Goal: Task Accomplishment & Management: Use online tool/utility

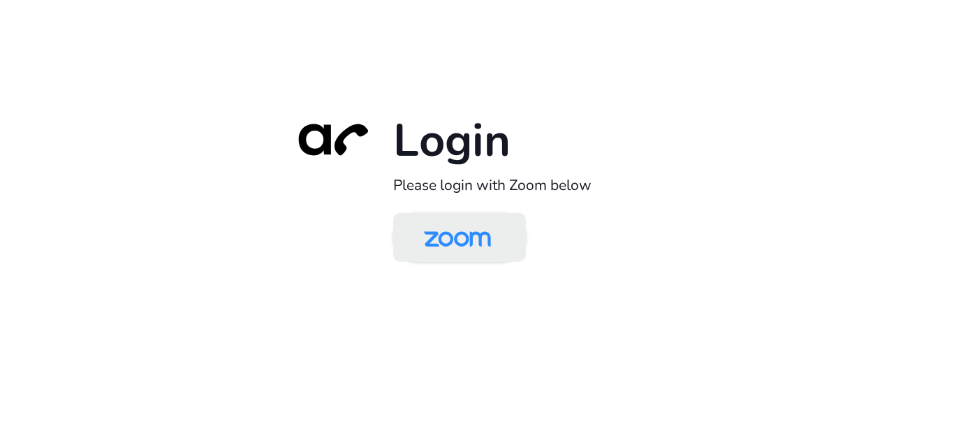
click at [459, 231] on img at bounding box center [457, 238] width 96 height 45
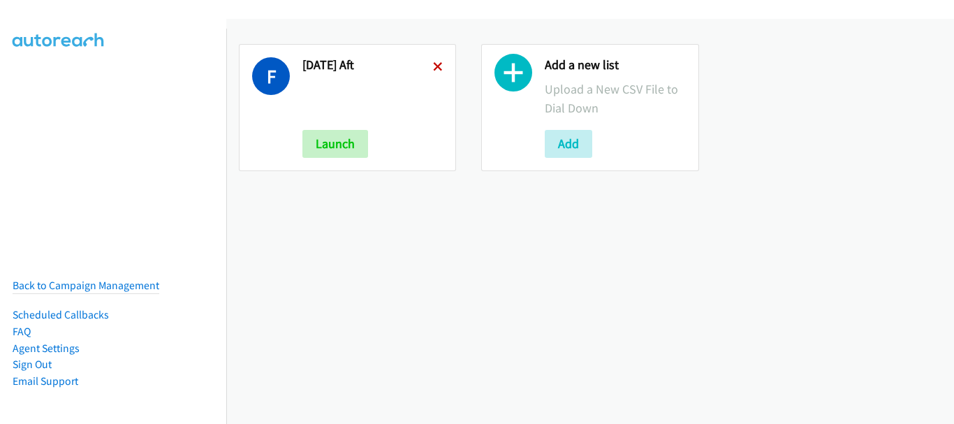
click at [437, 67] on icon at bounding box center [438, 68] width 10 height 10
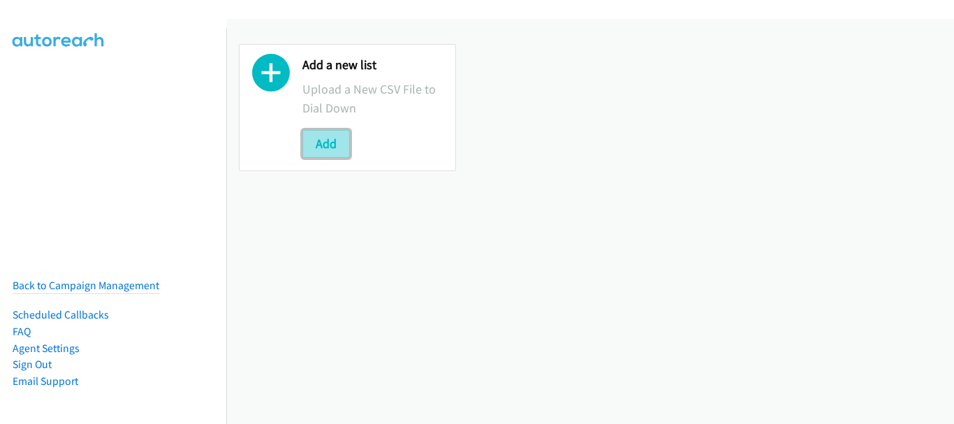
click at [339, 147] on button "Add" at bounding box center [325, 144] width 47 height 28
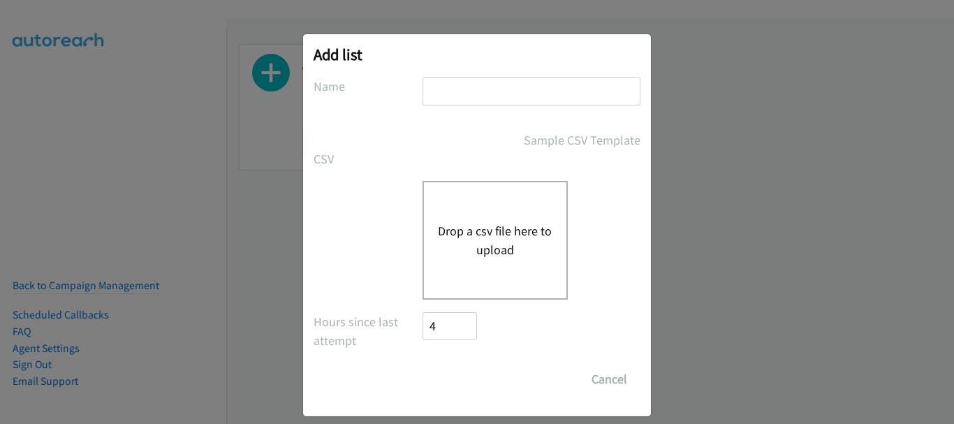
click at [499, 85] on input "text" at bounding box center [532, 91] width 218 height 29
type input "Monday morn"
click at [487, 214] on div "Drop a csv file here to upload" at bounding box center [495, 240] width 145 height 119
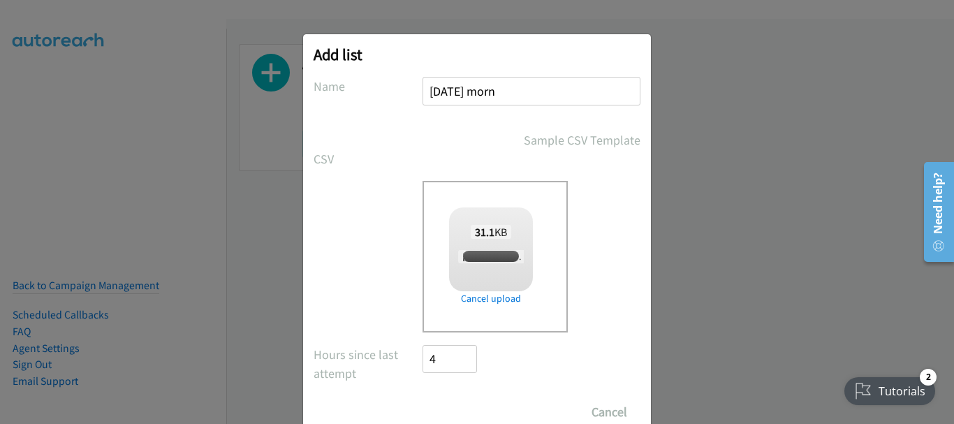
checkbox input "true"
click at [439, 405] on input "Save List" at bounding box center [459, 412] width 73 height 28
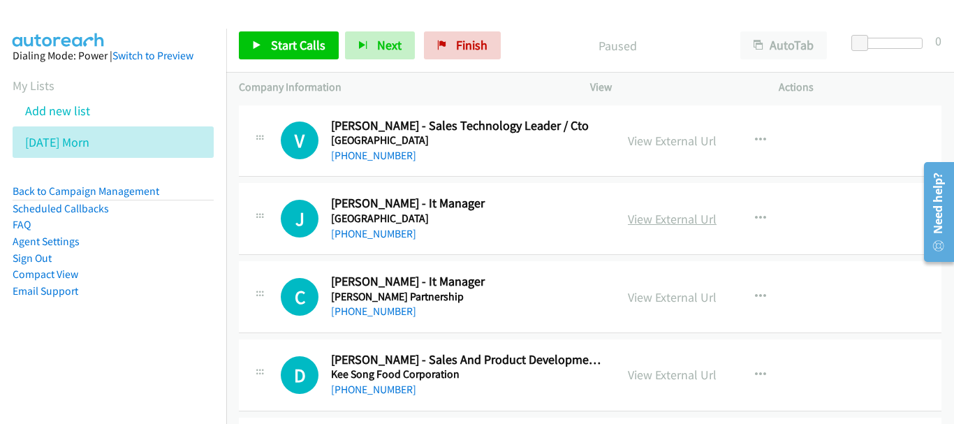
click at [661, 211] on link "View External Url" at bounding box center [672, 219] width 89 height 16
click at [372, 230] on link "+65 9825 4284" at bounding box center [373, 233] width 85 height 13
click at [397, 311] on div "+65 9235 1107" at bounding box center [467, 311] width 272 height 17
click at [386, 311] on link "+65 9235 1107" at bounding box center [373, 311] width 85 height 13
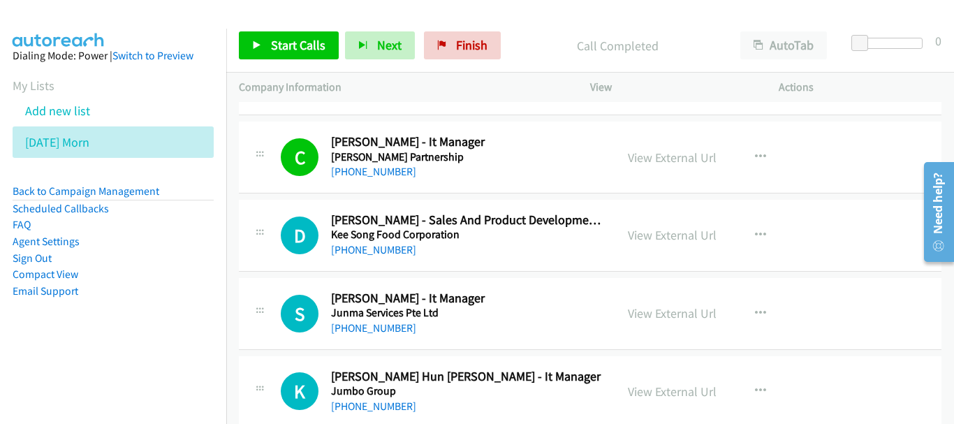
scroll to position [210, 0]
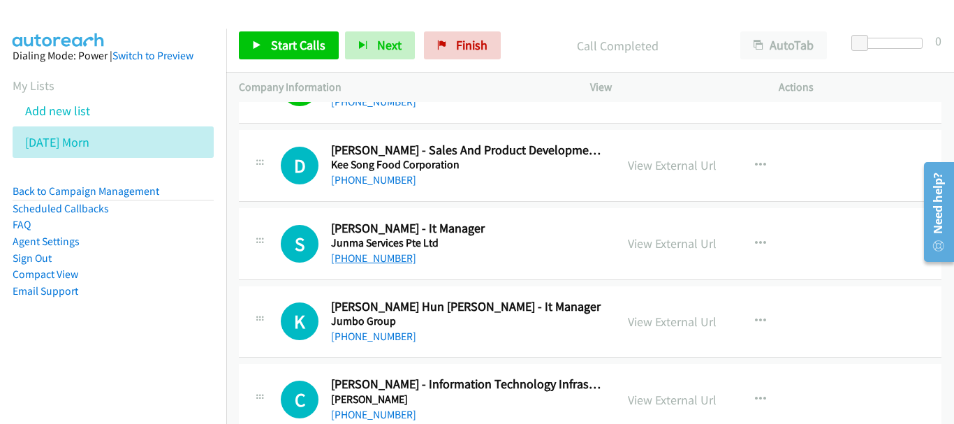
click at [385, 256] on link "+65 9340 0807" at bounding box center [373, 257] width 85 height 13
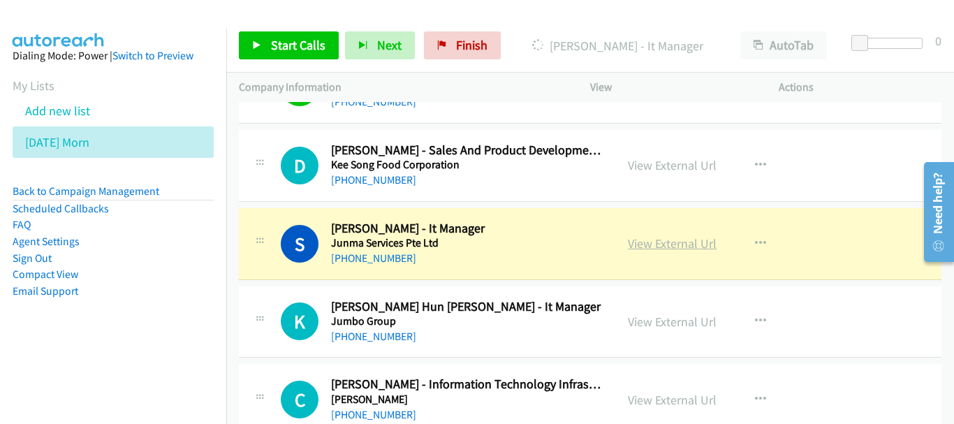
click at [697, 240] on link "View External Url" at bounding box center [672, 243] width 89 height 16
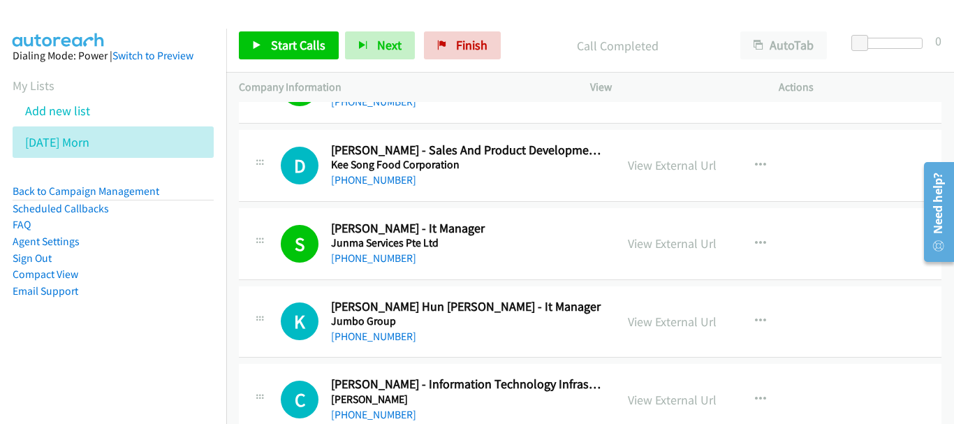
click at [376, 343] on div "+65 9669 3549" at bounding box center [467, 336] width 272 height 17
click at [377, 333] on link "+65 9669 3549" at bounding box center [373, 336] width 85 height 13
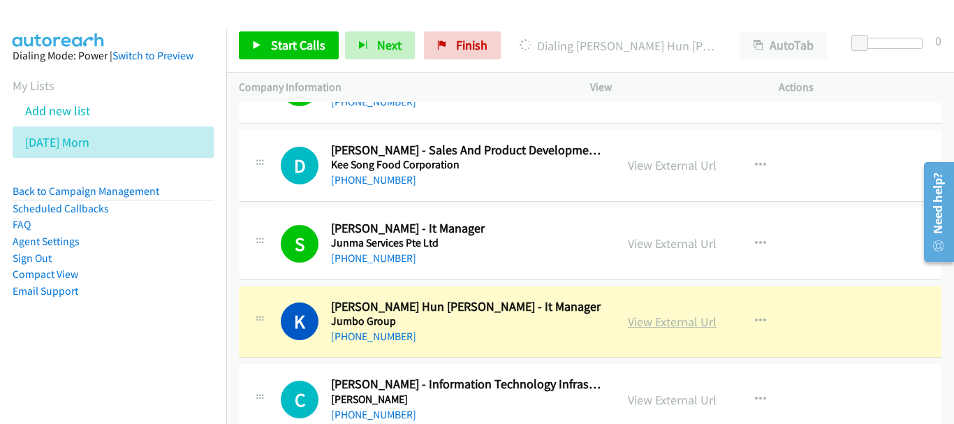
click at [670, 322] on link "View External Url" at bounding box center [672, 322] width 89 height 16
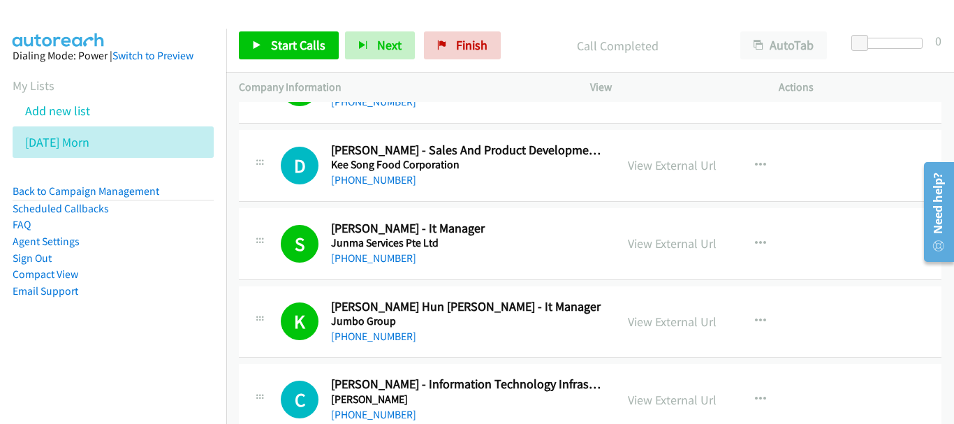
scroll to position [349, 0]
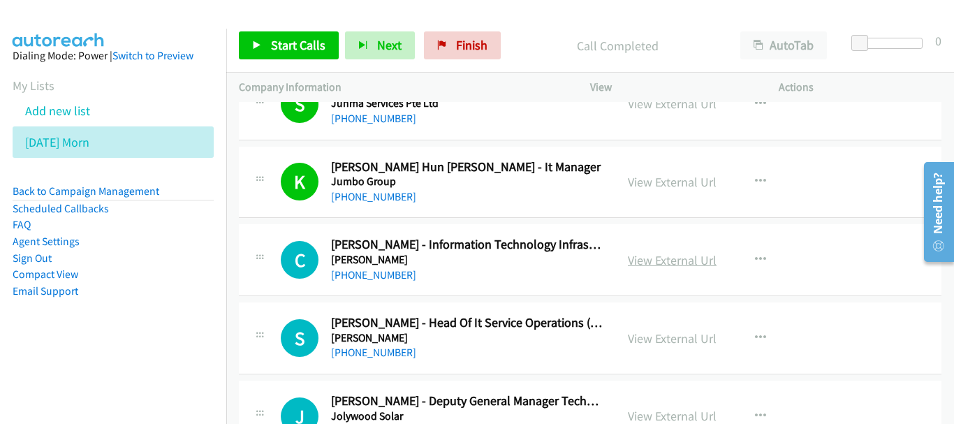
click at [691, 253] on link "View External Url" at bounding box center [672, 260] width 89 height 16
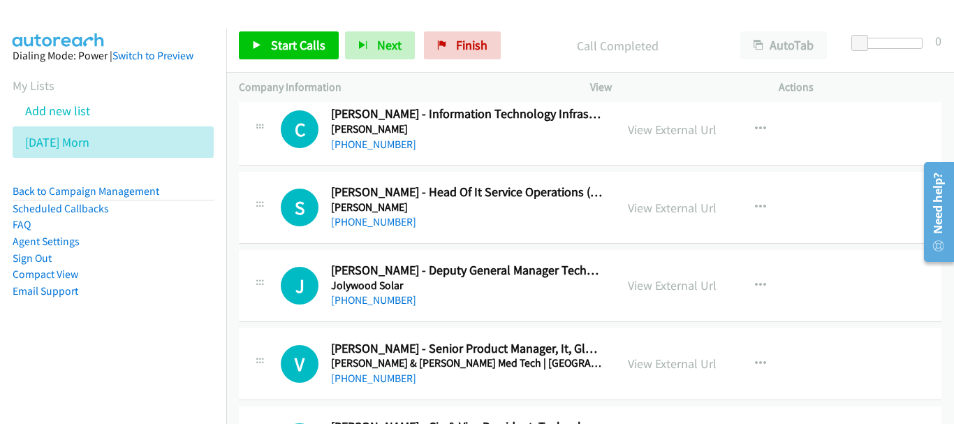
scroll to position [489, 0]
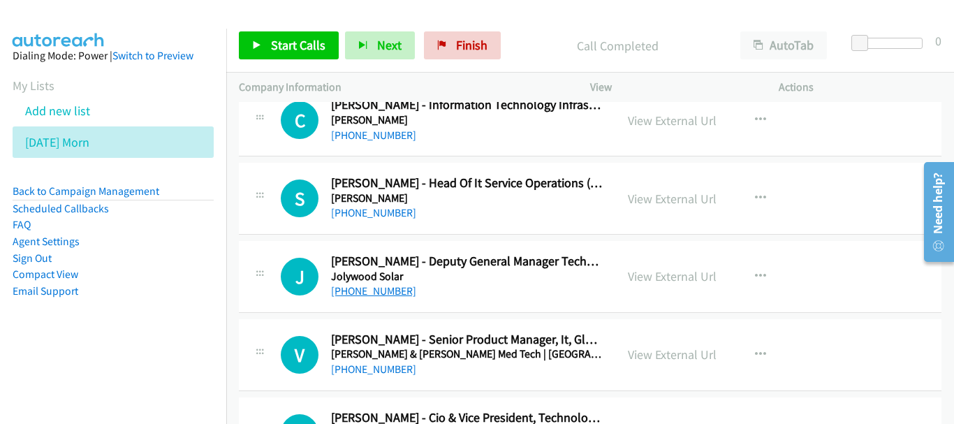
click at [393, 293] on link "+65 9836 0265" at bounding box center [373, 290] width 85 height 13
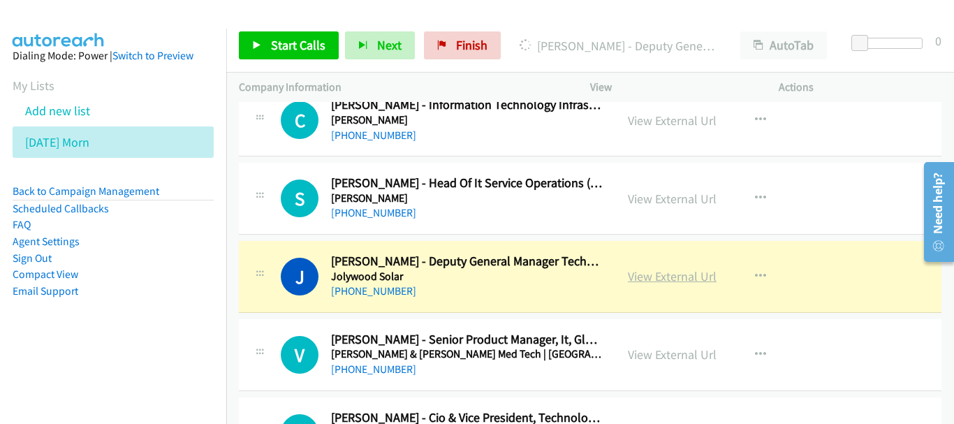
click at [677, 278] on link "View External Url" at bounding box center [672, 276] width 89 height 16
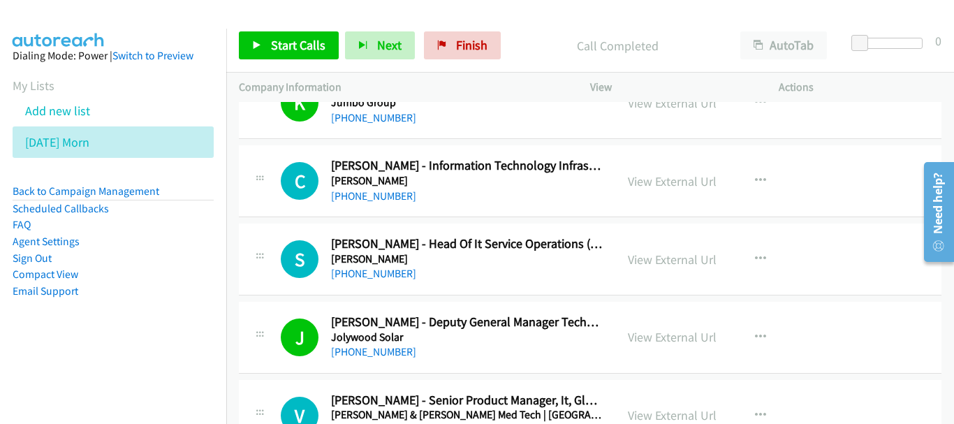
scroll to position [349, 0]
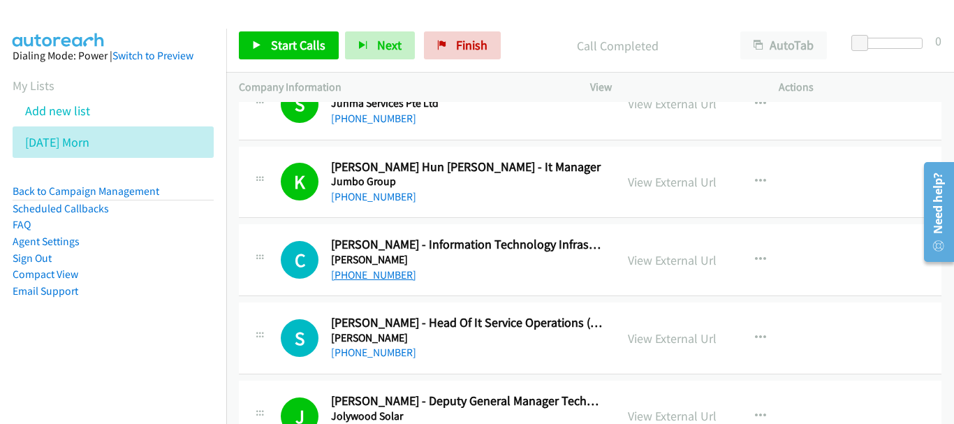
click at [386, 278] on link "+65 9232 8752" at bounding box center [373, 274] width 85 height 13
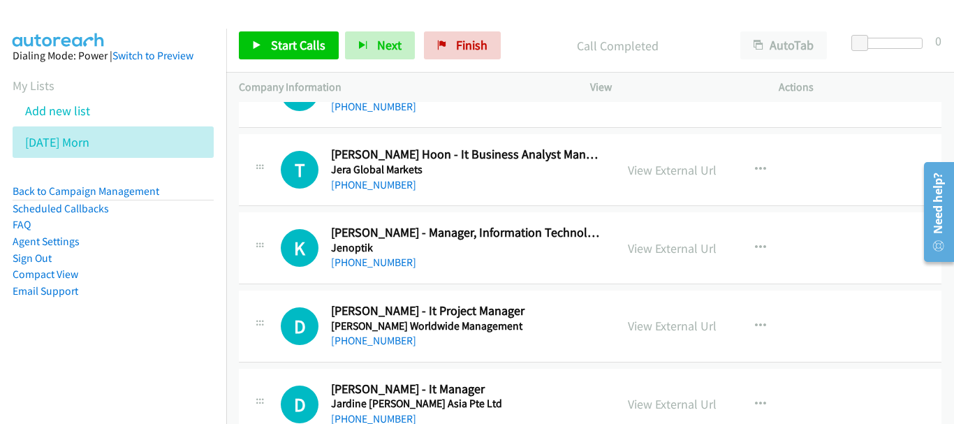
scroll to position [838, 0]
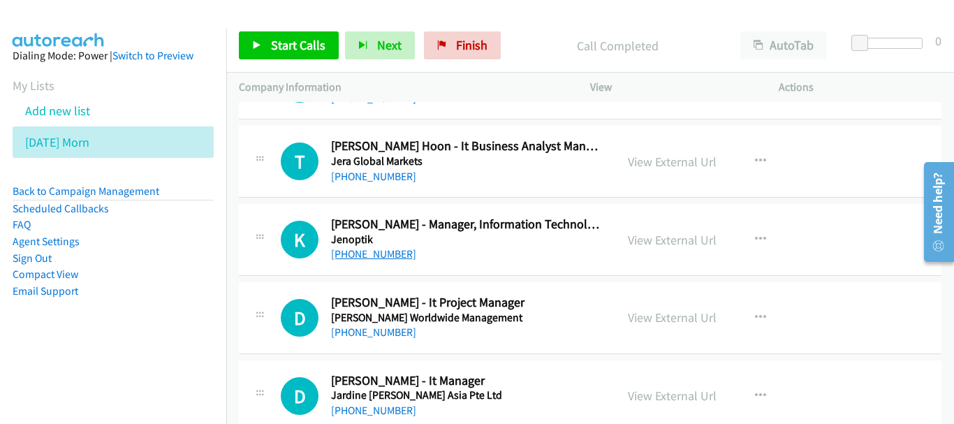
click at [359, 253] on link "+65 9001 1440" at bounding box center [373, 253] width 85 height 13
click at [346, 332] on link "+65 9090 1412" at bounding box center [373, 331] width 85 height 13
click at [368, 354] on td "D Callback Scheduled Derrick Foong - It Project Manager Jas Worldwide Managemen…" at bounding box center [590, 318] width 728 height 78
click at [368, 343] on div "D Callback Scheduled Derrick Foong - It Project Manager Jas Worldwide Managemen…" at bounding box center [590, 318] width 703 height 72
click at [368, 336] on link "+65 9090 1412" at bounding box center [373, 331] width 85 height 13
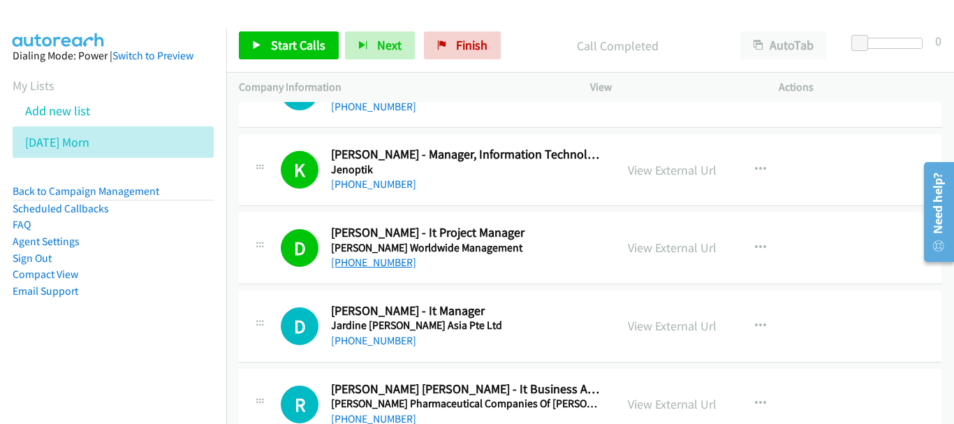
scroll to position [978, 0]
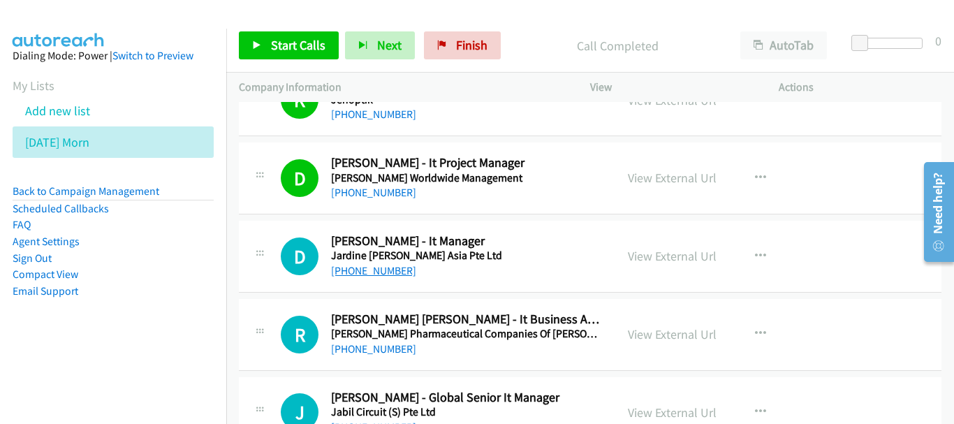
click at [363, 276] on link "+65 9665 9805" at bounding box center [373, 270] width 85 height 13
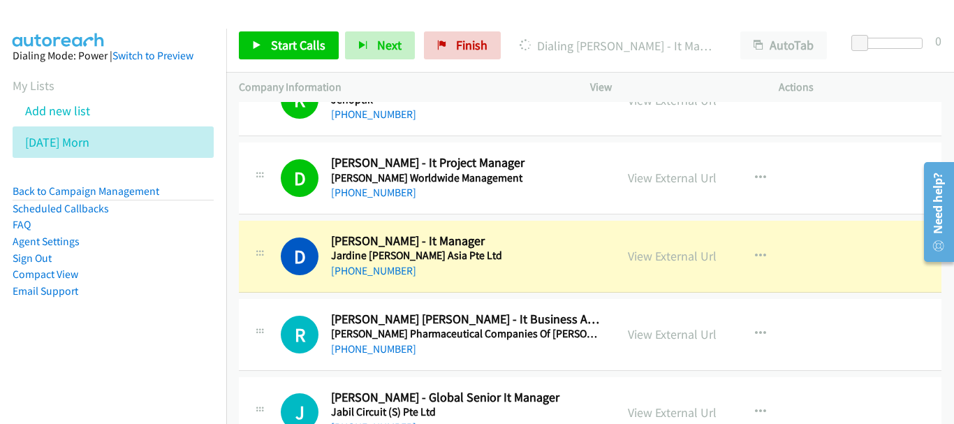
scroll to position [1048, 0]
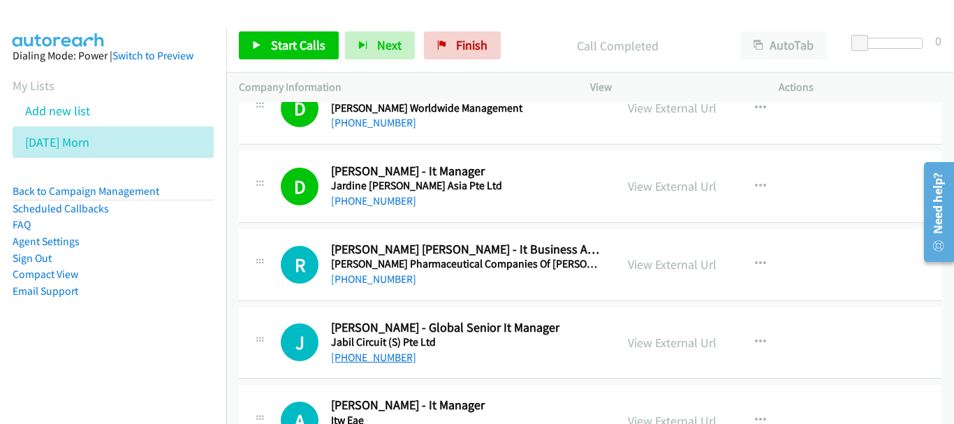
click at [345, 354] on link "+65 9351 2860" at bounding box center [373, 357] width 85 height 13
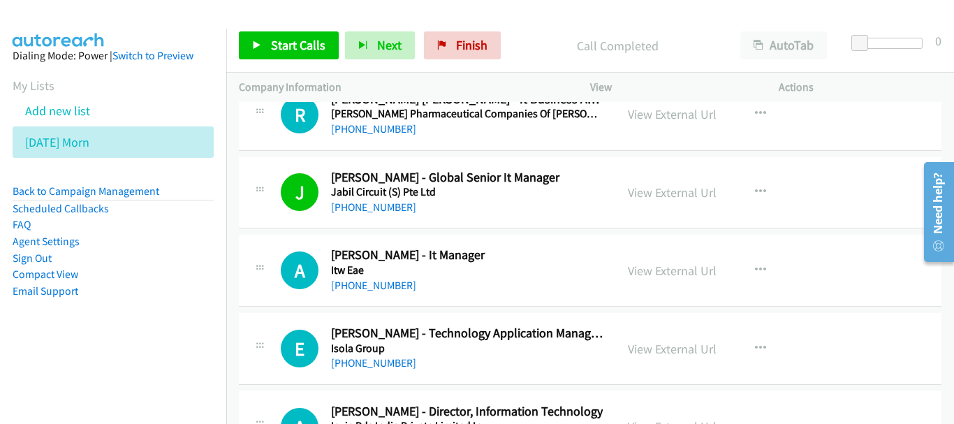
scroll to position [1187, 0]
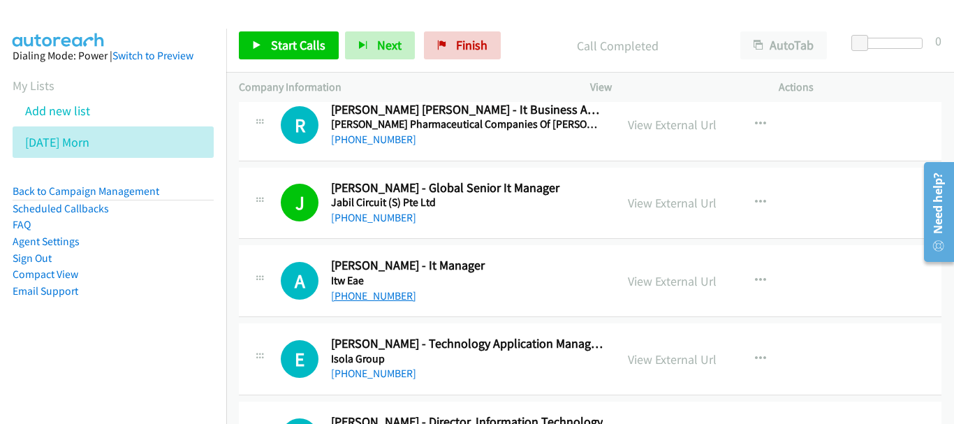
click at [366, 295] on link "+65 9743 2725" at bounding box center [373, 295] width 85 height 13
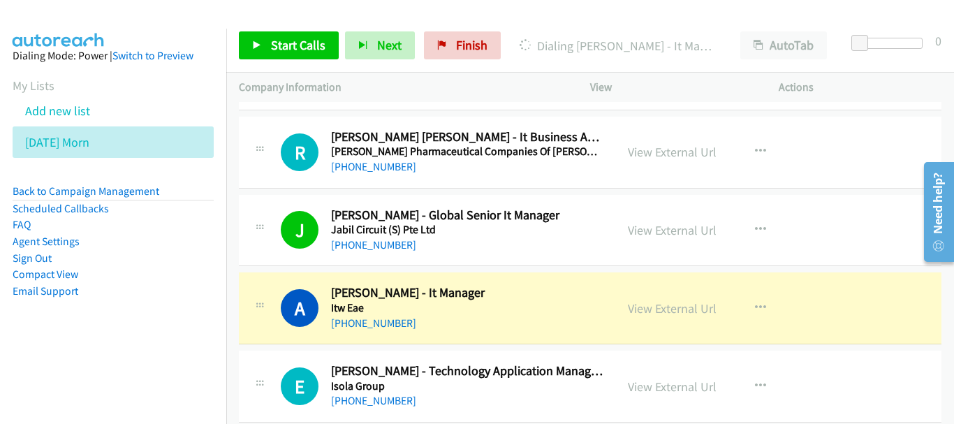
scroll to position [1257, 0]
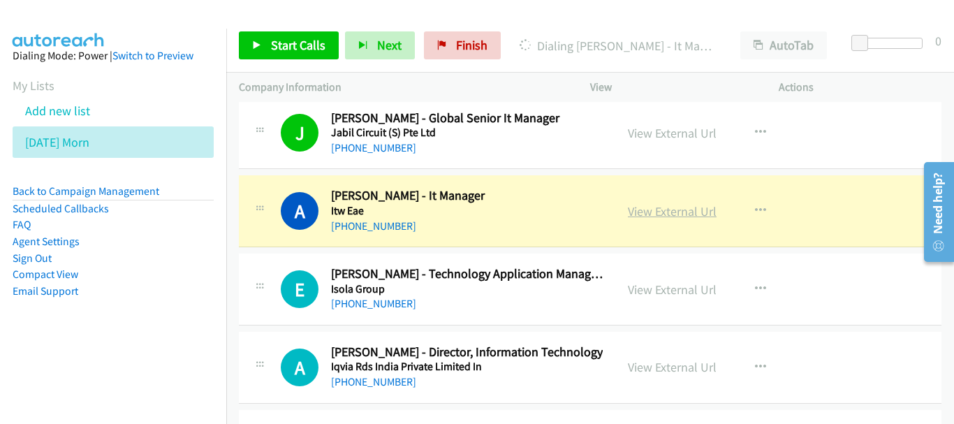
click at [689, 215] on link "View External Url" at bounding box center [672, 211] width 89 height 16
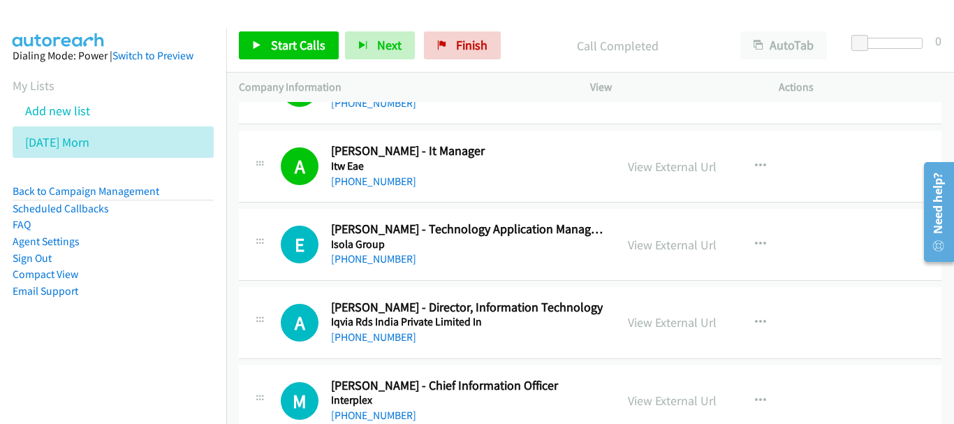
scroll to position [1327, 0]
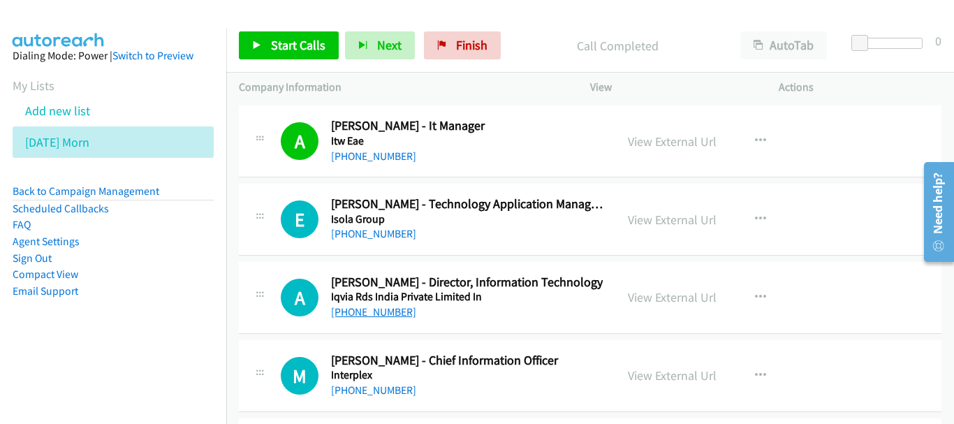
click at [390, 309] on link "+65 9112 6783" at bounding box center [373, 311] width 85 height 13
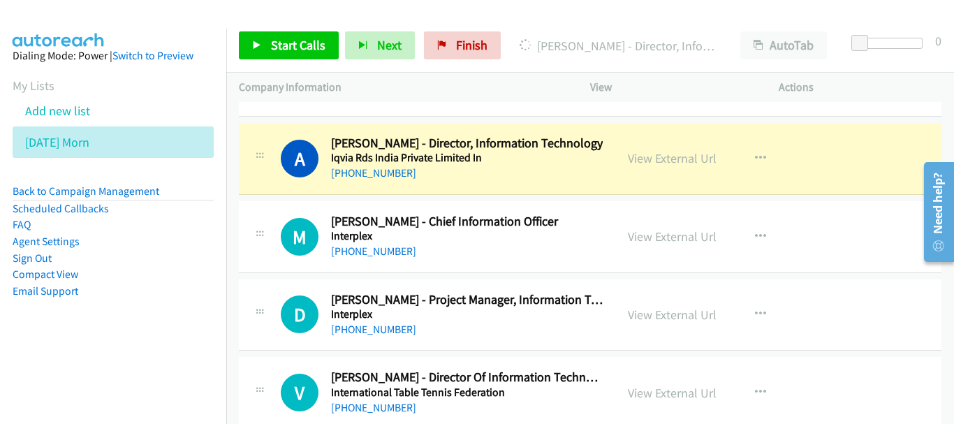
scroll to position [1467, 0]
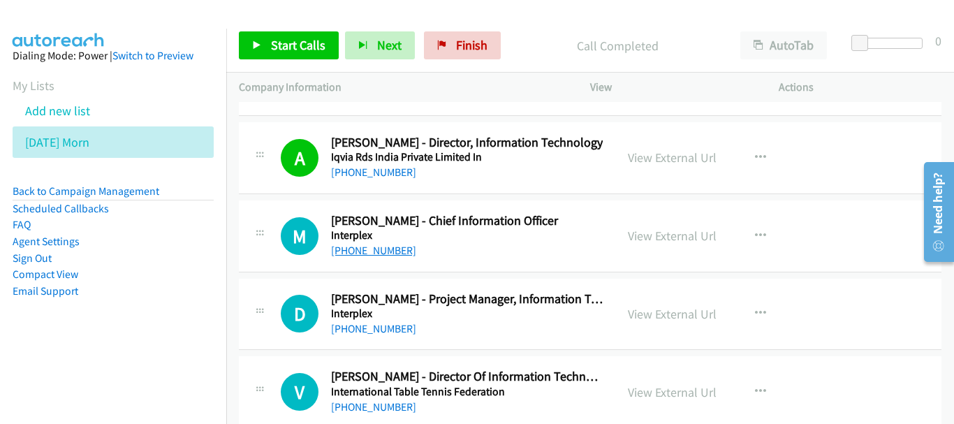
click at [357, 254] on link "+65 8233 2905" at bounding box center [373, 250] width 85 height 13
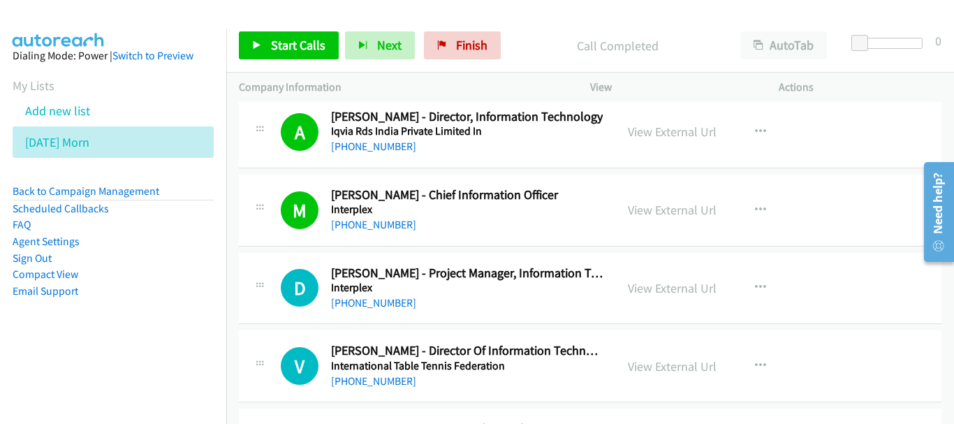
scroll to position [1536, 0]
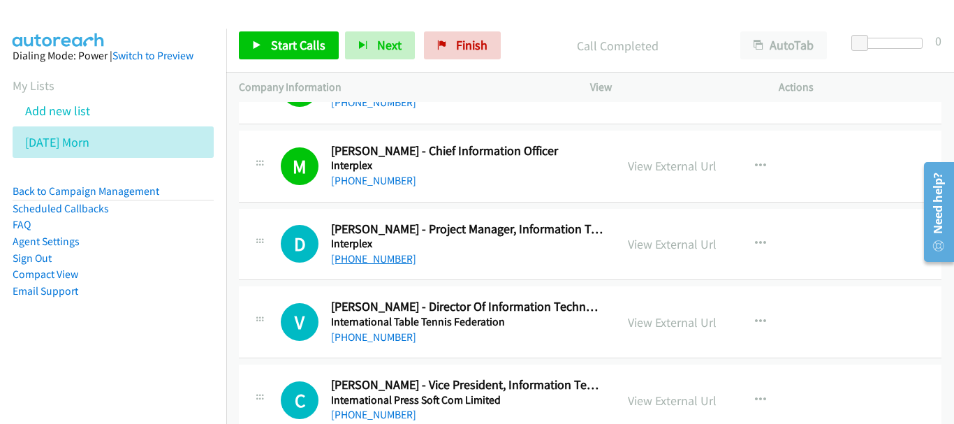
click at [388, 258] on link "+65 9177 5807" at bounding box center [373, 258] width 85 height 13
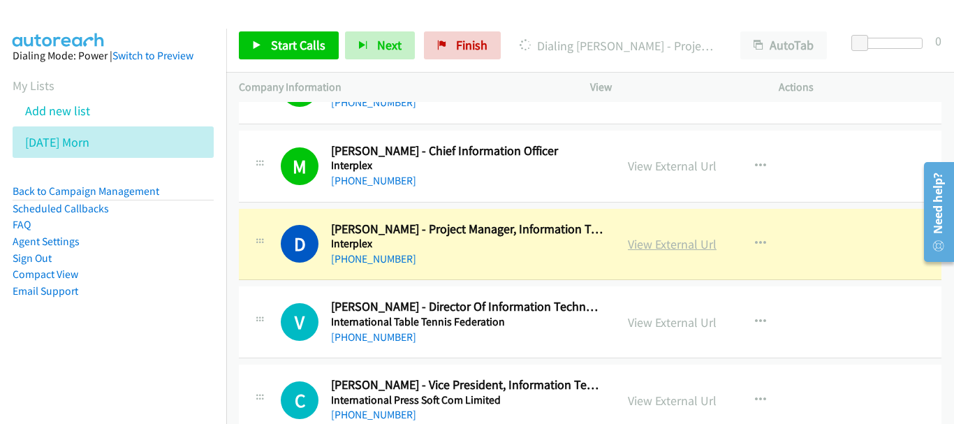
click at [676, 244] on link "View External Url" at bounding box center [672, 244] width 89 height 16
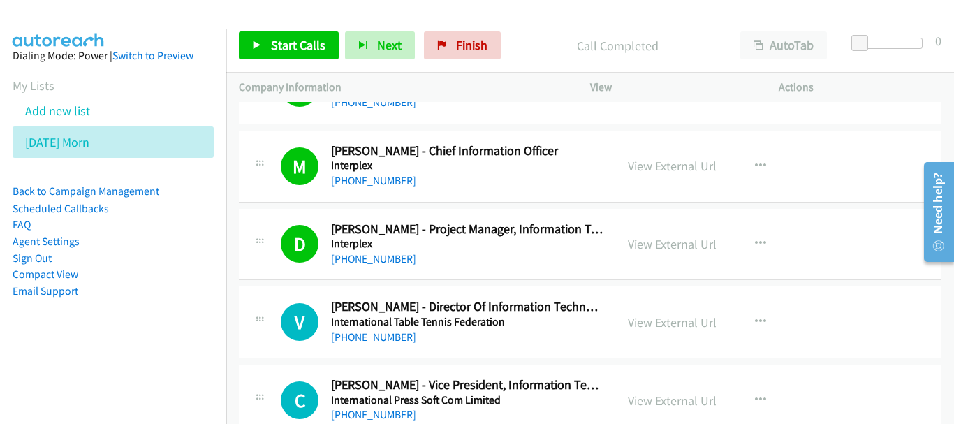
click at [360, 340] on link "+65 9225 3160" at bounding box center [373, 336] width 85 height 13
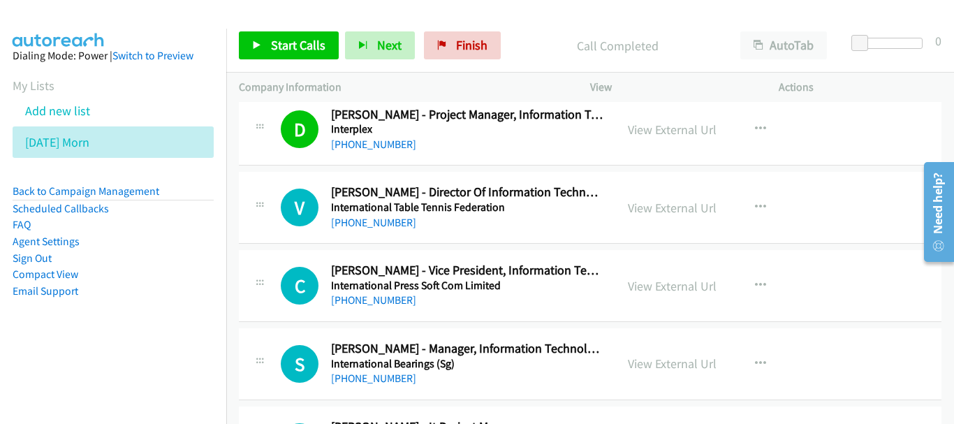
scroll to position [1676, 0]
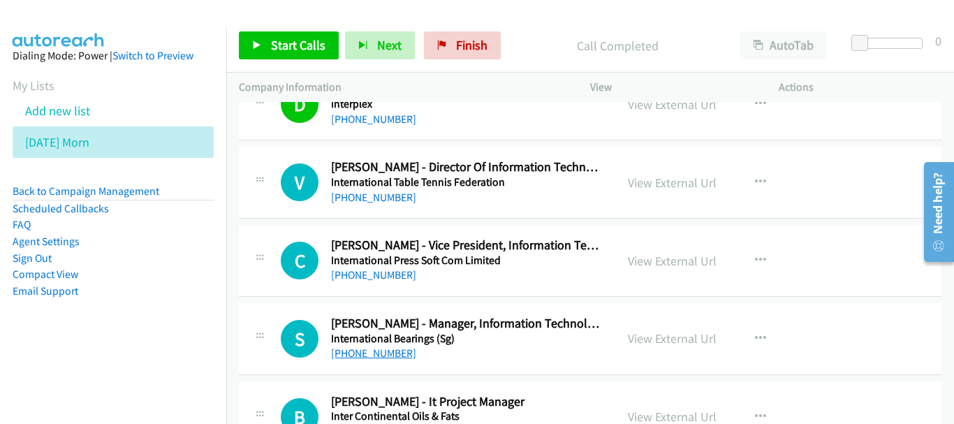
click at [386, 355] on link "+65 9727 3716" at bounding box center [373, 352] width 85 height 13
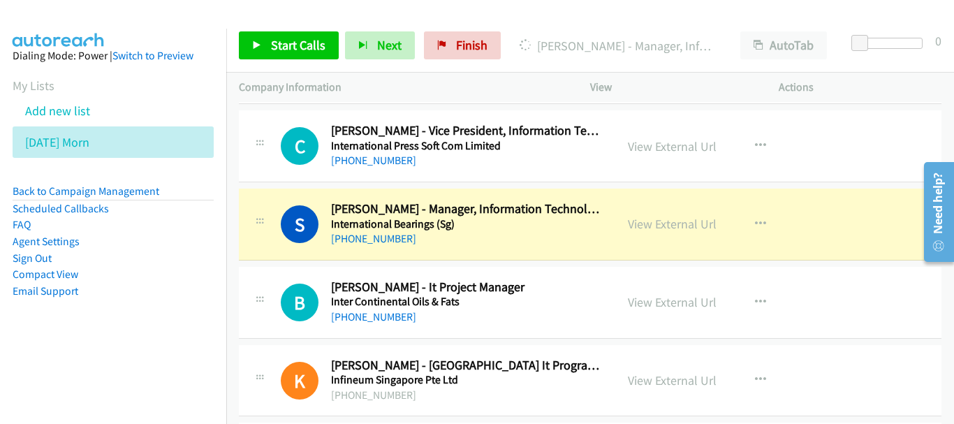
scroll to position [1816, 0]
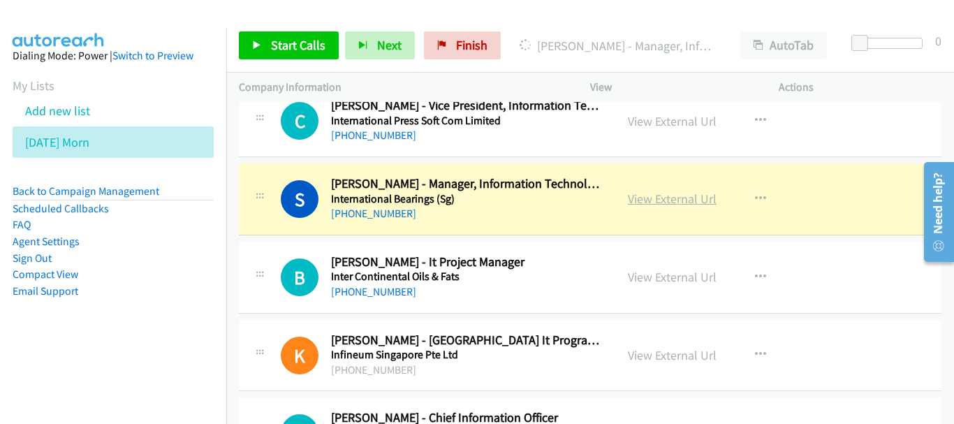
click at [673, 197] on link "View External Url" at bounding box center [672, 199] width 89 height 16
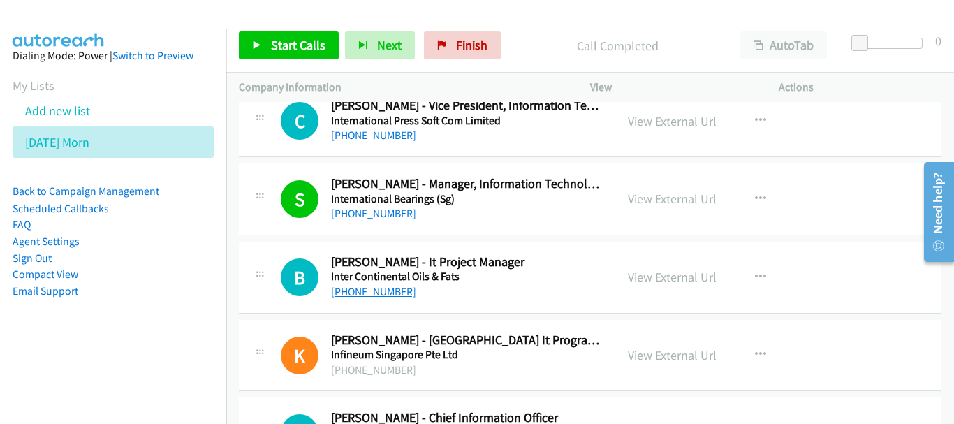
click at [381, 291] on link "+65 8133 2884" at bounding box center [373, 291] width 85 height 13
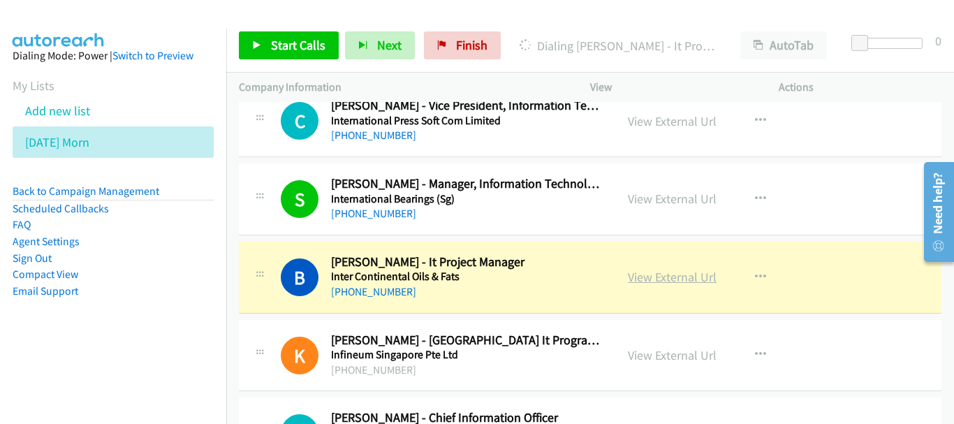
click at [655, 272] on link "View External Url" at bounding box center [672, 277] width 89 height 16
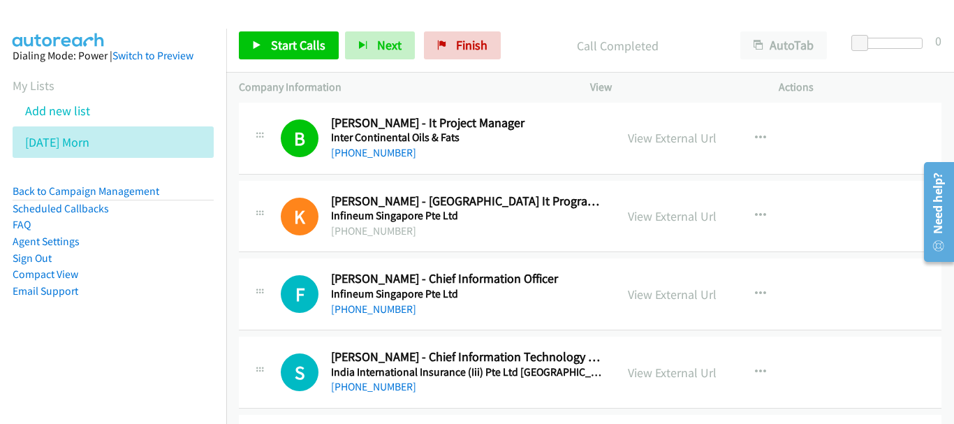
scroll to position [1956, 0]
click at [376, 312] on link "+65 9660 6444" at bounding box center [373, 308] width 85 height 13
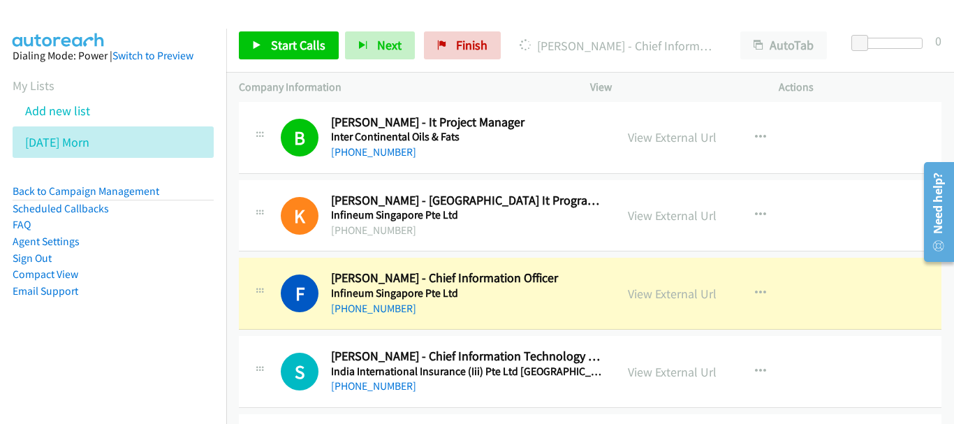
scroll to position [2095, 0]
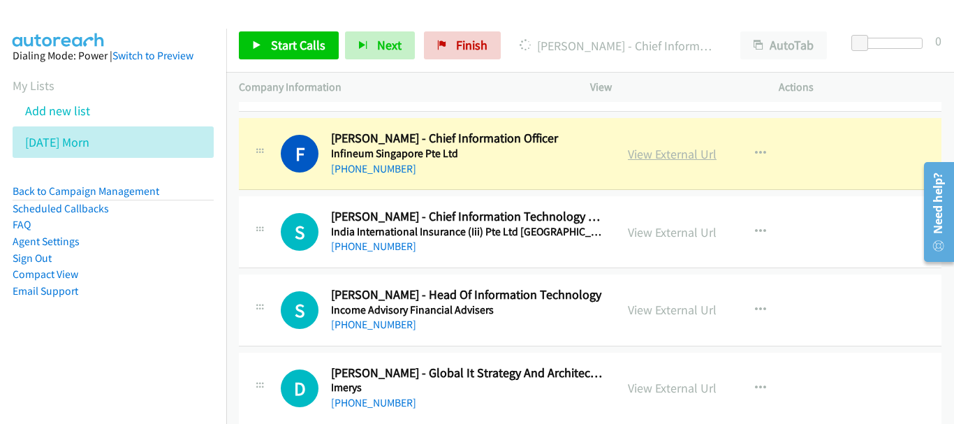
click at [630, 151] on link "View External Url" at bounding box center [672, 154] width 89 height 16
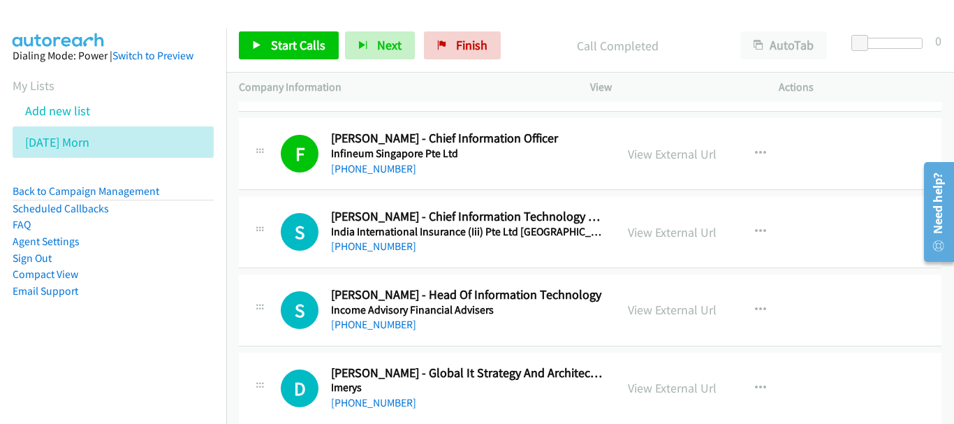
scroll to position [2165, 0]
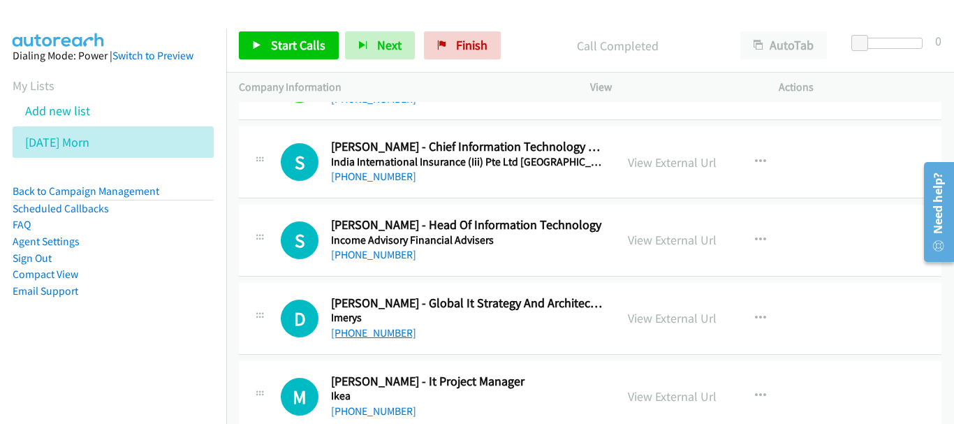
click at [374, 330] on link "+65 9452 6370" at bounding box center [373, 332] width 85 height 13
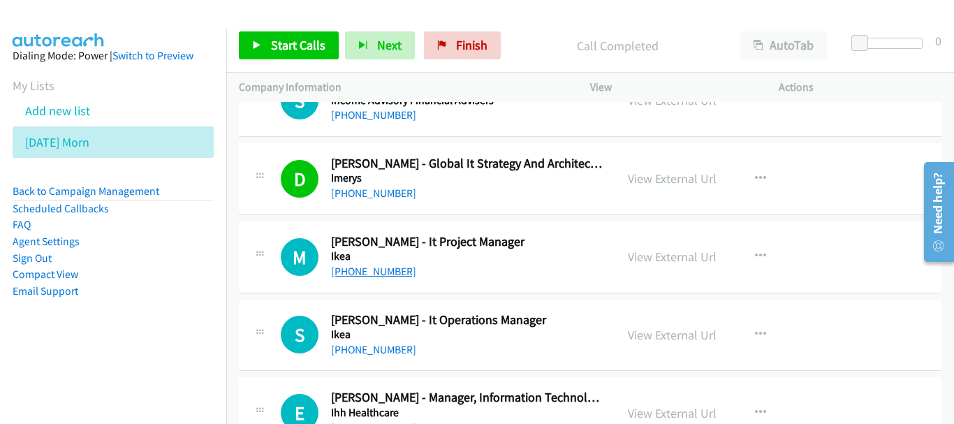
click at [389, 277] on link "+65 8182 5052" at bounding box center [373, 271] width 85 height 13
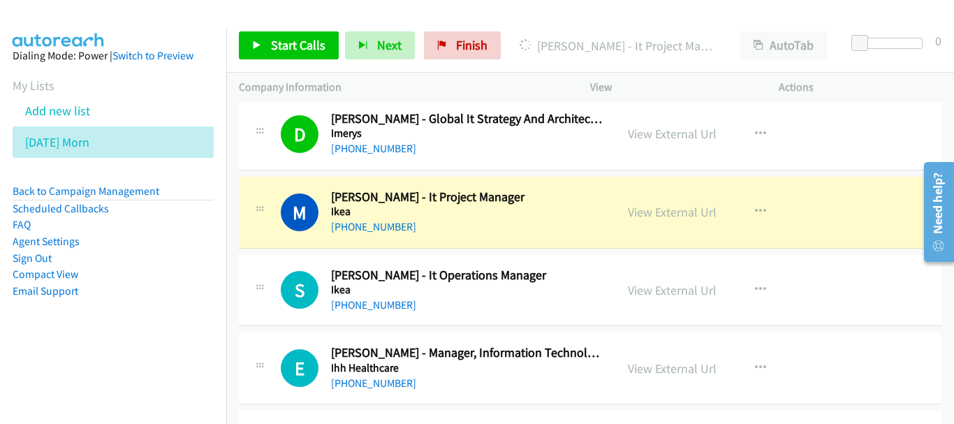
scroll to position [2375, 0]
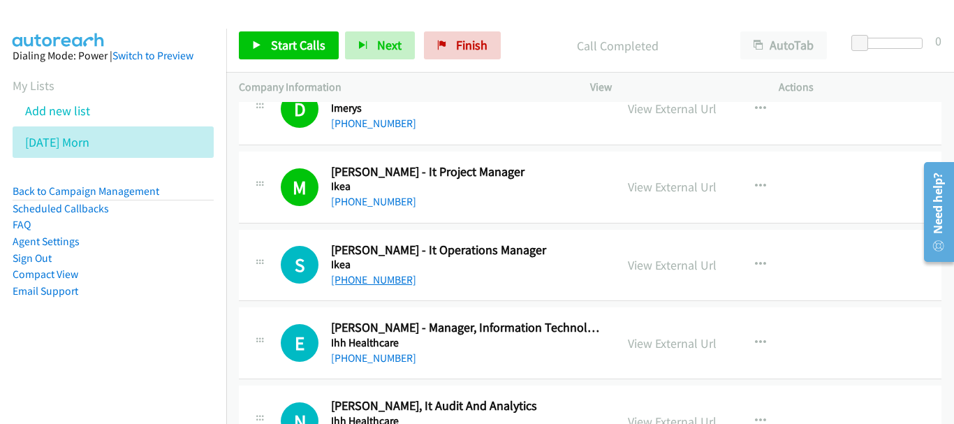
click at [351, 281] on link "+65 8399 4711" at bounding box center [373, 279] width 85 height 13
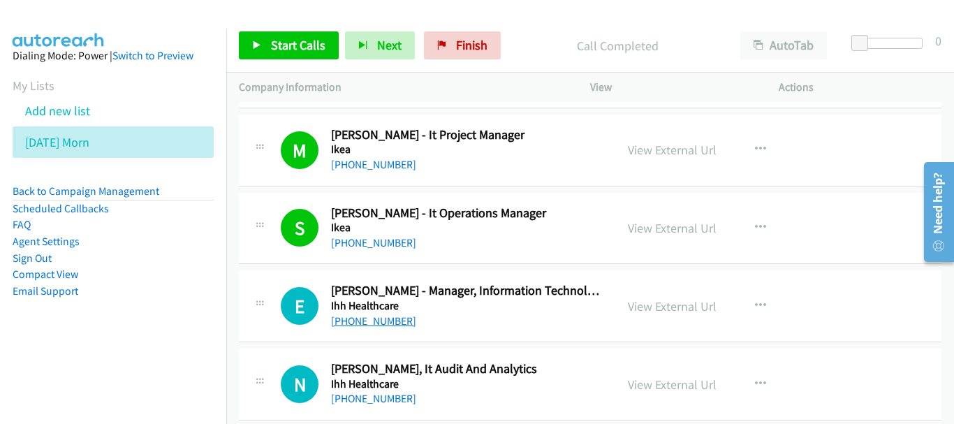
scroll to position [2444, 0]
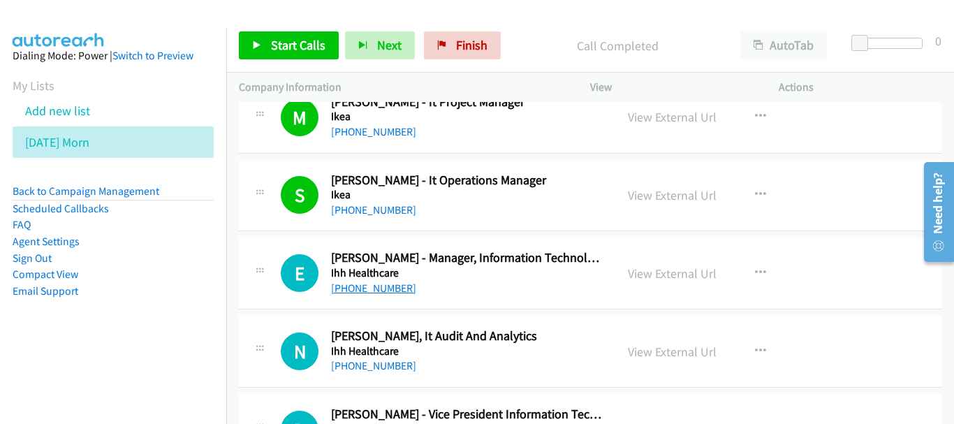
click at [380, 288] on link "+65 9138 3035" at bounding box center [373, 287] width 85 height 13
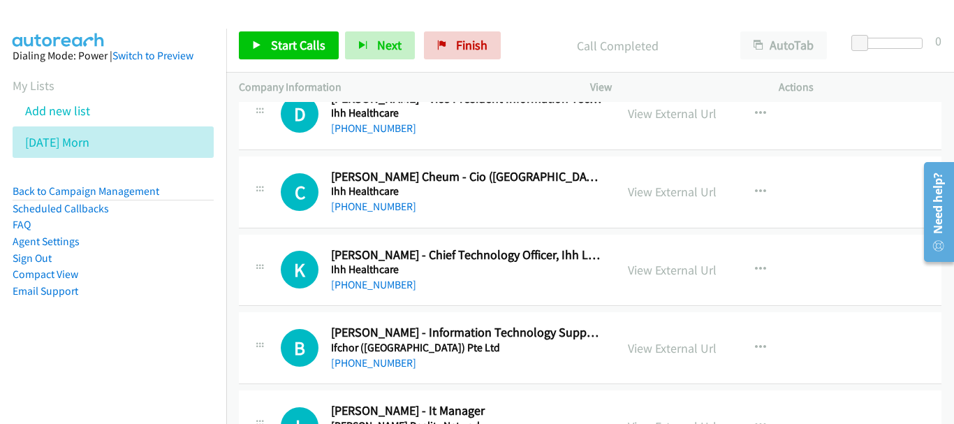
scroll to position [2794, 0]
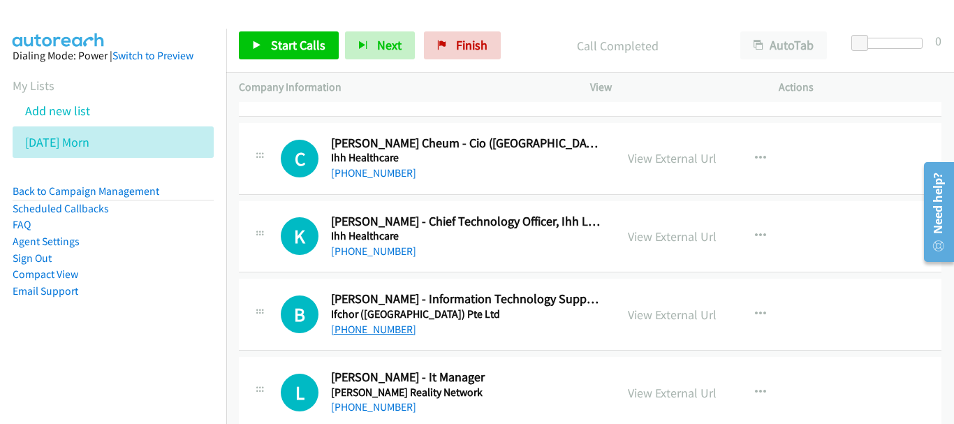
click at [371, 331] on link "+65 9824 3330" at bounding box center [373, 329] width 85 height 13
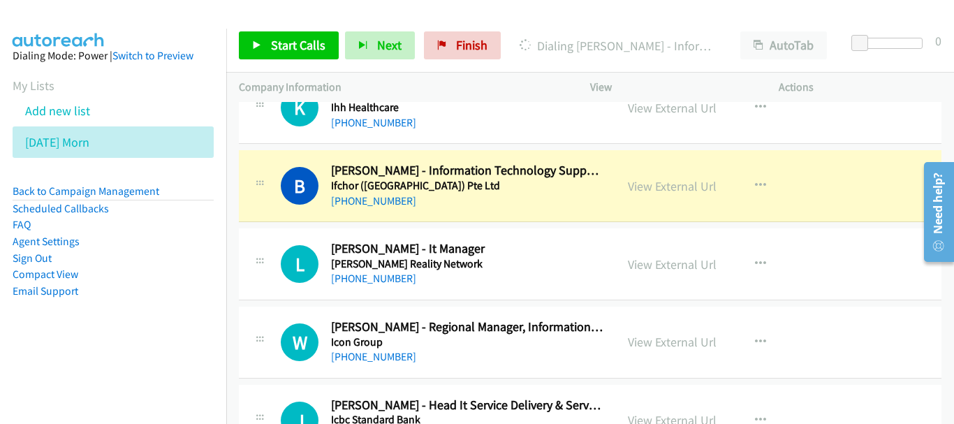
scroll to position [3003, 0]
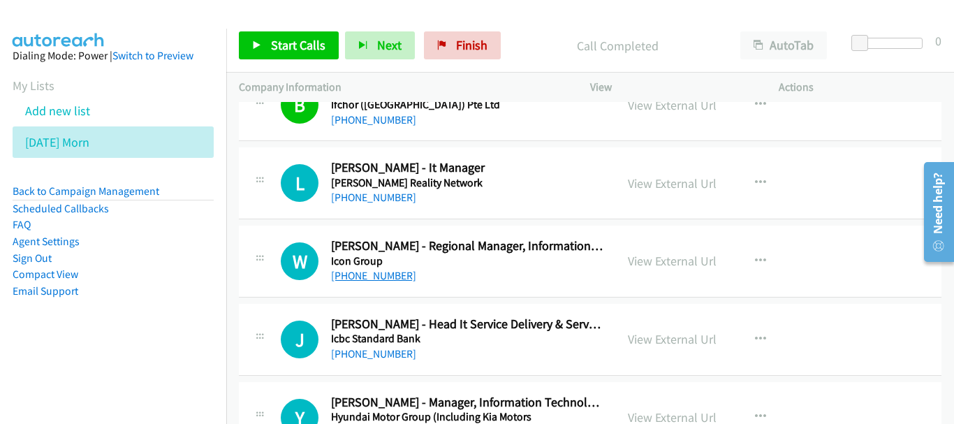
click at [360, 274] on link "+65 9785 5319" at bounding box center [373, 275] width 85 height 13
click at [378, 353] on link "+65 9771 1636" at bounding box center [373, 353] width 85 height 13
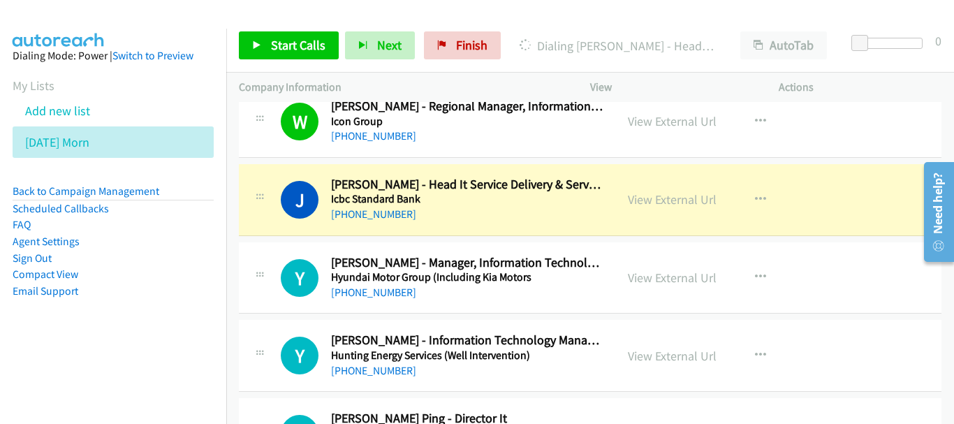
scroll to position [3213, 0]
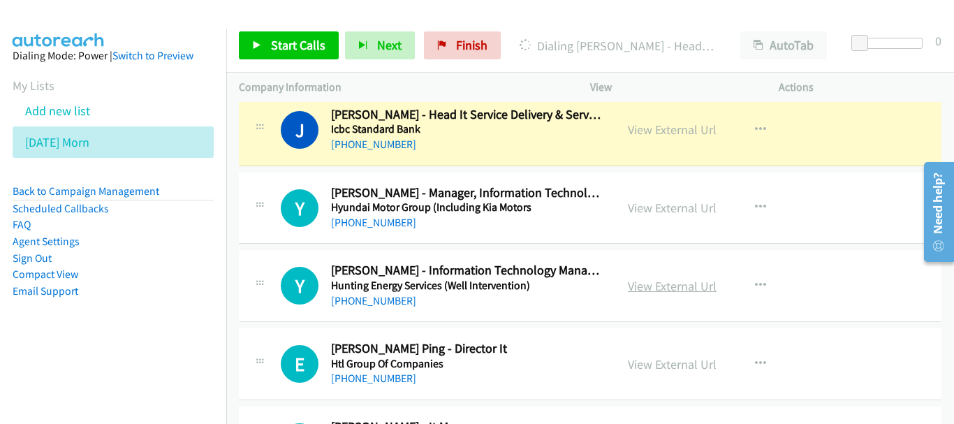
click at [641, 285] on link "View External Url" at bounding box center [672, 286] width 89 height 16
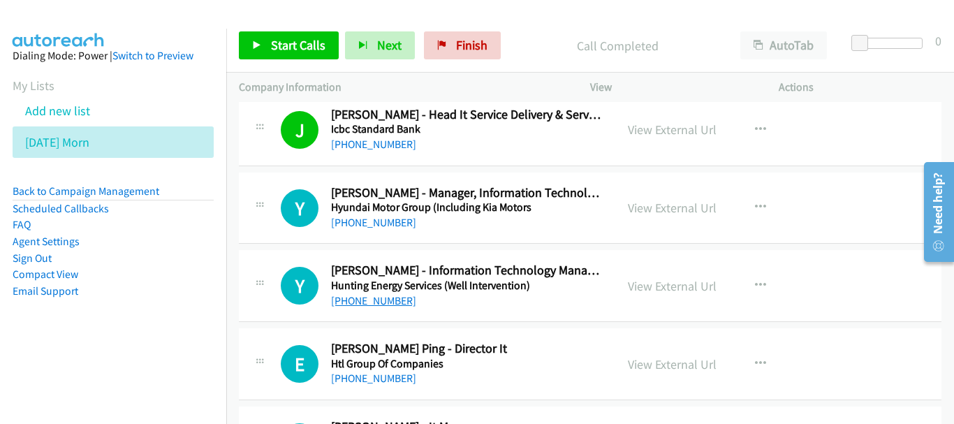
click at [383, 297] on link "+65 9650 1195" at bounding box center [373, 300] width 85 height 13
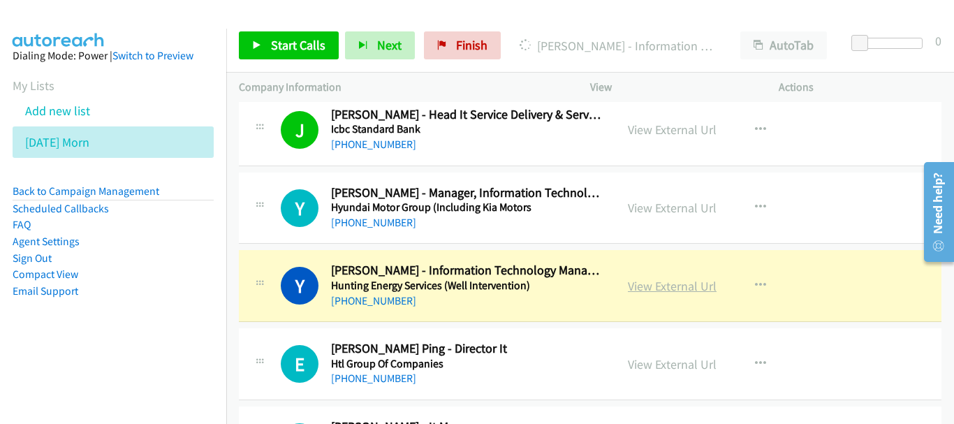
click at [651, 284] on link "View External Url" at bounding box center [672, 286] width 89 height 16
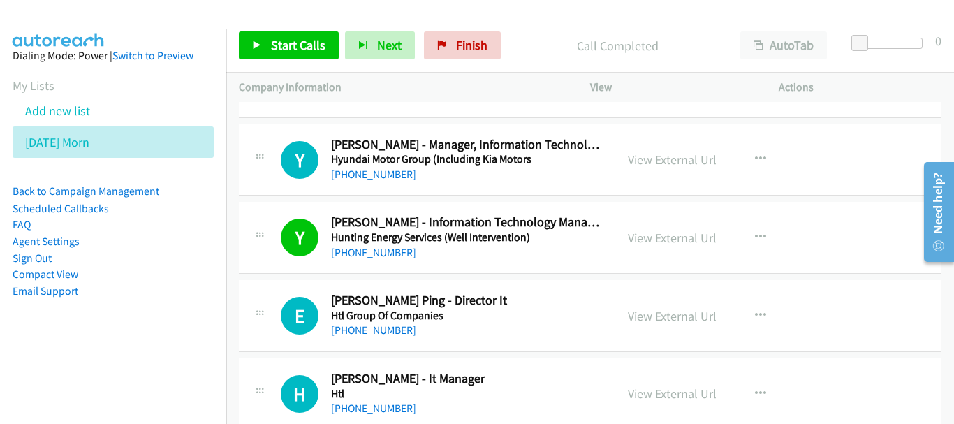
scroll to position [3282, 0]
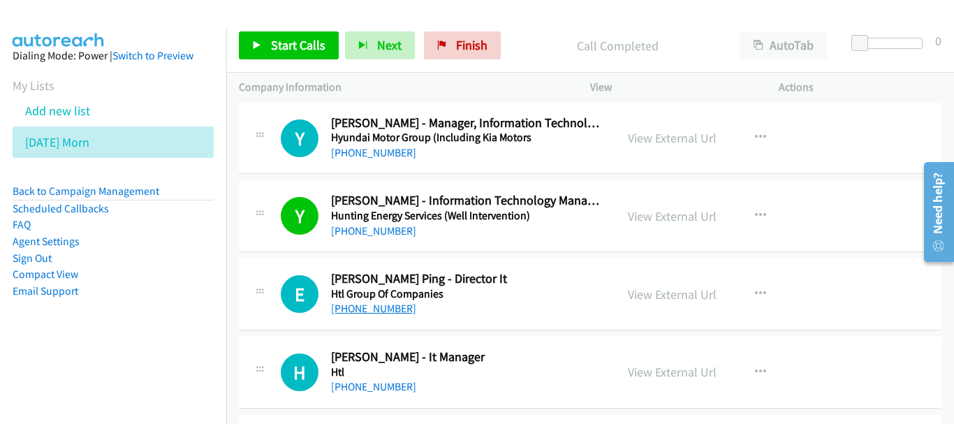
click at [365, 305] on link "[PHONE_NUMBER]" at bounding box center [373, 308] width 85 height 13
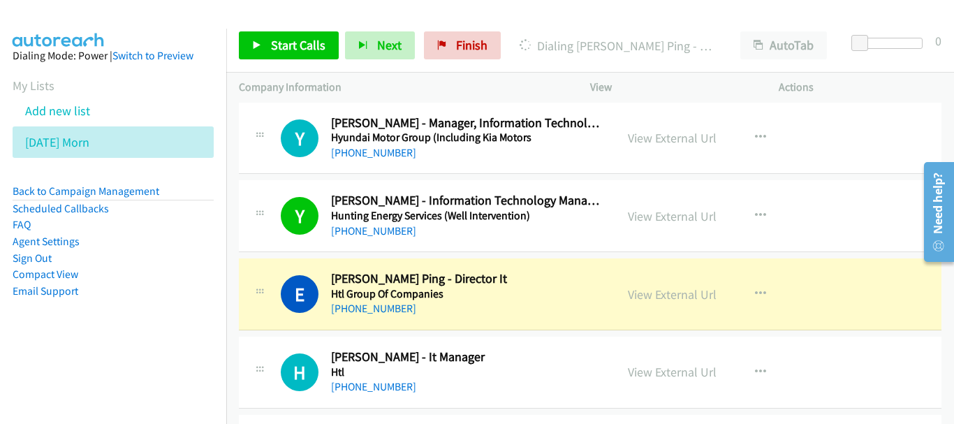
scroll to position [3352, 0]
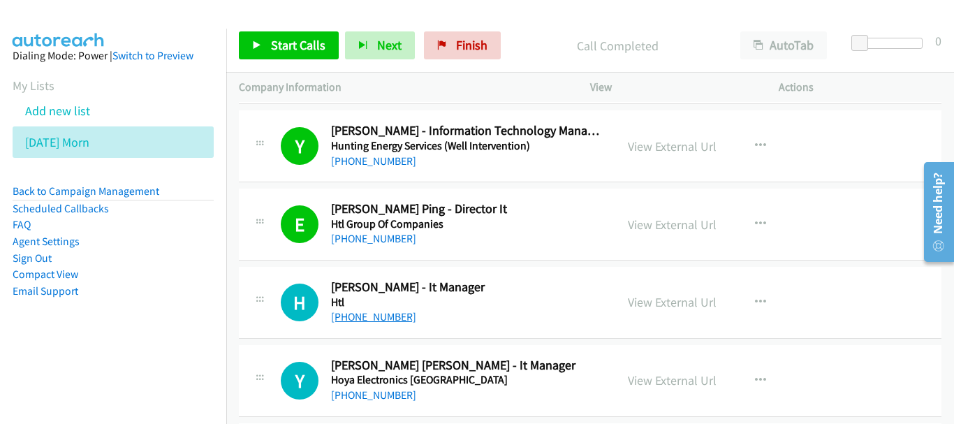
click at [349, 322] on link "+65 8100 0183" at bounding box center [373, 316] width 85 height 13
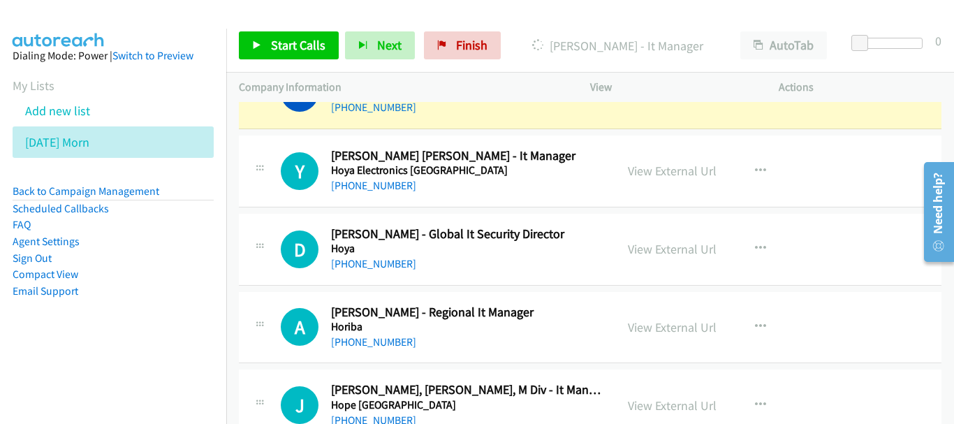
scroll to position [3422, 0]
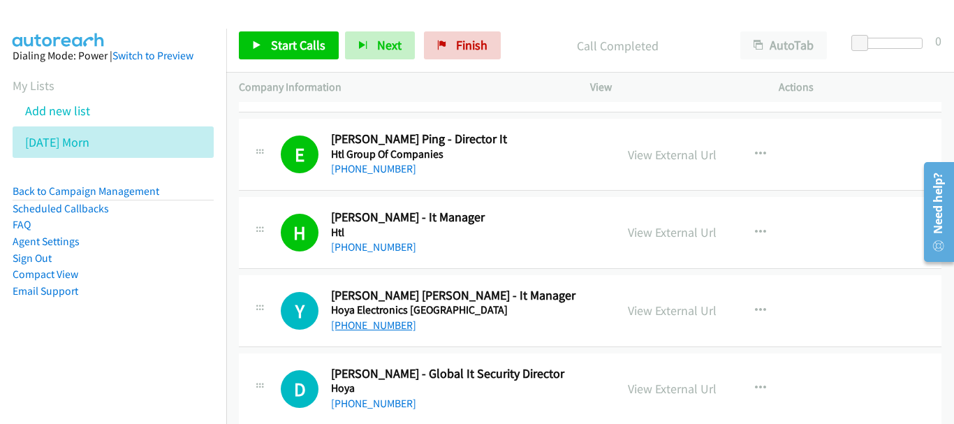
click at [352, 331] on link "+65 8468 1076" at bounding box center [373, 324] width 85 height 13
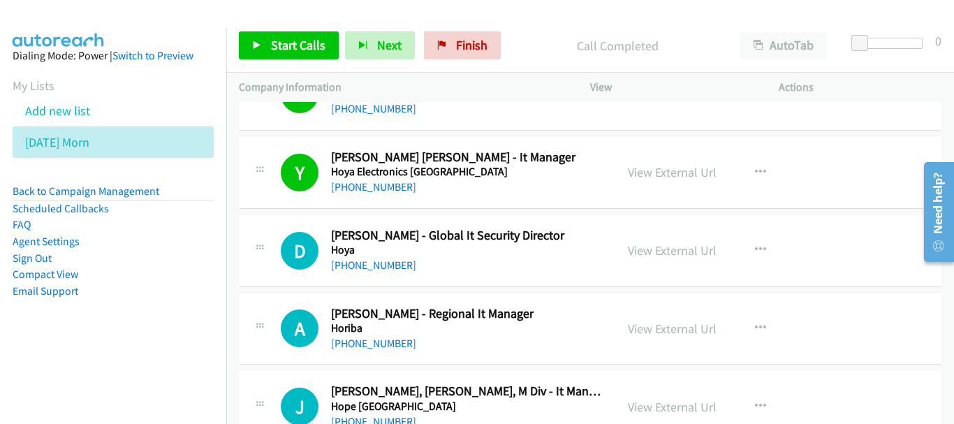
scroll to position [3562, 0]
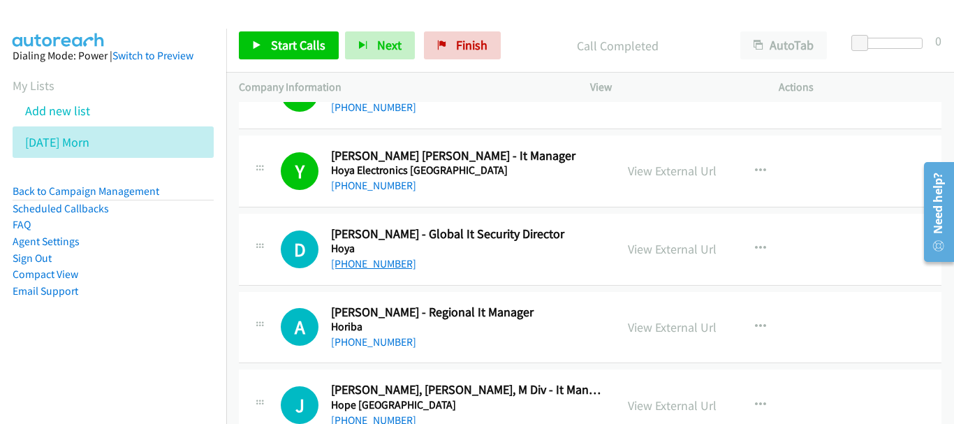
click at [390, 265] on link "+65 9169 9329" at bounding box center [373, 263] width 85 height 13
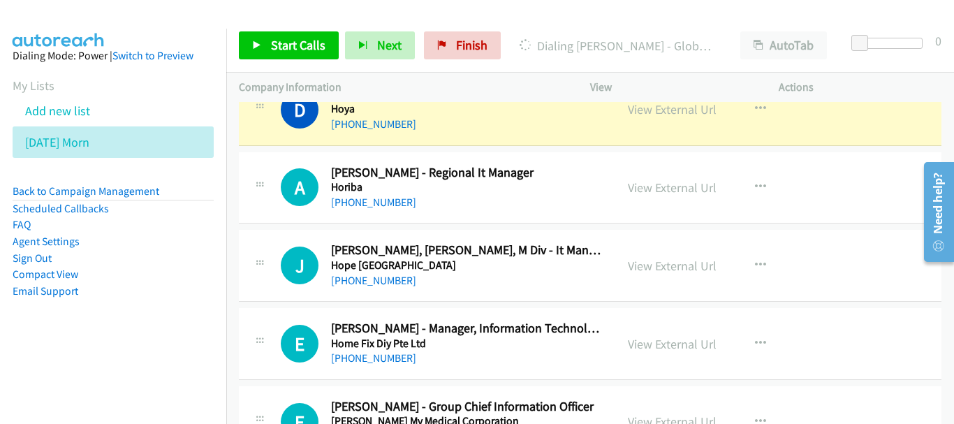
scroll to position [3632, 0]
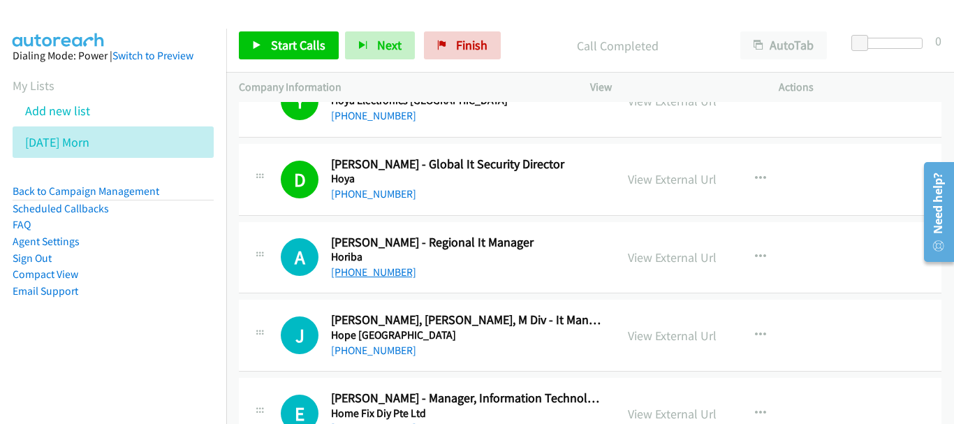
click at [380, 274] on link "+65 9770 2480" at bounding box center [373, 271] width 85 height 13
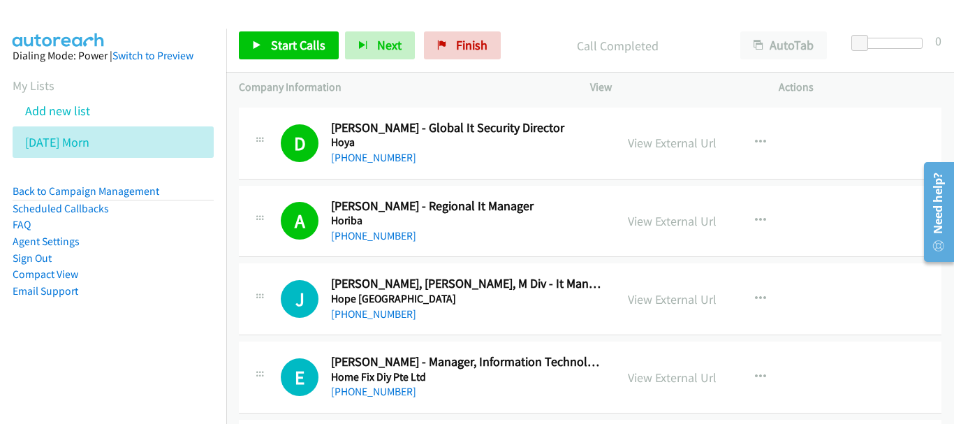
scroll to position [3702, 0]
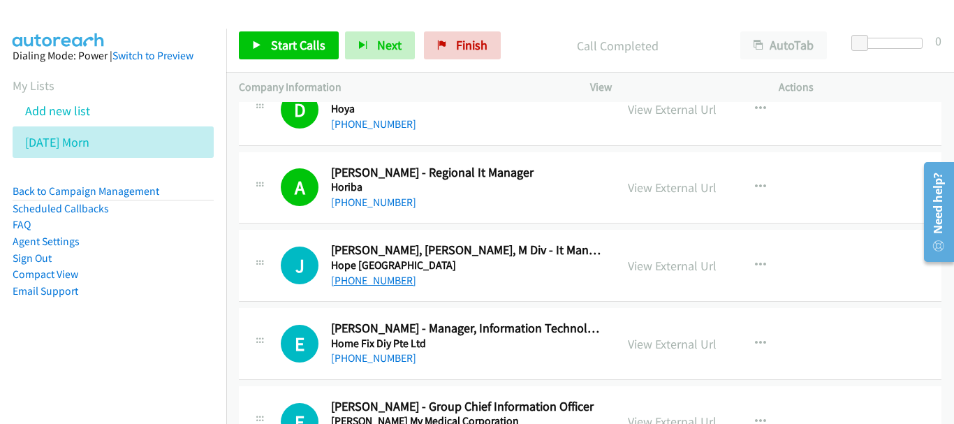
click at [387, 282] on link "+65 9231 9895" at bounding box center [373, 280] width 85 height 13
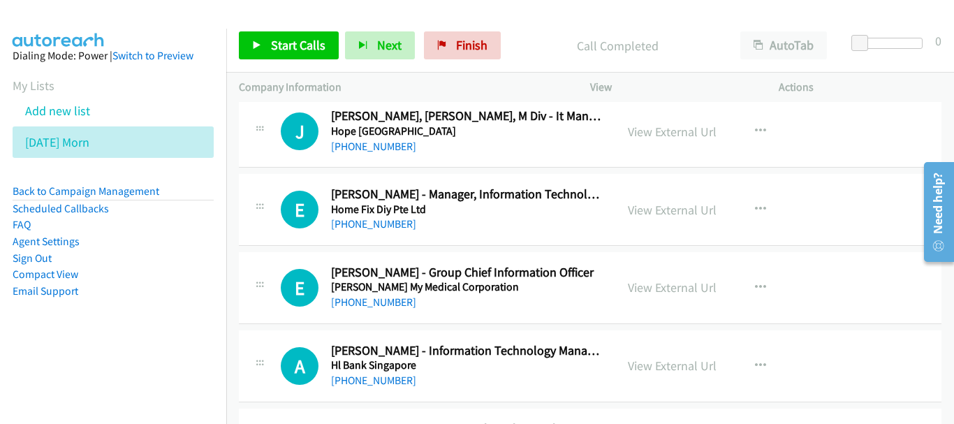
scroll to position [3841, 0]
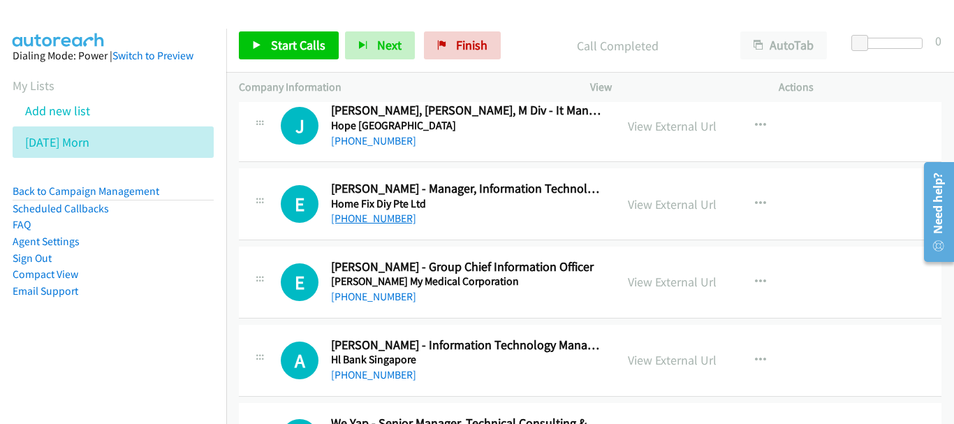
click at [394, 221] on link "+65 9796 2249" at bounding box center [373, 218] width 85 height 13
click at [383, 294] on link "+65 8332 7210" at bounding box center [373, 296] width 85 height 13
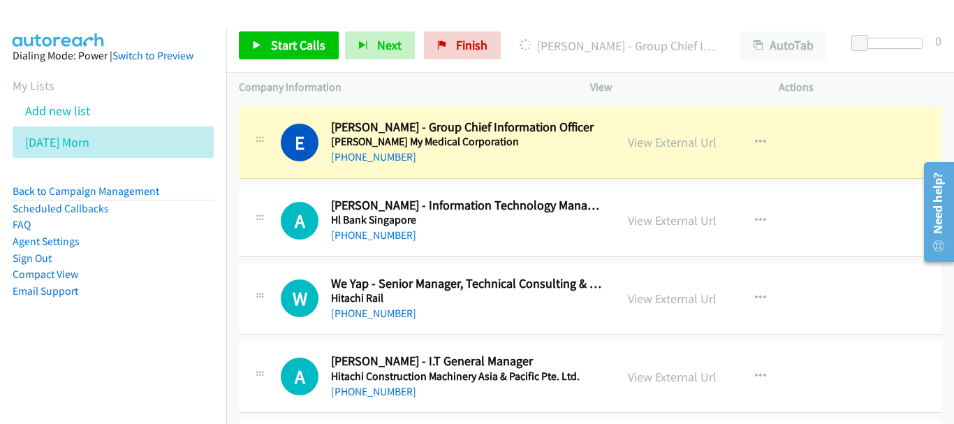
scroll to position [3911, 0]
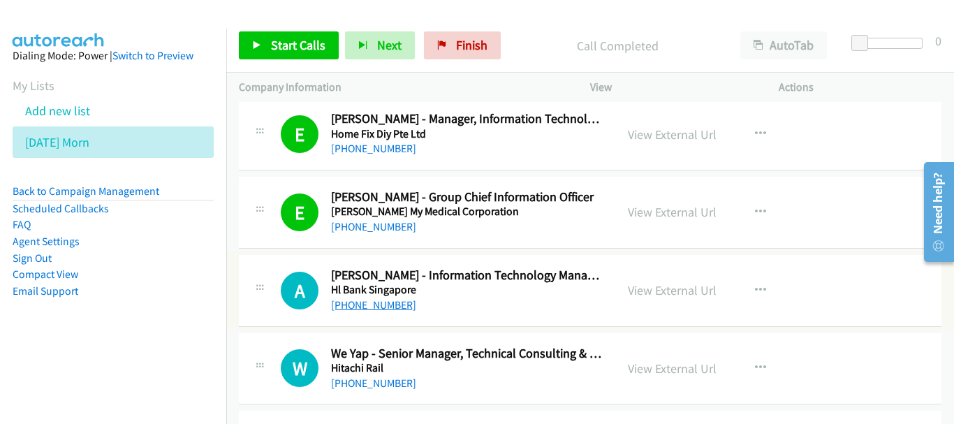
click at [380, 308] on link "+65 9857 6500" at bounding box center [373, 304] width 85 height 13
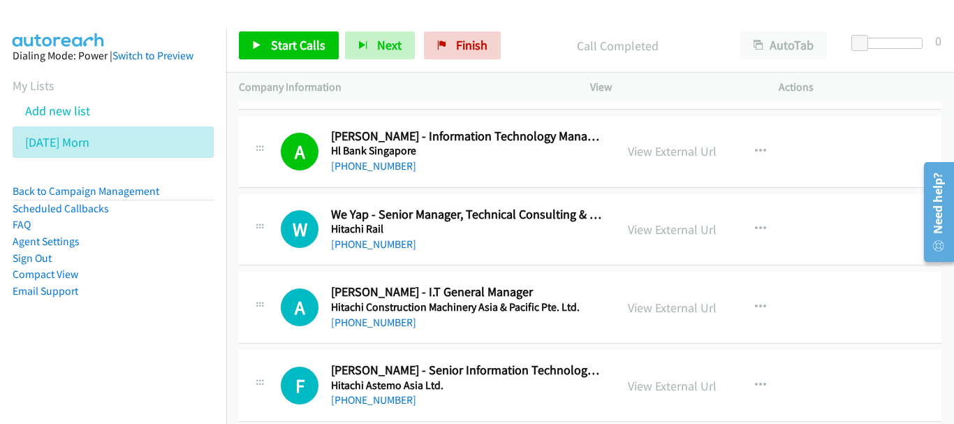
scroll to position [4051, 0]
click at [364, 325] on link "+65 9155 1135" at bounding box center [373, 321] width 85 height 13
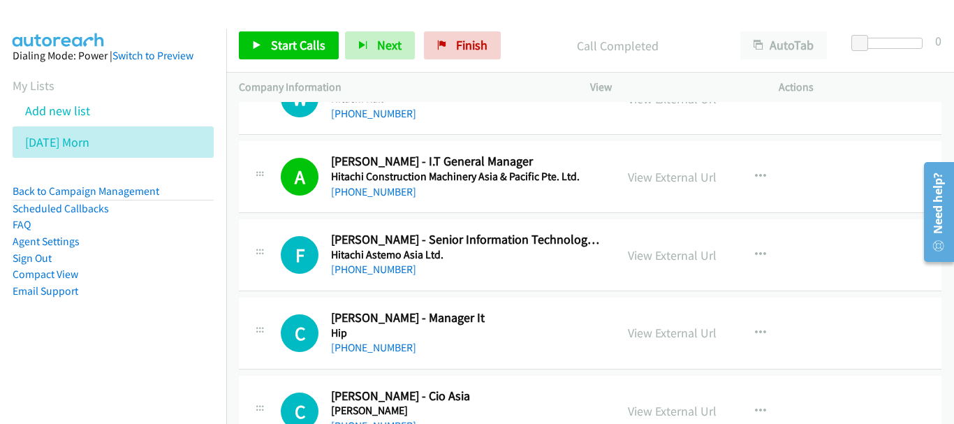
scroll to position [4190, 0]
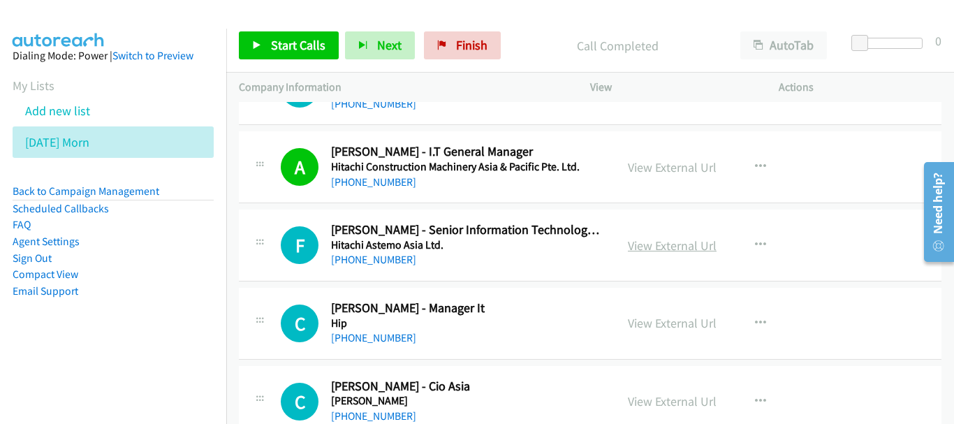
click at [644, 251] on link "View External Url" at bounding box center [672, 245] width 89 height 16
click at [369, 258] on link "+65 8498 3893" at bounding box center [373, 259] width 85 height 13
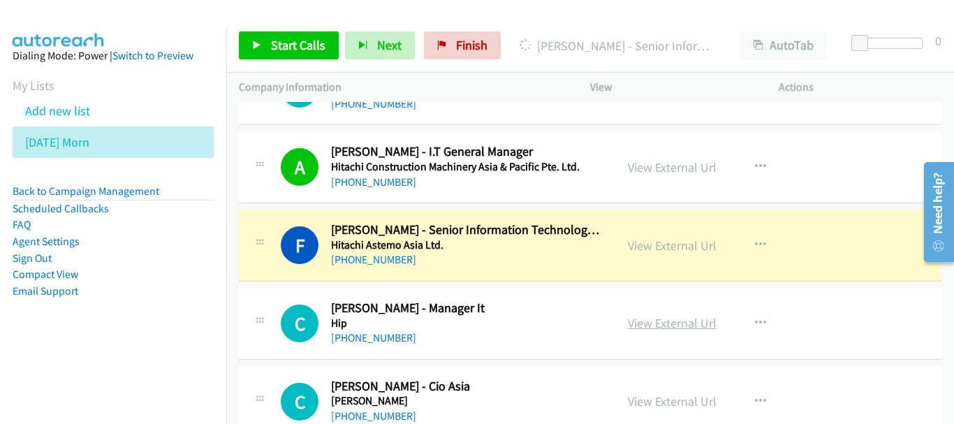
click at [628, 318] on link "View External Url" at bounding box center [672, 323] width 89 height 16
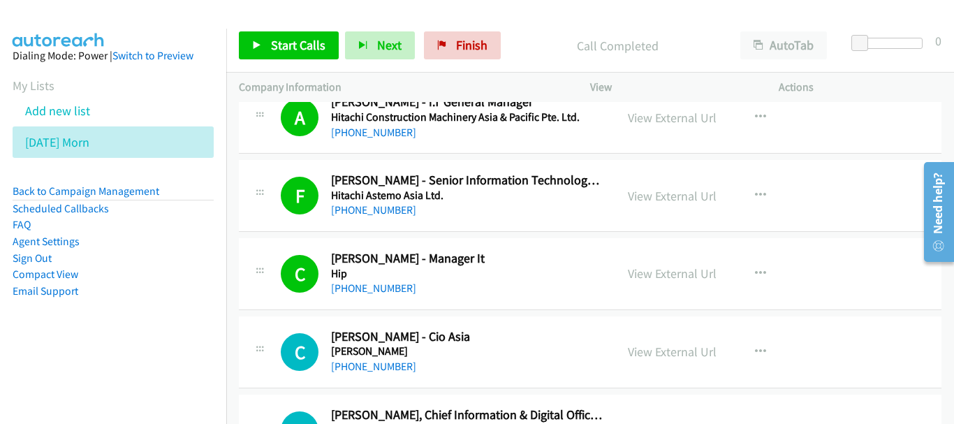
scroll to position [4330, 0]
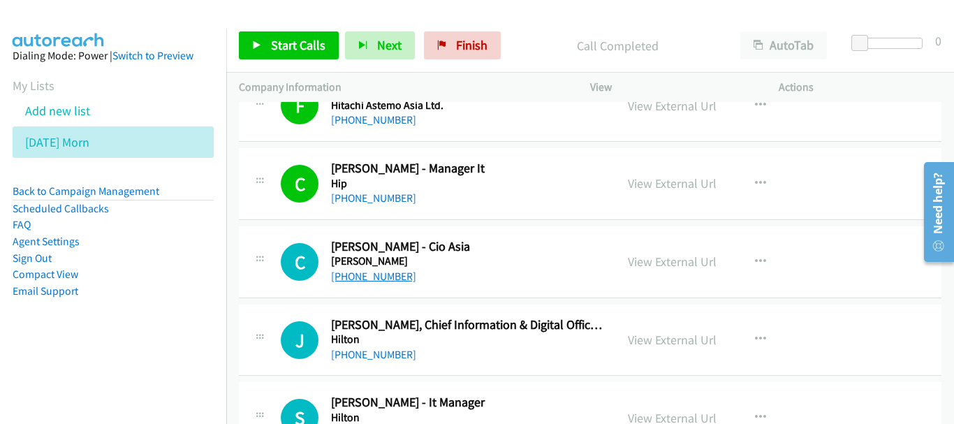
click at [388, 281] on link "+65 9002 7065" at bounding box center [373, 276] width 85 height 13
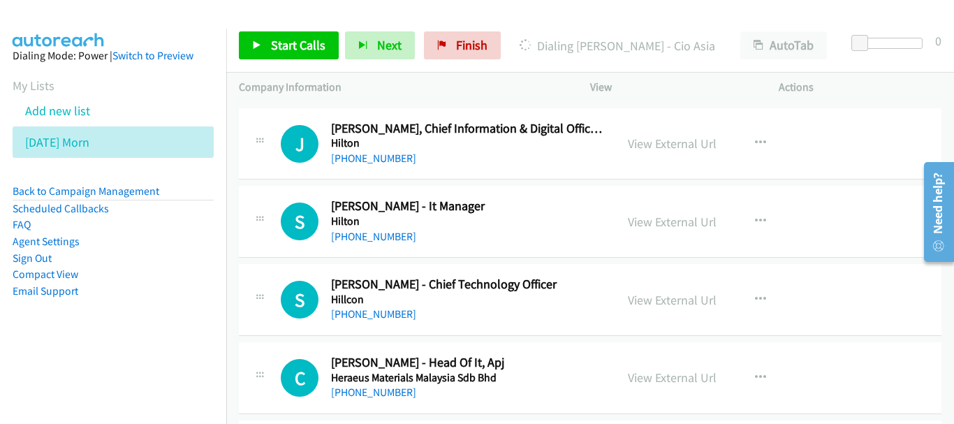
scroll to position [4540, 0]
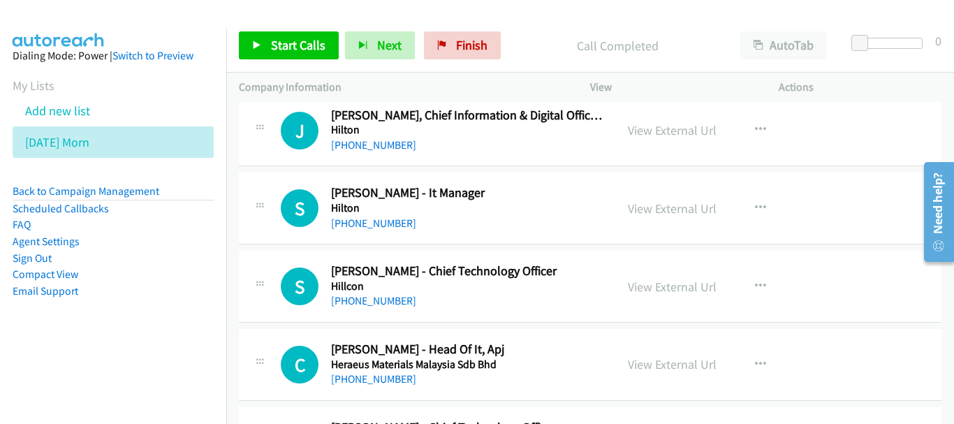
click at [358, 317] on div "S Callback Scheduled Stanley Qiu - Chief Technology Officer Hillcon Asia/Singap…" at bounding box center [590, 287] width 703 height 72
click at [360, 304] on link "+65 8695 5007" at bounding box center [373, 300] width 85 height 13
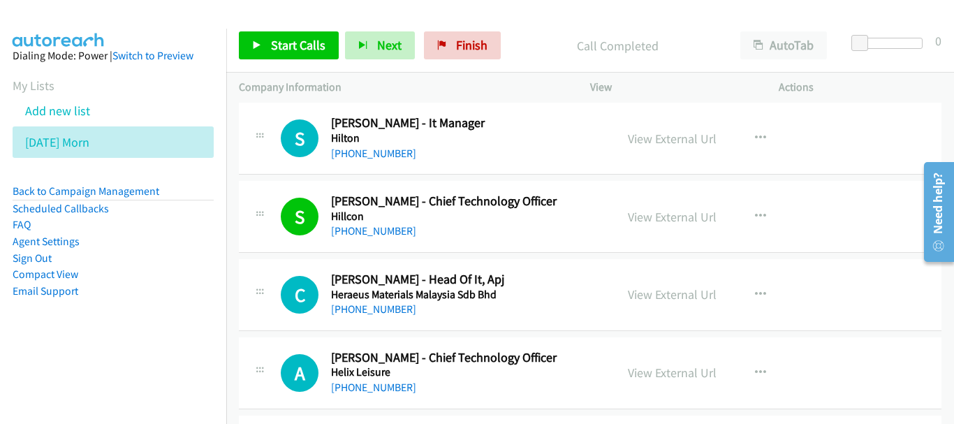
click at [367, 318] on div "C Callback Scheduled Chanda Vasudevan - Head Of It, Apj Heraeus Materials Malay…" at bounding box center [590, 295] width 703 height 72
click at [367, 311] on link "+65 9724 6388" at bounding box center [373, 308] width 85 height 13
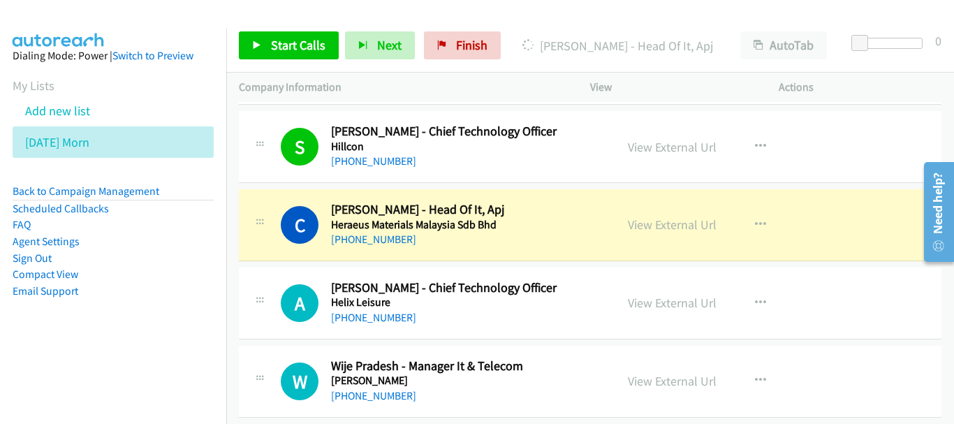
scroll to position [4819, 0]
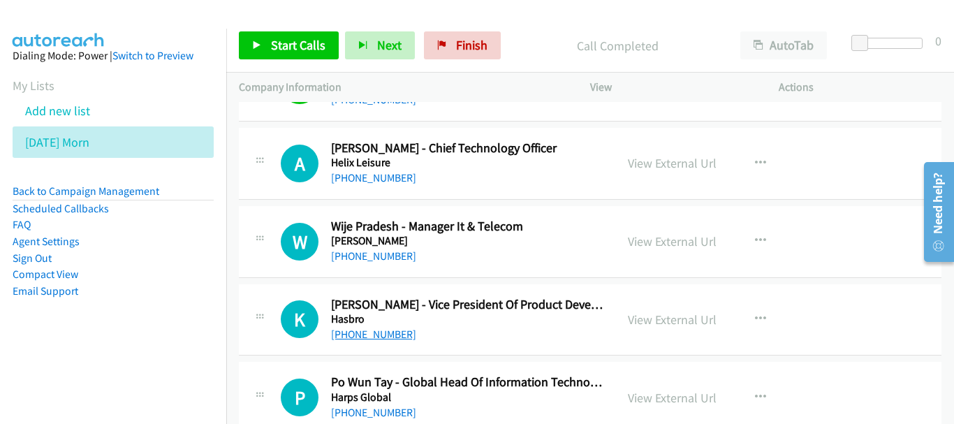
click at [386, 340] on link "+65 9871 5335" at bounding box center [373, 334] width 85 height 13
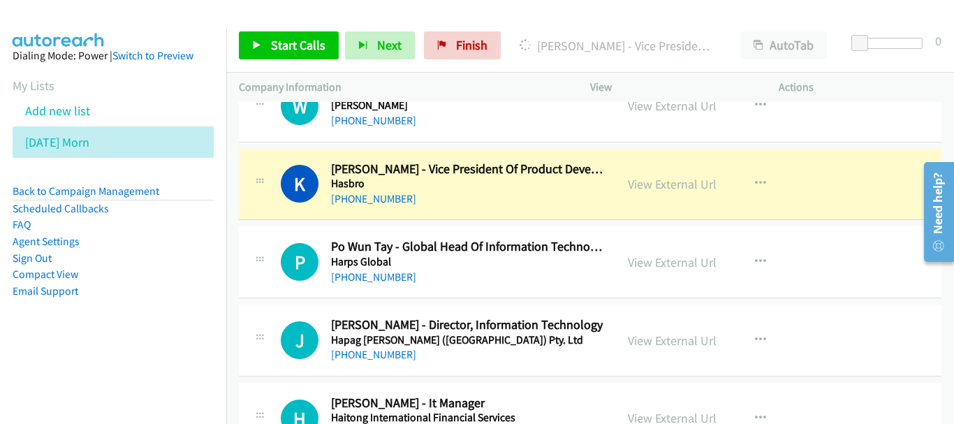
scroll to position [4959, 0]
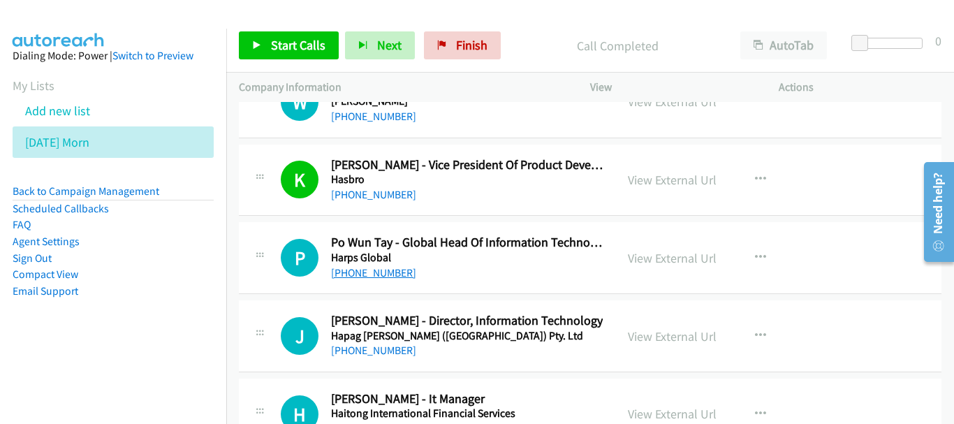
click at [358, 271] on link "+65 9859 3364" at bounding box center [373, 272] width 85 height 13
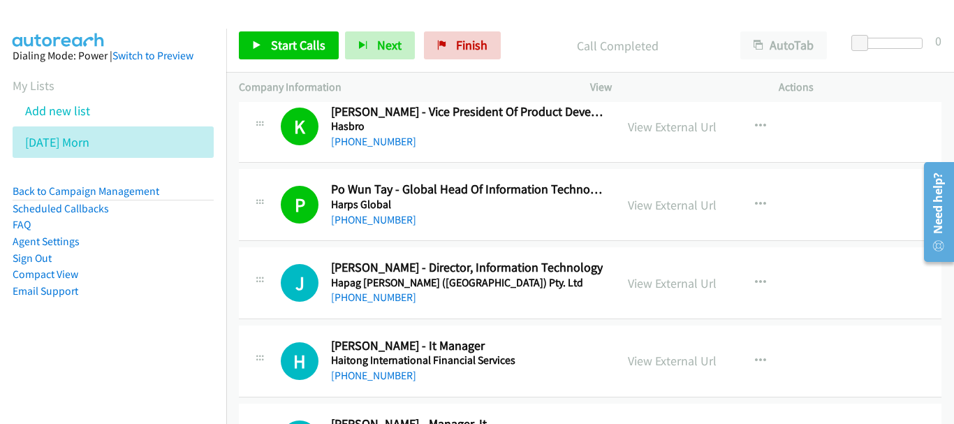
scroll to position [5098, 0]
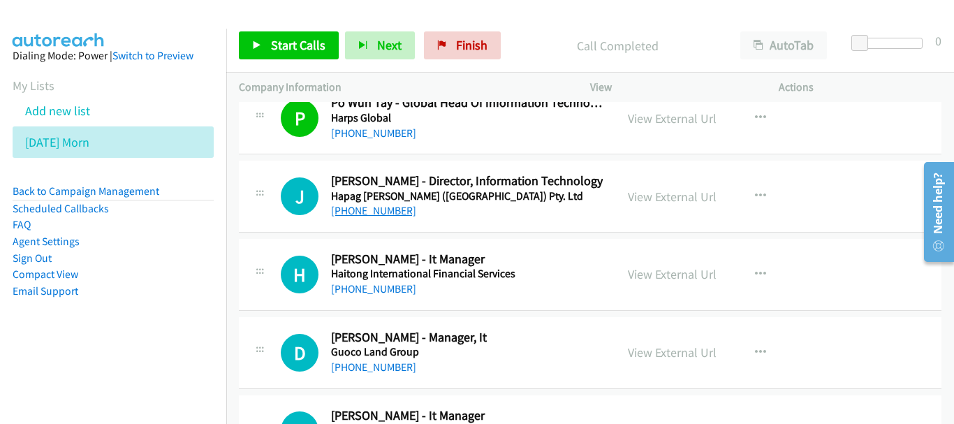
click at [385, 207] on link "+65 8812 6211" at bounding box center [373, 210] width 85 height 13
click at [379, 289] on link "+65 9780 2733" at bounding box center [373, 288] width 85 height 13
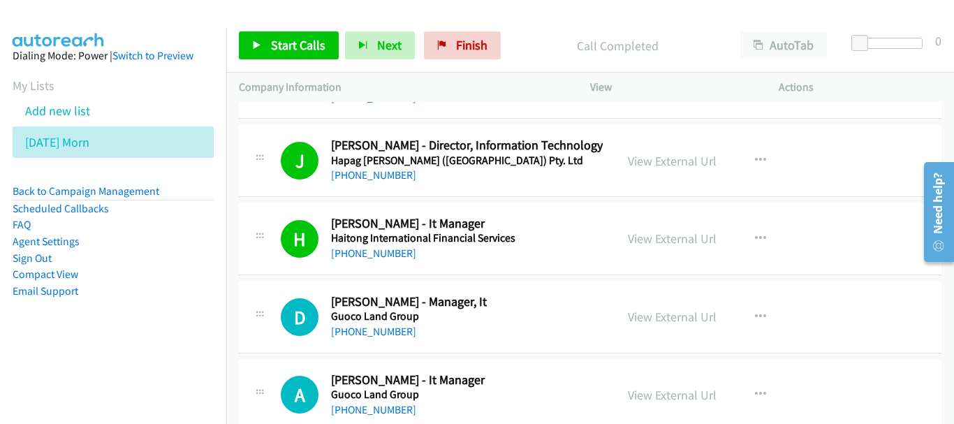
scroll to position [5168, 0]
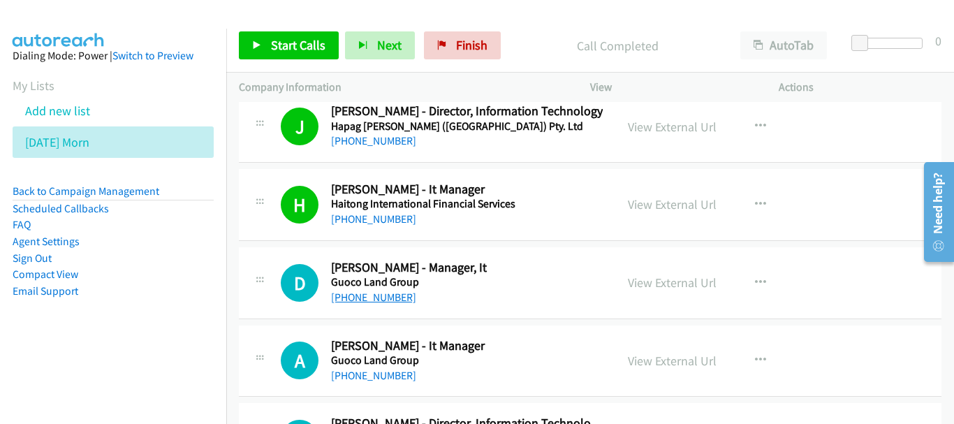
click at [359, 296] on link "+65 8180 0239" at bounding box center [373, 297] width 85 height 13
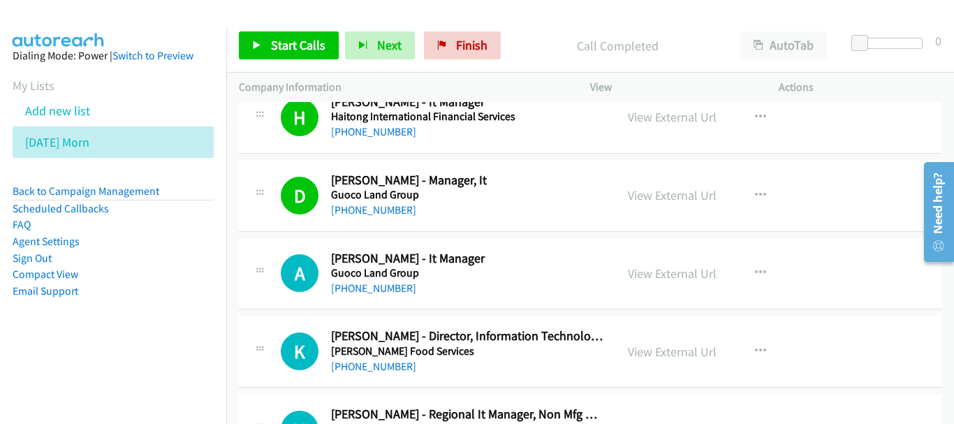
scroll to position [5378, 0]
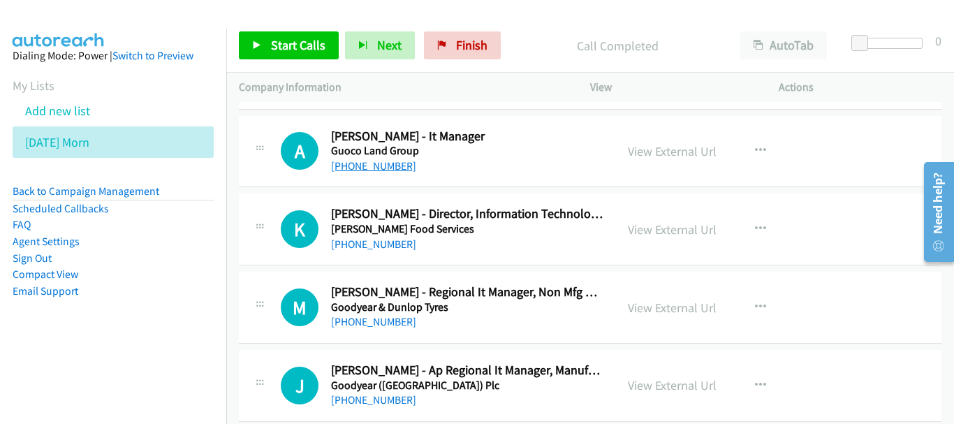
click at [392, 166] on link "+65 9643 9705" at bounding box center [373, 165] width 85 height 13
click at [360, 249] on link "+65 8123 4322" at bounding box center [373, 243] width 85 height 13
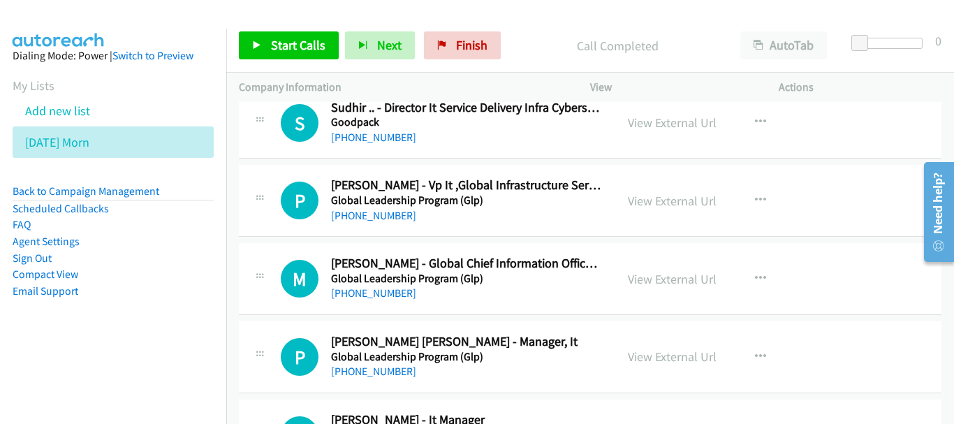
scroll to position [5936, 0]
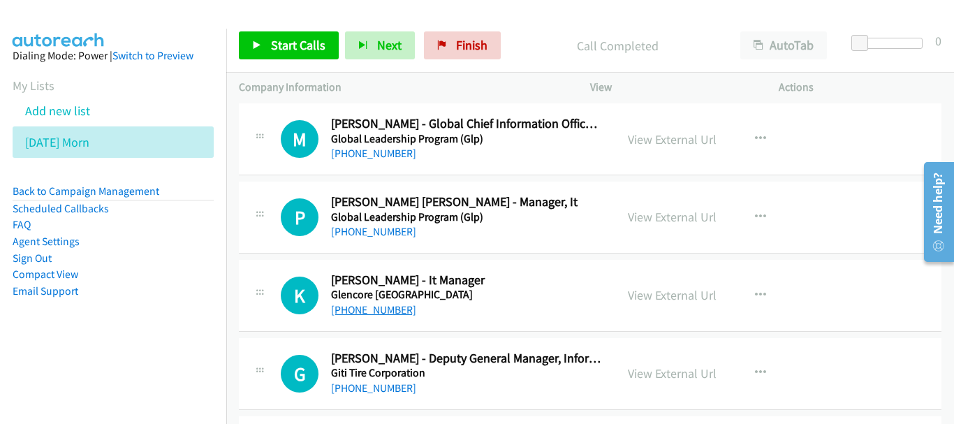
click at [361, 308] on link "+65 8511 3275" at bounding box center [373, 309] width 85 height 13
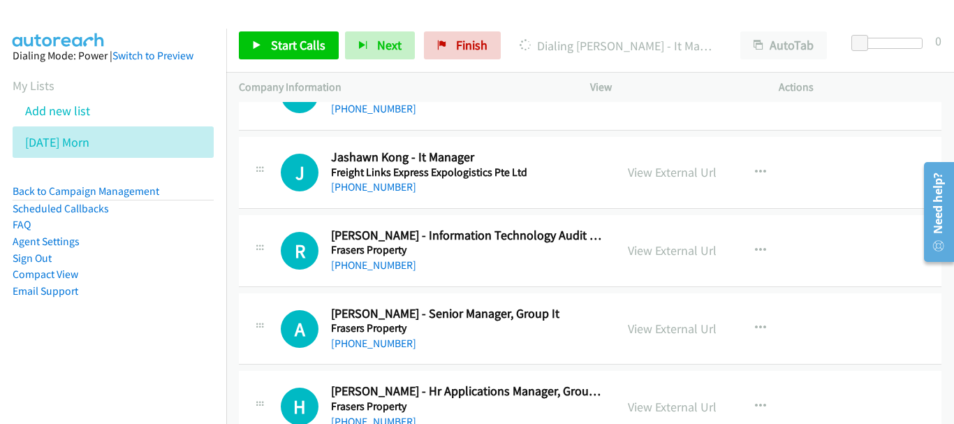
scroll to position [6844, 0]
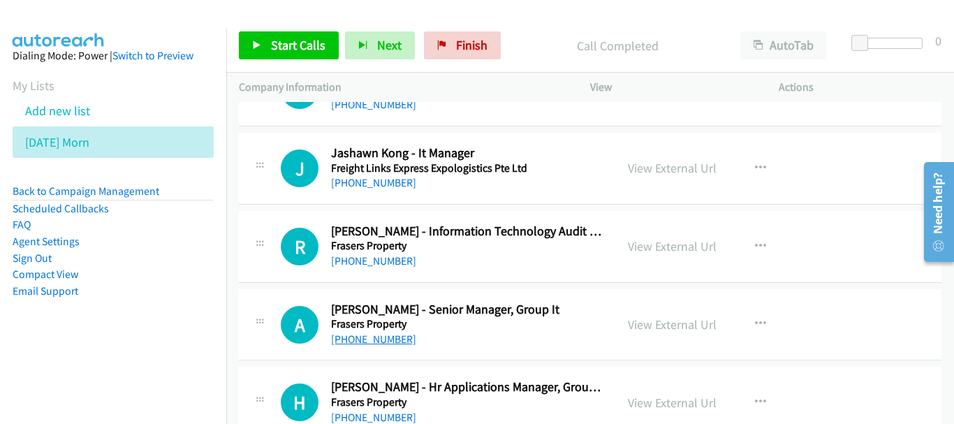
click at [342, 342] on link "+65 9853 3807" at bounding box center [373, 338] width 85 height 13
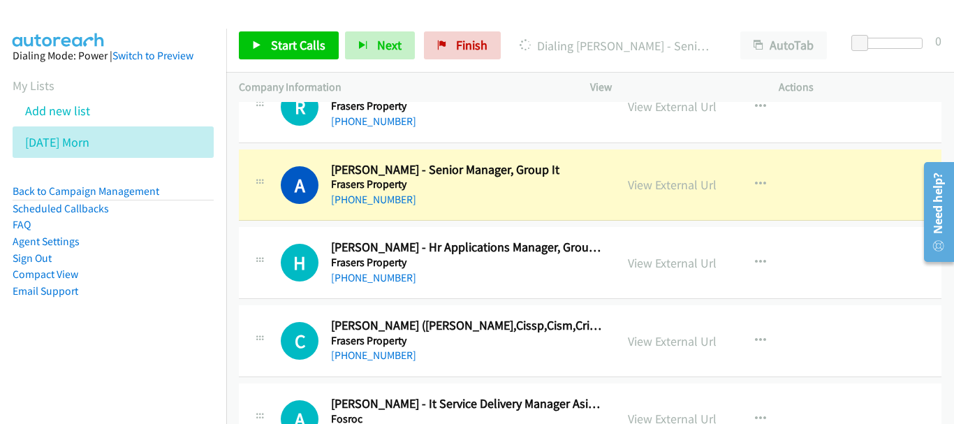
scroll to position [7054, 0]
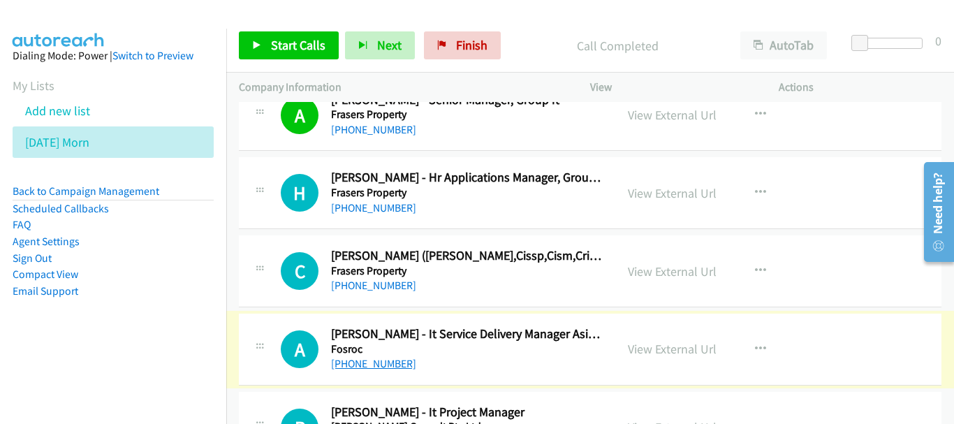
click at [376, 363] on link "+65 9125 4204" at bounding box center [373, 363] width 85 height 13
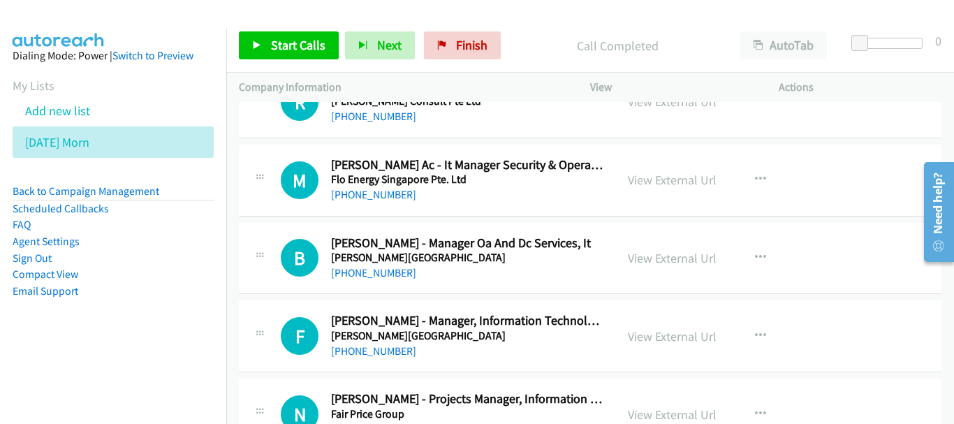
scroll to position [7403, 0]
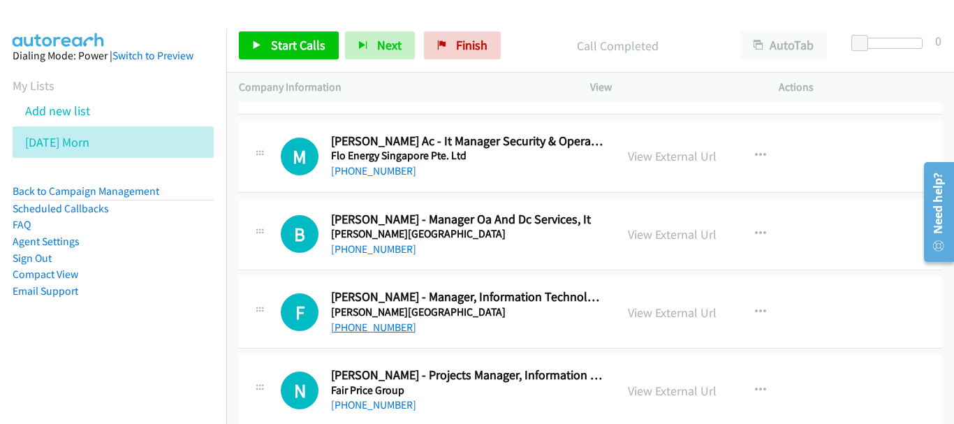
click at [365, 323] on link "+65 8448 9894" at bounding box center [373, 327] width 85 height 13
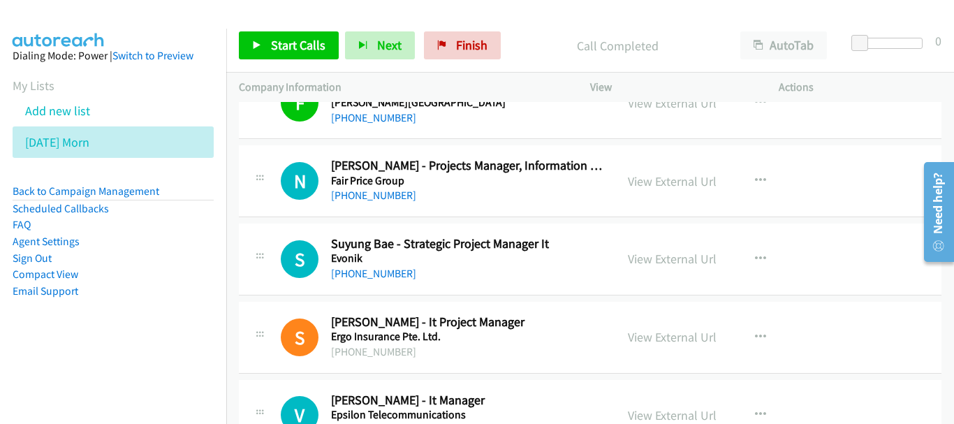
scroll to position [7682, 0]
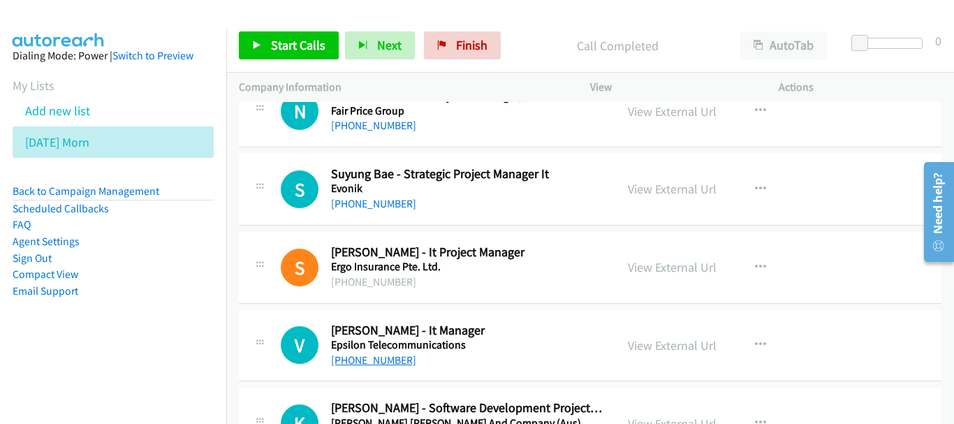
click at [384, 360] on link "+65 9004 0232" at bounding box center [373, 359] width 85 height 13
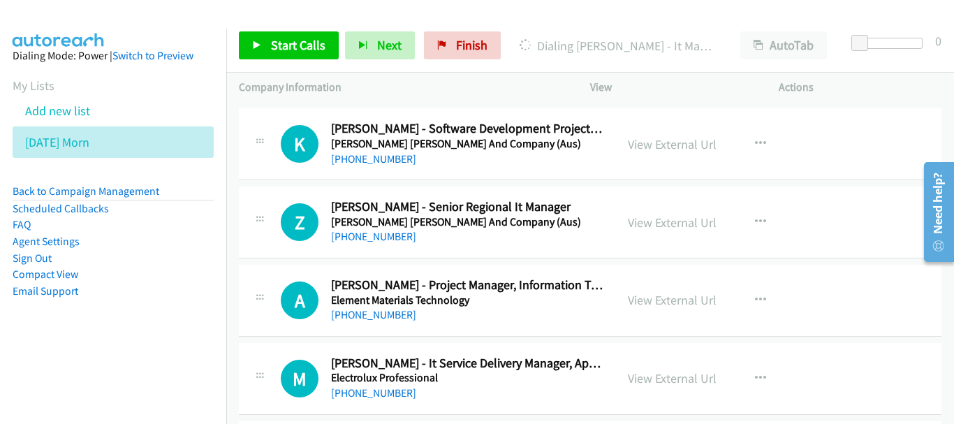
scroll to position [7892, 0]
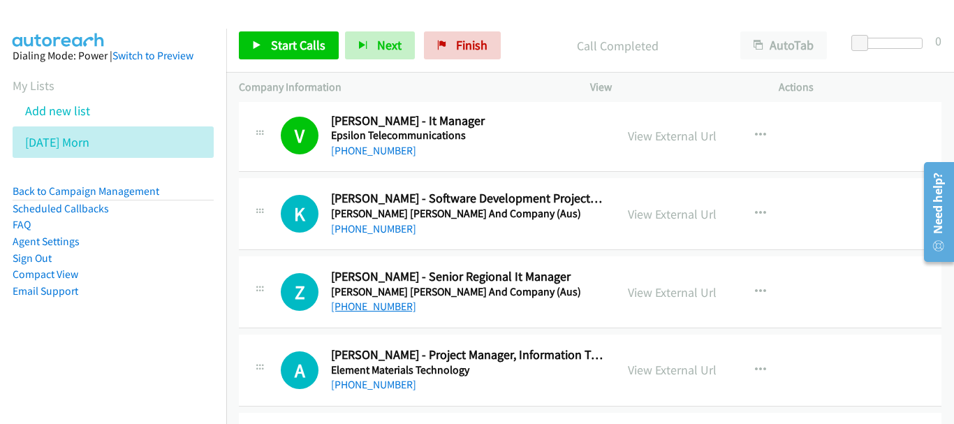
click at [367, 311] on link "+65 9797 1792" at bounding box center [373, 306] width 85 height 13
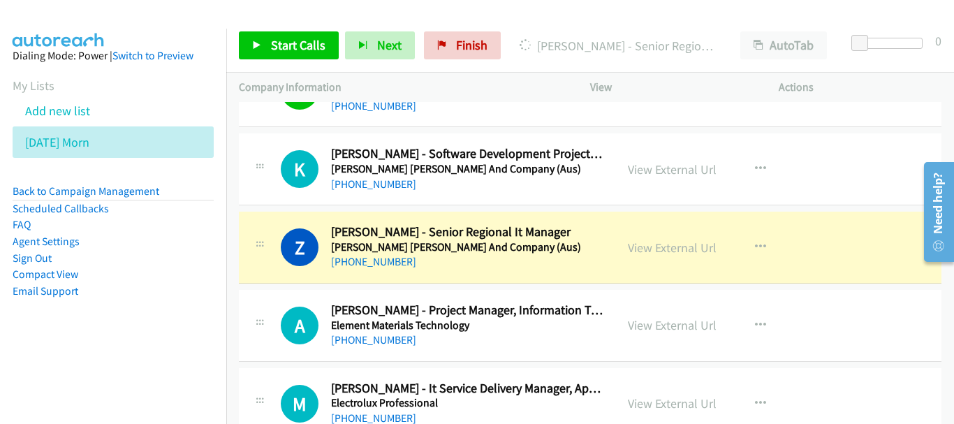
scroll to position [7962, 0]
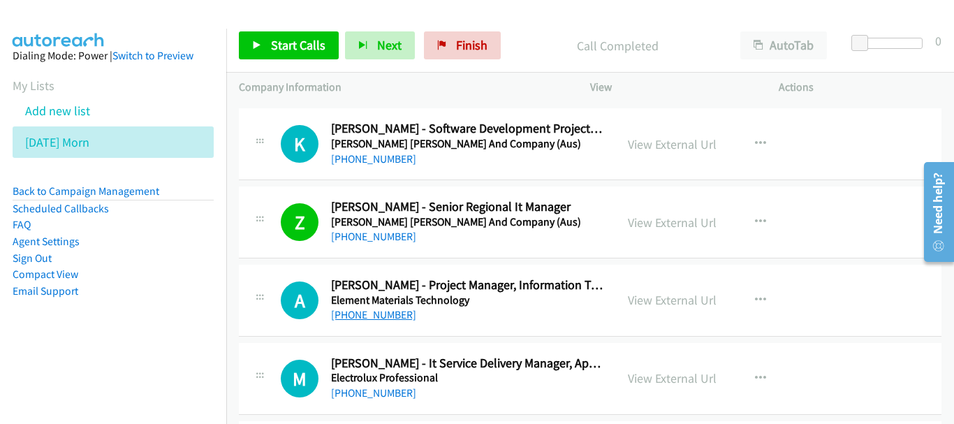
click at [382, 316] on link "+65 9438 7976" at bounding box center [373, 314] width 85 height 13
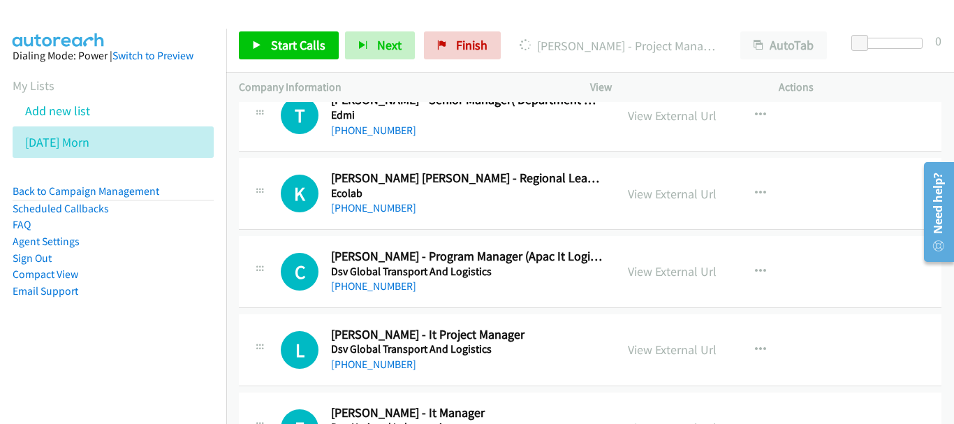
scroll to position [8451, 0]
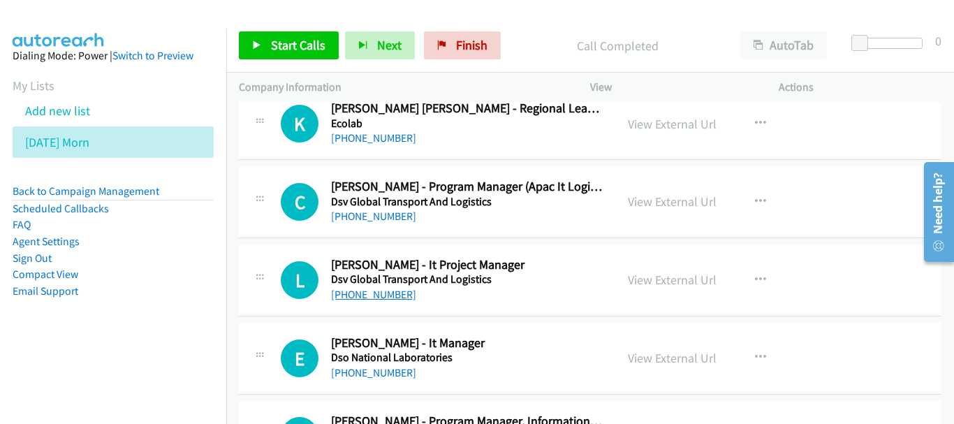
click at [369, 296] on link "+65 9692 1126" at bounding box center [373, 294] width 85 height 13
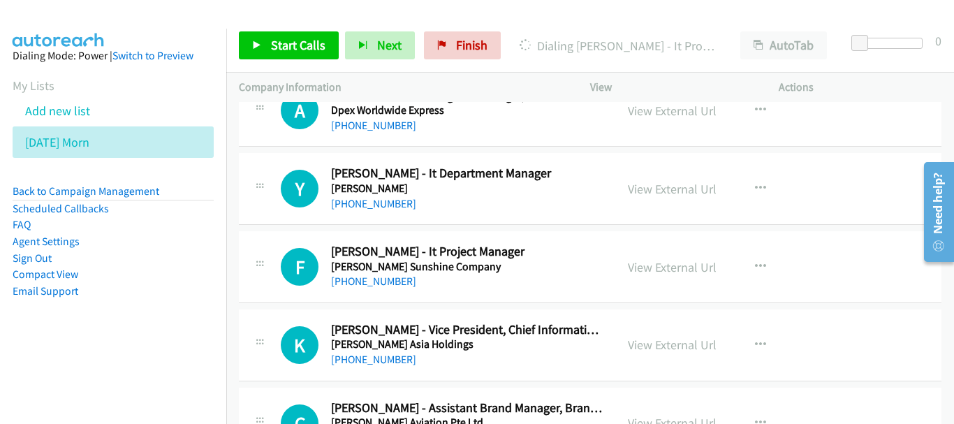
scroll to position [8800, 0]
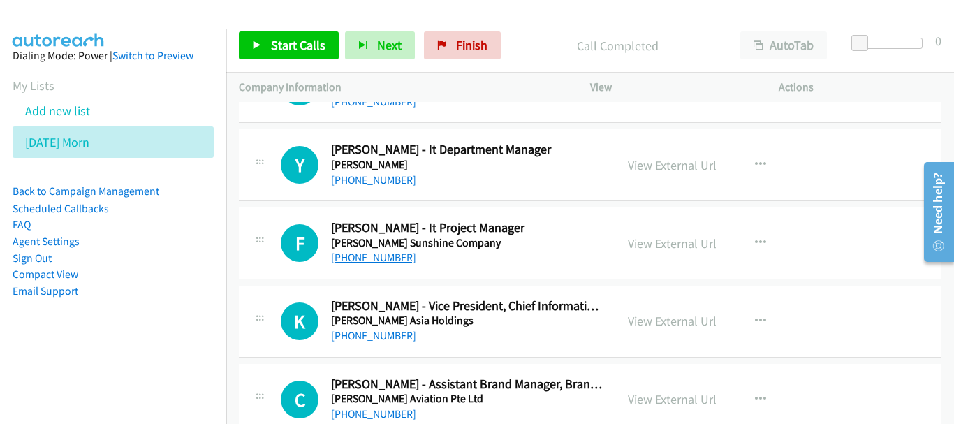
click at [392, 256] on link "+65 8118 1253" at bounding box center [373, 257] width 85 height 13
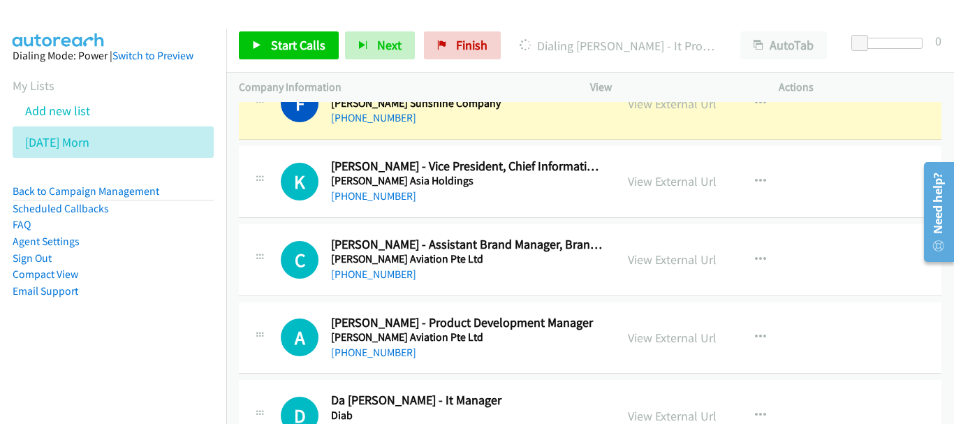
scroll to position [9009, 0]
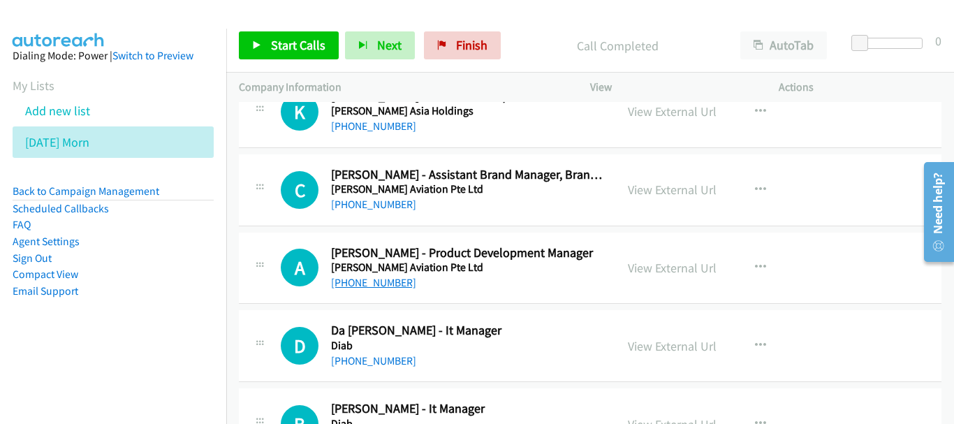
click at [394, 281] on link "+65 9648 9070" at bounding box center [373, 282] width 85 height 13
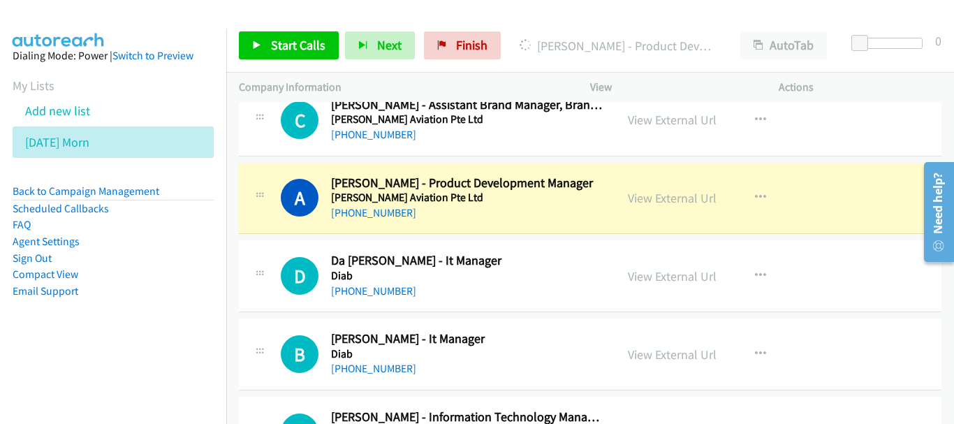
scroll to position [9149, 0]
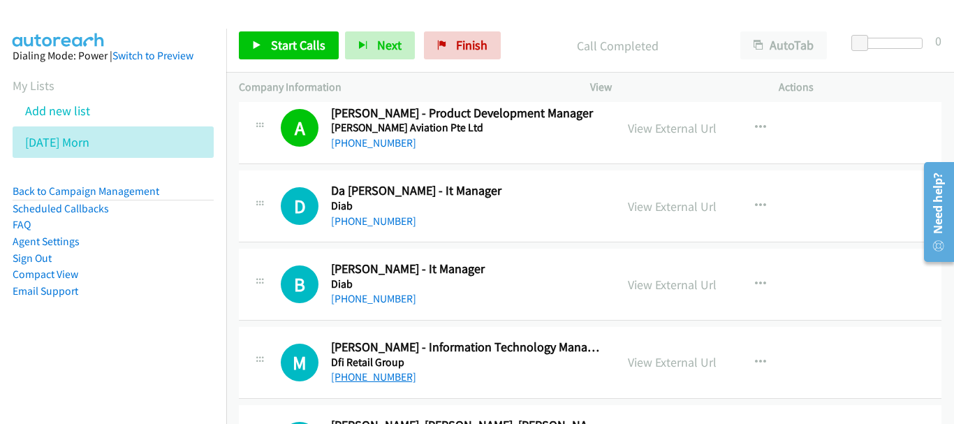
click at [371, 381] on link "+65 9459 4943" at bounding box center [373, 376] width 85 height 13
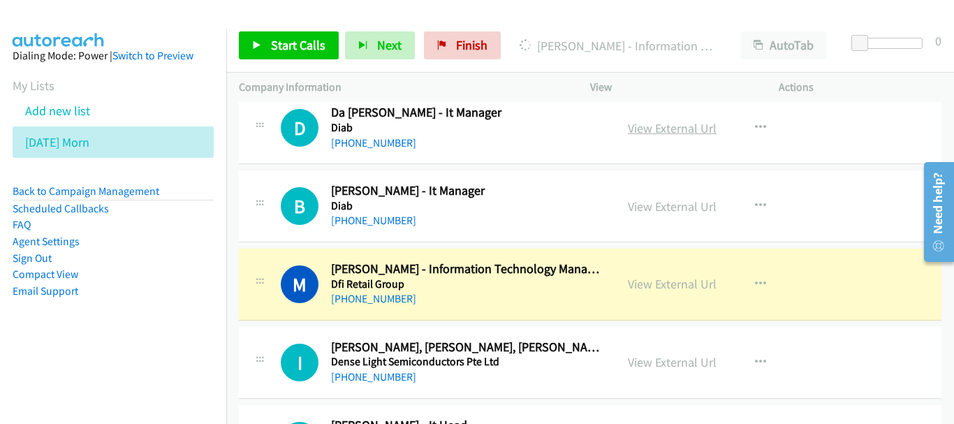
scroll to position [9359, 0]
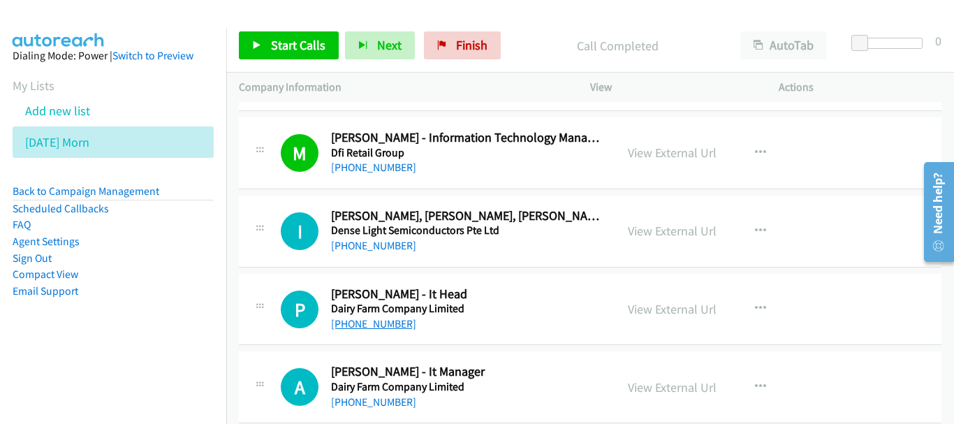
click at [362, 321] on link "+65 8157 1350" at bounding box center [373, 323] width 85 height 13
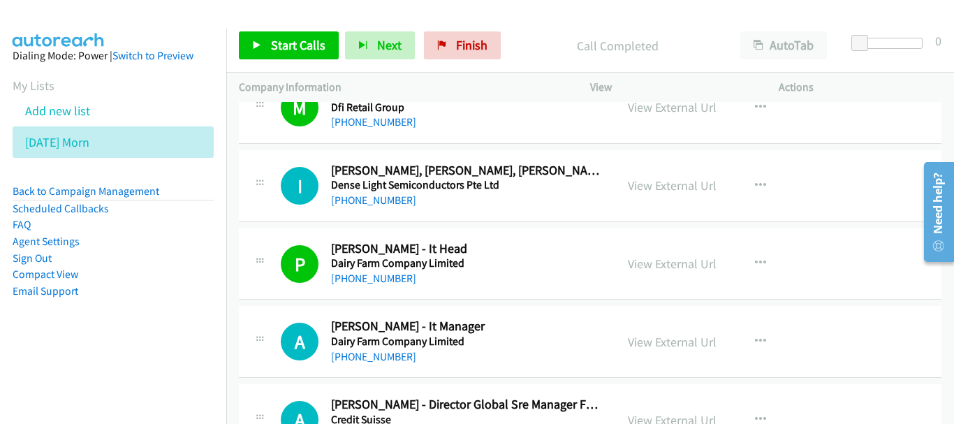
scroll to position [9428, 0]
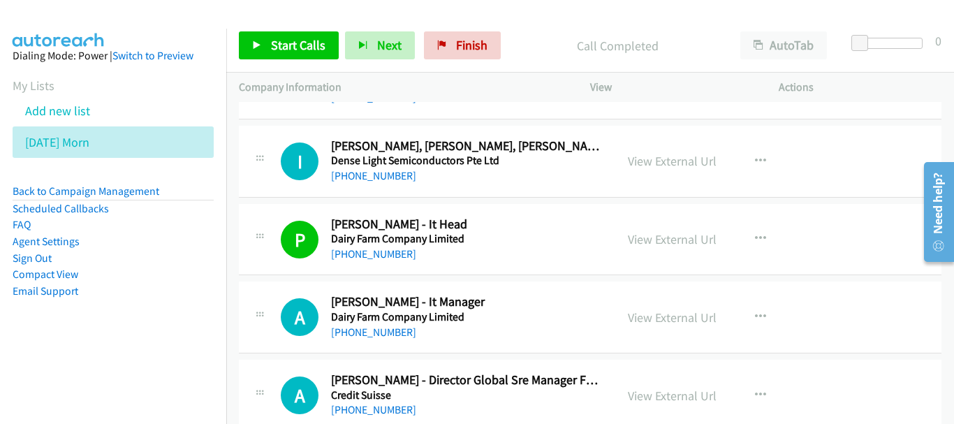
click at [362, 344] on div "A Callback Scheduled Anthony Chin - It Manager Dairy Farm Company Limited Asia/…" at bounding box center [590, 317] width 703 height 72
click at [364, 327] on link "+65 9776 2243" at bounding box center [373, 331] width 85 height 13
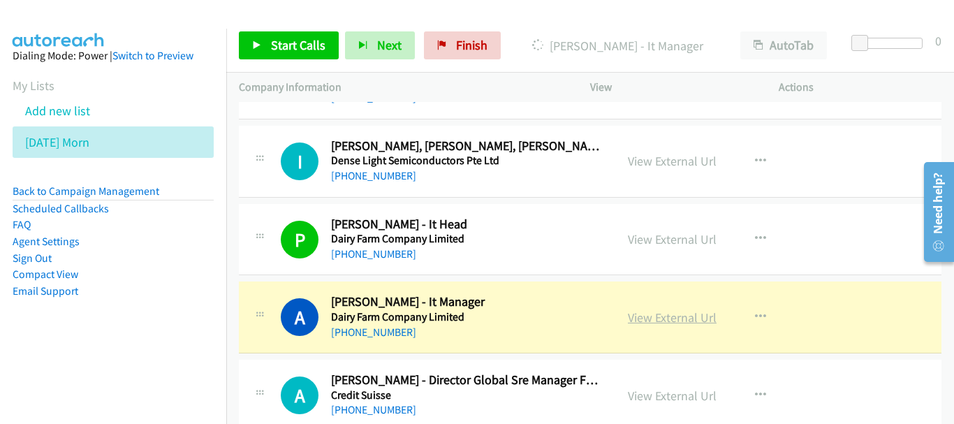
click at [660, 318] on link "View External Url" at bounding box center [672, 317] width 89 height 16
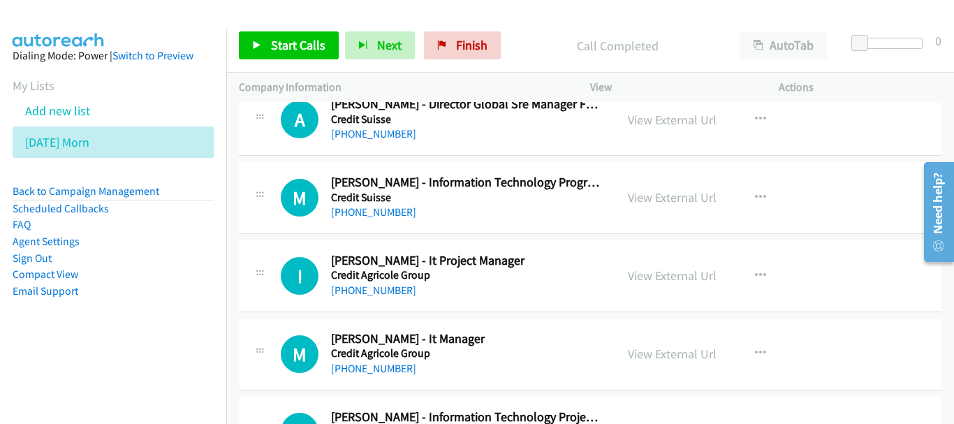
scroll to position [9708, 0]
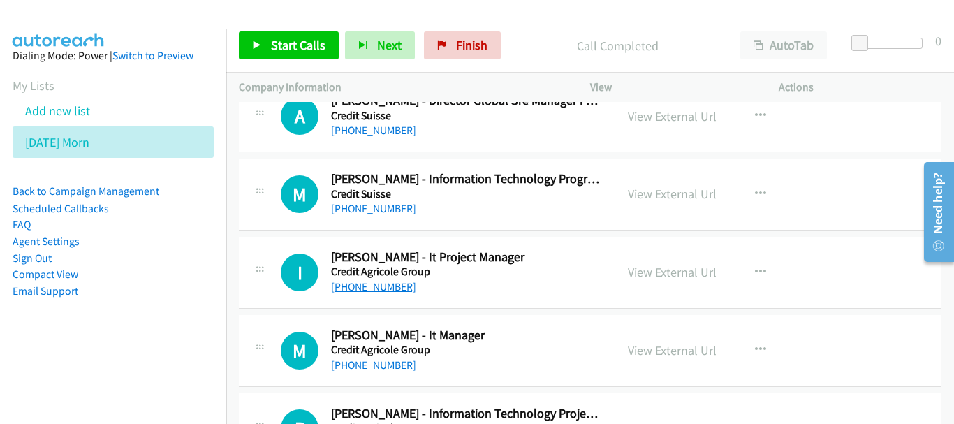
click at [368, 293] on link "+65 8389 6010" at bounding box center [373, 286] width 85 height 13
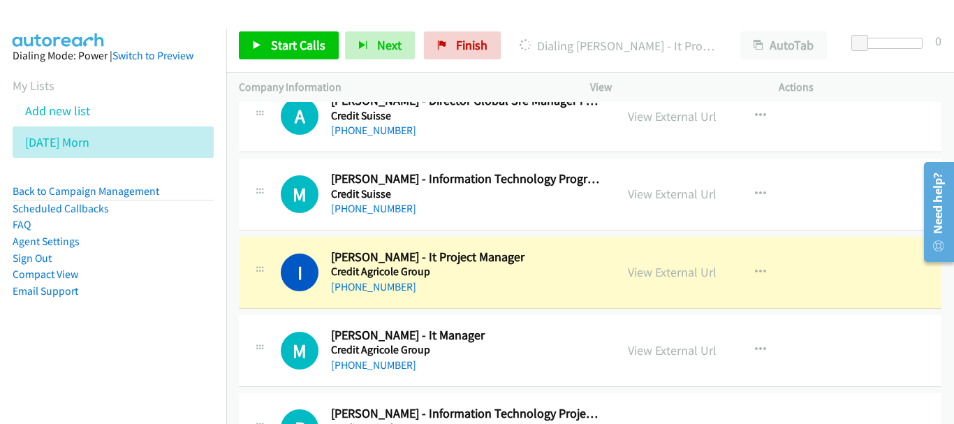
scroll to position [9778, 0]
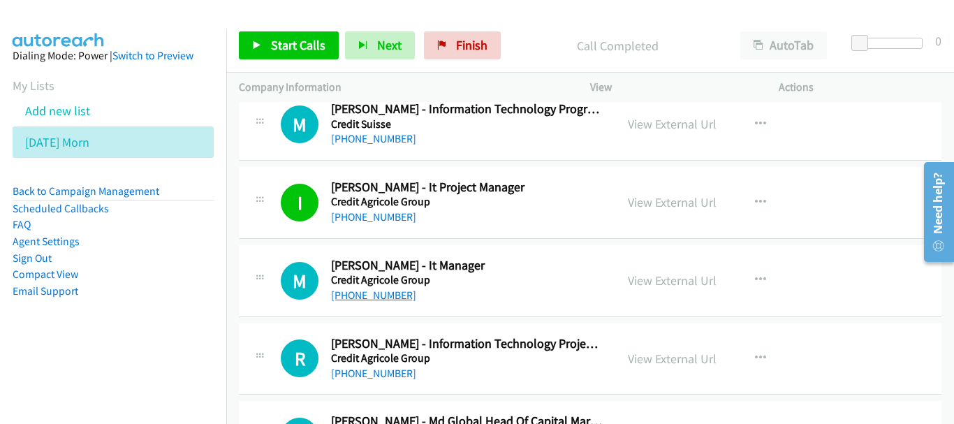
click at [358, 295] on link "+65 8161 6265" at bounding box center [373, 294] width 85 height 13
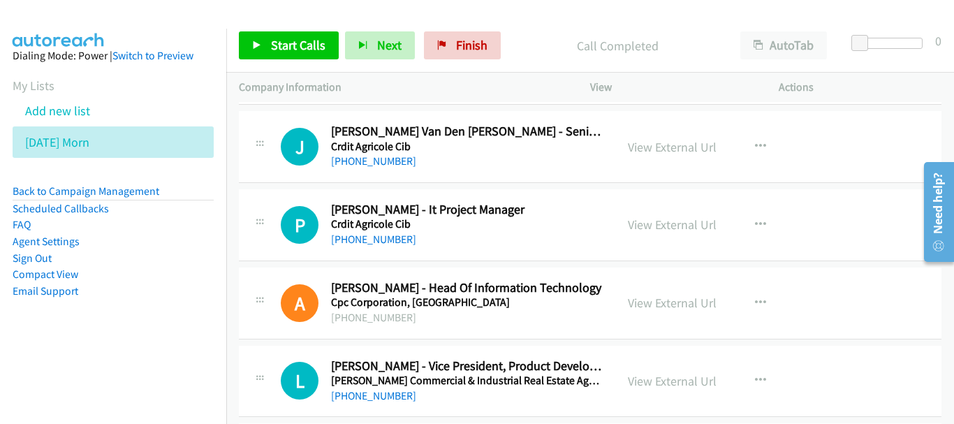
scroll to position [10266, 0]
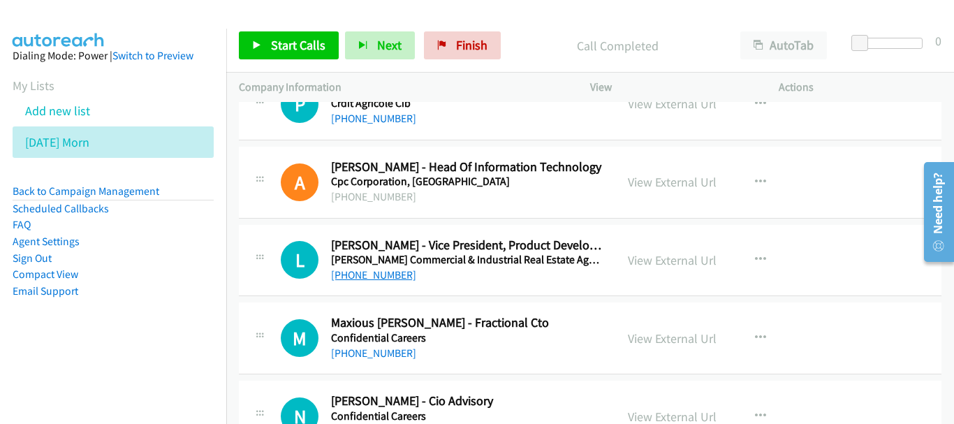
click at [390, 279] on link "+65 9670 8089" at bounding box center [373, 274] width 85 height 13
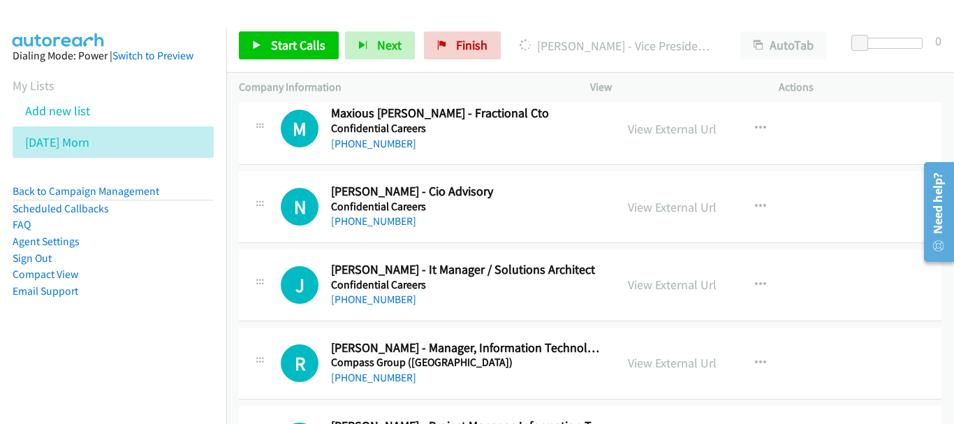
scroll to position [10546, 0]
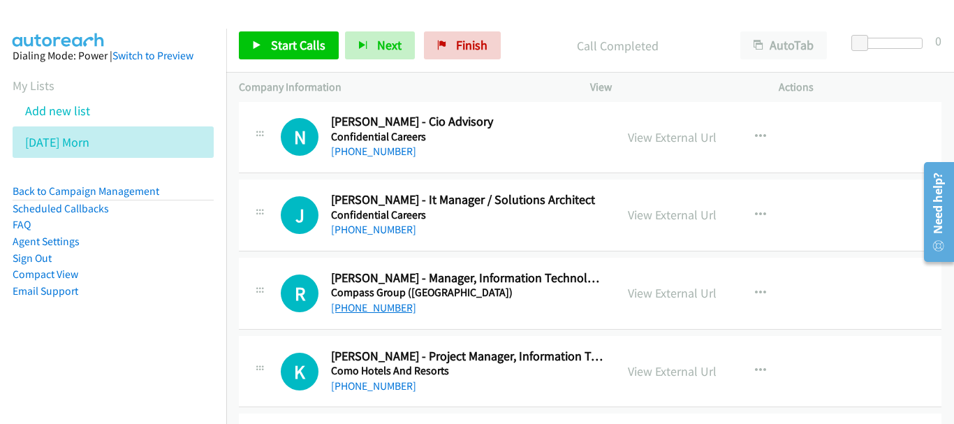
click at [386, 311] on link "+65 9686 6477" at bounding box center [373, 307] width 85 height 13
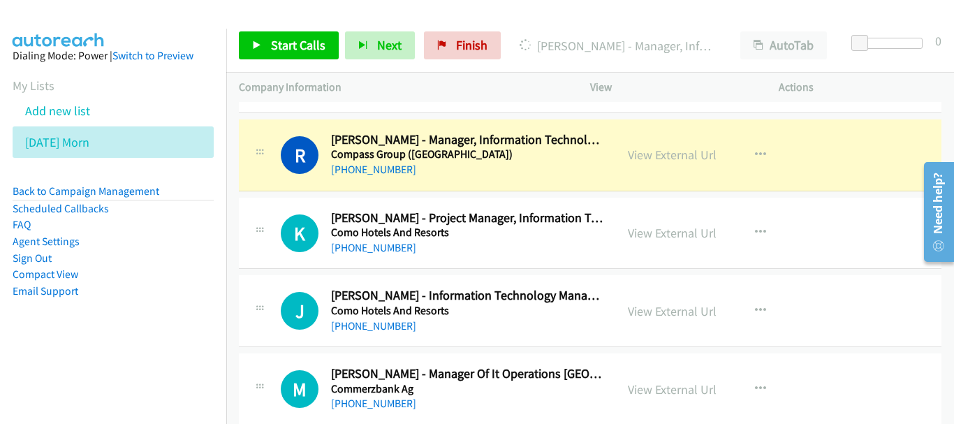
scroll to position [10686, 0]
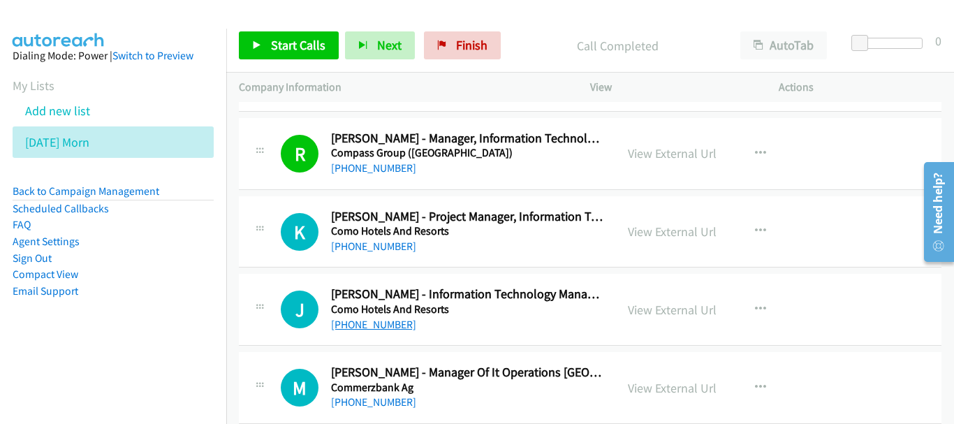
click at [339, 328] on link "+65 8842 1322" at bounding box center [373, 324] width 85 height 13
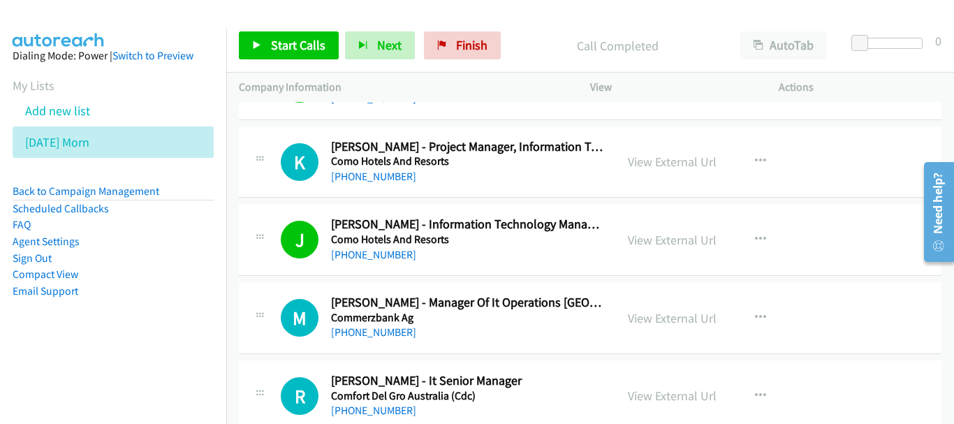
scroll to position [10825, 0]
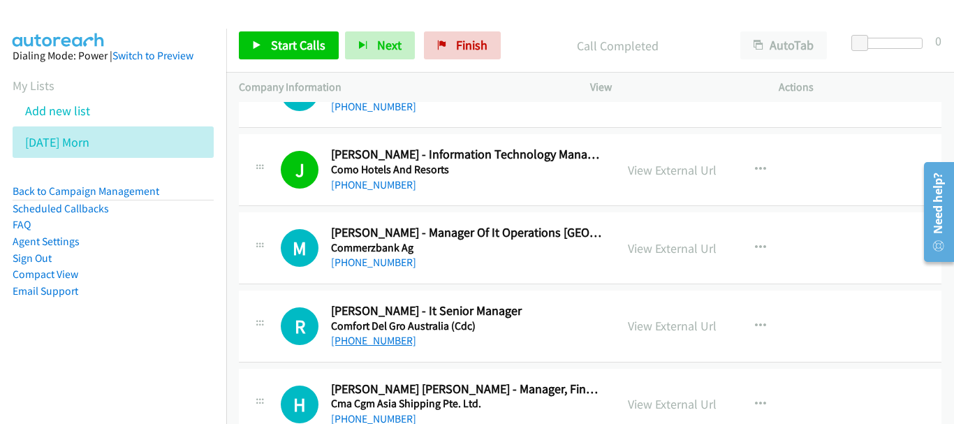
click at [380, 339] on link "+65 9854 6863" at bounding box center [373, 340] width 85 height 13
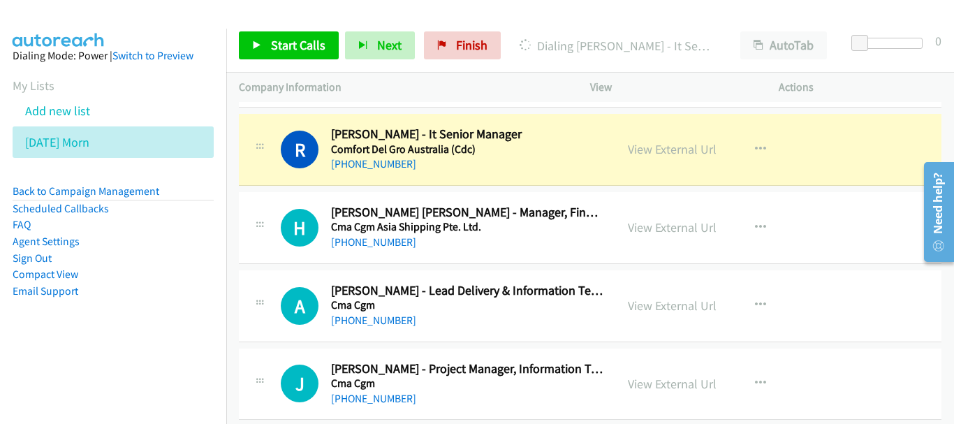
scroll to position [11035, 0]
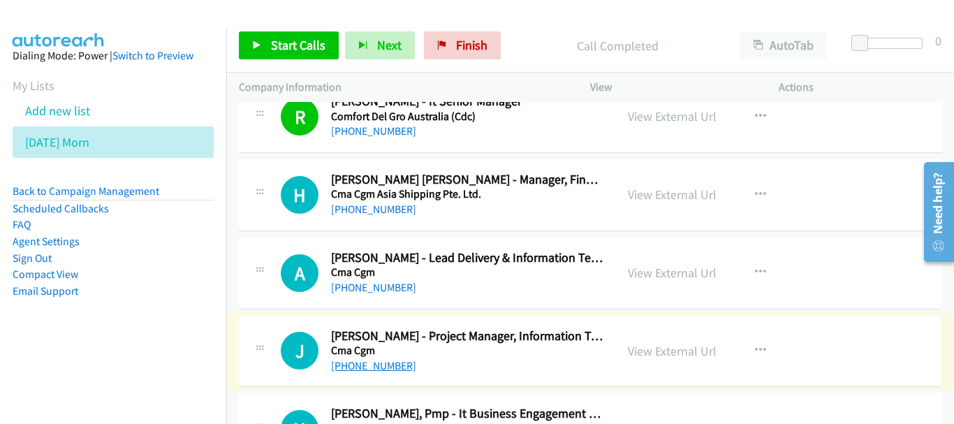
click at [384, 361] on link "+65 9006 5452" at bounding box center [373, 365] width 85 height 13
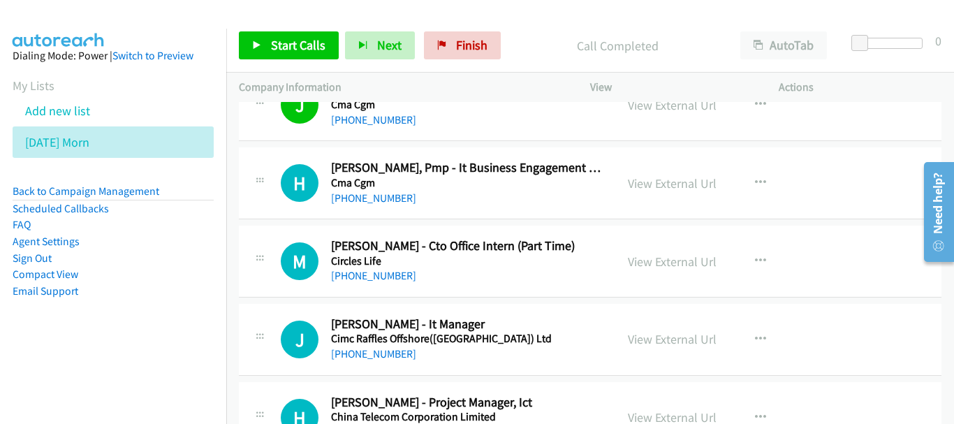
scroll to position [11314, 0]
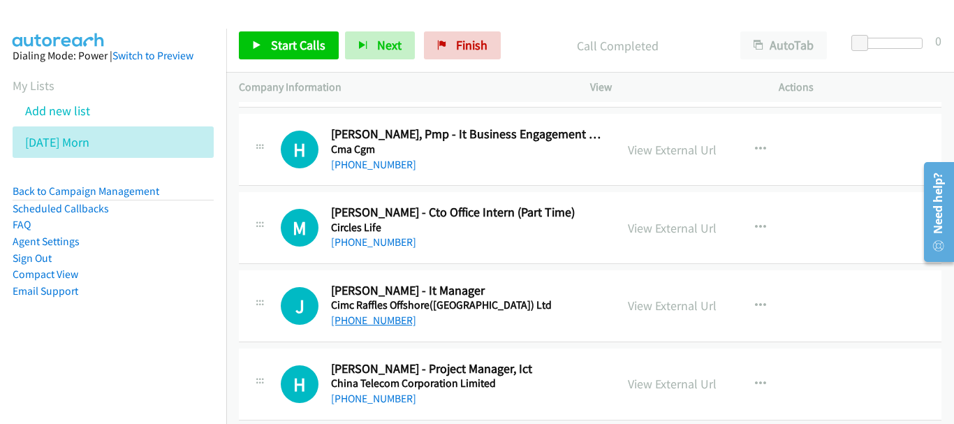
click at [378, 321] on link "+65 9771 2169" at bounding box center [373, 320] width 85 height 13
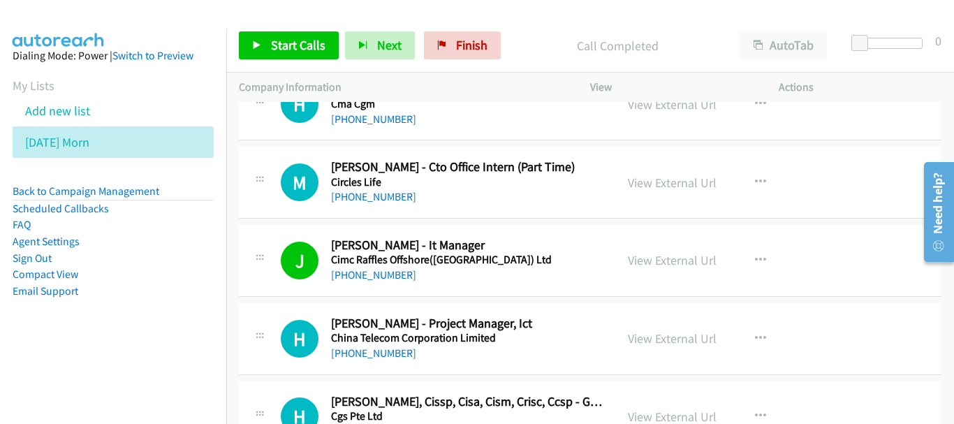
scroll to position [11384, 0]
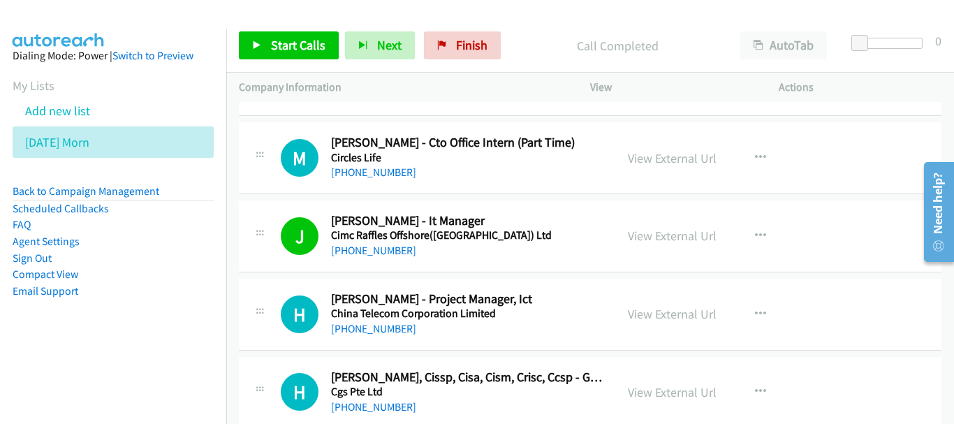
click at [359, 335] on div "+65 9795 9669" at bounding box center [467, 329] width 272 height 17
click at [357, 329] on link "+65 9795 9669" at bounding box center [373, 328] width 85 height 13
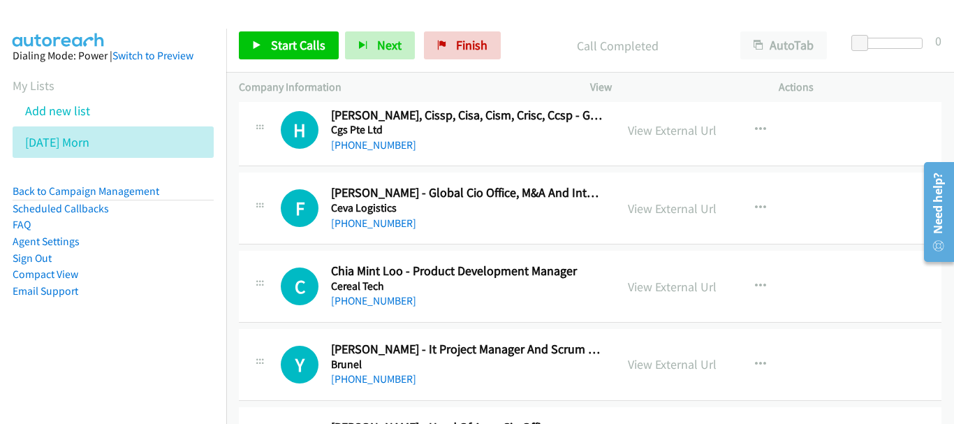
scroll to position [11663, 0]
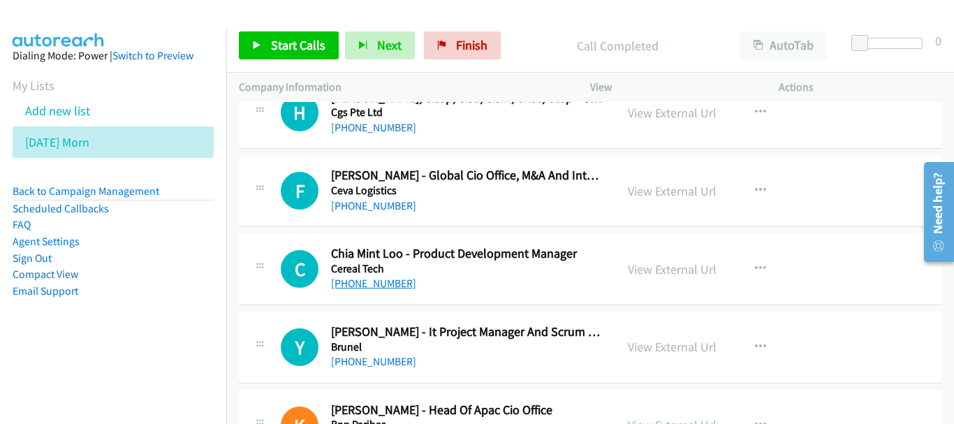
click at [379, 288] on link "+65 9800 3056" at bounding box center [373, 283] width 85 height 13
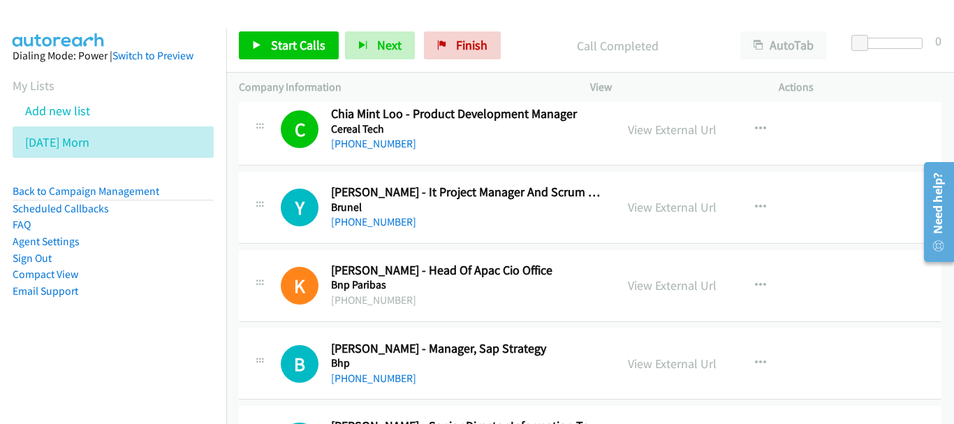
scroll to position [11943, 0]
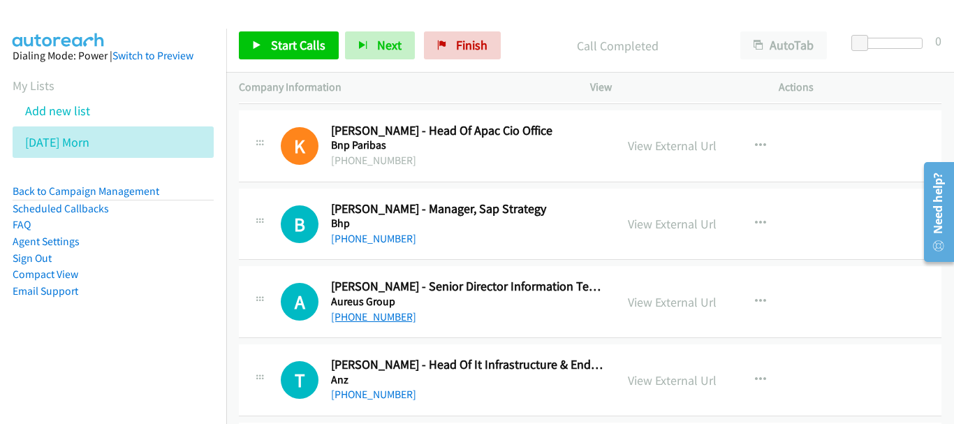
click at [376, 321] on link "+65 9776 1034" at bounding box center [373, 316] width 85 height 13
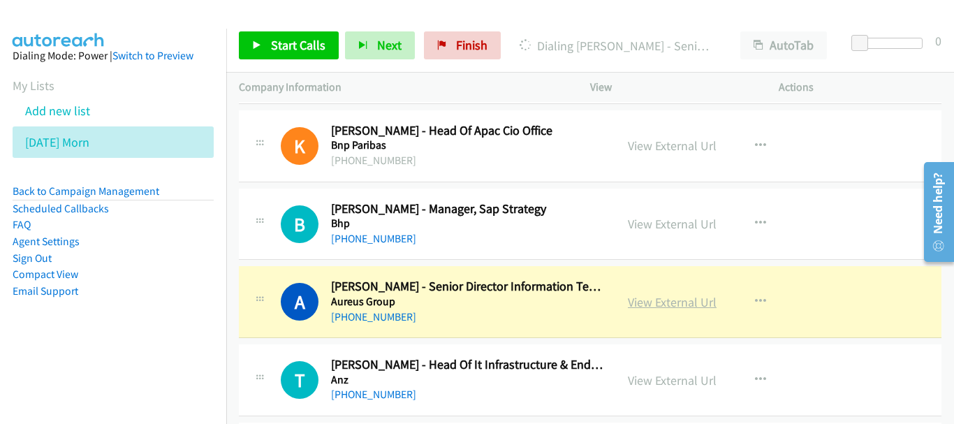
click at [657, 307] on link "View External Url" at bounding box center [672, 302] width 89 height 16
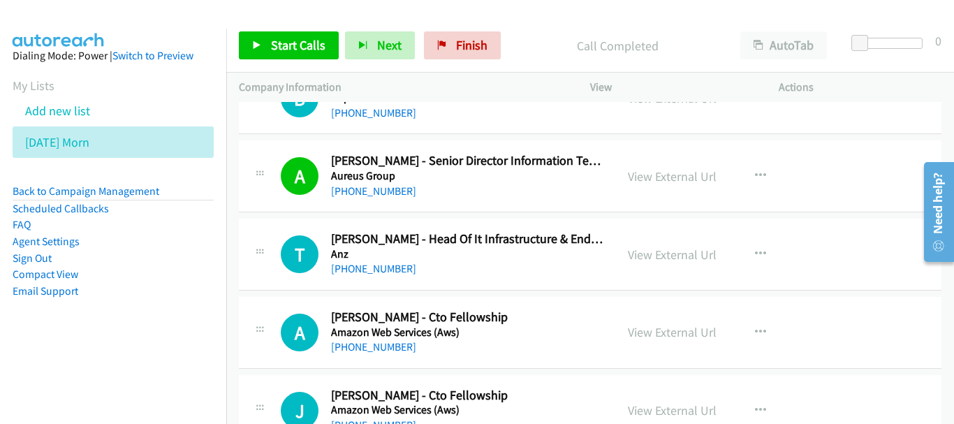
scroll to position [12067, 0]
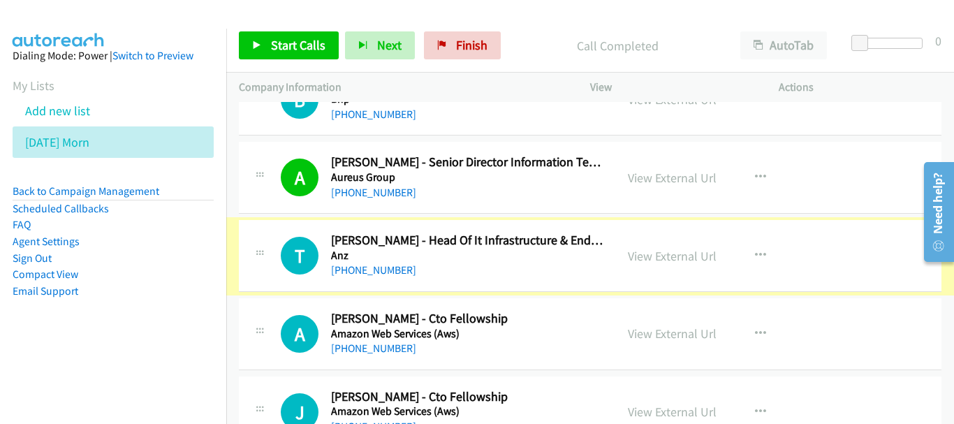
click at [379, 270] on link "+65 9117 9337" at bounding box center [373, 269] width 85 height 13
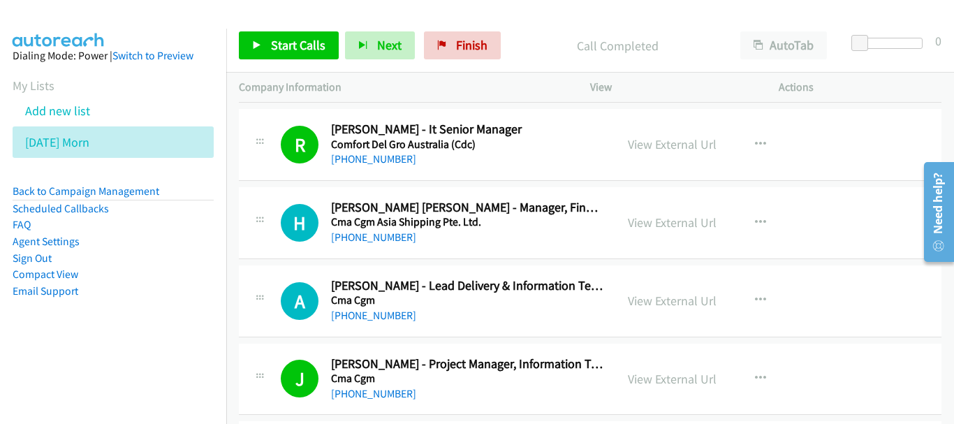
scroll to position [11005, 0]
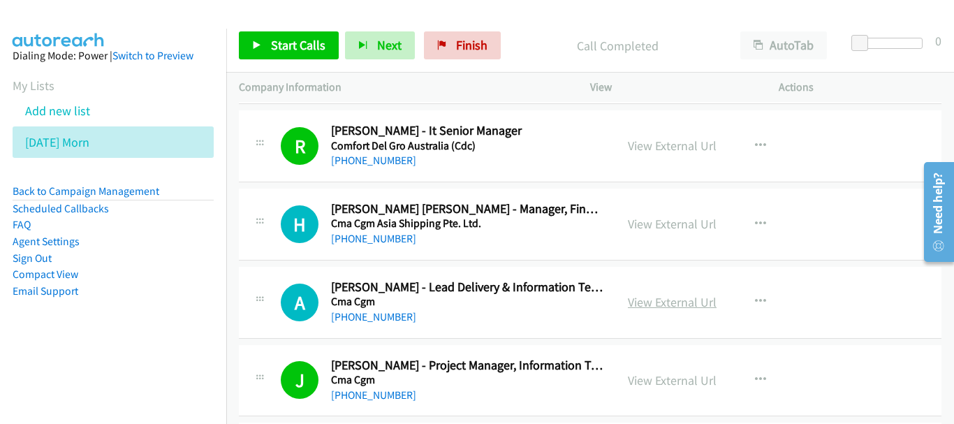
click at [689, 300] on link "View External Url" at bounding box center [672, 302] width 89 height 16
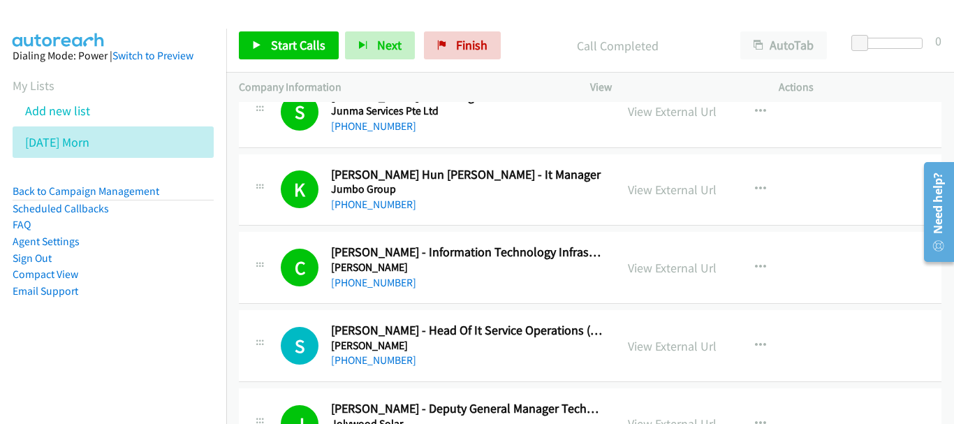
scroll to position [349, 0]
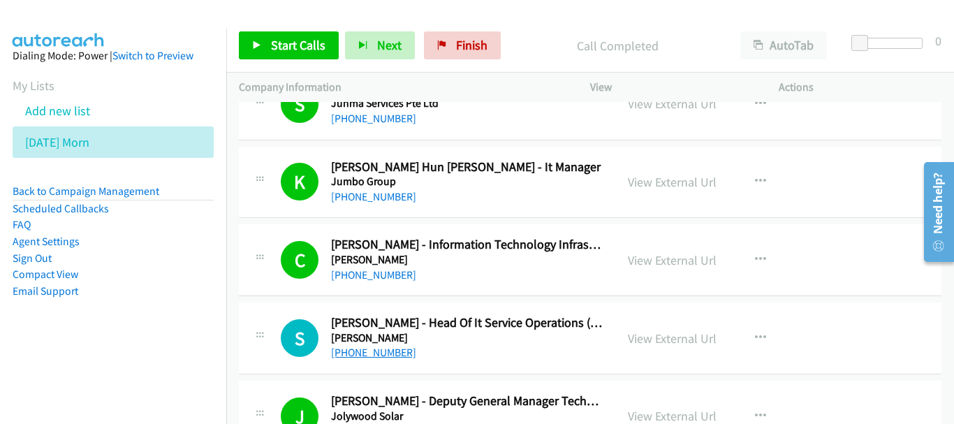
click at [367, 351] on link "+65 9010 7204" at bounding box center [373, 352] width 85 height 13
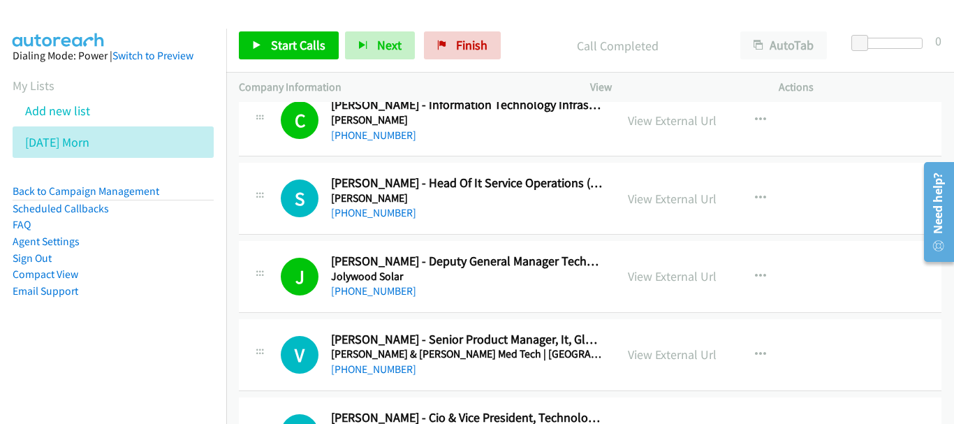
scroll to position [559, 0]
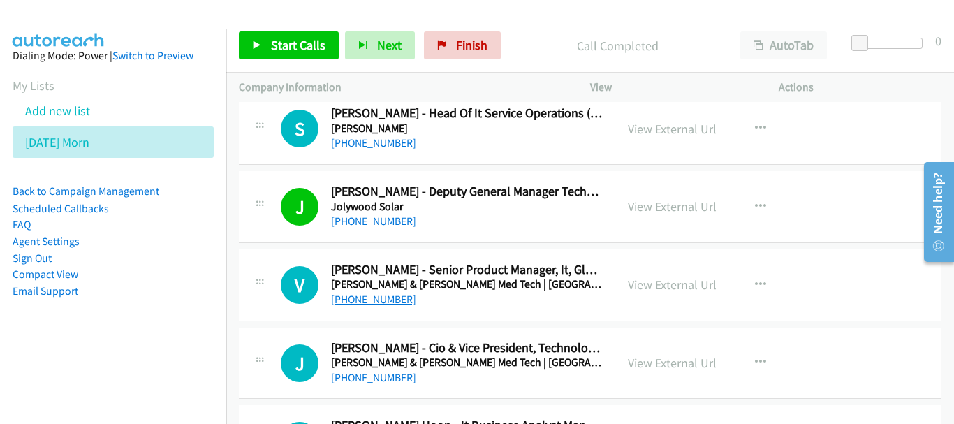
click at [360, 305] on link "+65 8385 0797" at bounding box center [373, 299] width 85 height 13
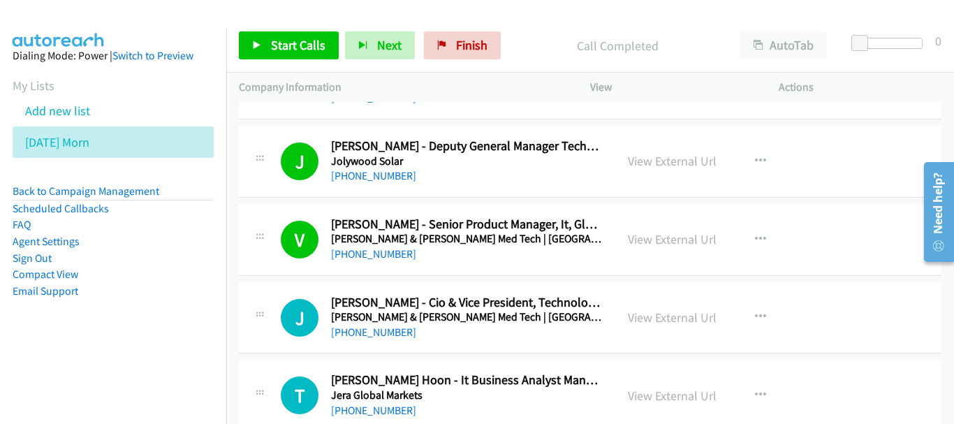
scroll to position [629, 0]
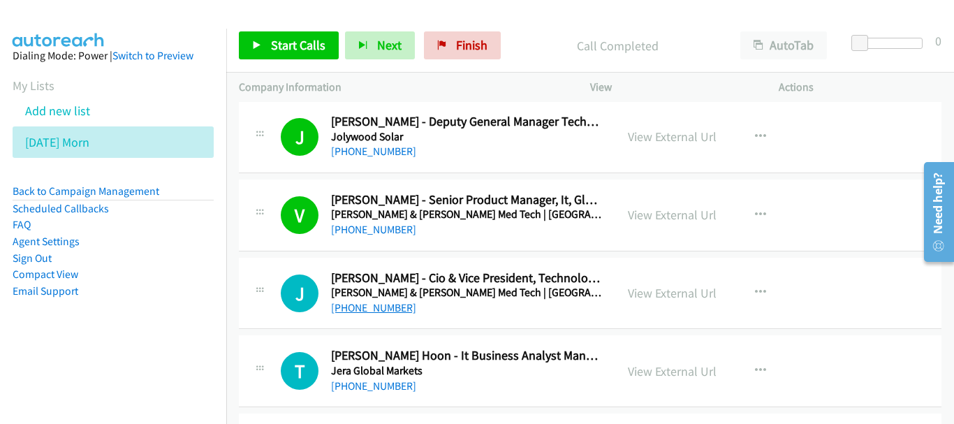
click at [390, 313] on link "+65 9630 2971" at bounding box center [373, 307] width 85 height 13
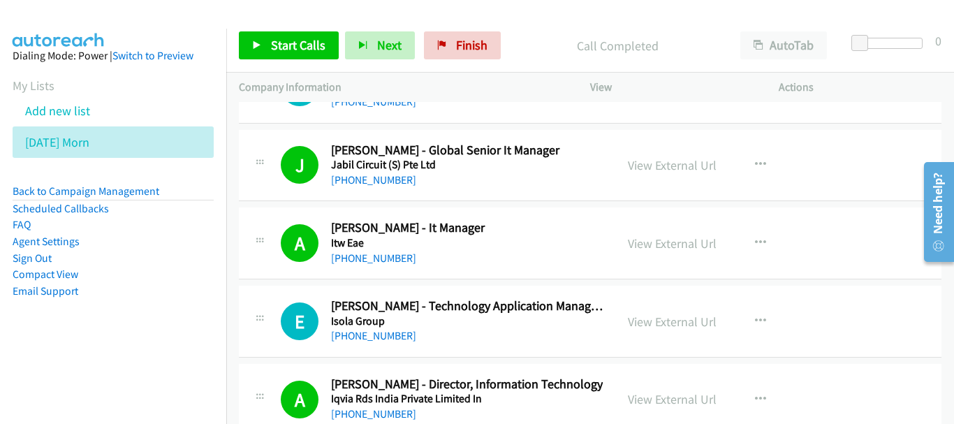
scroll to position [1257, 0]
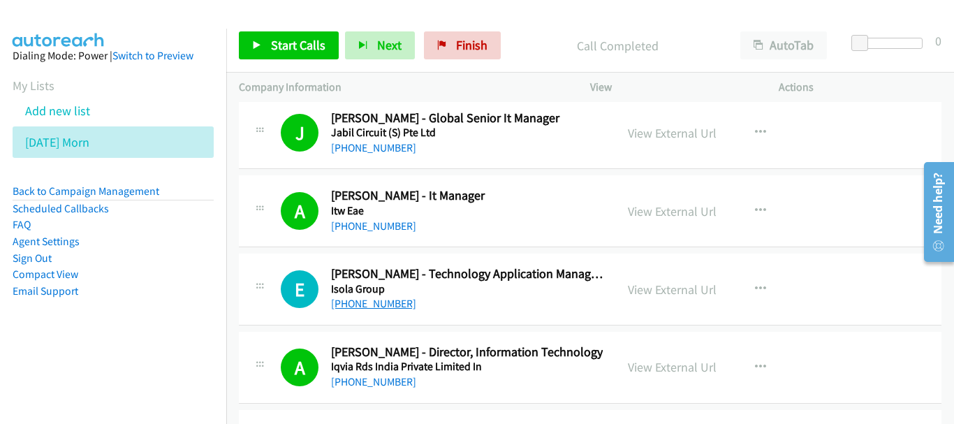
click at [377, 308] on link "+65 8328 4149" at bounding box center [373, 303] width 85 height 13
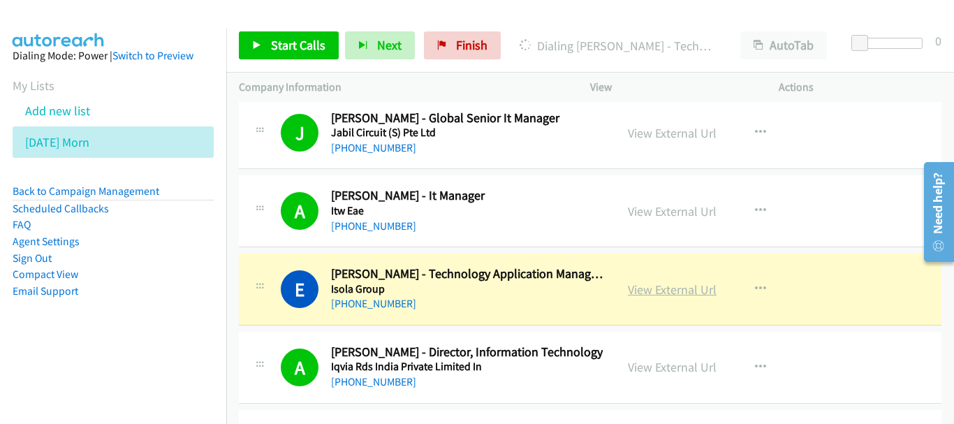
click at [664, 284] on link "View External Url" at bounding box center [672, 289] width 89 height 16
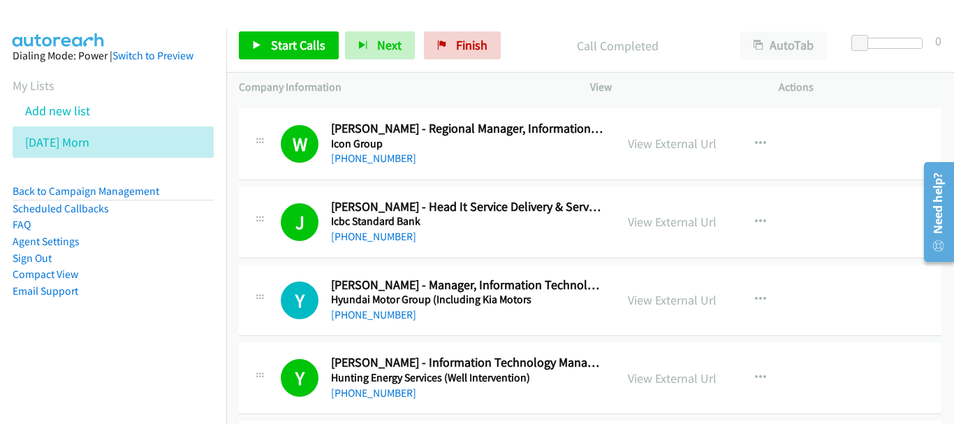
scroll to position [3143, 0]
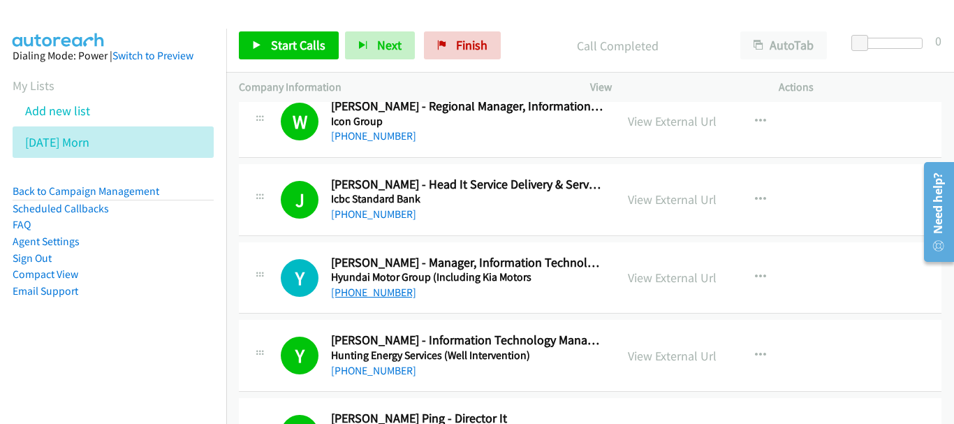
click at [338, 289] on link "+65 9023 5628" at bounding box center [373, 292] width 85 height 13
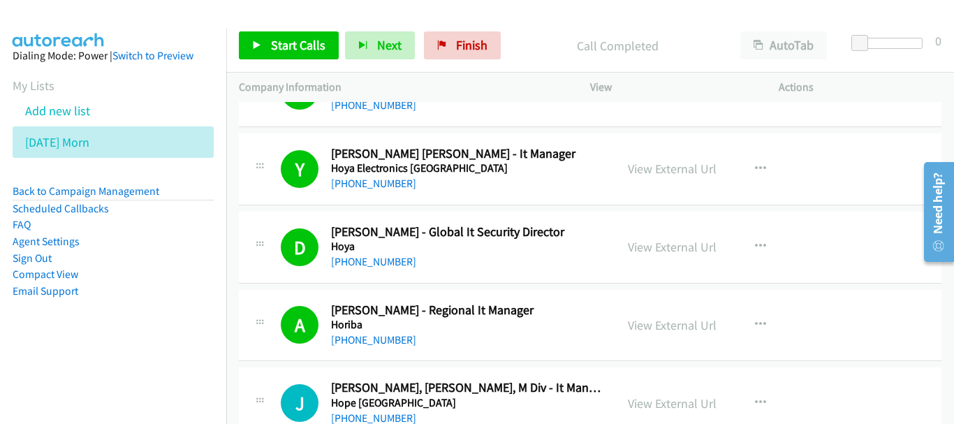
scroll to position [3632, 0]
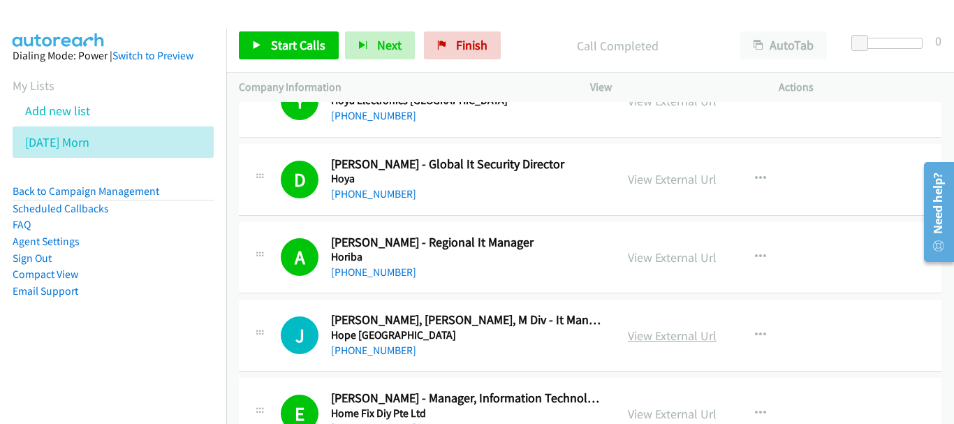
click at [685, 339] on link "View External Url" at bounding box center [672, 336] width 89 height 16
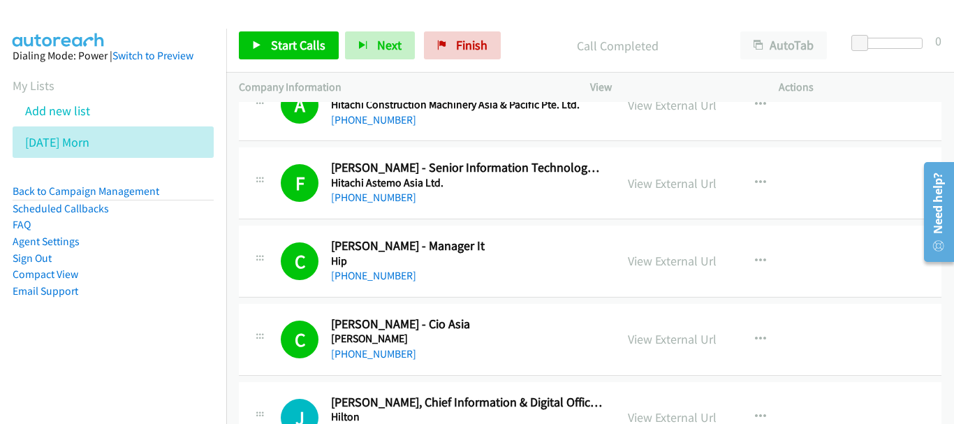
scroll to position [4330, 0]
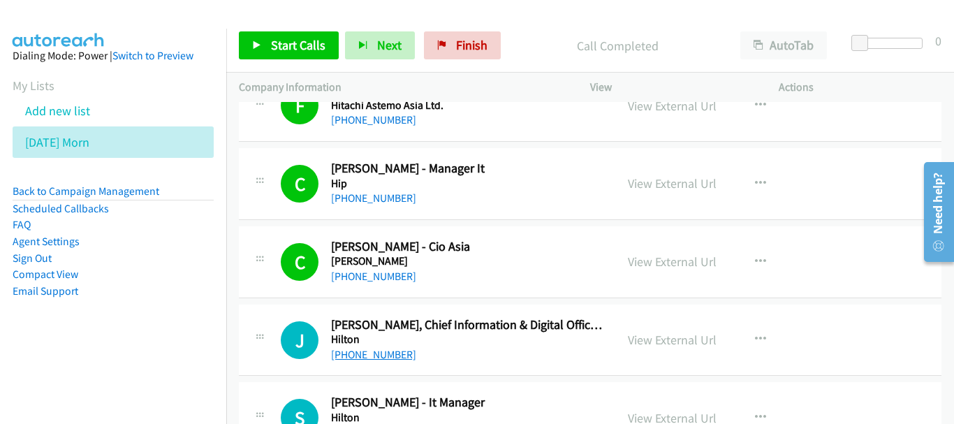
click at [367, 358] on link "+65 9732 8288" at bounding box center [373, 354] width 85 height 13
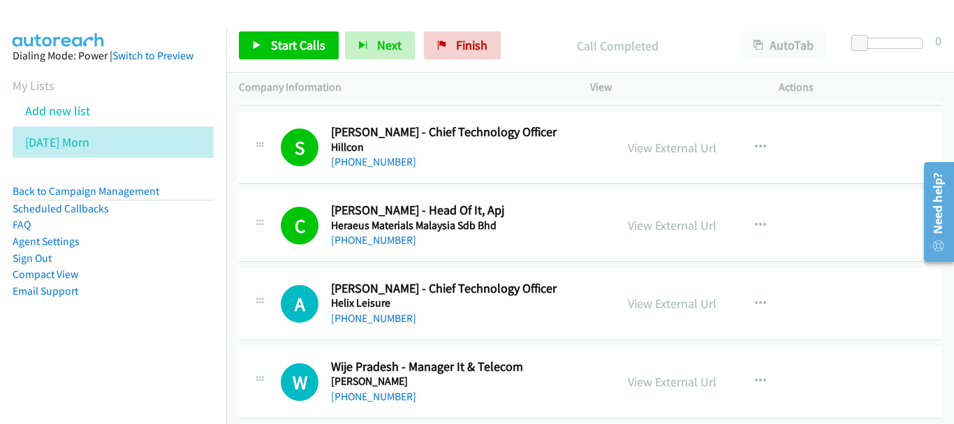
scroll to position [4679, 0]
click at [395, 322] on link "+65 8367 3858" at bounding box center [373, 317] width 85 height 13
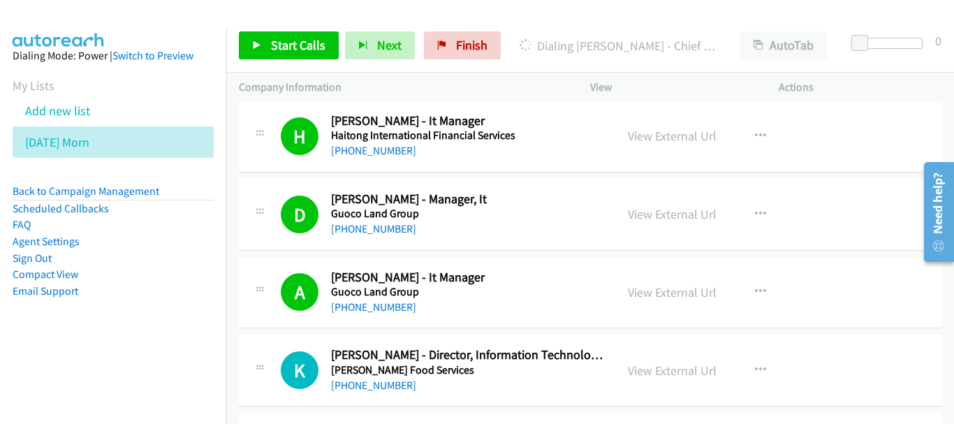
scroll to position [5378, 0]
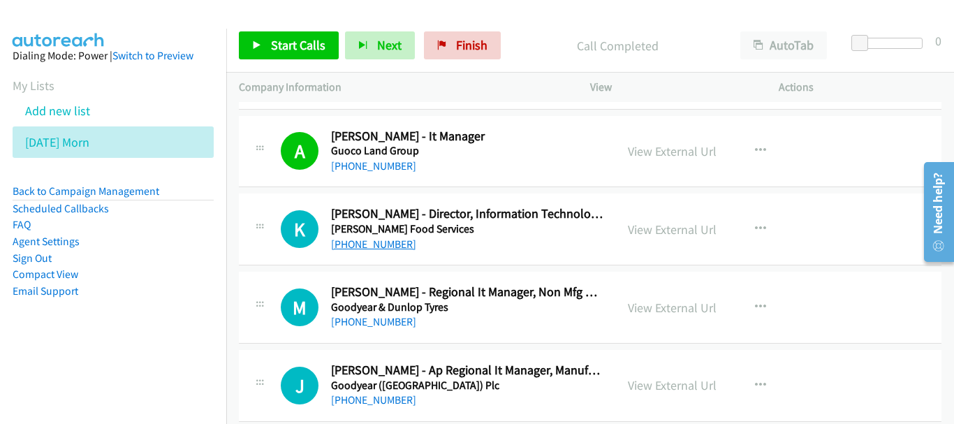
click at [374, 238] on link "+65 8123 4322" at bounding box center [373, 243] width 85 height 13
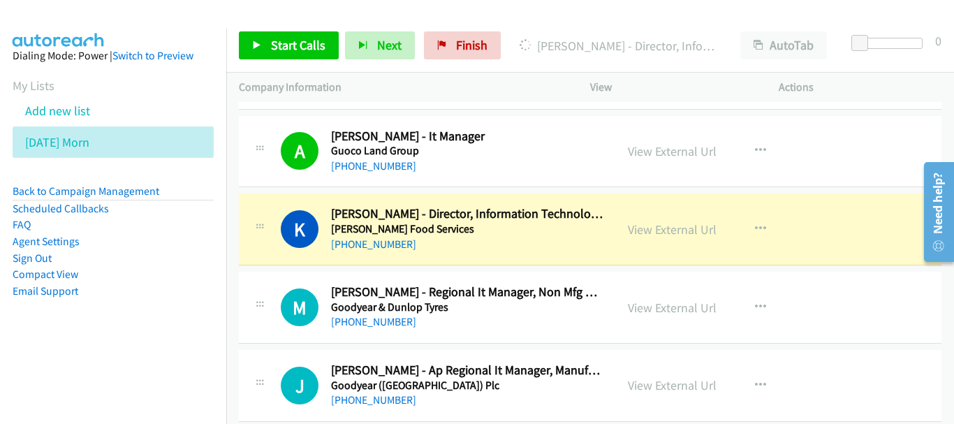
scroll to position [5448, 0]
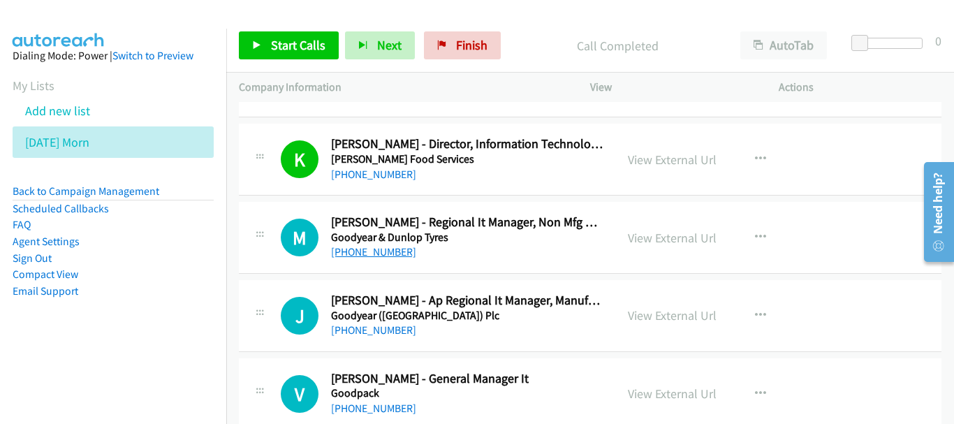
click at [362, 251] on link "+65 9186 0882" at bounding box center [373, 251] width 85 height 13
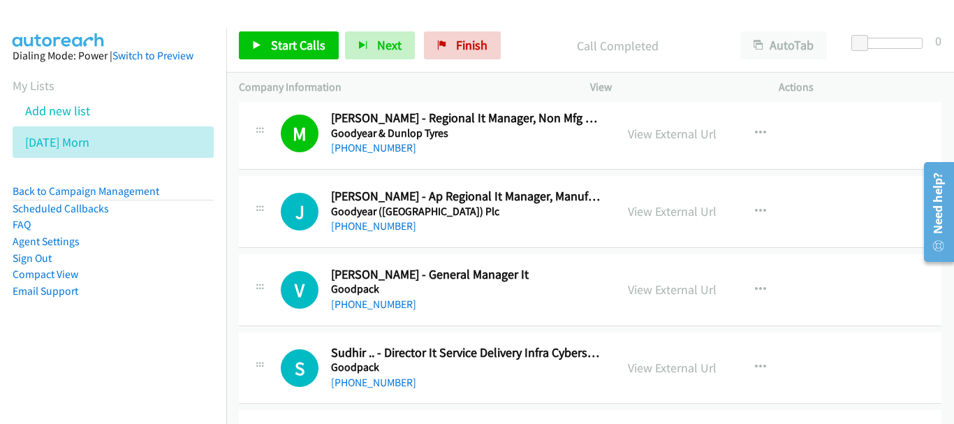
scroll to position [5517, 0]
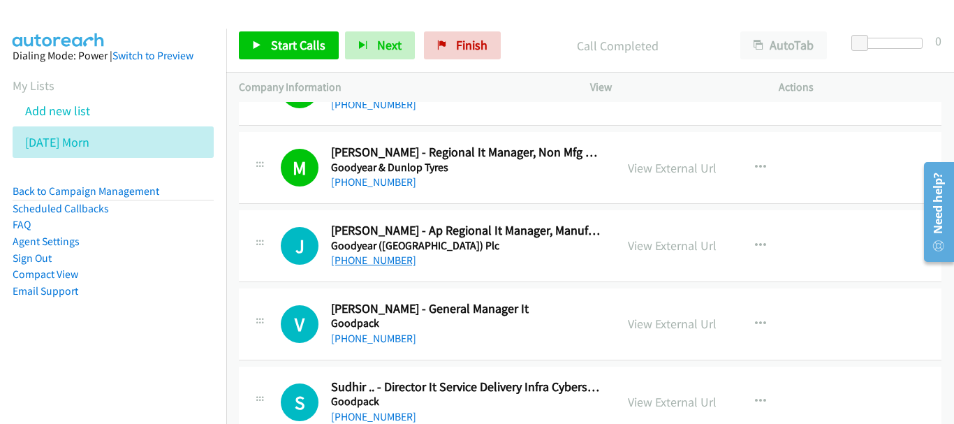
click at [365, 257] on link "+65 8113 3339" at bounding box center [373, 260] width 85 height 13
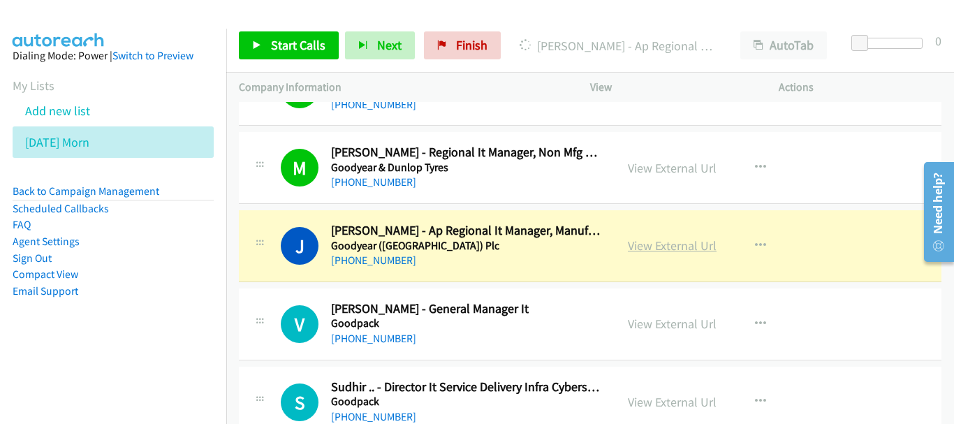
click at [668, 245] on link "View External Url" at bounding box center [672, 245] width 89 height 16
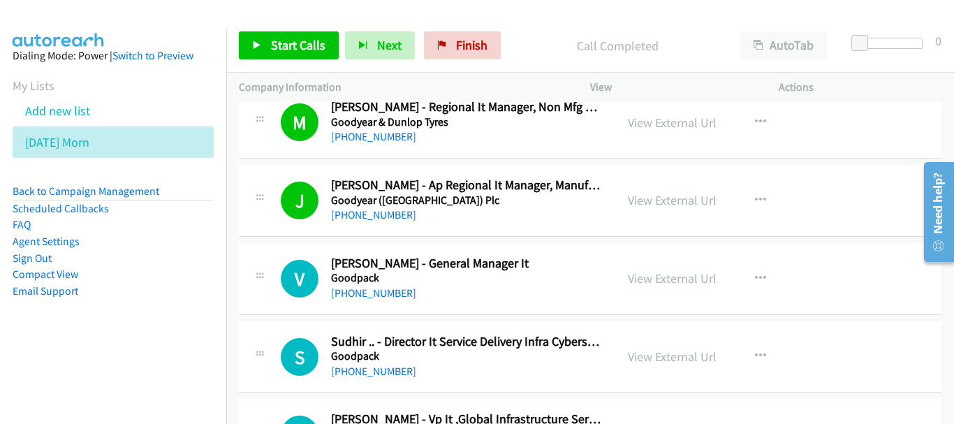
scroll to position [5587, 0]
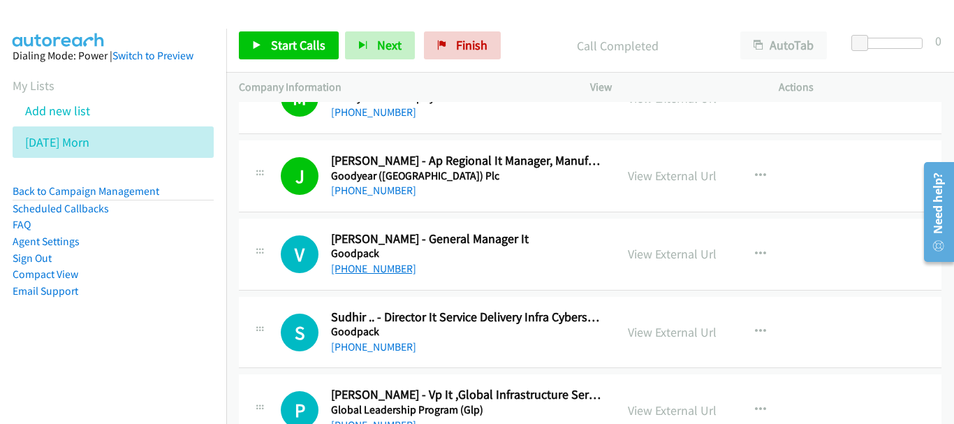
click at [380, 272] on link "+65 9144 0249" at bounding box center [373, 268] width 85 height 13
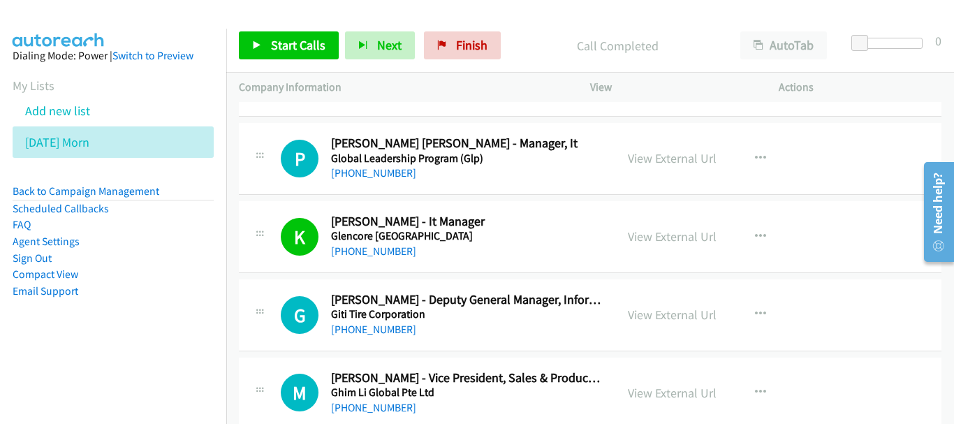
scroll to position [6006, 0]
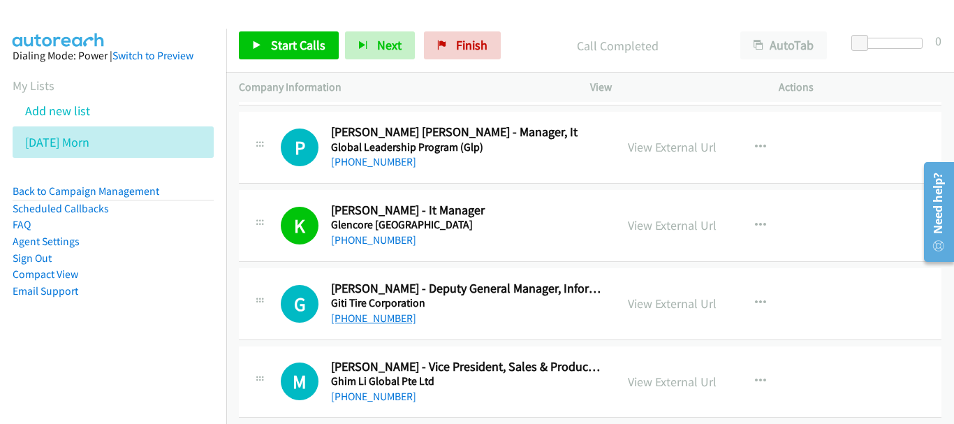
click at [361, 317] on link "+65 9882 7086" at bounding box center [373, 317] width 85 height 13
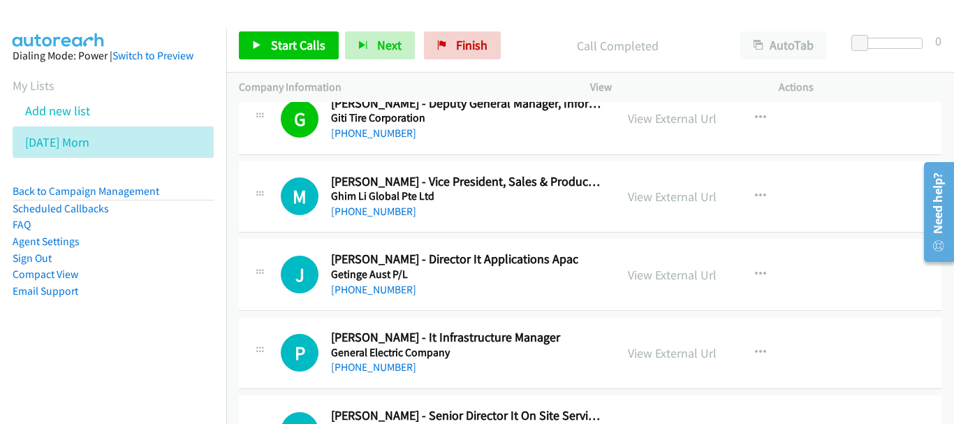
scroll to position [6216, 0]
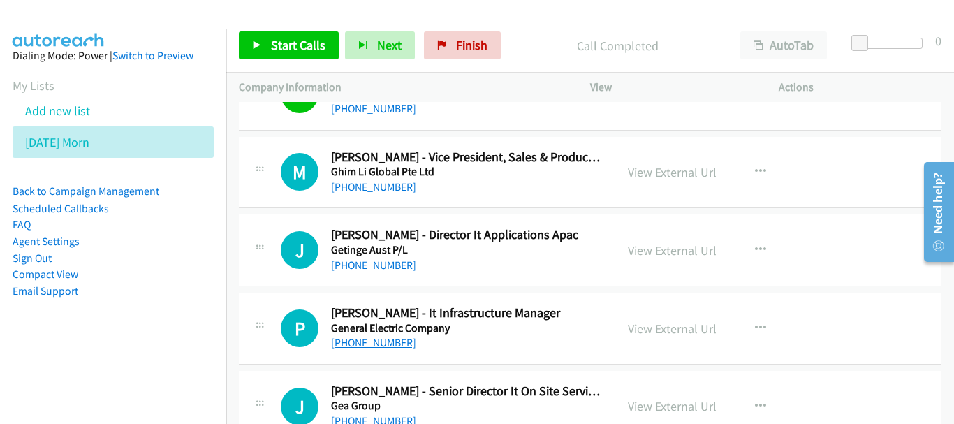
click at [367, 346] on link "+65 9684 2347" at bounding box center [373, 342] width 85 height 13
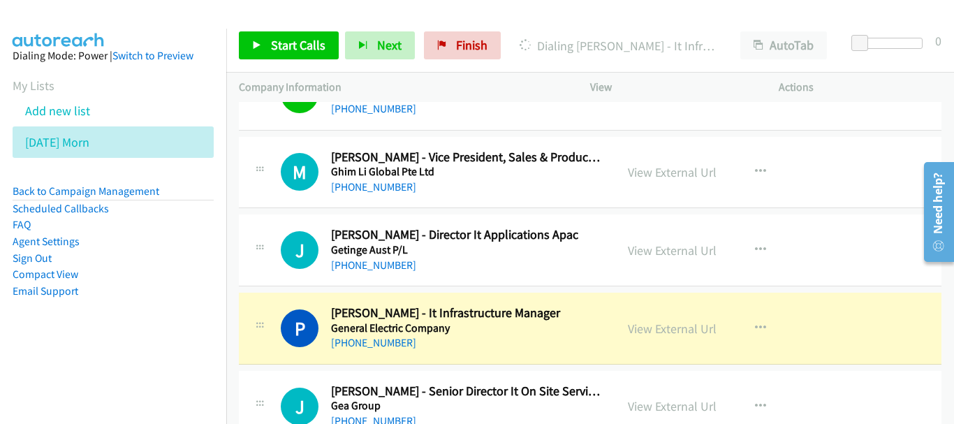
scroll to position [6286, 0]
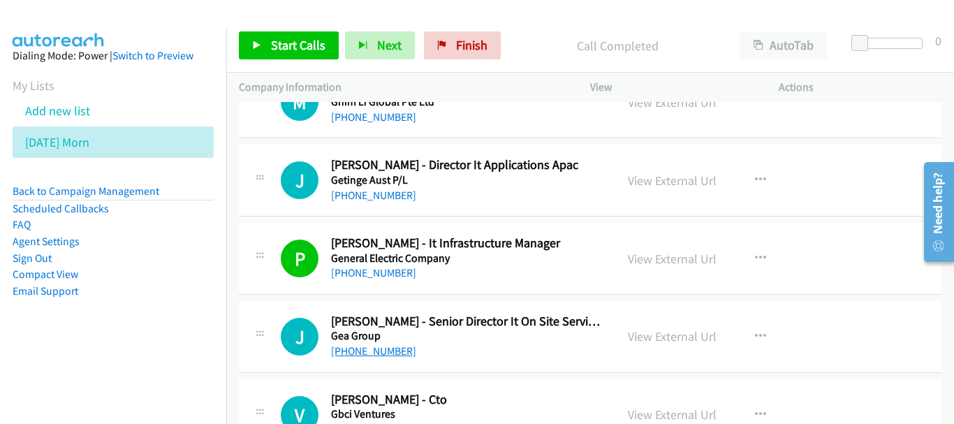
click at [353, 351] on link "+65 9295 0988" at bounding box center [373, 350] width 85 height 13
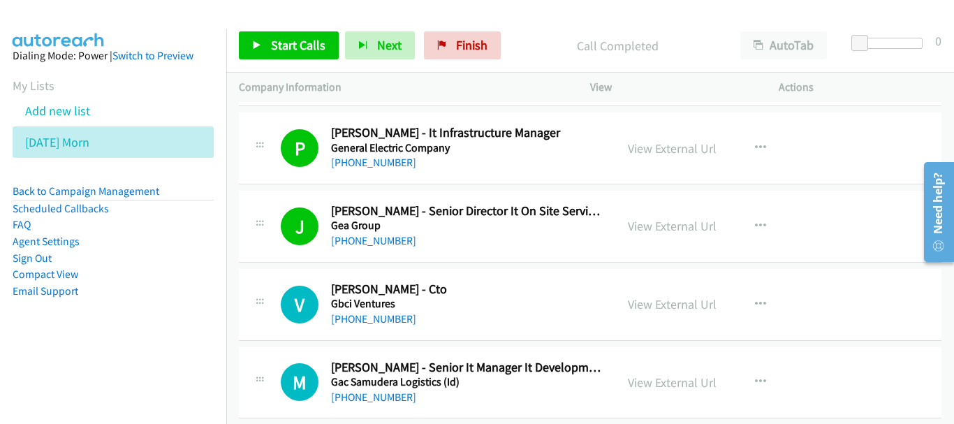
scroll to position [6425, 0]
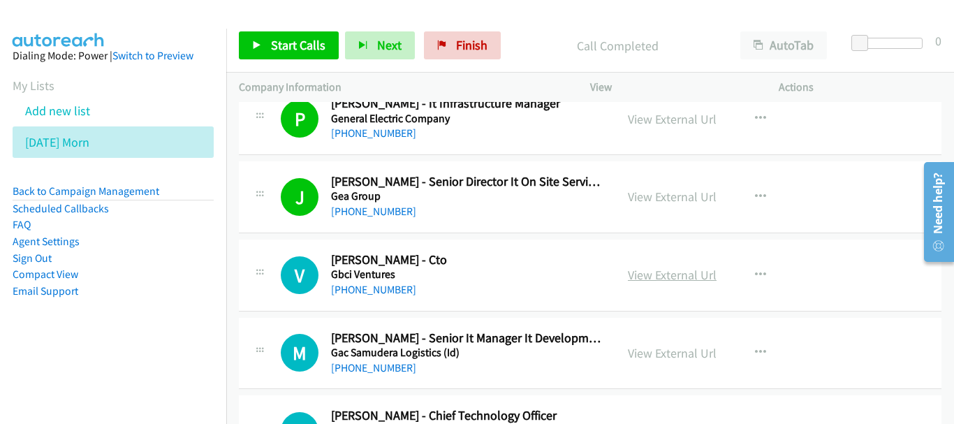
click at [649, 268] on link "View External Url" at bounding box center [672, 275] width 89 height 16
click at [390, 368] on link "+65 9338 4513" at bounding box center [373, 367] width 85 height 13
click at [367, 290] on link "+65 9833 3948" at bounding box center [373, 289] width 85 height 13
click at [100, 190] on link "Back to Campaign Management" at bounding box center [86, 190] width 147 height 13
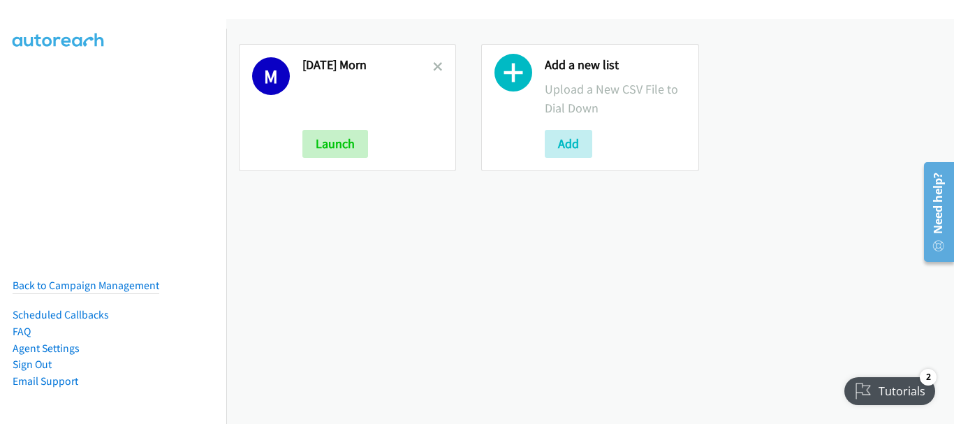
click at [433, 58] on div at bounding box center [438, 107] width 10 height 101
click at [433, 59] on link at bounding box center [438, 67] width 10 height 16
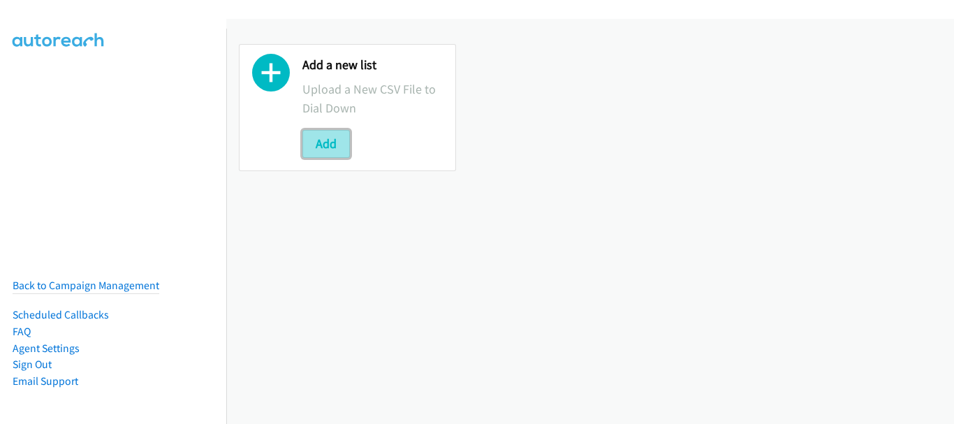
click at [338, 140] on button "Add" at bounding box center [325, 144] width 47 height 28
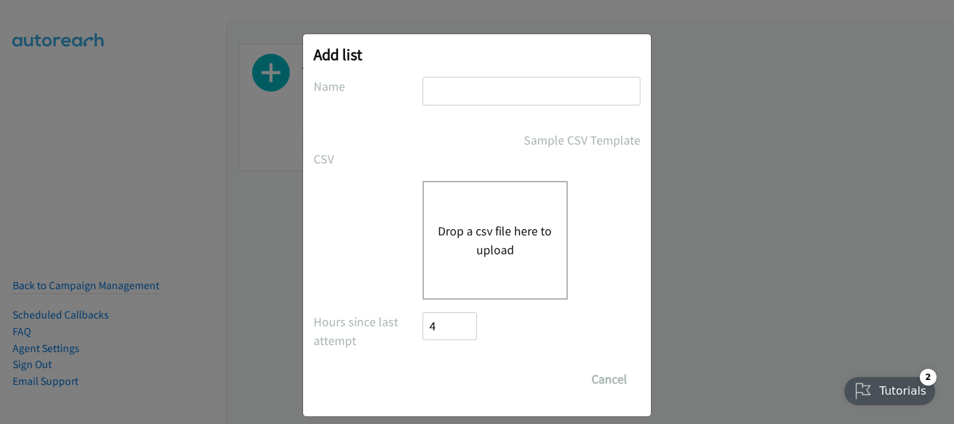
click at [489, 104] on input "text" at bounding box center [532, 91] width 218 height 29
type input "M"
type input "Terracom"
click at [469, 259] on div "Drop a csv file here to upload" at bounding box center [495, 240] width 145 height 119
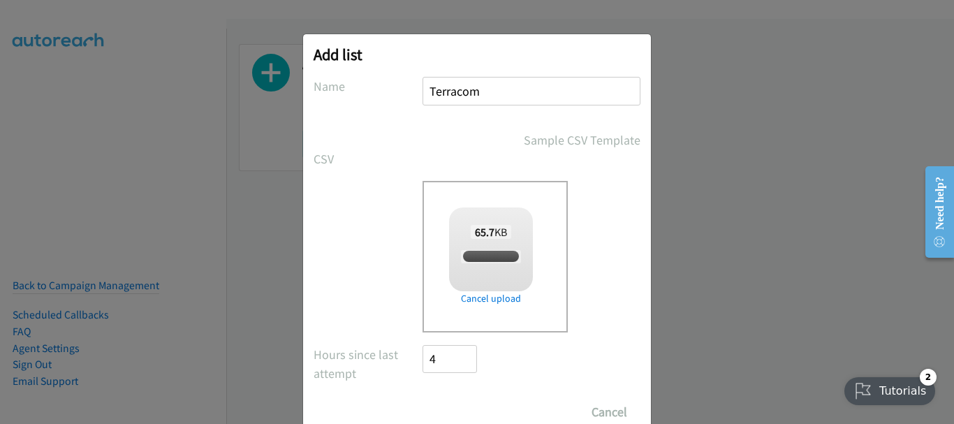
checkbox input "true"
click at [450, 410] on input "Save List" at bounding box center [459, 412] width 73 height 28
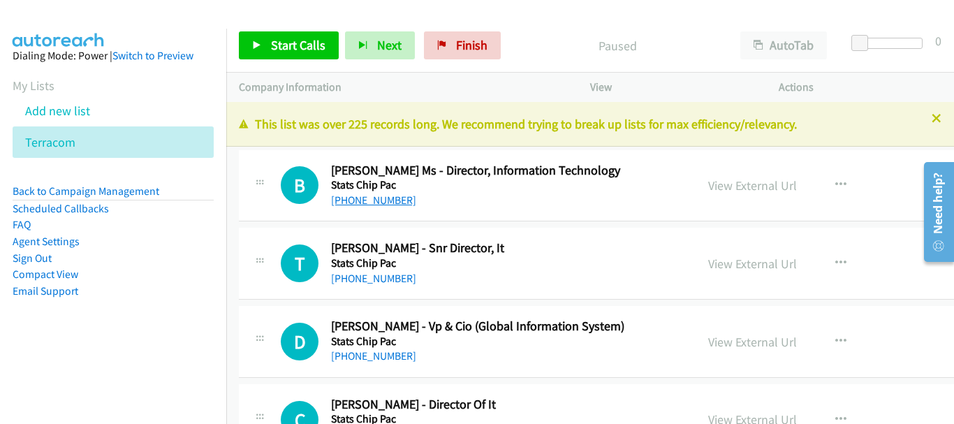
click at [373, 201] on link "[PHONE_NUMBER]" at bounding box center [373, 199] width 85 height 13
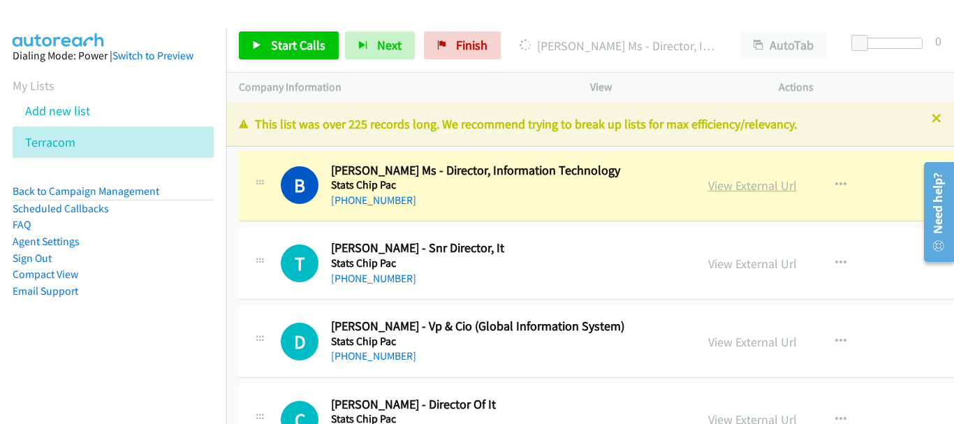
click at [708, 184] on link "View External Url" at bounding box center [752, 185] width 89 height 16
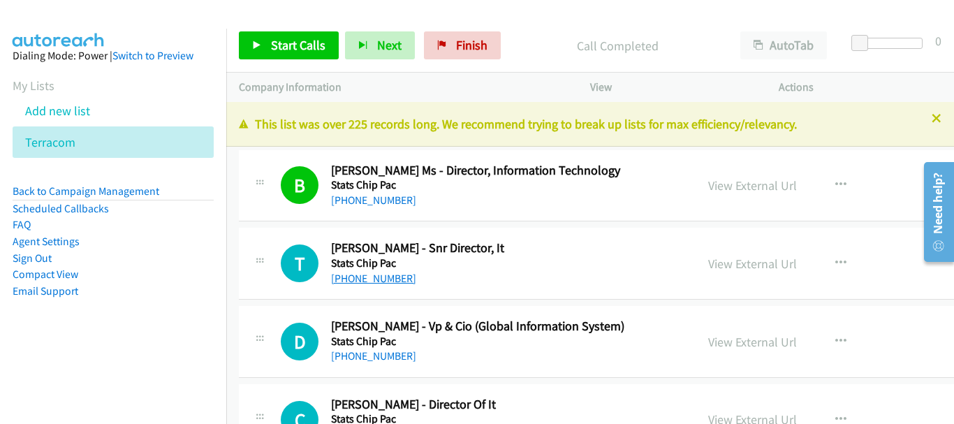
click at [364, 277] on link "[PHONE_NUMBER]" at bounding box center [373, 278] width 85 height 13
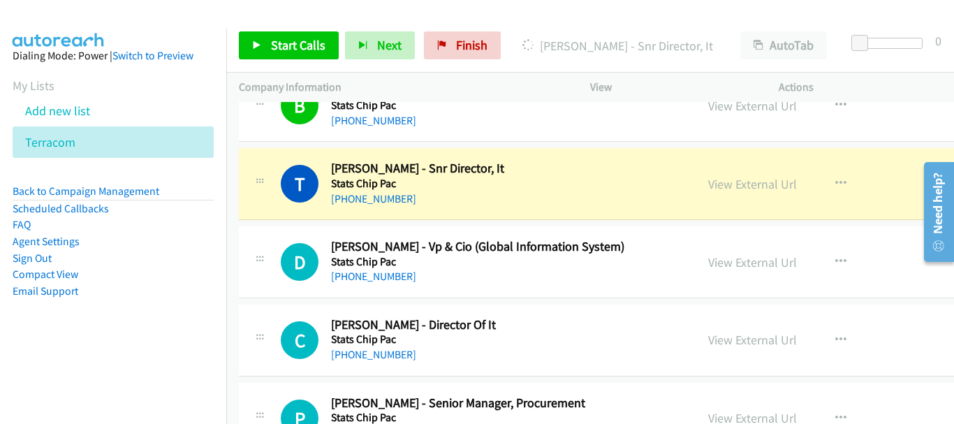
scroll to position [140, 0]
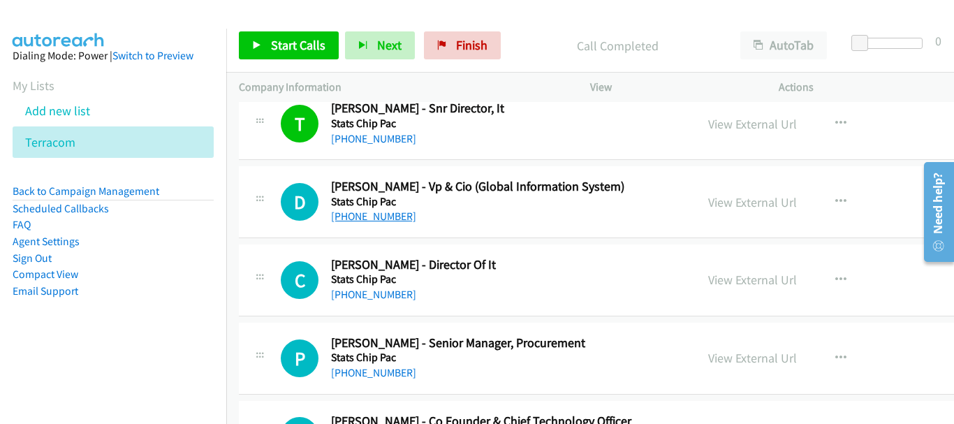
click at [363, 220] on link "[PHONE_NUMBER]" at bounding box center [373, 216] width 85 height 13
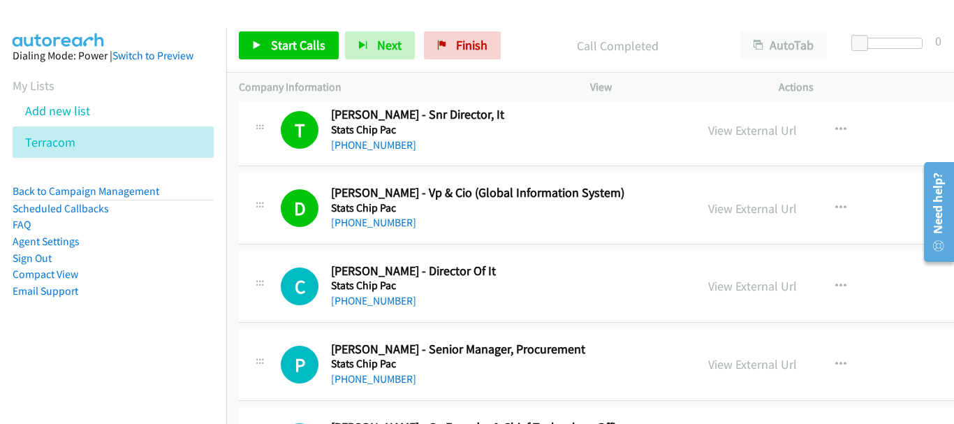
scroll to position [210, 0]
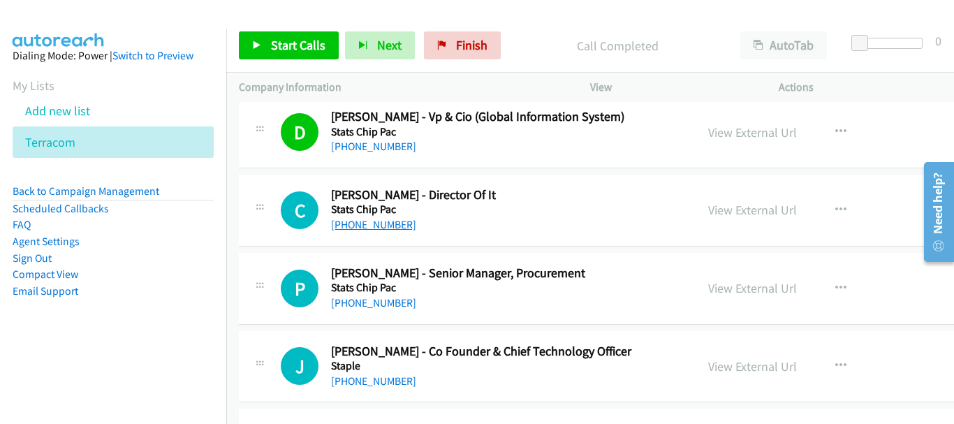
click at [367, 225] on link "[PHONE_NUMBER]" at bounding box center [373, 224] width 85 height 13
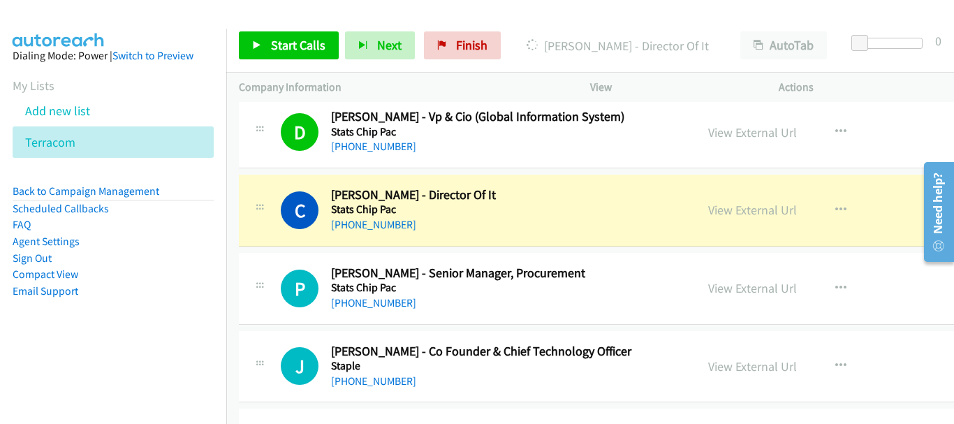
scroll to position [279, 0]
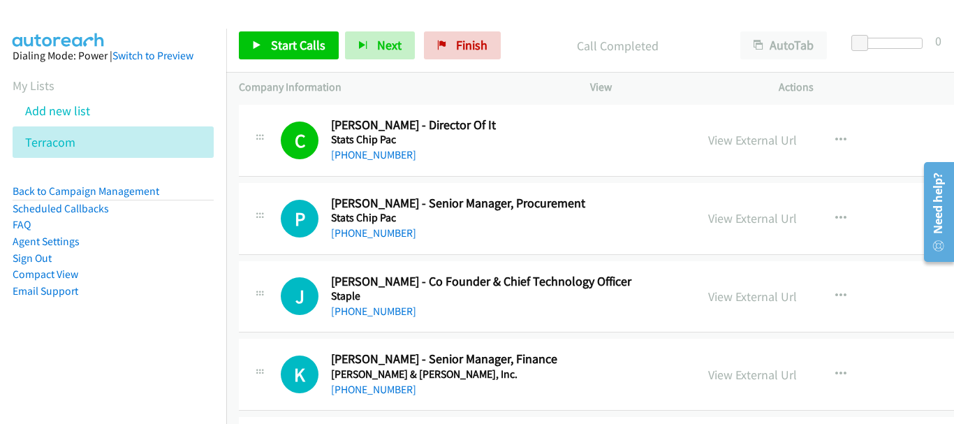
click at [374, 240] on div "[PHONE_NUMBER]" at bounding box center [490, 233] width 319 height 17
click at [374, 237] on link "[PHONE_NUMBER]" at bounding box center [373, 232] width 85 height 13
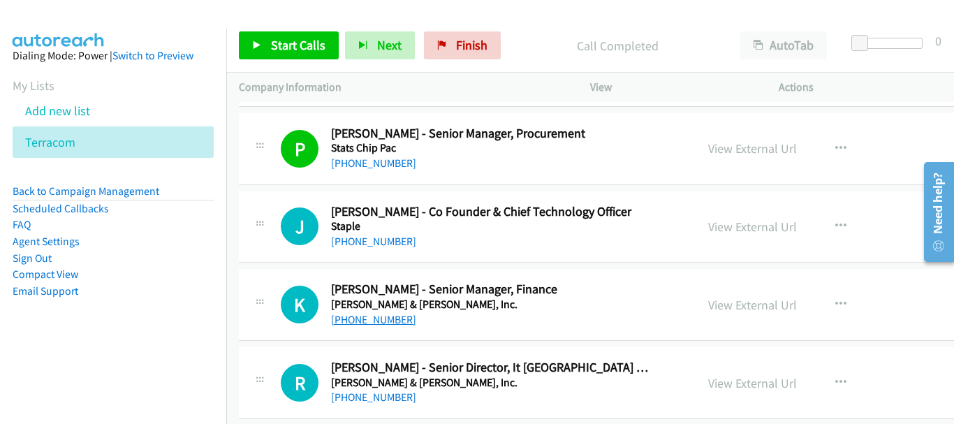
click at [370, 317] on link "[PHONE_NUMBER]" at bounding box center [373, 319] width 85 height 13
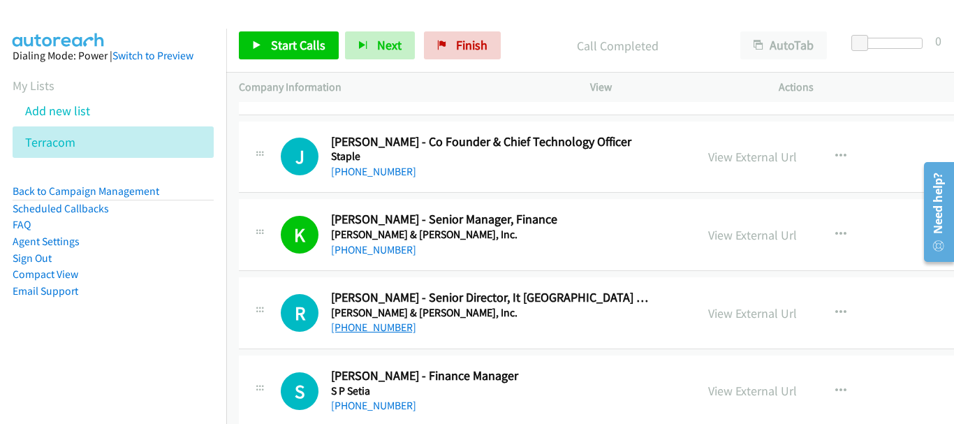
click at [394, 325] on link "[PHONE_NUMBER]" at bounding box center [373, 327] width 85 height 13
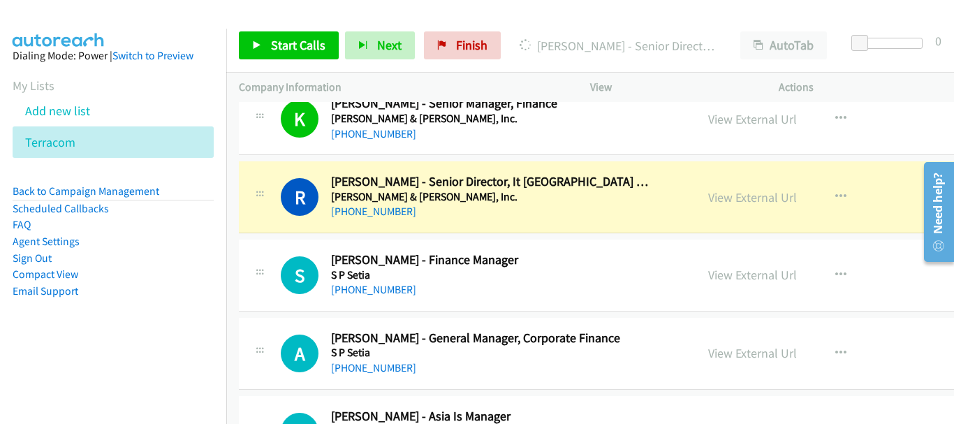
scroll to position [559, 0]
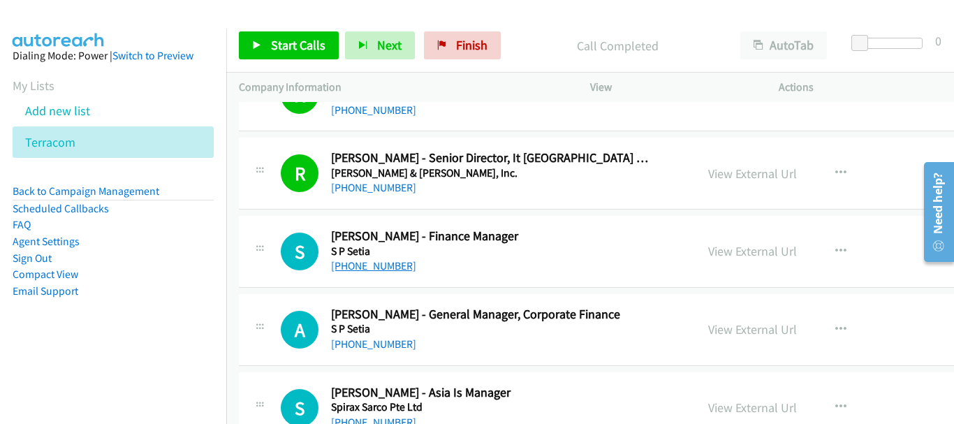
click at [370, 259] on link "[PHONE_NUMBER]" at bounding box center [373, 265] width 85 height 13
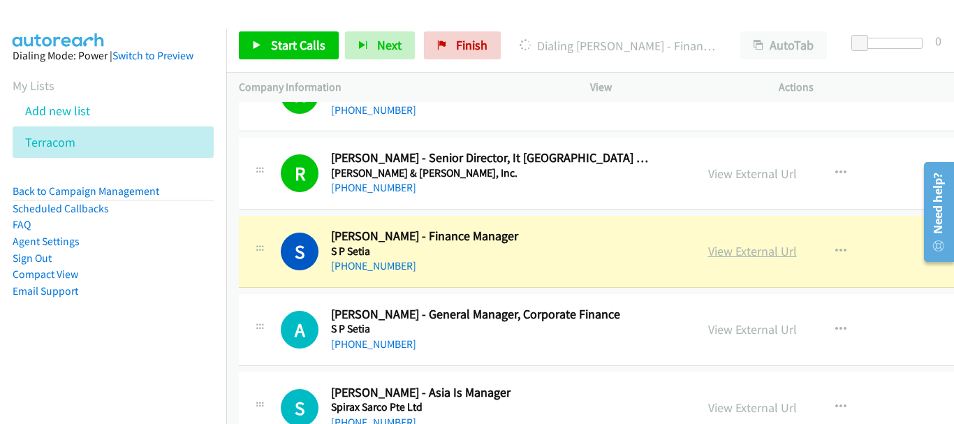
click at [708, 249] on link "View External Url" at bounding box center [752, 251] width 89 height 16
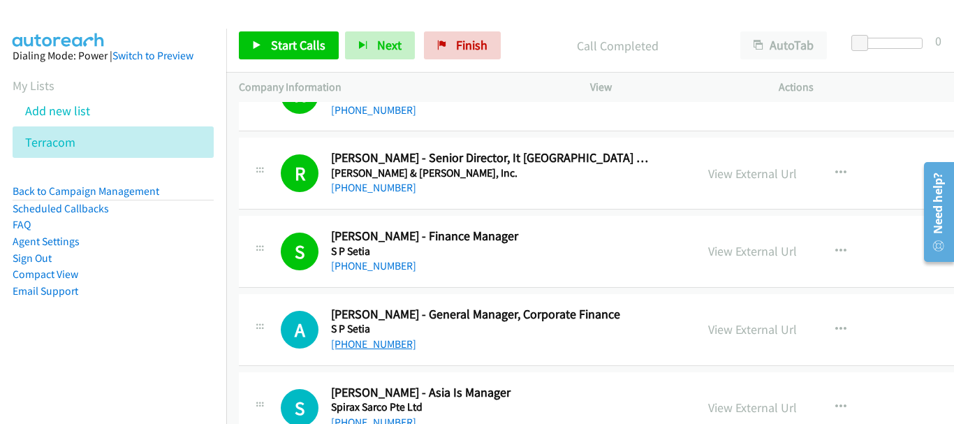
click at [342, 348] on link "[PHONE_NUMBER]" at bounding box center [373, 343] width 85 height 13
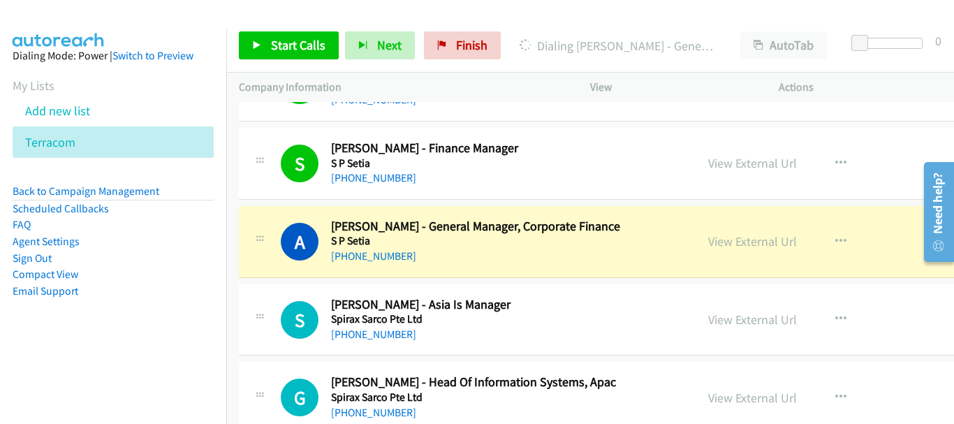
scroll to position [698, 0]
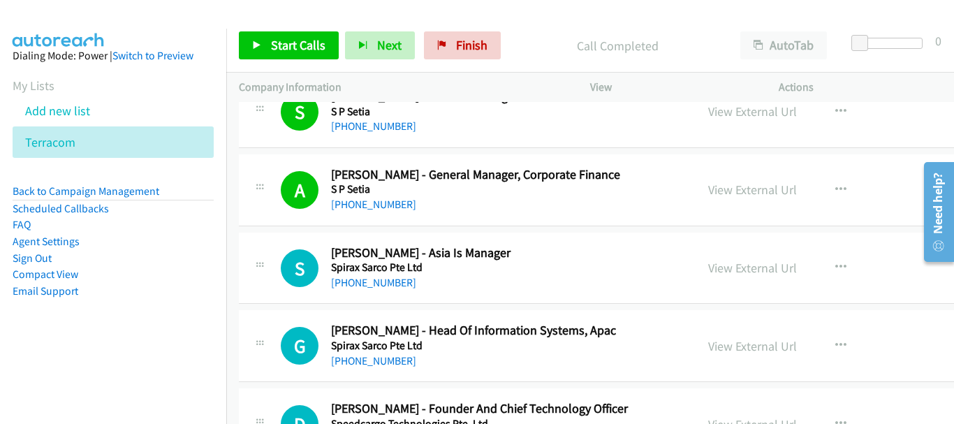
click at [371, 351] on h5 "Spirax Sarco Pte Ltd" at bounding box center [490, 346] width 319 height 14
click at [371, 360] on link "[PHONE_NUMBER]" at bounding box center [373, 360] width 85 height 13
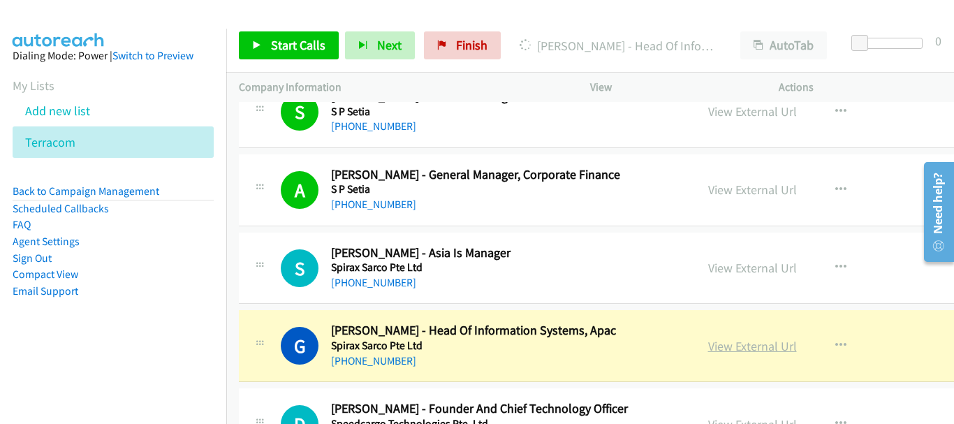
click at [708, 346] on link "View External Url" at bounding box center [752, 346] width 89 height 16
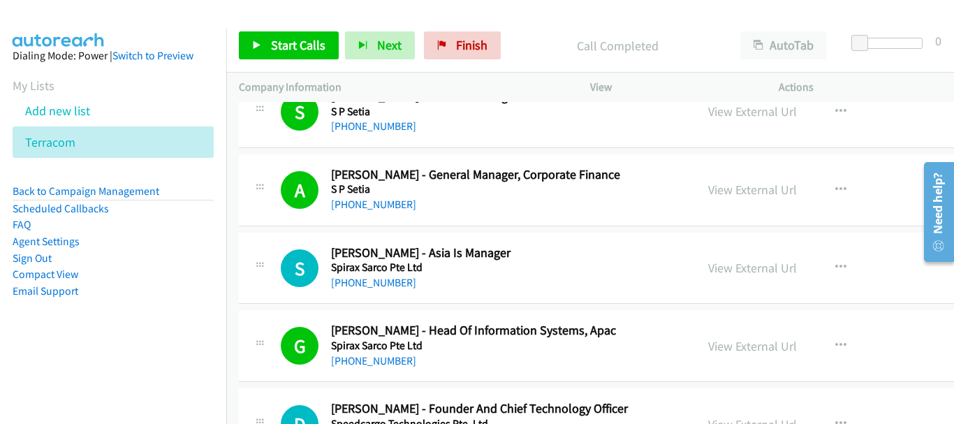
scroll to position [838, 0]
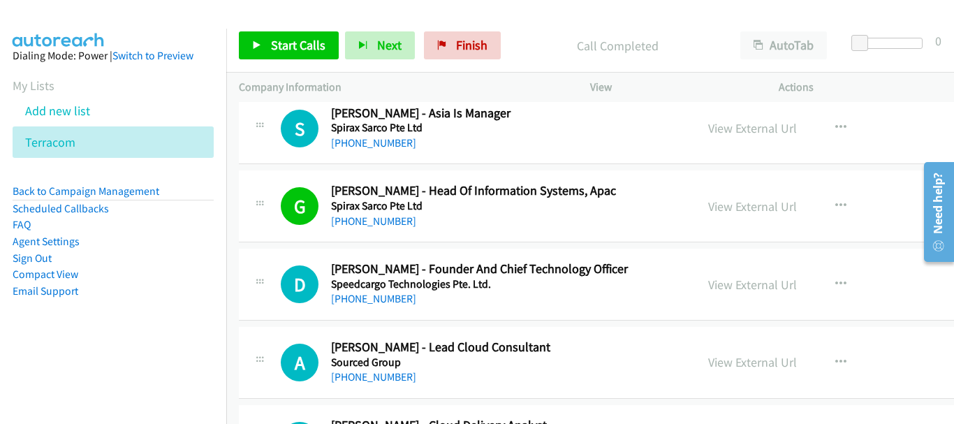
click at [393, 307] on div "[PHONE_NUMBER]" at bounding box center [490, 299] width 319 height 17
click at [379, 301] on link "[PHONE_NUMBER]" at bounding box center [373, 298] width 85 height 13
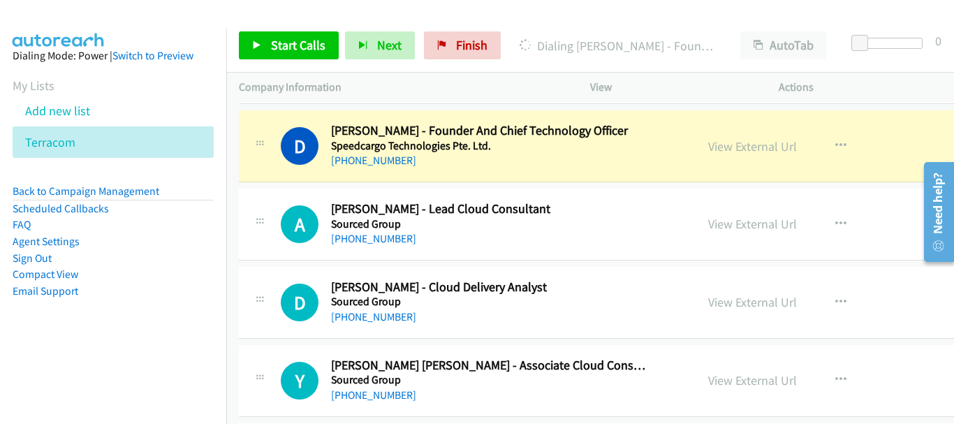
scroll to position [978, 0]
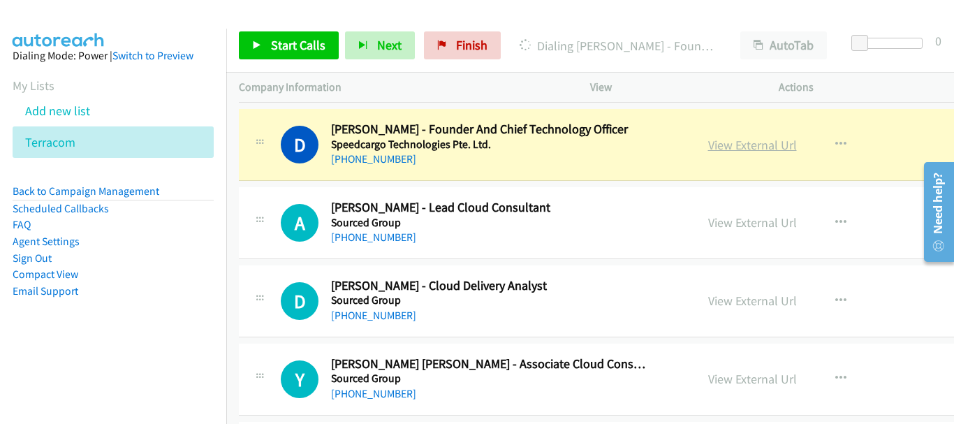
click at [708, 147] on link "View External Url" at bounding box center [752, 145] width 89 height 16
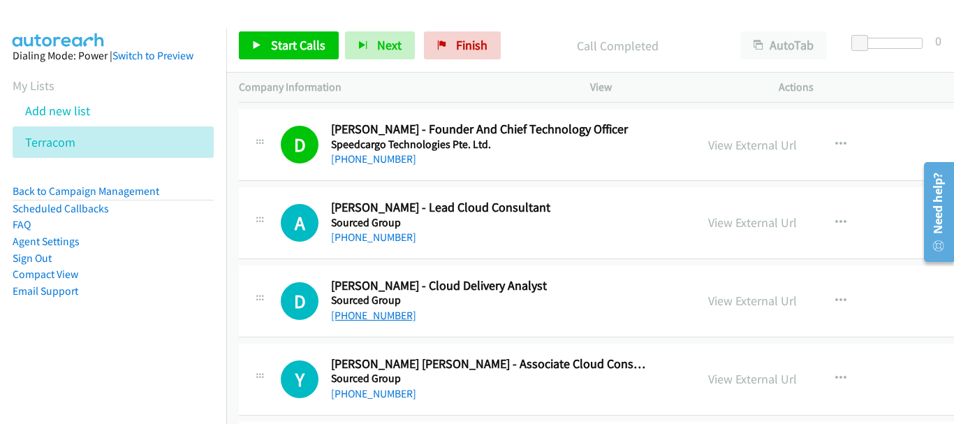
click at [388, 316] on link "[PHONE_NUMBER]" at bounding box center [373, 315] width 85 height 13
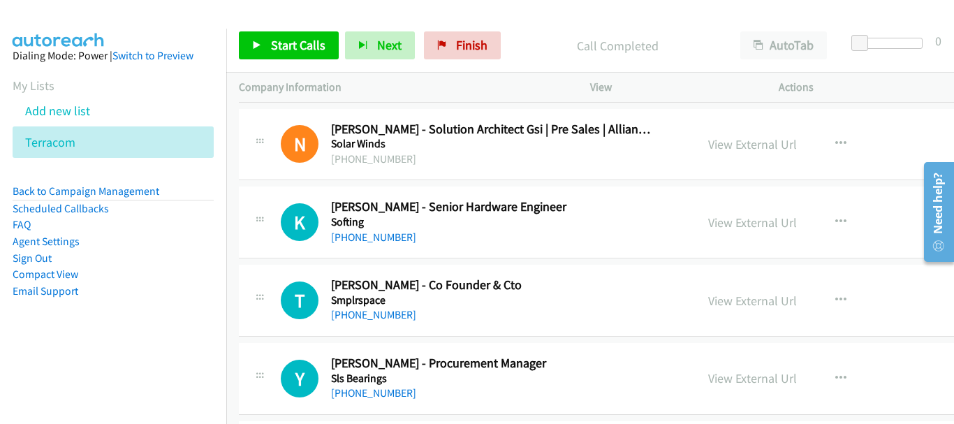
scroll to position [1746, 0]
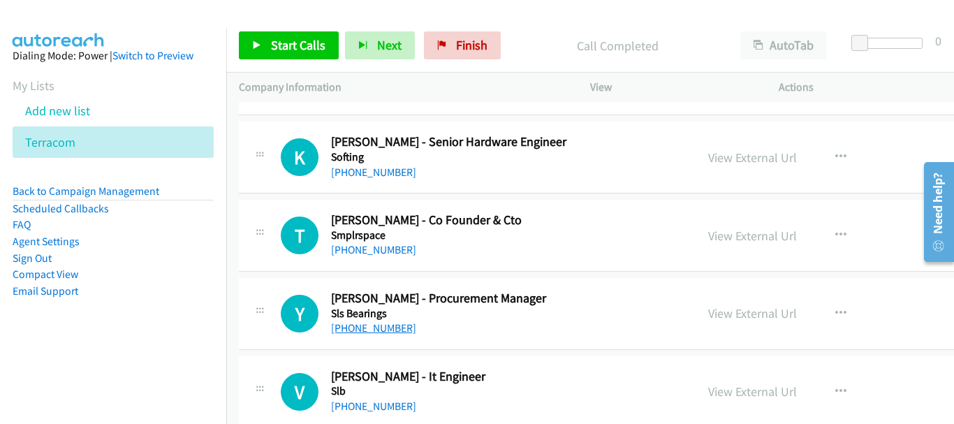
click at [388, 331] on link "[PHONE_NUMBER]" at bounding box center [373, 327] width 85 height 13
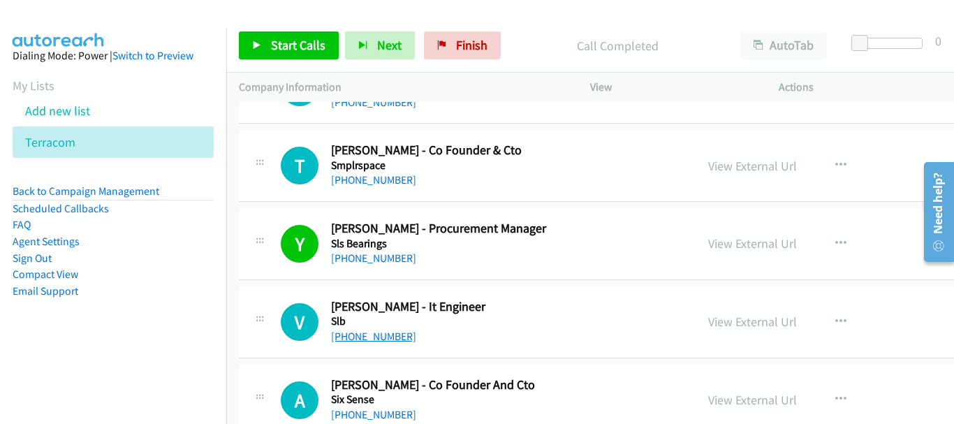
click at [391, 339] on link "[PHONE_NUMBER]" at bounding box center [373, 336] width 85 height 13
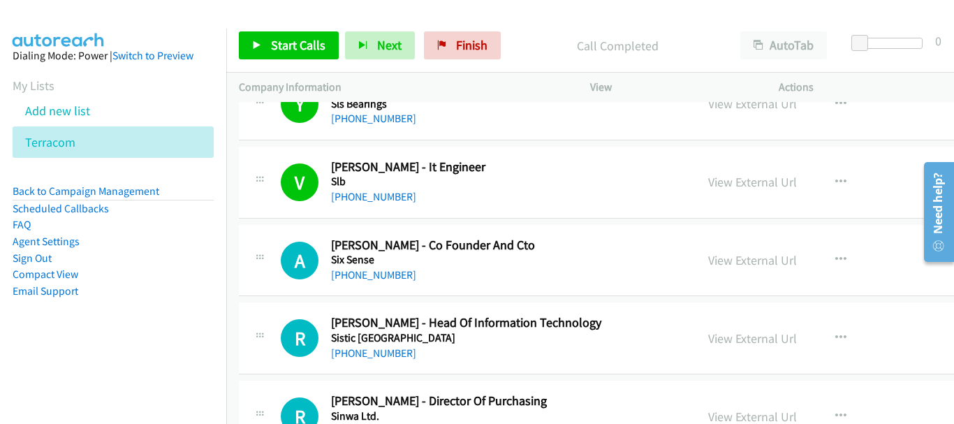
scroll to position [2025, 0]
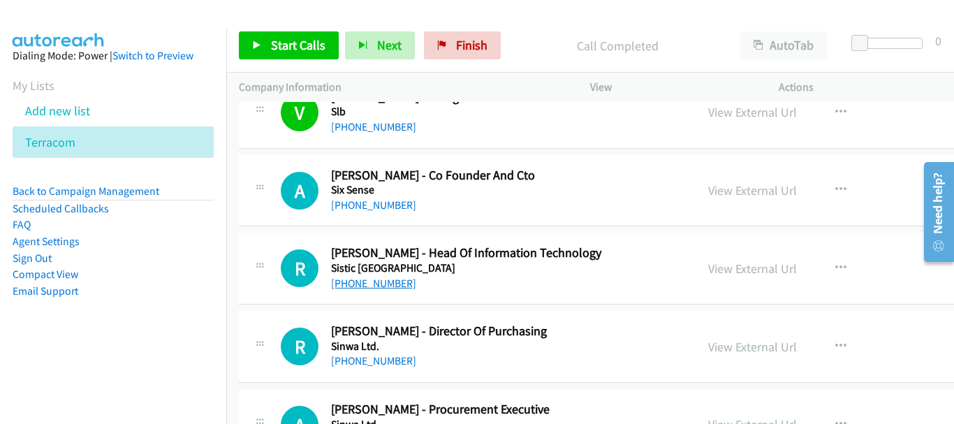
click at [383, 284] on link "[PHONE_NUMBER]" at bounding box center [373, 283] width 85 height 13
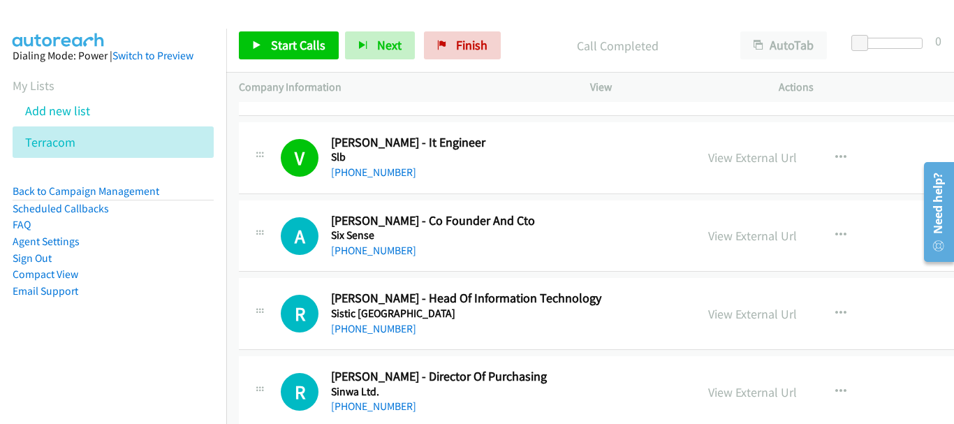
scroll to position [1956, 0]
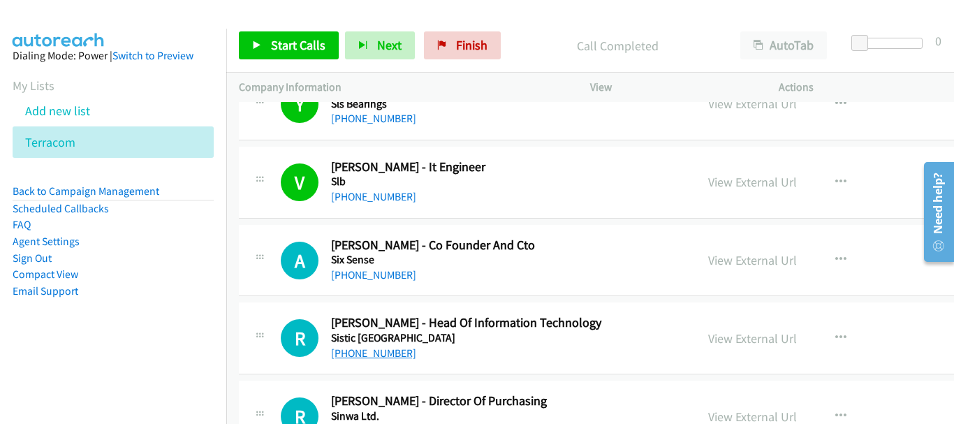
click at [378, 347] on link "[PHONE_NUMBER]" at bounding box center [373, 352] width 85 height 13
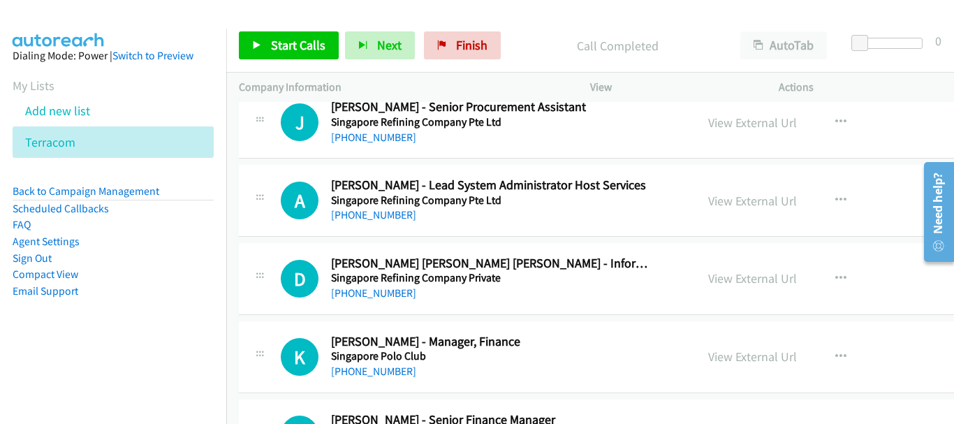
scroll to position [2654, 0]
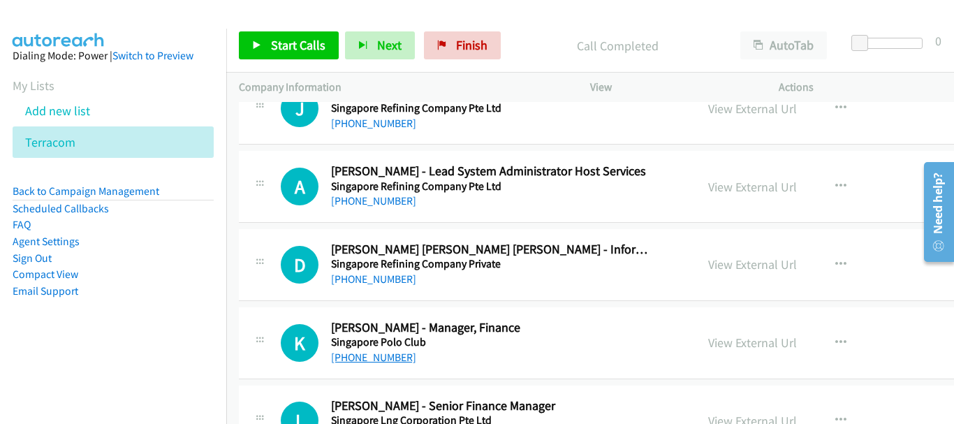
click at [376, 356] on link "[PHONE_NUMBER]" at bounding box center [373, 357] width 85 height 13
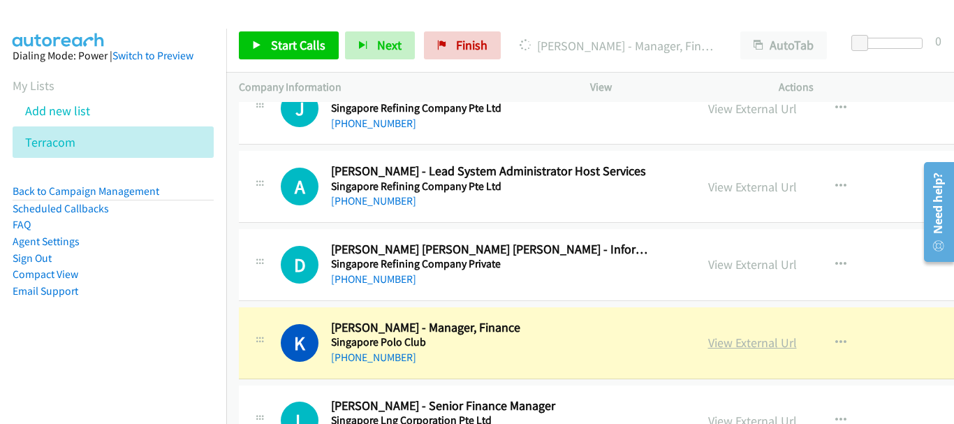
click at [708, 344] on link "View External Url" at bounding box center [752, 343] width 89 height 16
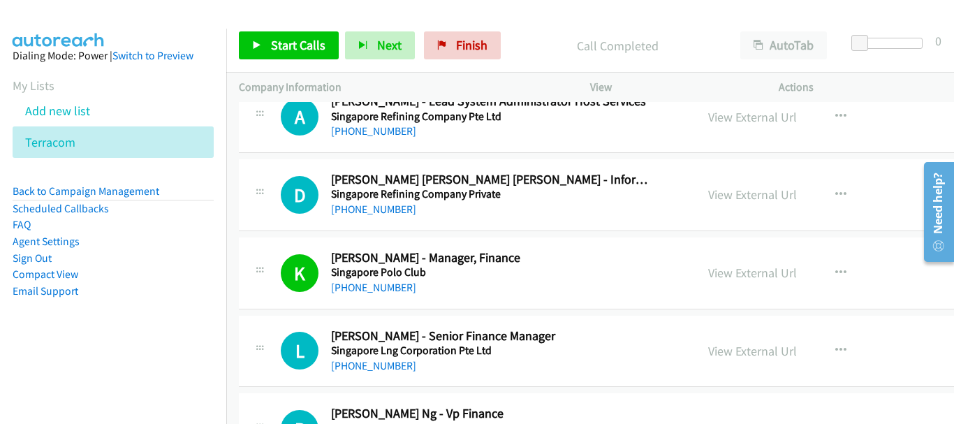
scroll to position [2794, 0]
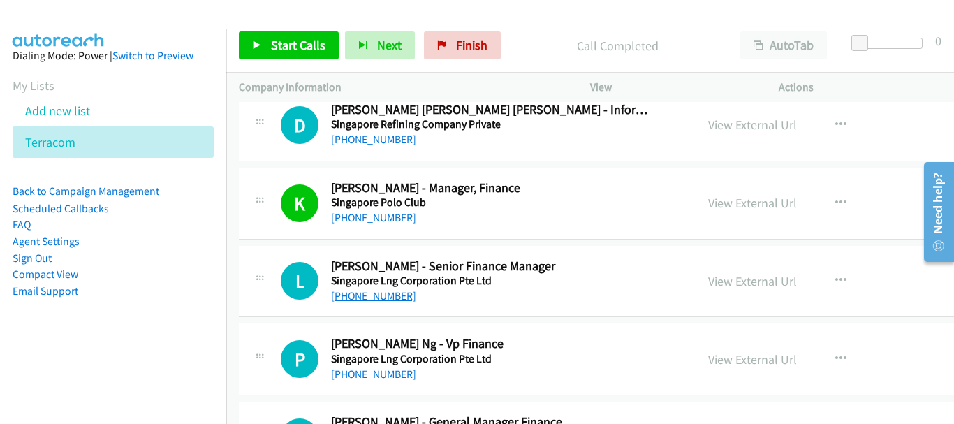
click at [376, 300] on link "[PHONE_NUMBER]" at bounding box center [373, 295] width 85 height 13
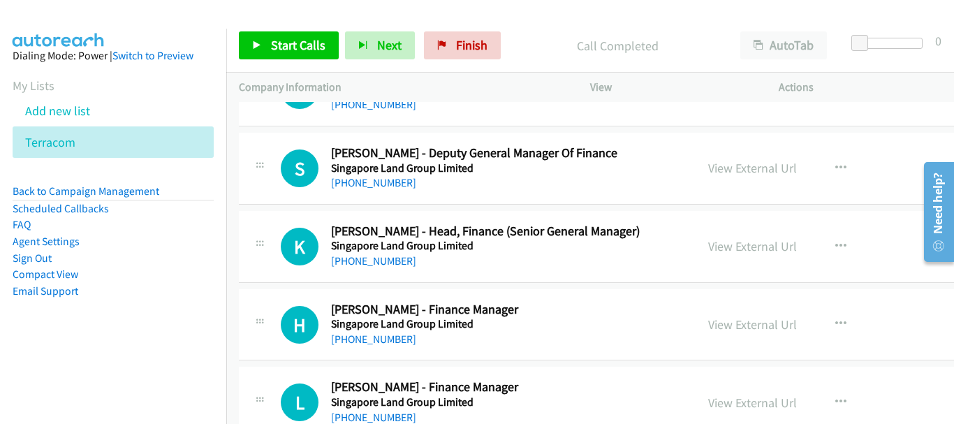
scroll to position [3143, 0]
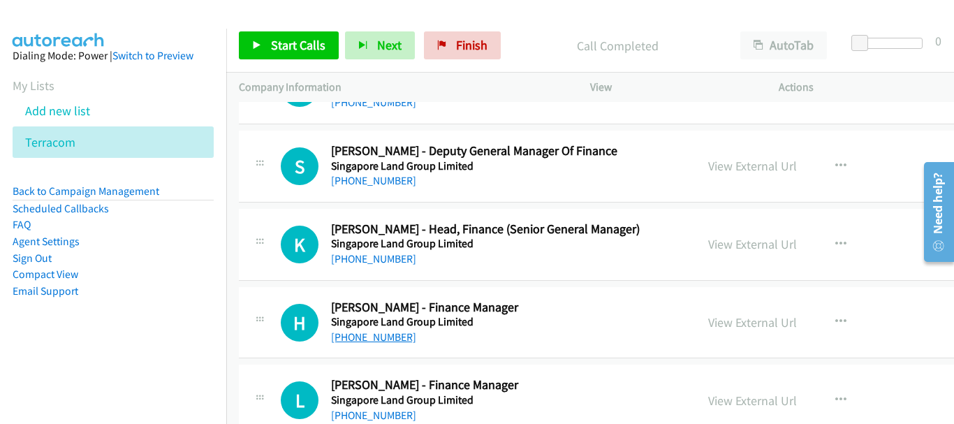
click at [351, 342] on link "[PHONE_NUMBER]" at bounding box center [373, 336] width 85 height 13
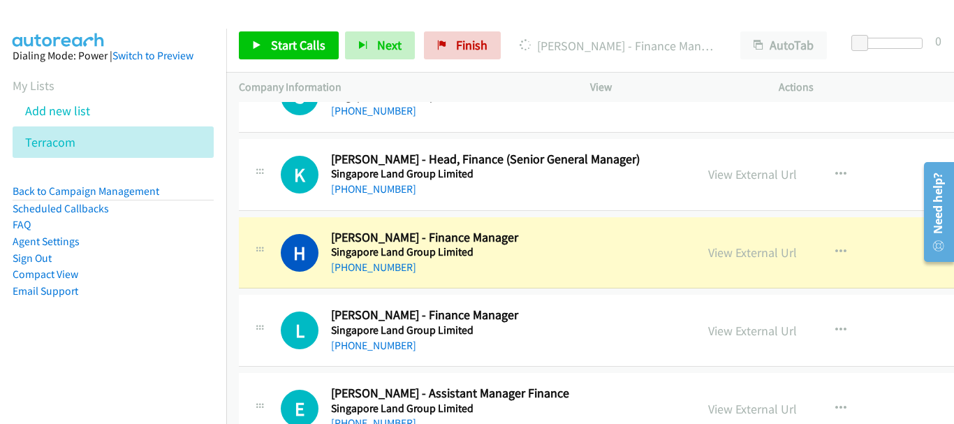
scroll to position [3282, 0]
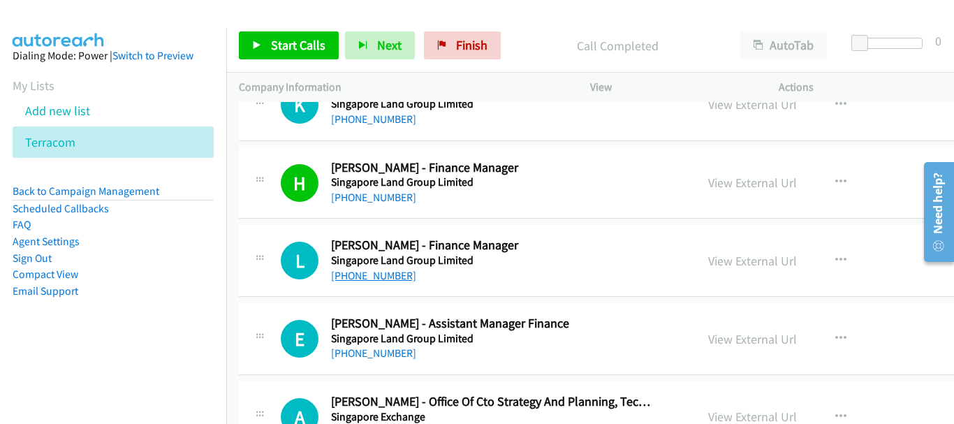
click at [393, 272] on link "[PHONE_NUMBER]" at bounding box center [373, 275] width 85 height 13
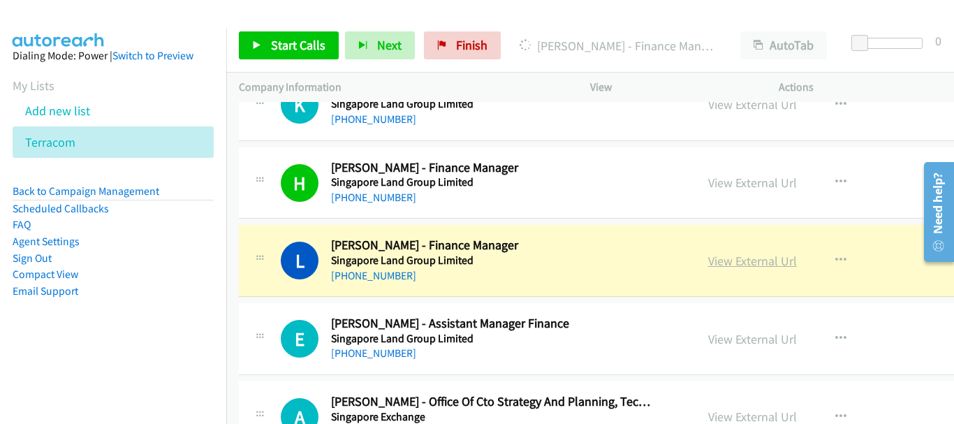
click at [708, 256] on link "View External Url" at bounding box center [752, 261] width 89 height 16
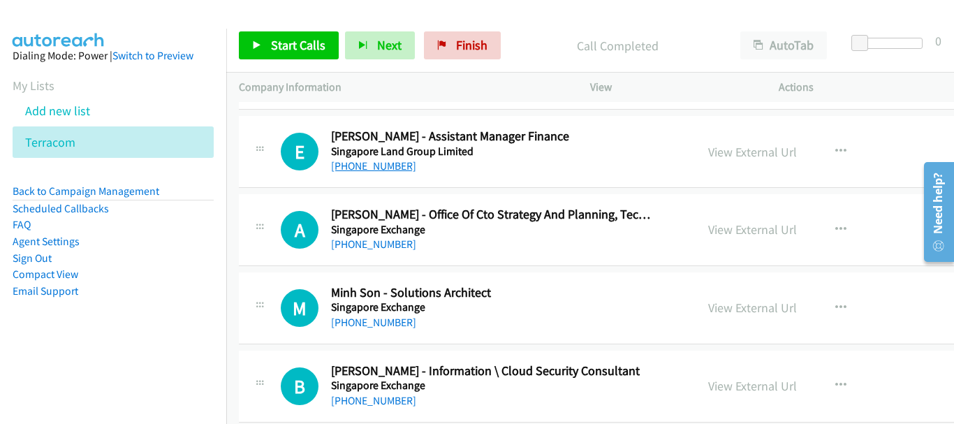
scroll to position [3492, 0]
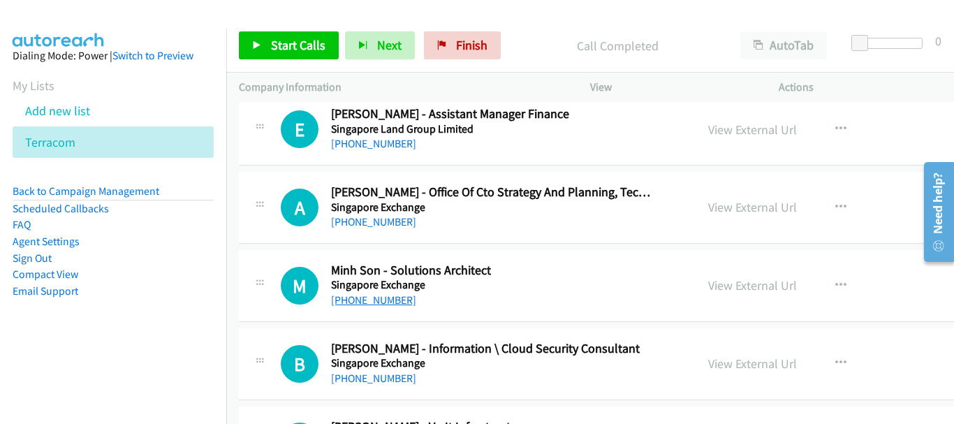
click at [372, 302] on link "[PHONE_NUMBER]" at bounding box center [373, 299] width 85 height 13
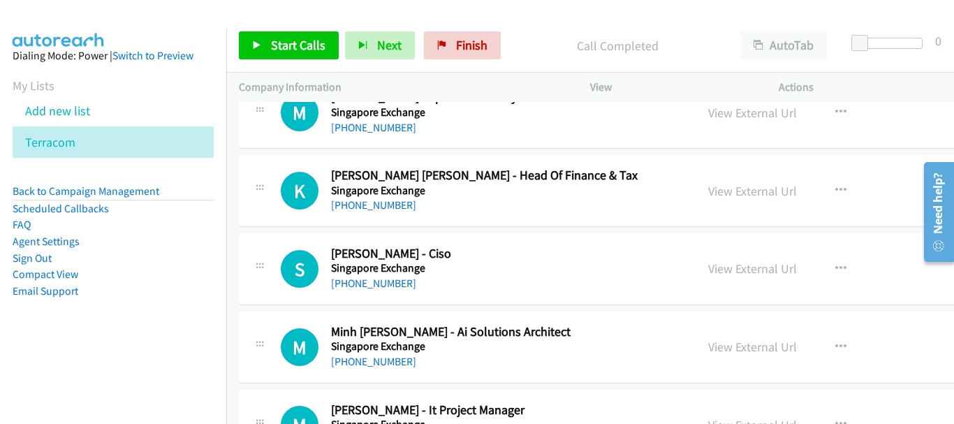
scroll to position [3981, 0]
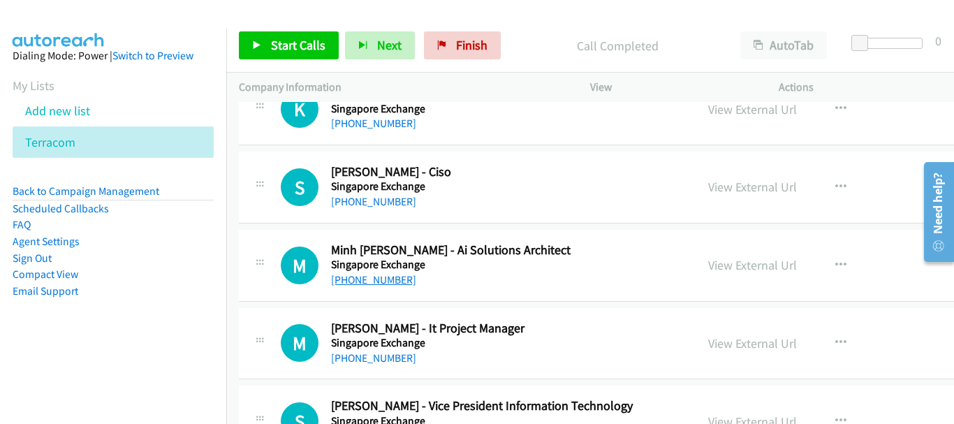
click at [383, 276] on link "[PHONE_NUMBER]" at bounding box center [373, 279] width 85 height 13
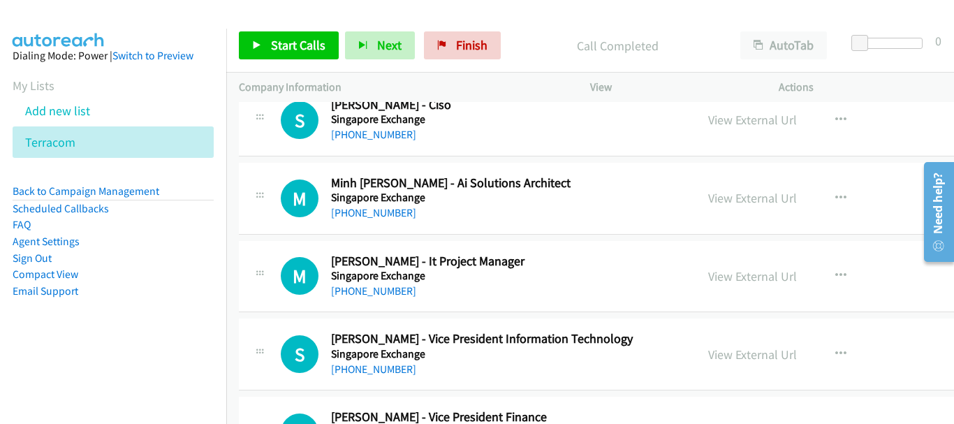
scroll to position [4051, 0]
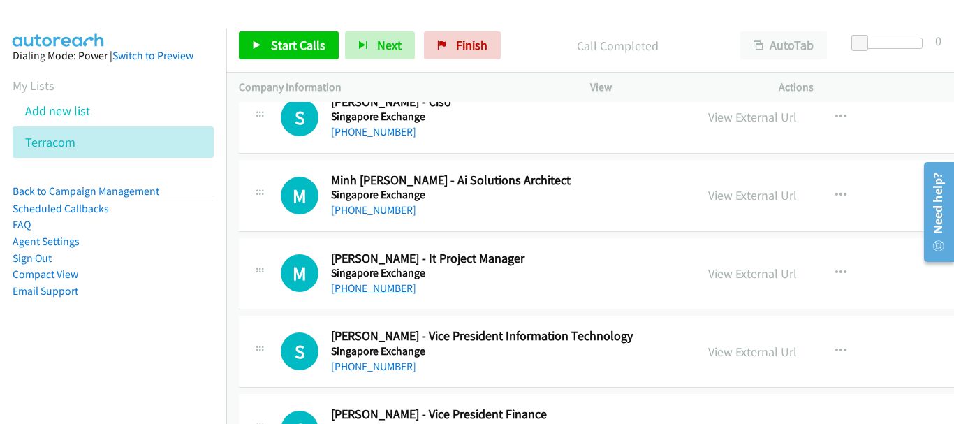
click at [366, 284] on link "[PHONE_NUMBER]" at bounding box center [373, 287] width 85 height 13
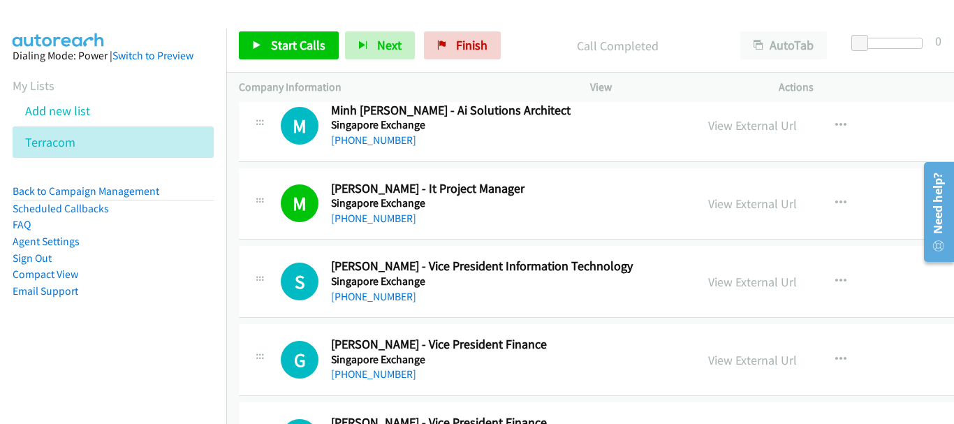
scroll to position [4260, 0]
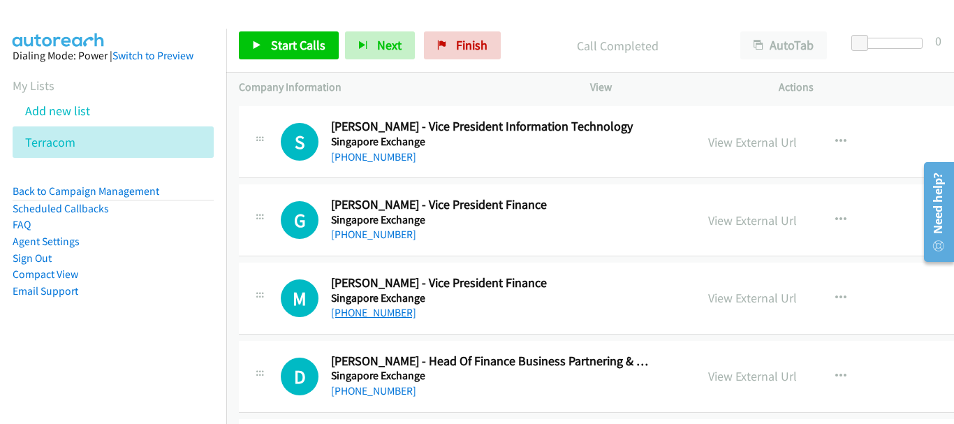
click at [383, 316] on link "[PHONE_NUMBER]" at bounding box center [373, 312] width 85 height 13
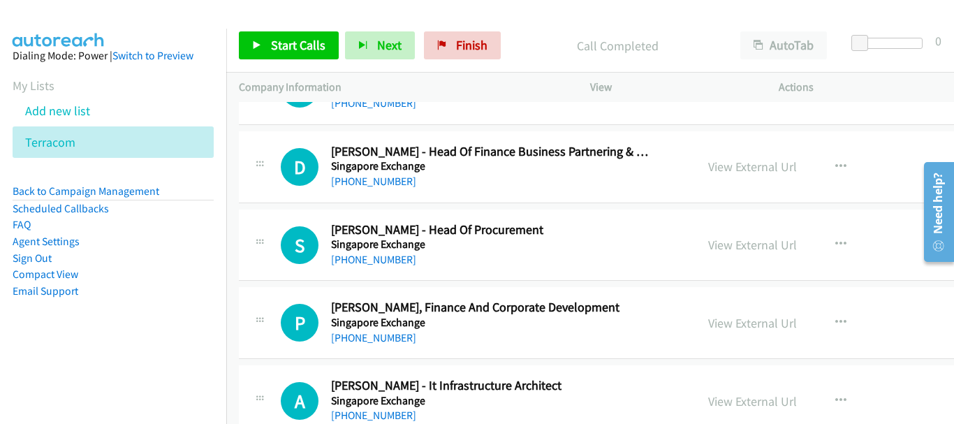
scroll to position [4540, 0]
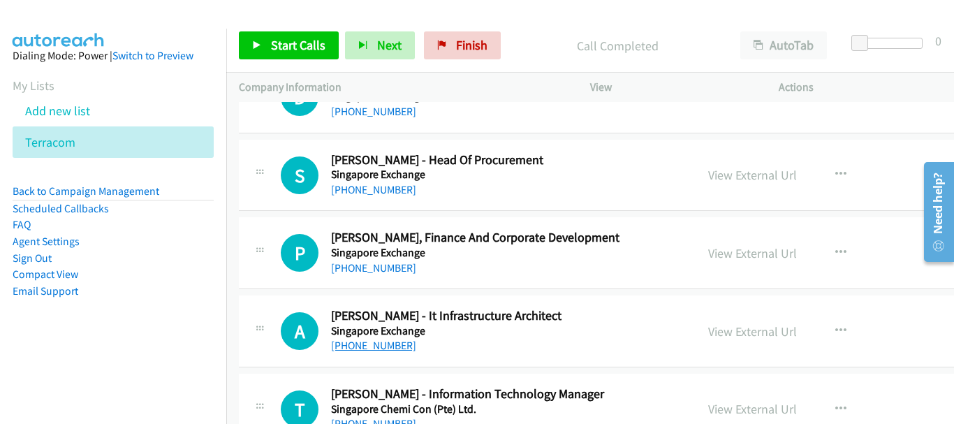
click at [366, 344] on link "[PHONE_NUMBER]" at bounding box center [373, 345] width 85 height 13
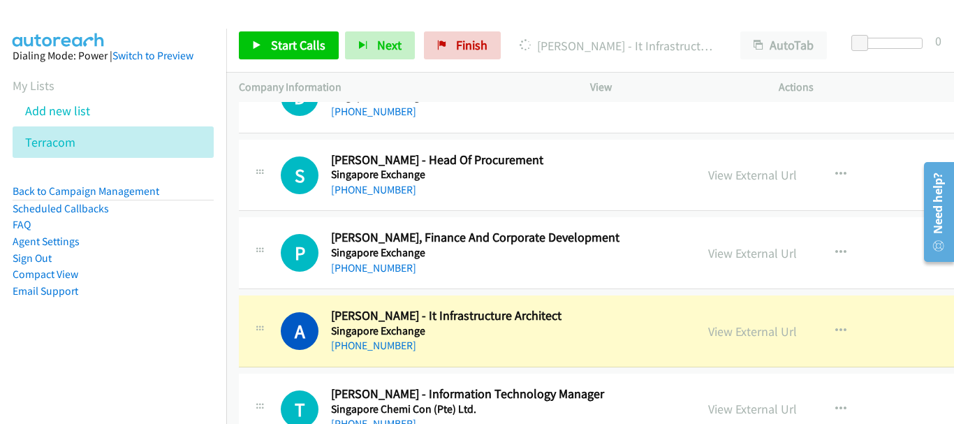
scroll to position [4609, 0]
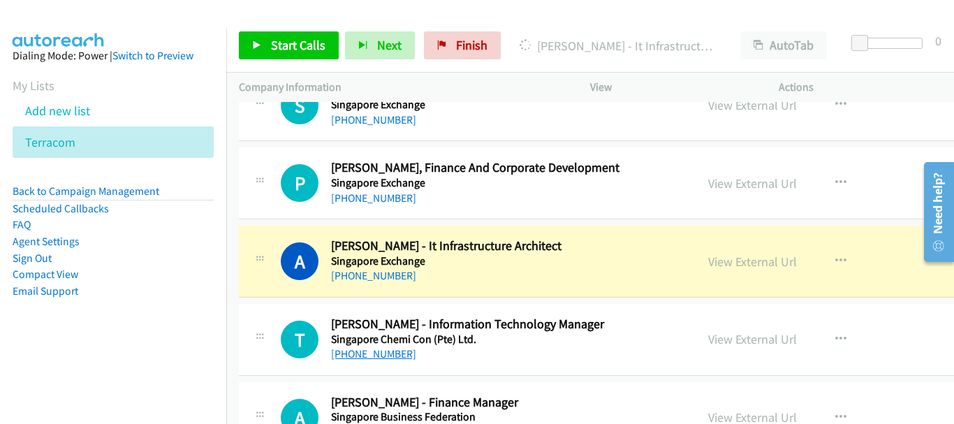
click at [384, 355] on link "[PHONE_NUMBER]" at bounding box center [373, 353] width 85 height 13
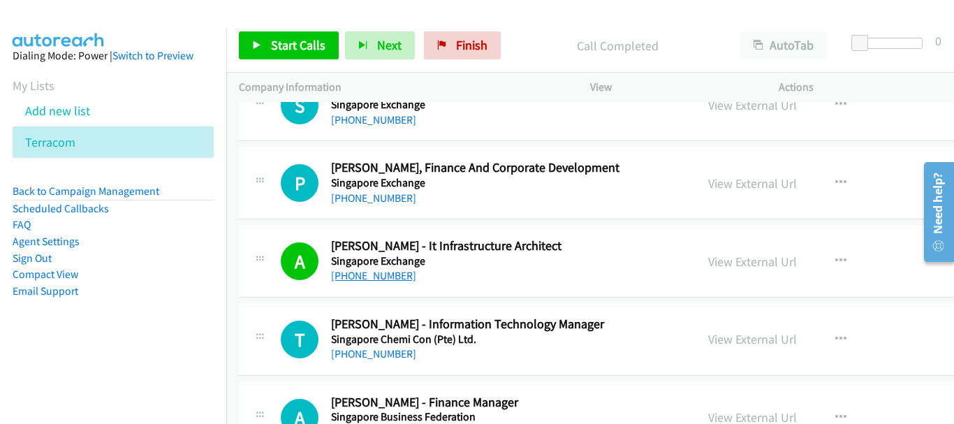
click at [352, 279] on link "[PHONE_NUMBER]" at bounding box center [373, 275] width 85 height 13
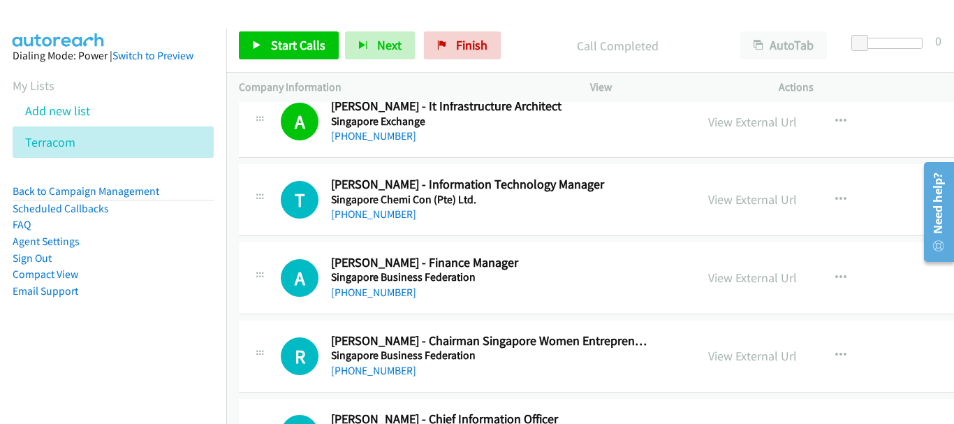
scroll to position [4679, 0]
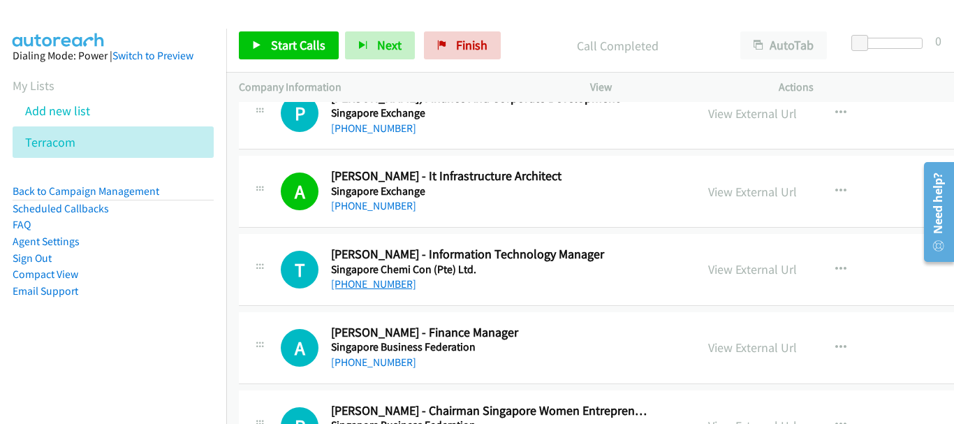
click at [350, 279] on link "[PHONE_NUMBER]" at bounding box center [373, 283] width 85 height 13
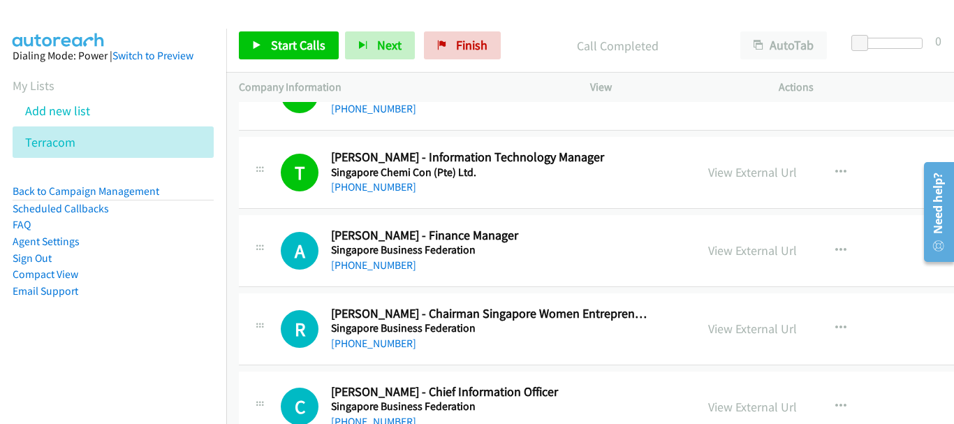
scroll to position [4749, 0]
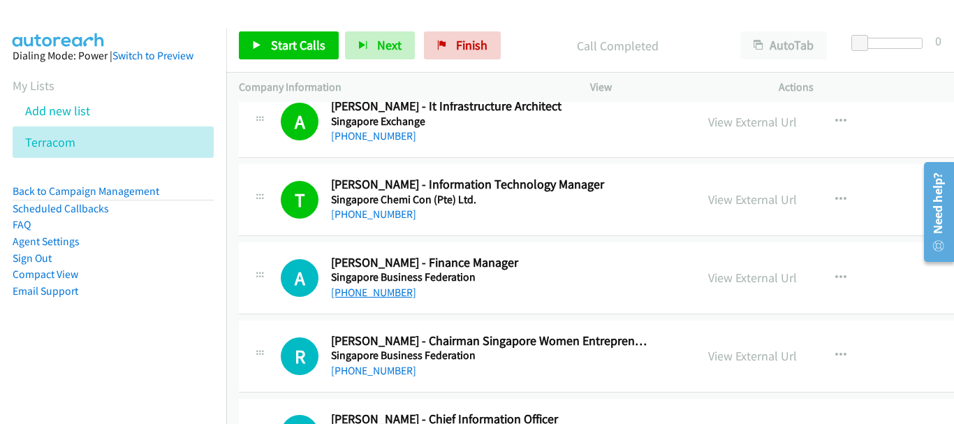
click at [355, 290] on link "[PHONE_NUMBER]" at bounding box center [373, 292] width 85 height 13
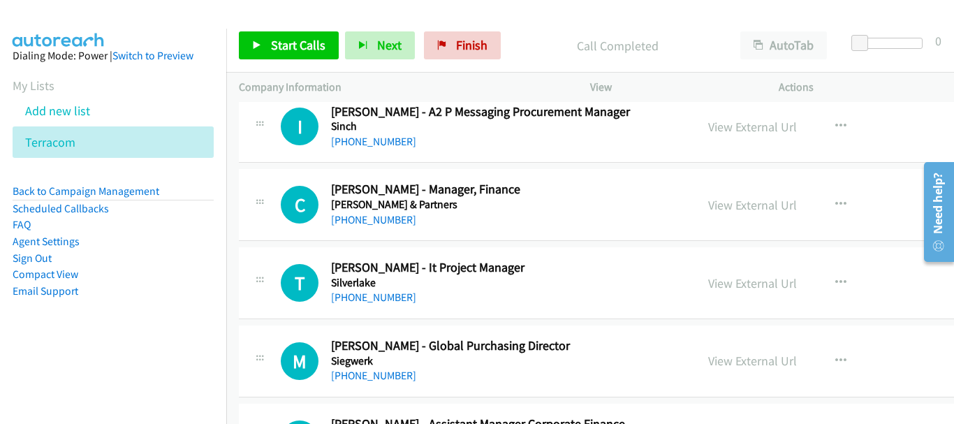
scroll to position [5448, 0]
click at [374, 294] on link "[PHONE_NUMBER]" at bounding box center [373, 296] width 85 height 13
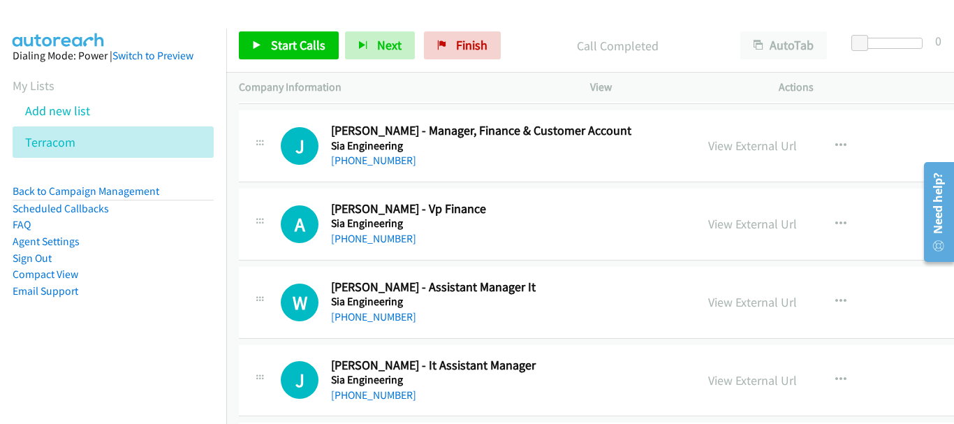
scroll to position [6076, 0]
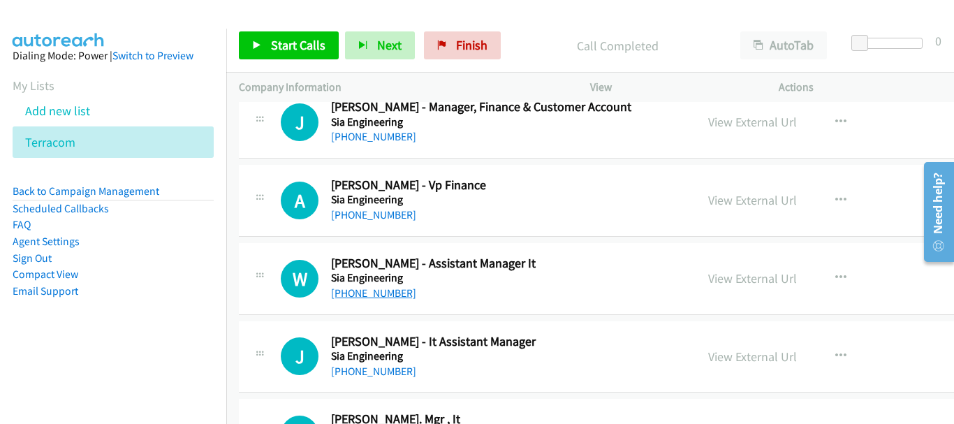
click at [365, 293] on link "[PHONE_NUMBER]" at bounding box center [373, 292] width 85 height 13
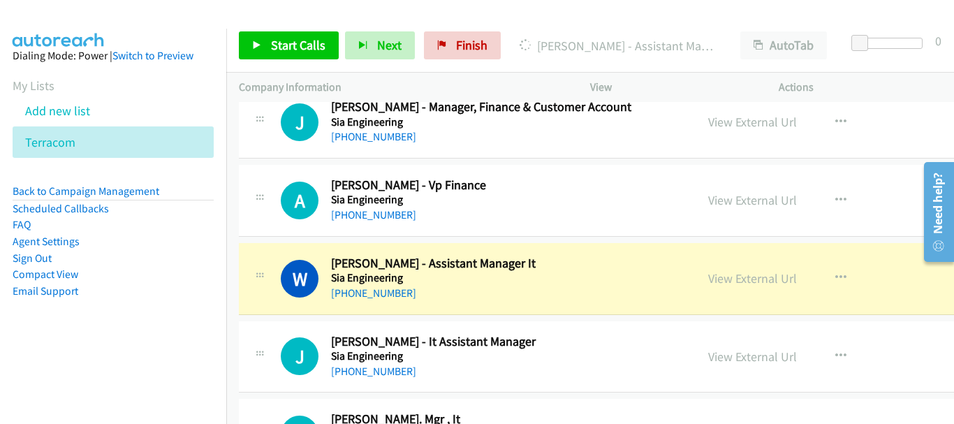
scroll to position [6146, 0]
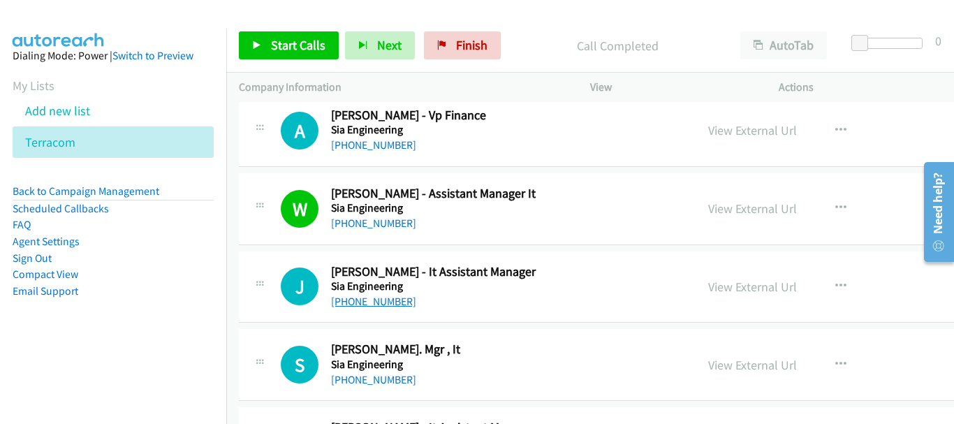
click at [355, 305] on link "[PHONE_NUMBER]" at bounding box center [373, 301] width 85 height 13
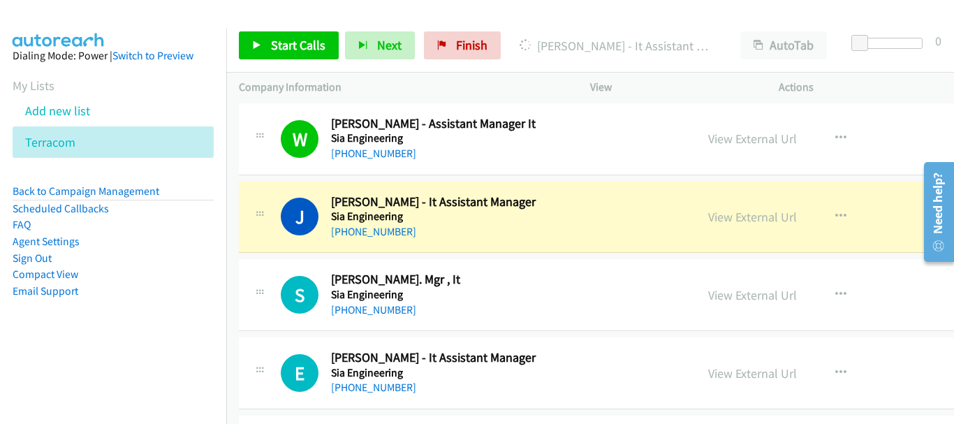
scroll to position [6286, 0]
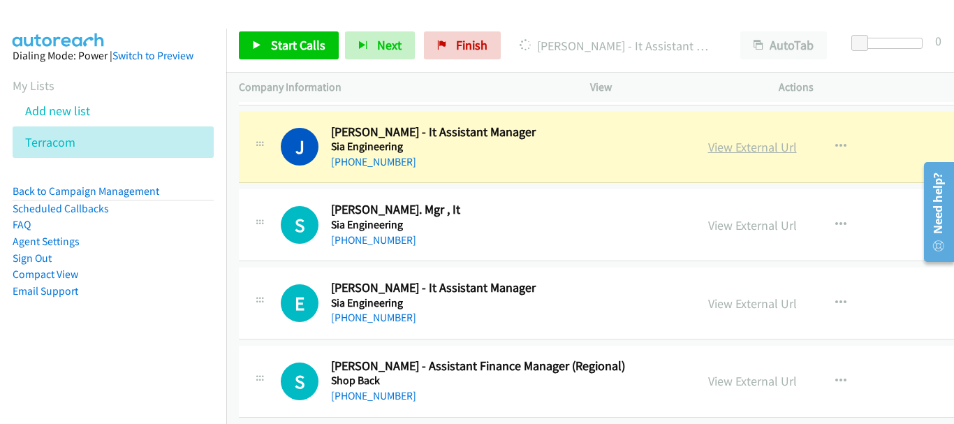
click at [708, 150] on link "View External Url" at bounding box center [752, 147] width 89 height 16
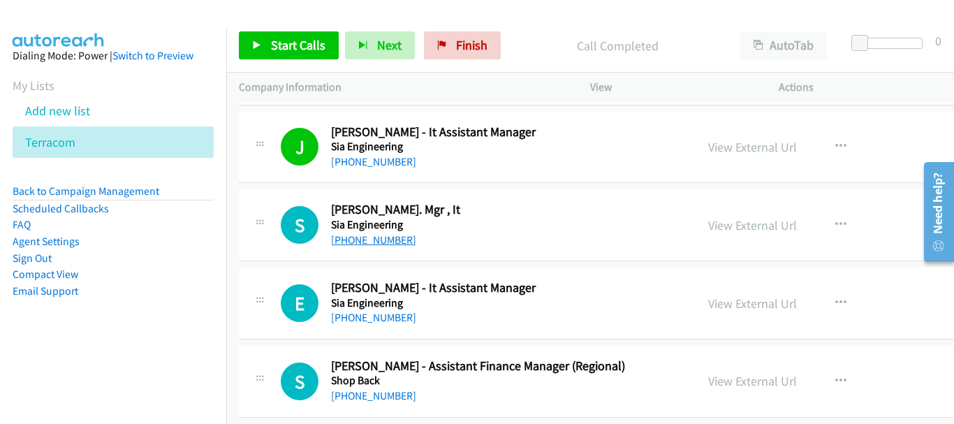
click at [387, 242] on link "[PHONE_NUMBER]" at bounding box center [373, 239] width 85 height 13
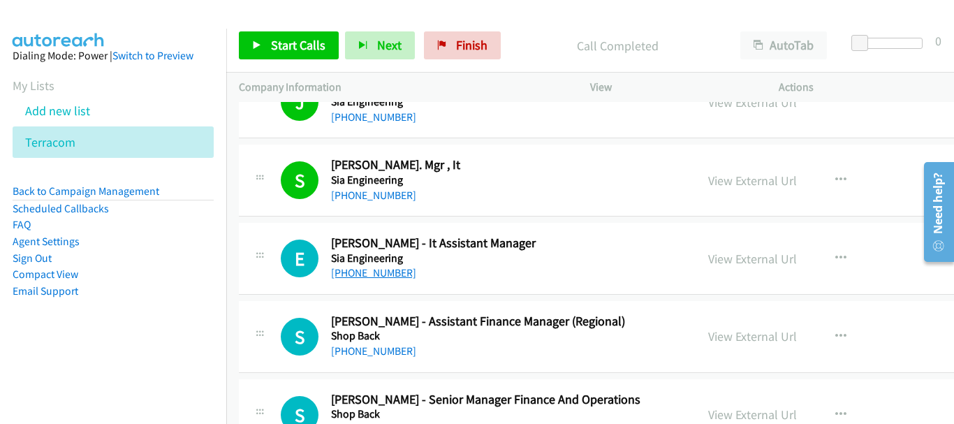
scroll to position [6355, 0]
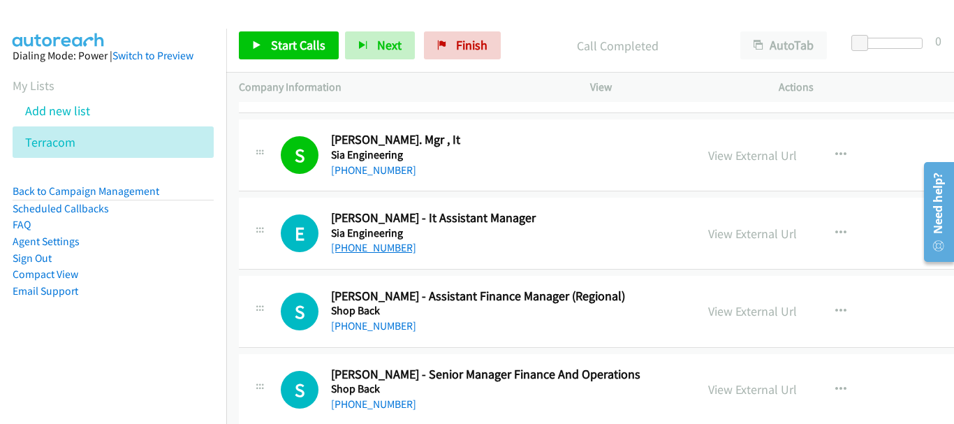
click at [372, 254] on link "[PHONE_NUMBER]" at bounding box center [373, 247] width 85 height 13
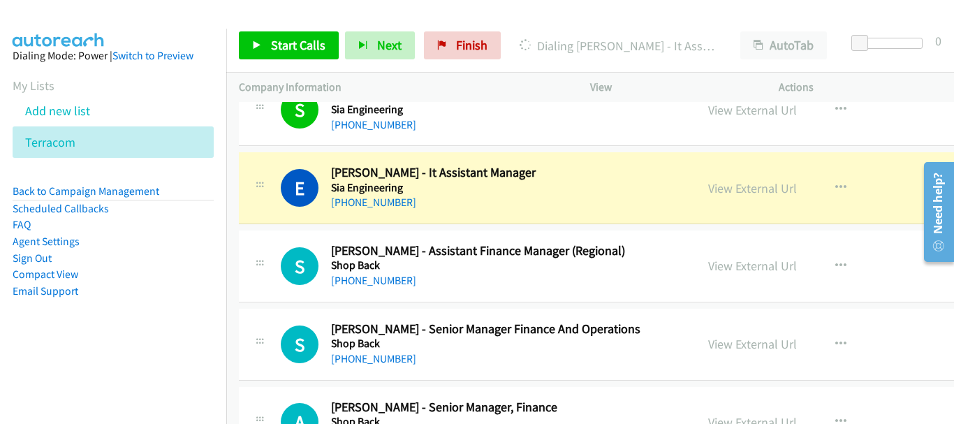
scroll to position [6425, 0]
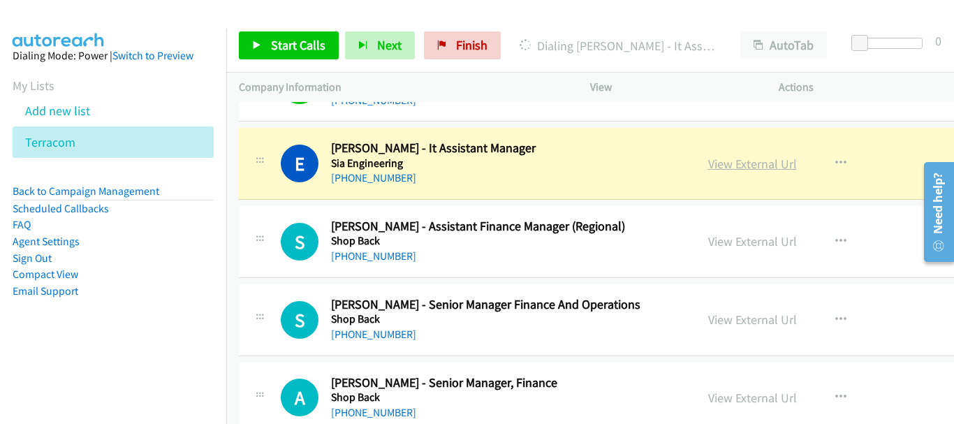
click at [708, 165] on link "View External Url" at bounding box center [752, 164] width 89 height 16
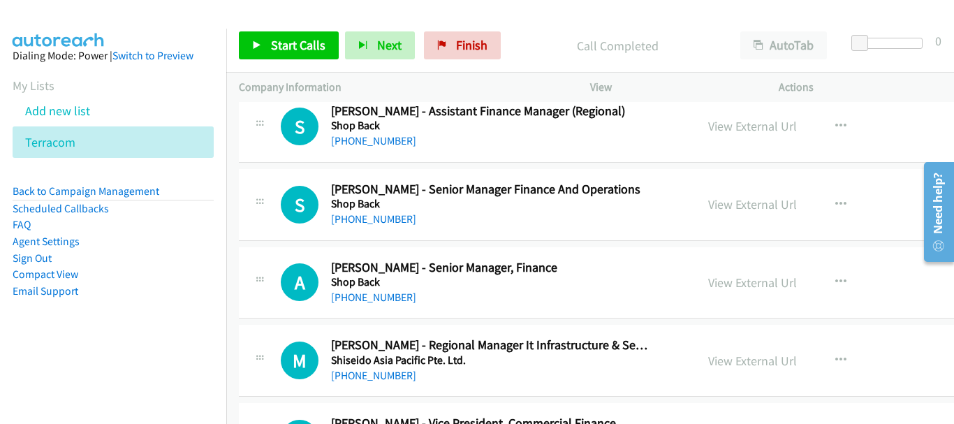
scroll to position [6565, 0]
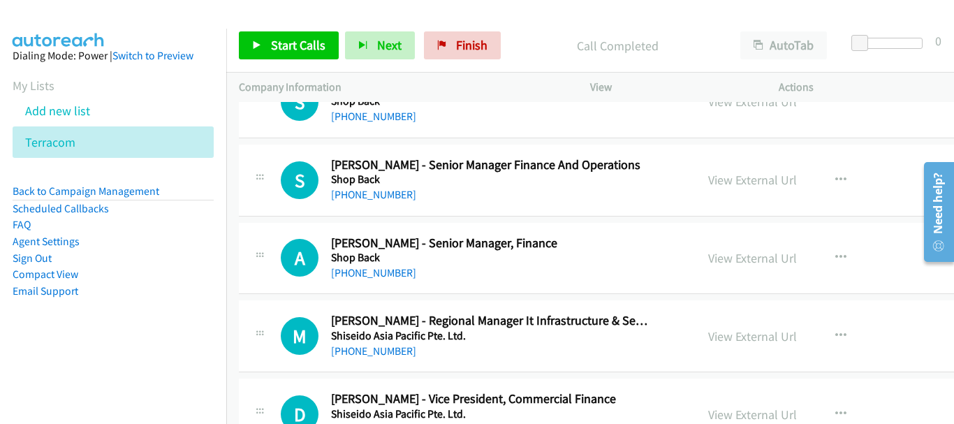
click at [379, 360] on div "M Callback Scheduled [PERSON_NAME] - Regional Manager It Infrastructure & Secur…" at bounding box center [670, 336] width 863 height 72
click at [380, 352] on link "[PHONE_NUMBER]" at bounding box center [373, 350] width 85 height 13
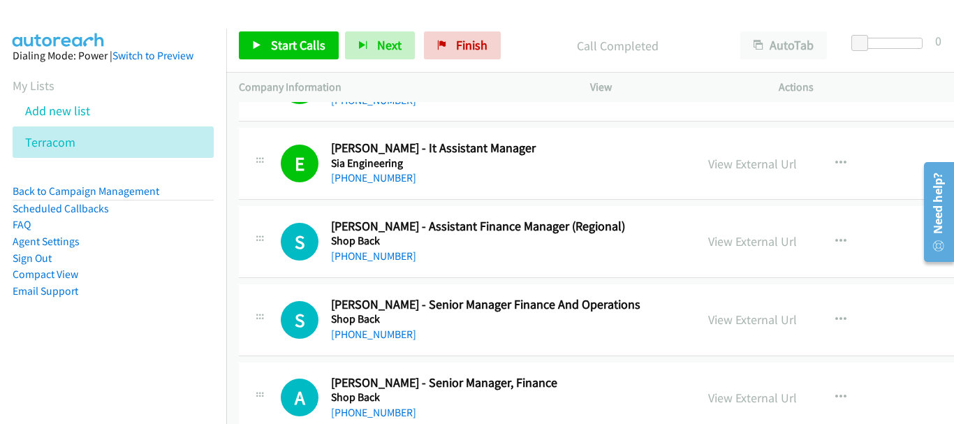
scroll to position [6355, 0]
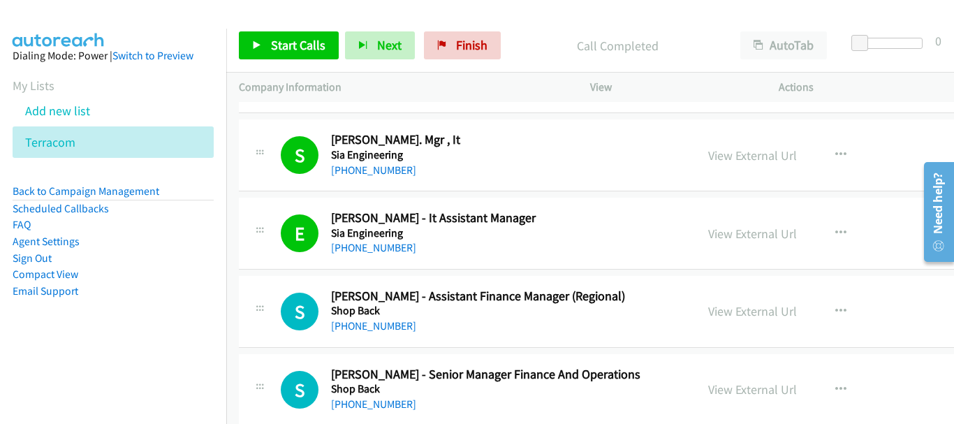
click at [708, 224] on div "View External Url" at bounding box center [752, 233] width 89 height 19
click at [708, 235] on link "View External Url" at bounding box center [752, 234] width 89 height 16
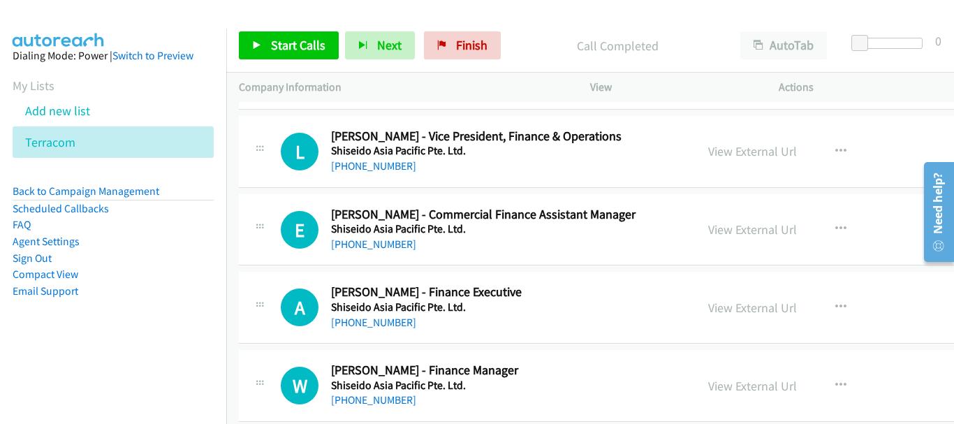
scroll to position [7054, 0]
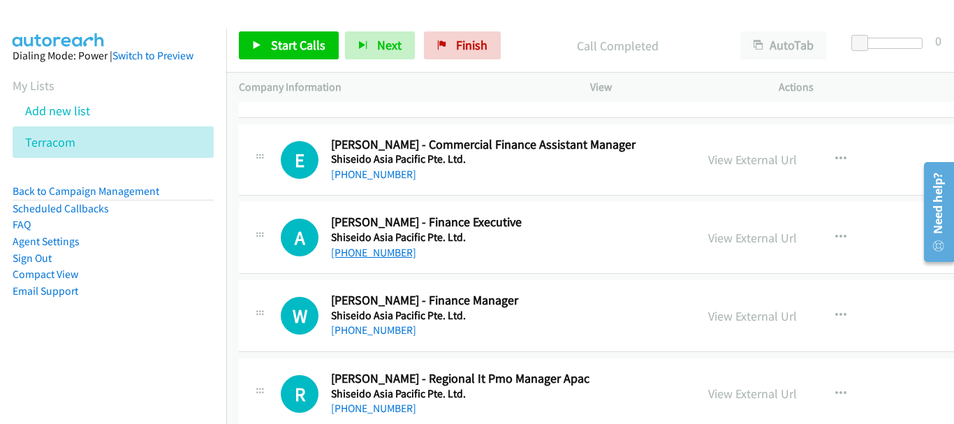
click at [380, 254] on link "[PHONE_NUMBER]" at bounding box center [373, 252] width 85 height 13
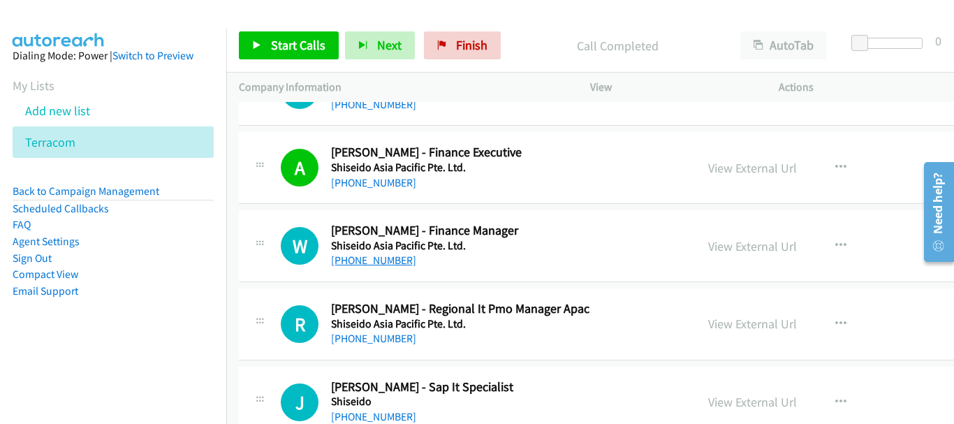
click at [393, 258] on link "[PHONE_NUMBER]" at bounding box center [373, 260] width 85 height 13
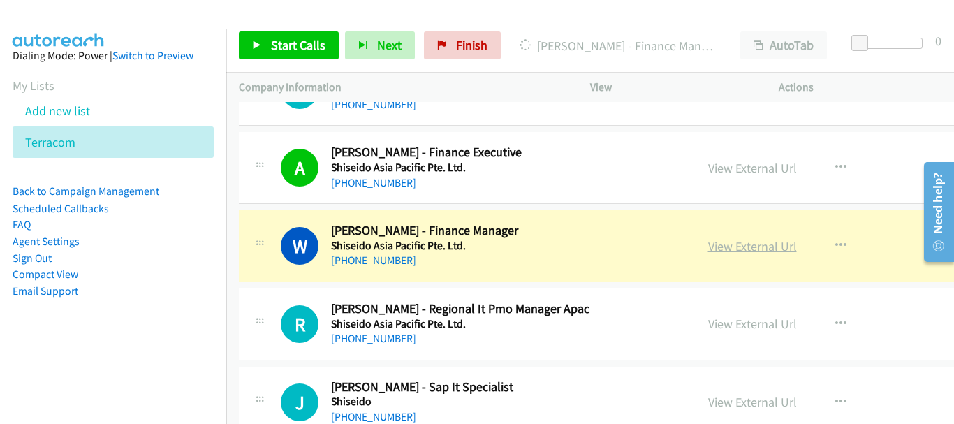
click at [708, 249] on link "View External Url" at bounding box center [752, 246] width 89 height 16
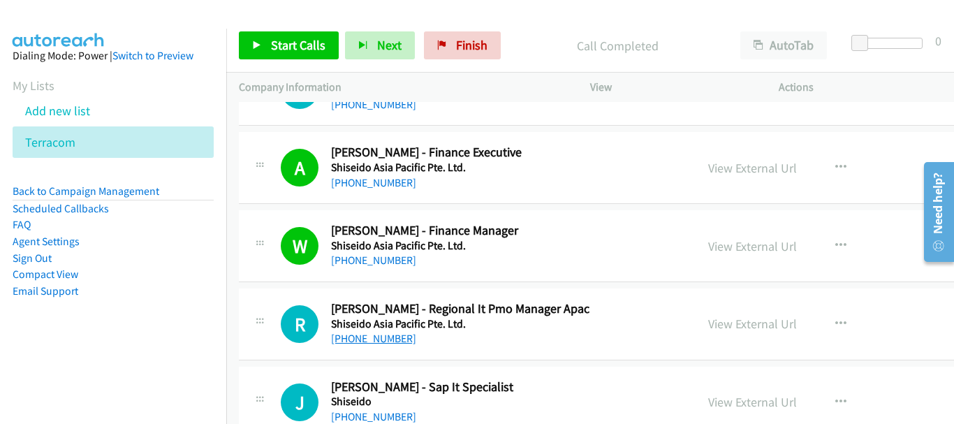
click at [378, 337] on link "[PHONE_NUMBER]" at bounding box center [373, 338] width 85 height 13
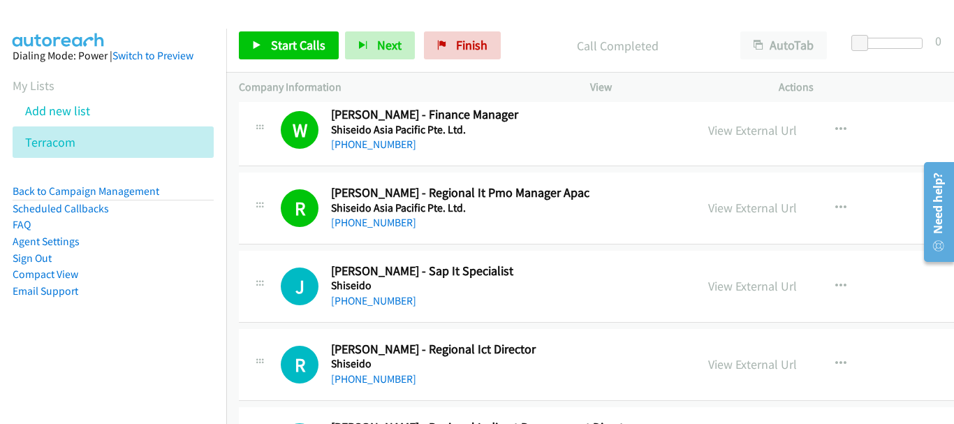
scroll to position [7263, 0]
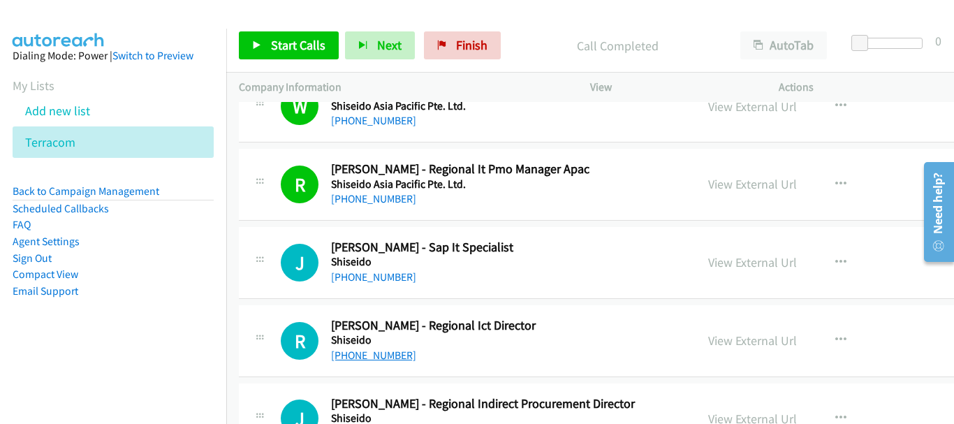
click at [376, 360] on link "[PHONE_NUMBER]" at bounding box center [373, 355] width 85 height 13
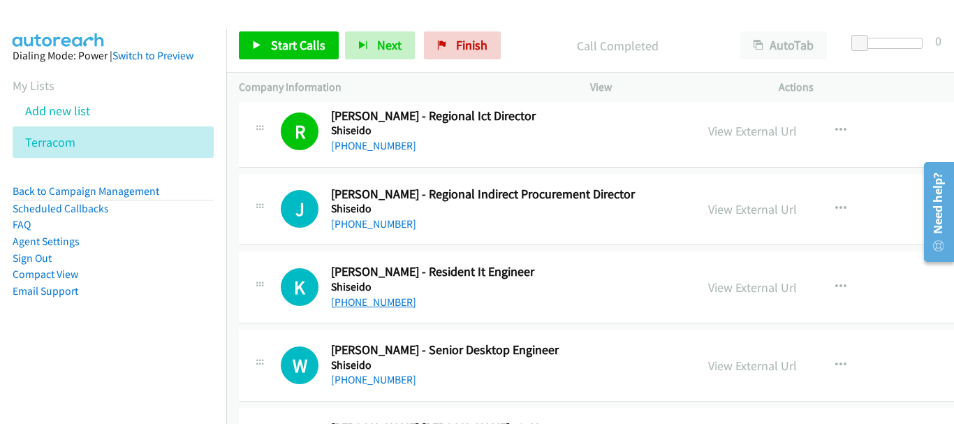
scroll to position [7543, 0]
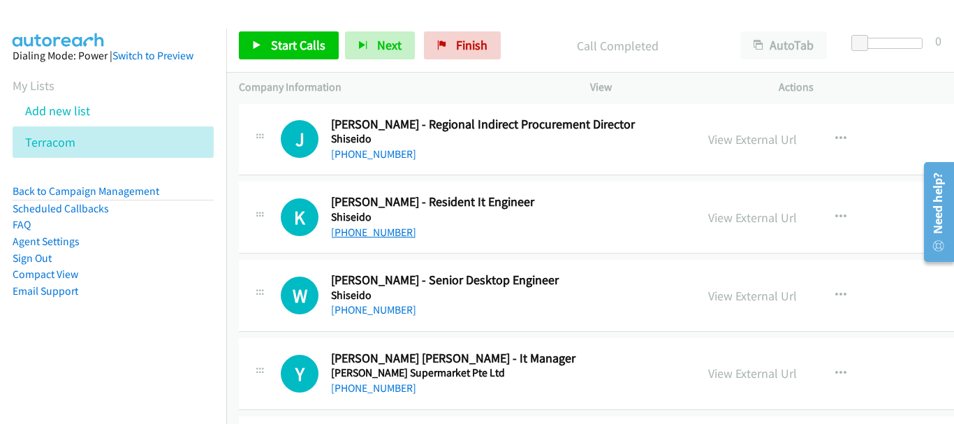
click at [365, 303] on link "[PHONE_NUMBER]" at bounding box center [373, 309] width 85 height 13
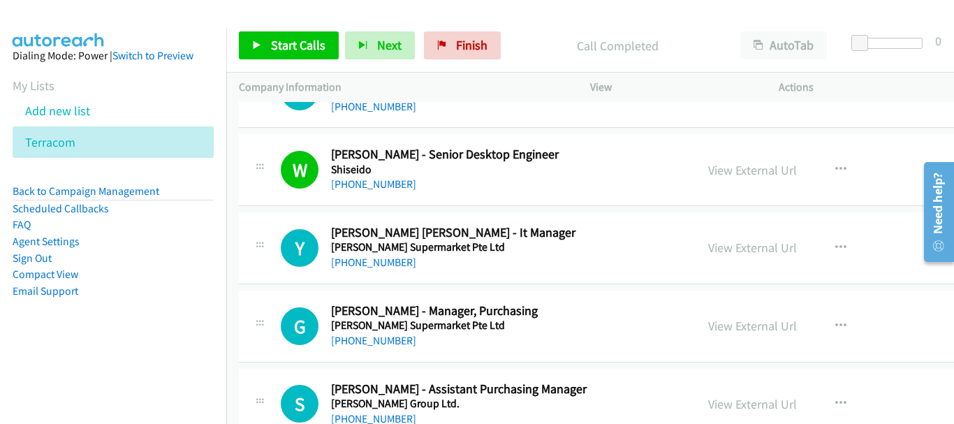
scroll to position [7682, 0]
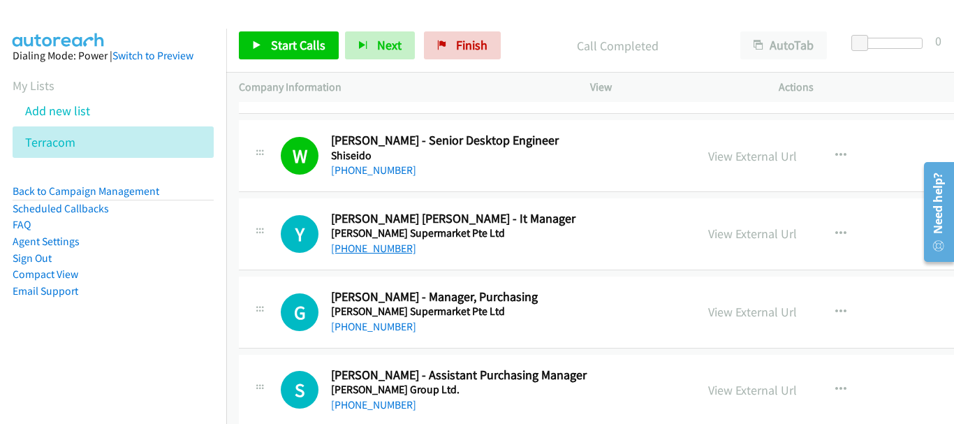
click at [370, 249] on link "[PHONE_NUMBER]" at bounding box center [373, 248] width 85 height 13
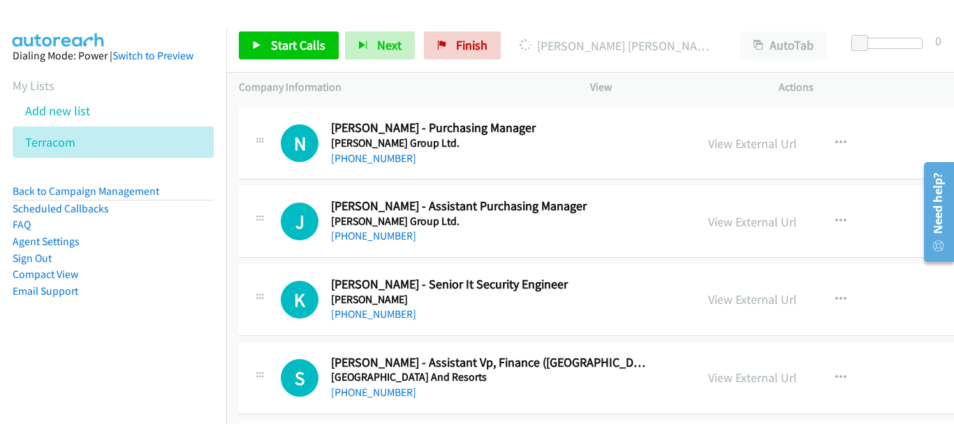
scroll to position [8032, 0]
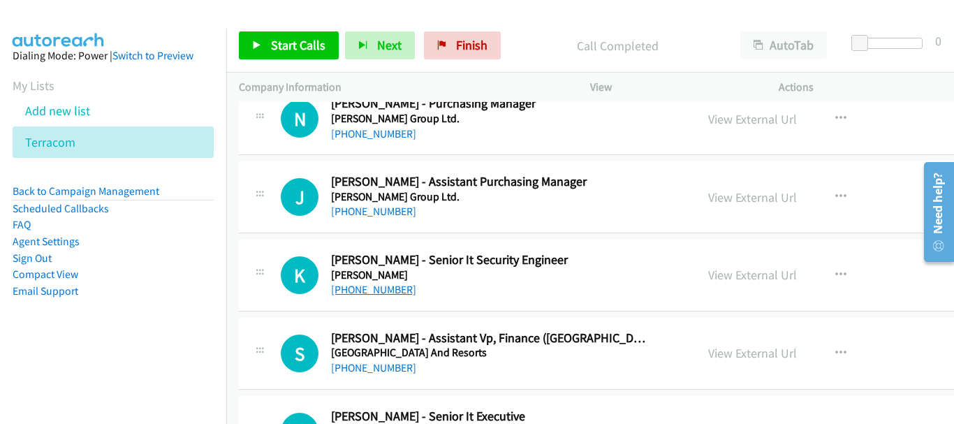
click at [390, 295] on link "[PHONE_NUMBER]" at bounding box center [373, 289] width 85 height 13
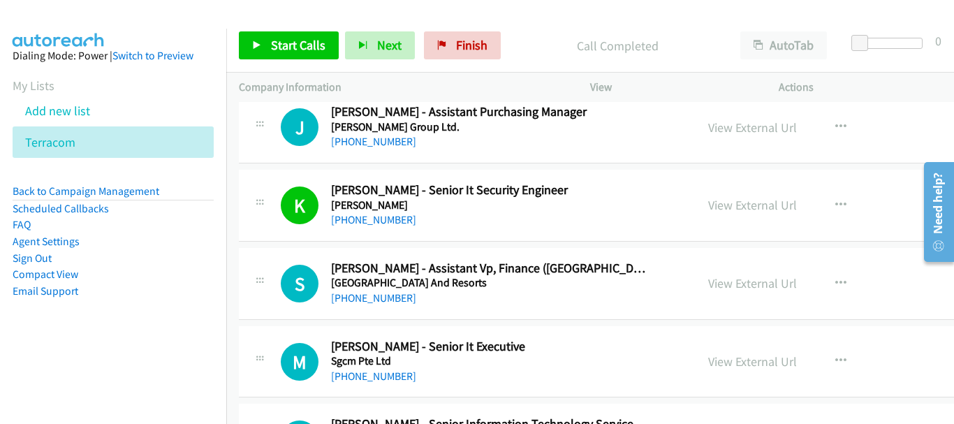
scroll to position [8171, 0]
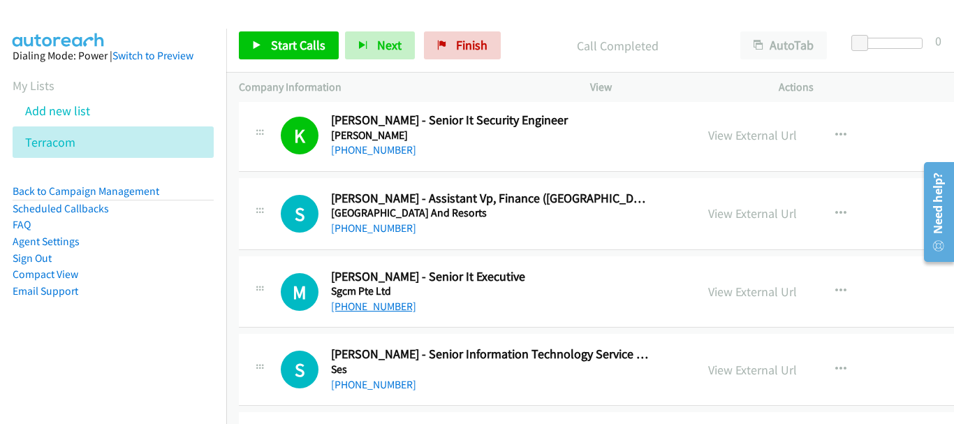
click at [388, 306] on link "[PHONE_NUMBER]" at bounding box center [373, 306] width 85 height 13
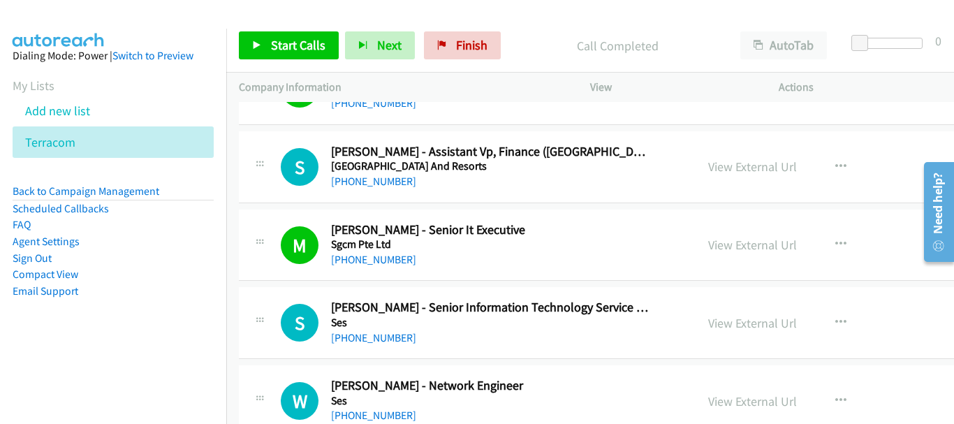
scroll to position [8241, 0]
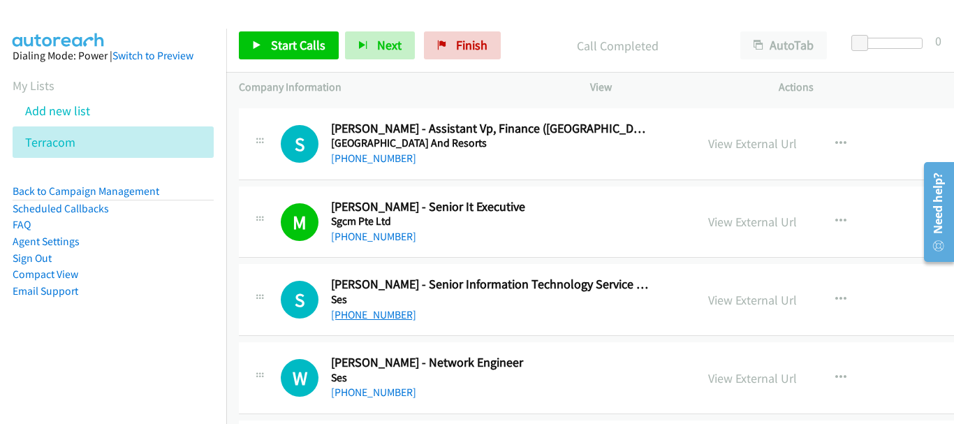
click at [388, 315] on link "[PHONE_NUMBER]" at bounding box center [373, 314] width 85 height 13
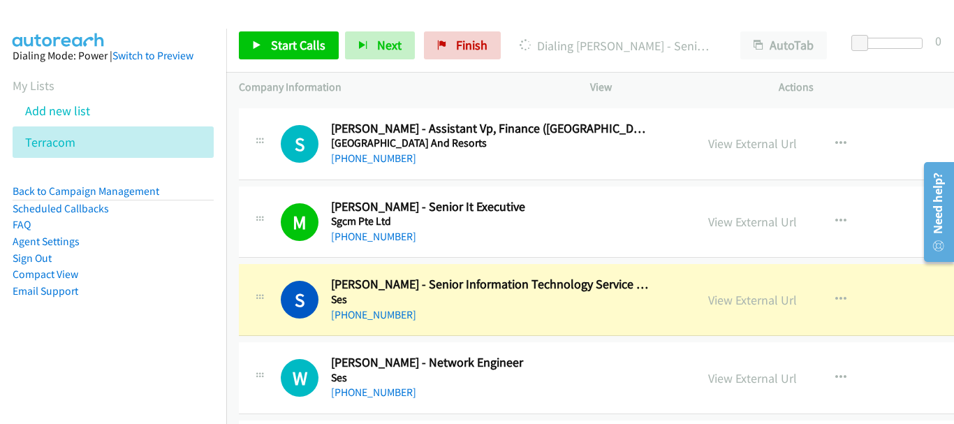
scroll to position [8311, 0]
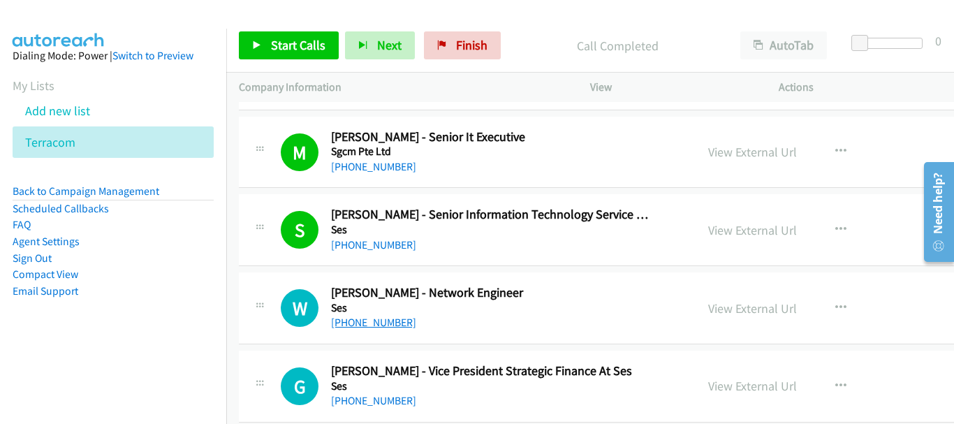
click at [386, 329] on link "[PHONE_NUMBER]" at bounding box center [373, 322] width 85 height 13
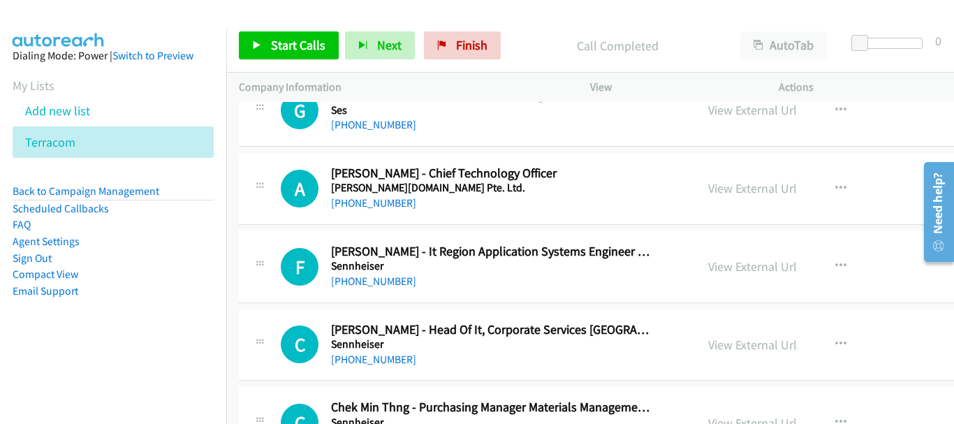
scroll to position [8590, 0]
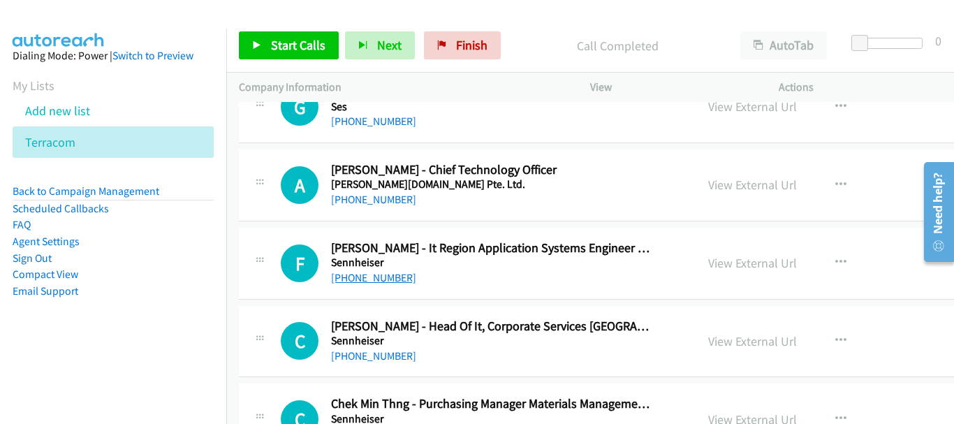
click at [382, 280] on link "[PHONE_NUMBER]" at bounding box center [373, 277] width 85 height 13
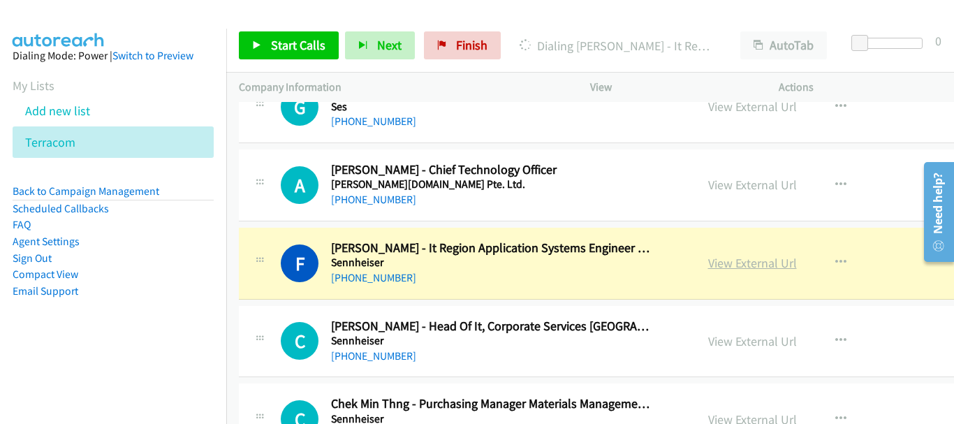
click at [708, 264] on link "View External Url" at bounding box center [752, 263] width 89 height 16
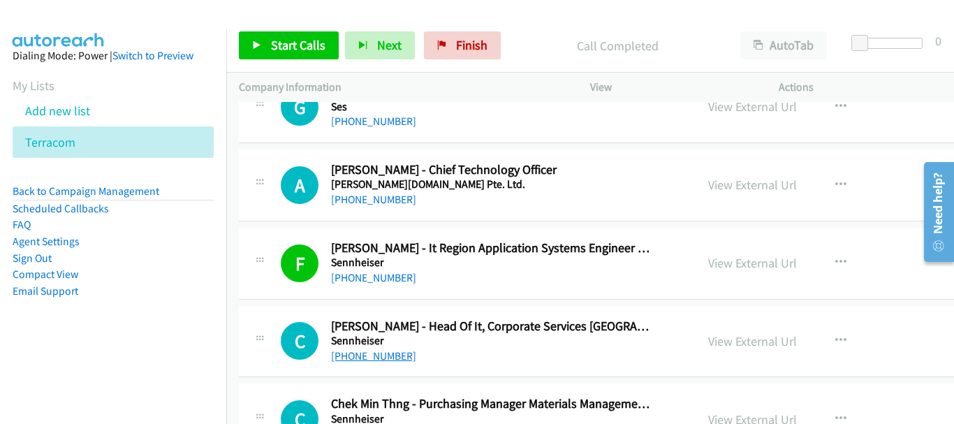
click at [363, 356] on link "[PHONE_NUMBER]" at bounding box center [373, 355] width 85 height 13
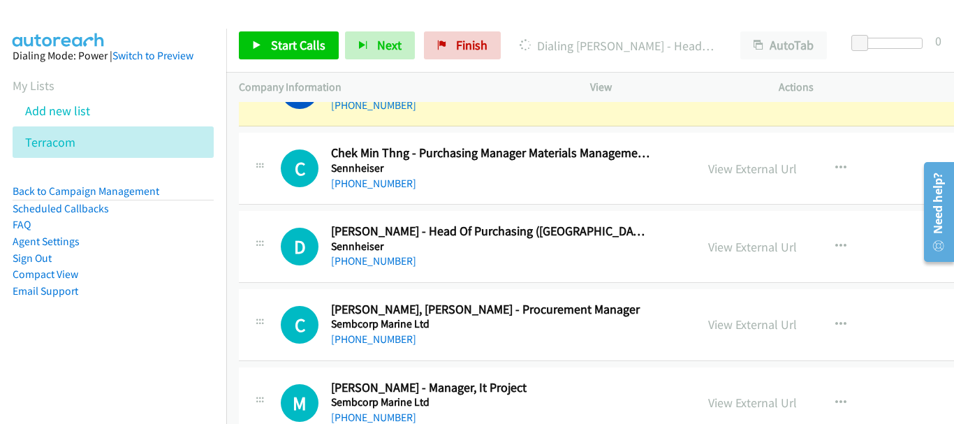
scroll to position [8870, 0]
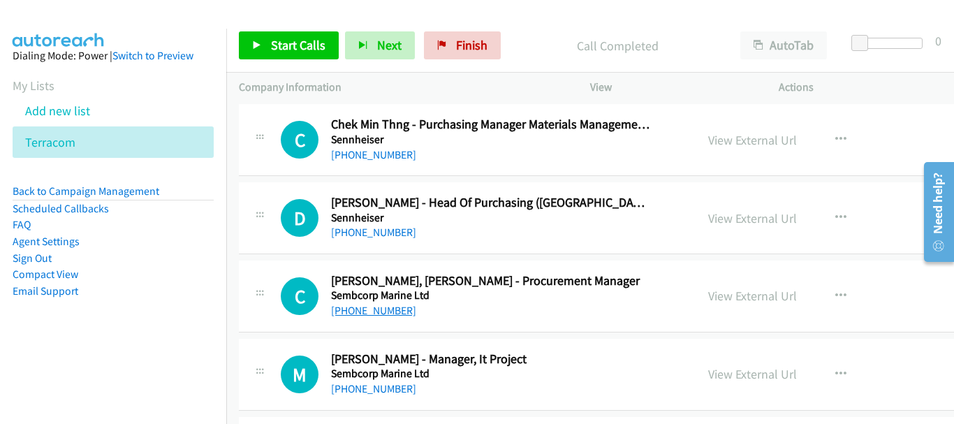
click at [374, 309] on link "[PHONE_NUMBER]" at bounding box center [373, 310] width 85 height 13
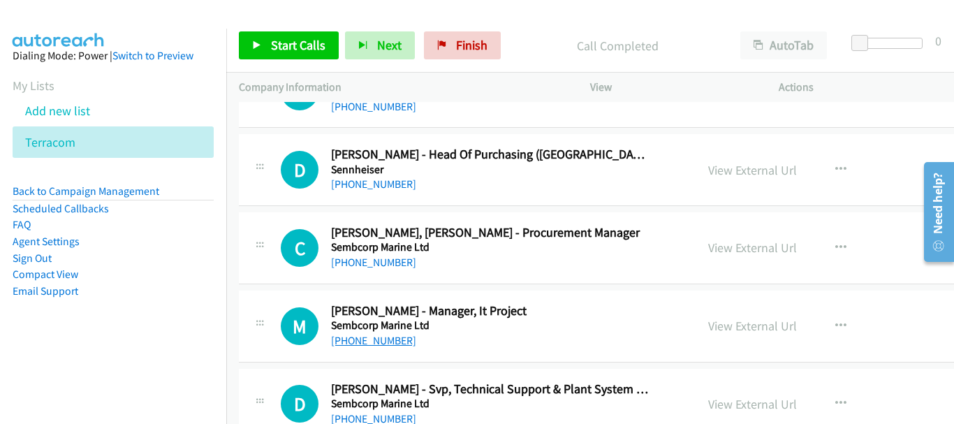
scroll to position [8940, 0]
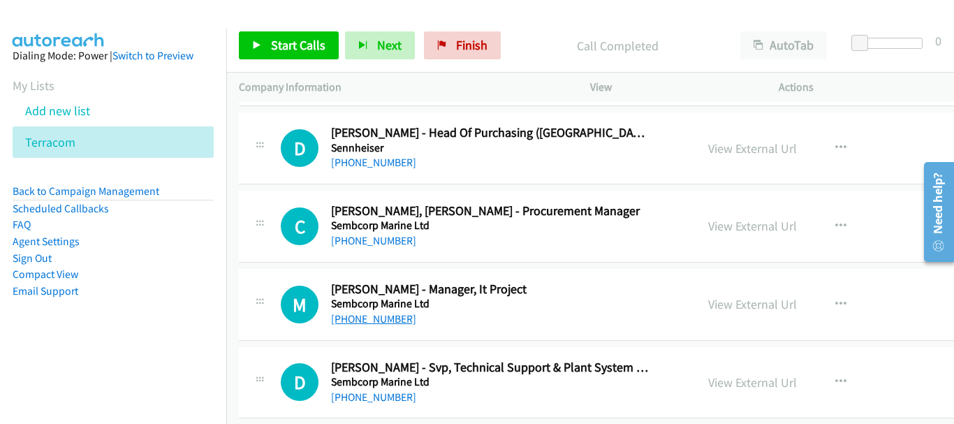
click at [392, 314] on link "[PHONE_NUMBER]" at bounding box center [373, 318] width 85 height 13
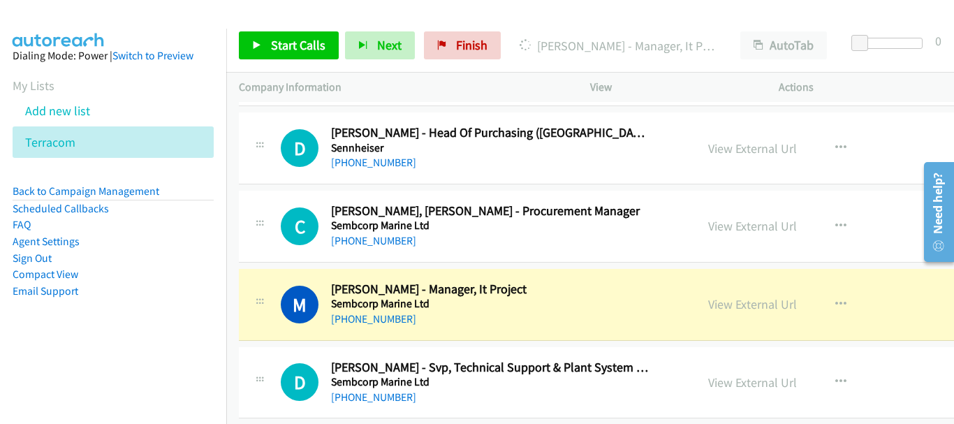
scroll to position [9009, 0]
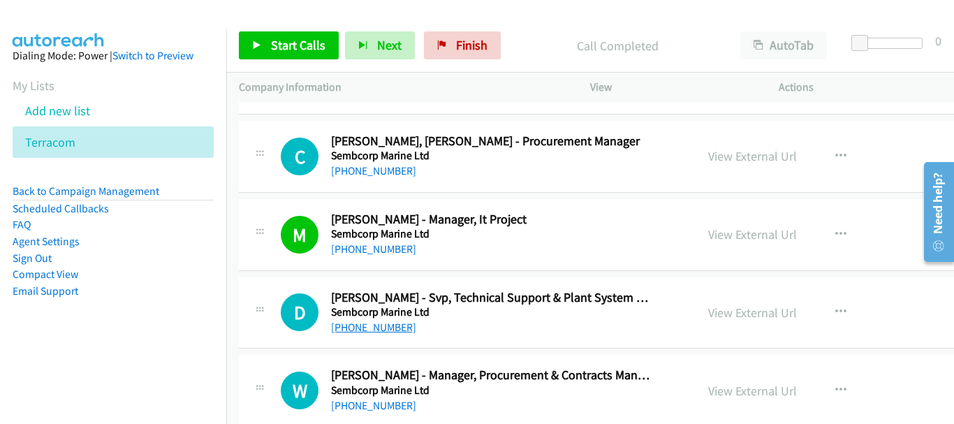
click at [390, 329] on link "[PHONE_NUMBER]" at bounding box center [373, 327] width 85 height 13
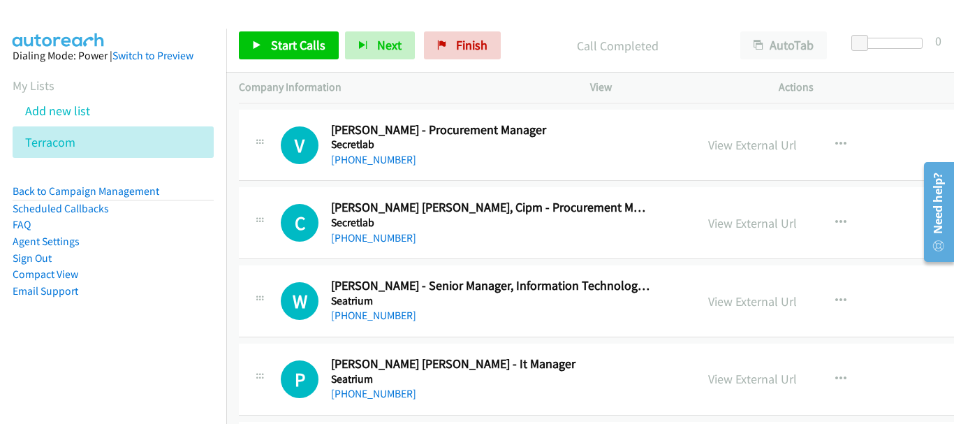
scroll to position [9568, 0]
click at [381, 318] on link "[PHONE_NUMBER]" at bounding box center [373, 314] width 85 height 13
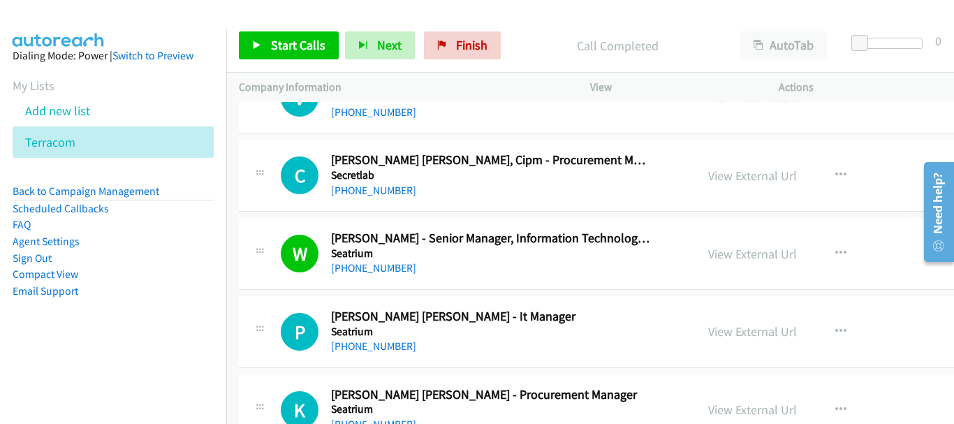
scroll to position [9638, 0]
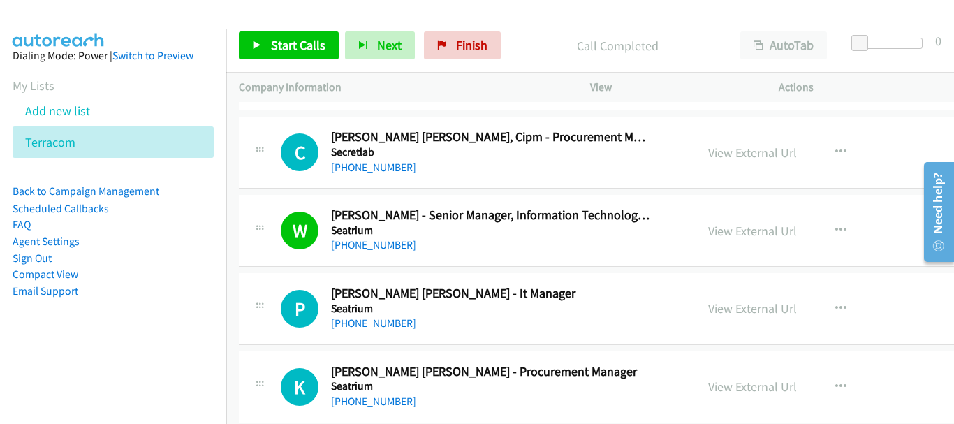
click at [388, 325] on link "[PHONE_NUMBER]" at bounding box center [373, 322] width 85 height 13
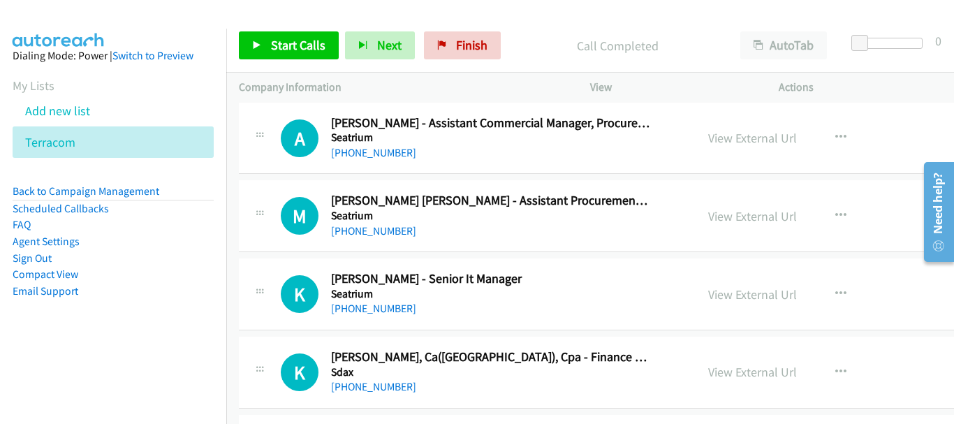
scroll to position [10825, 0]
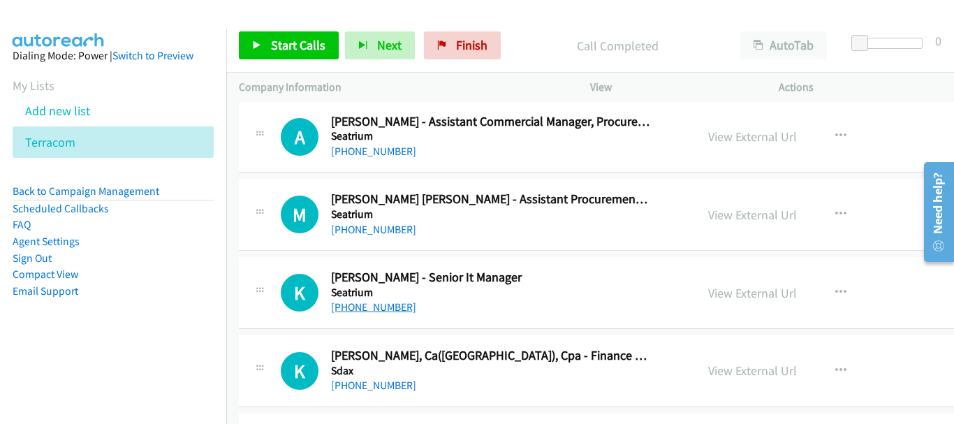
click at [364, 309] on link "[PHONE_NUMBER]" at bounding box center [373, 306] width 85 height 13
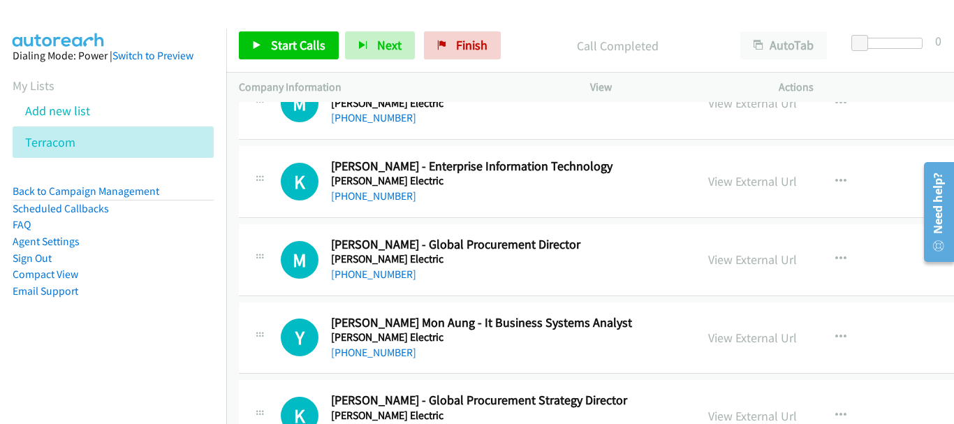
scroll to position [12362, 0]
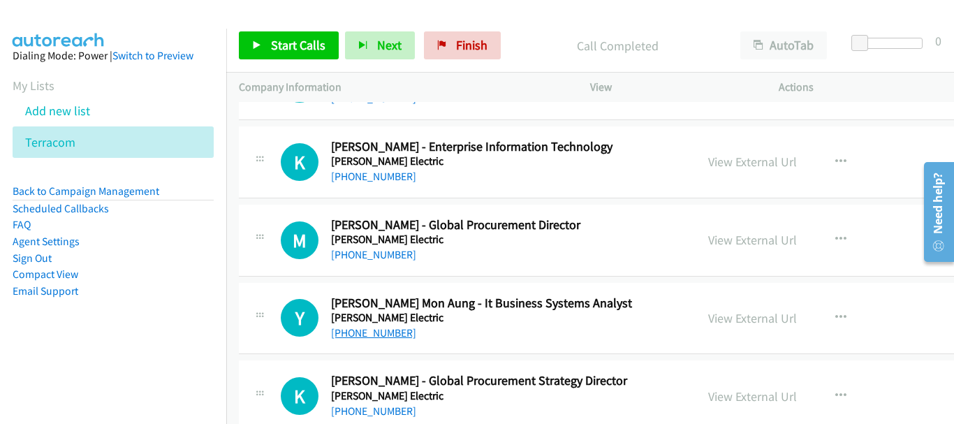
click at [387, 332] on link "[PHONE_NUMBER]" at bounding box center [373, 332] width 85 height 13
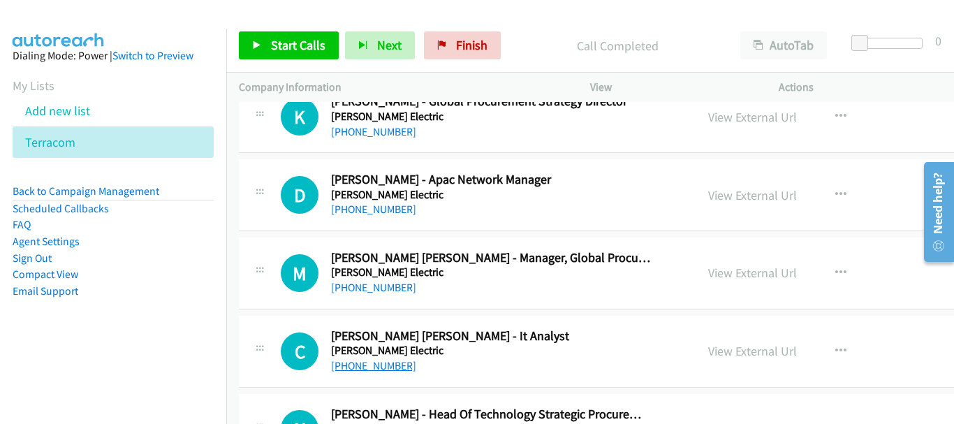
scroll to position [12711, 0]
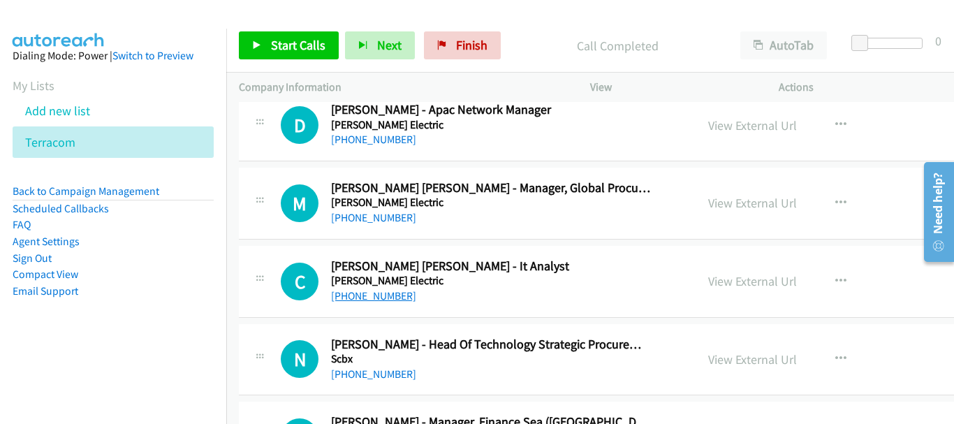
click at [390, 298] on link "[PHONE_NUMBER]" at bounding box center [373, 295] width 85 height 13
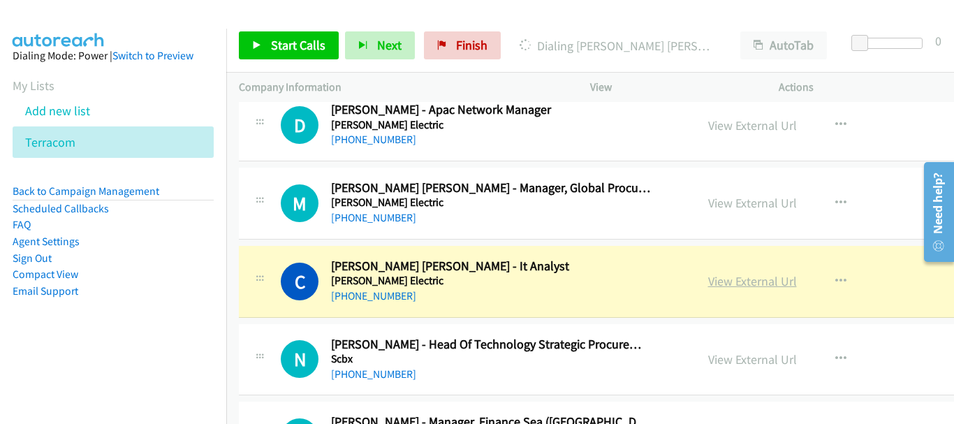
click at [708, 281] on link "View External Url" at bounding box center [752, 281] width 89 height 16
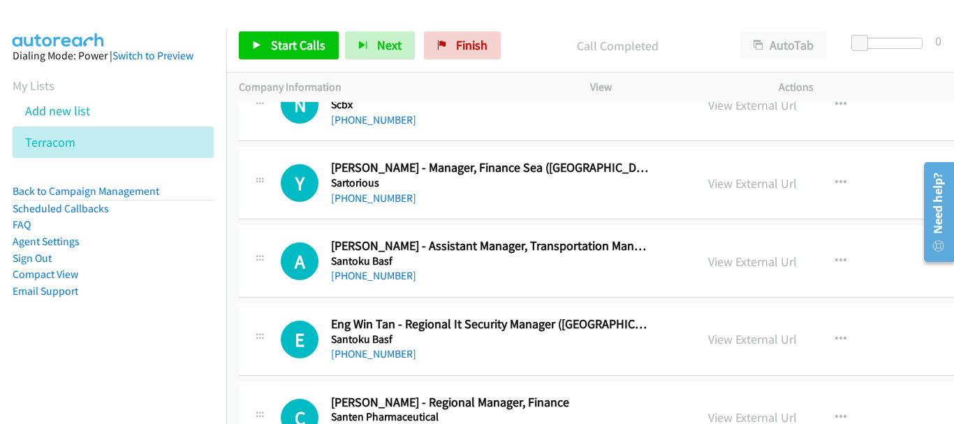
scroll to position [12990, 0]
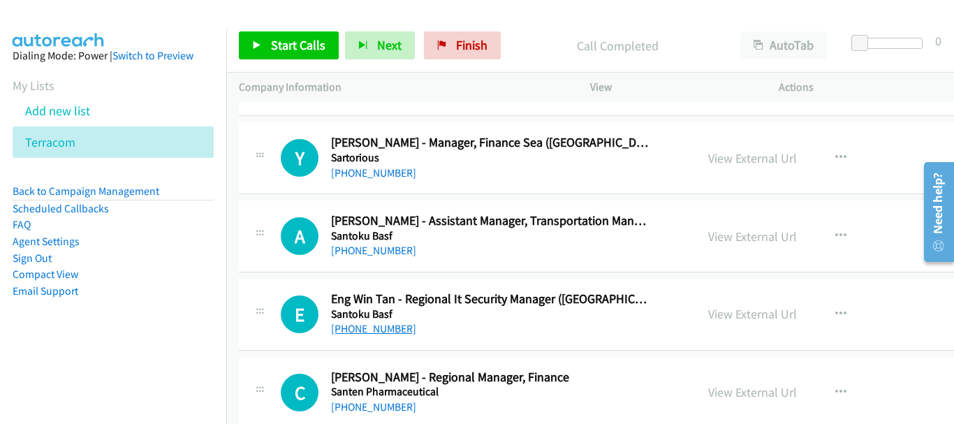
click at [383, 330] on link "[PHONE_NUMBER]" at bounding box center [373, 328] width 85 height 13
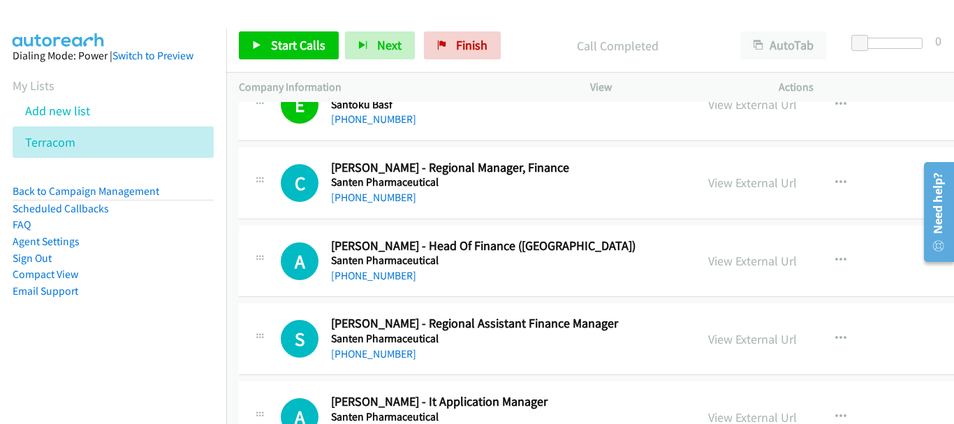
scroll to position [13270, 0]
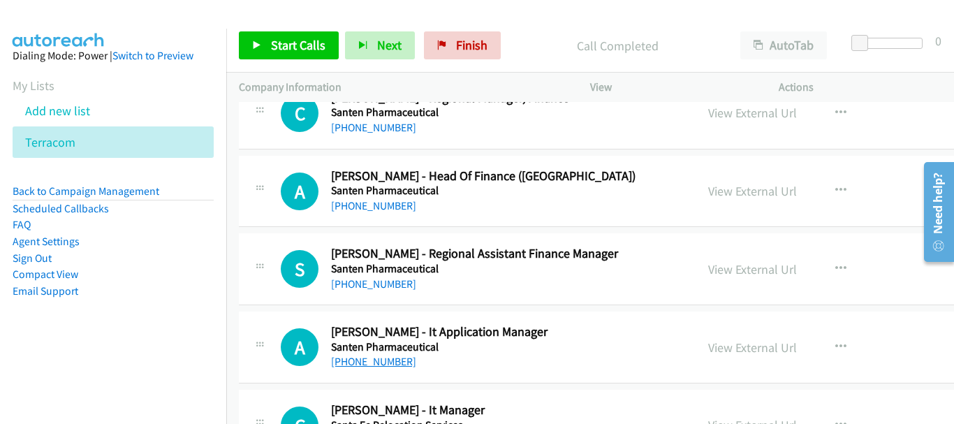
click at [370, 357] on link "[PHONE_NUMBER]" at bounding box center [373, 361] width 85 height 13
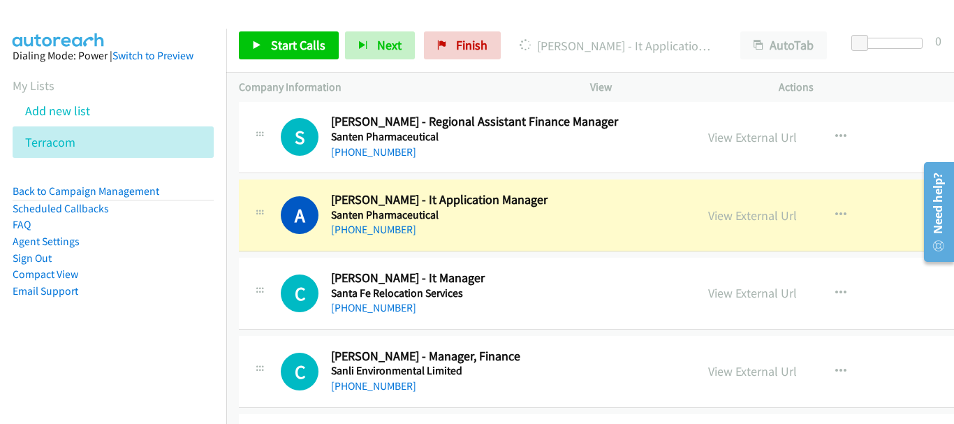
scroll to position [13409, 0]
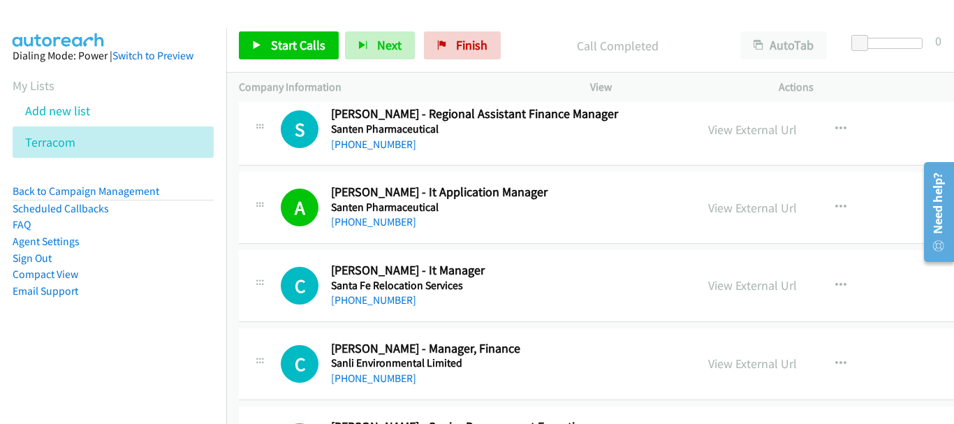
click at [392, 307] on div "[PHONE_NUMBER]" at bounding box center [490, 300] width 319 height 17
click at [390, 302] on link "[PHONE_NUMBER]" at bounding box center [373, 299] width 85 height 13
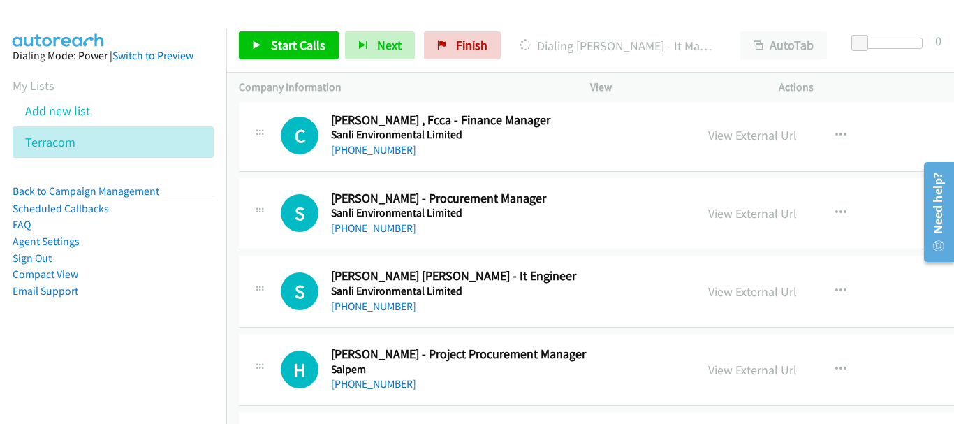
scroll to position [14108, 0]
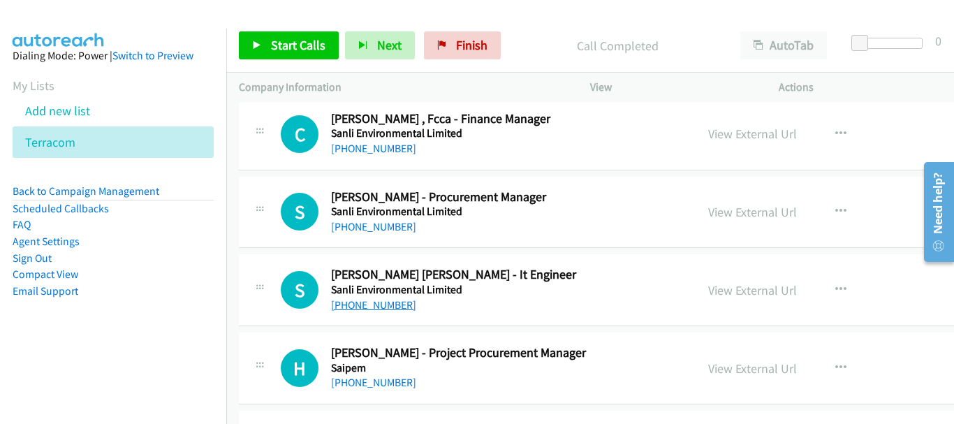
click at [361, 304] on link "[PHONE_NUMBER]" at bounding box center [373, 304] width 85 height 13
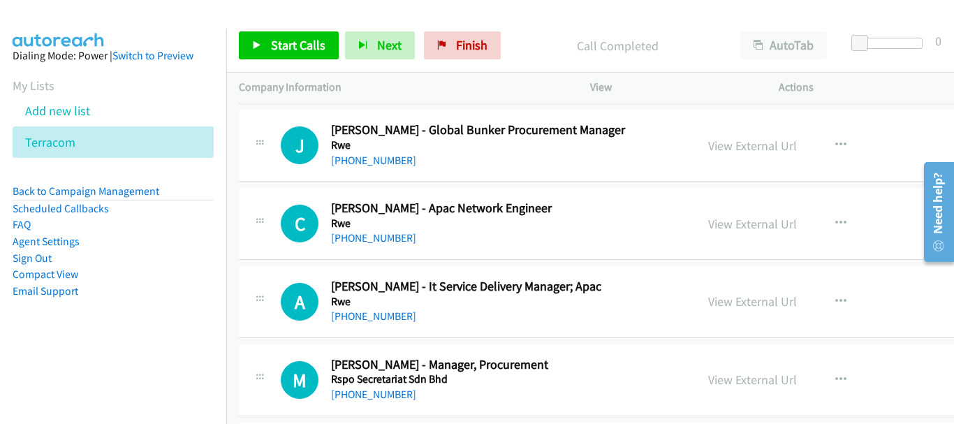
scroll to position [14666, 0]
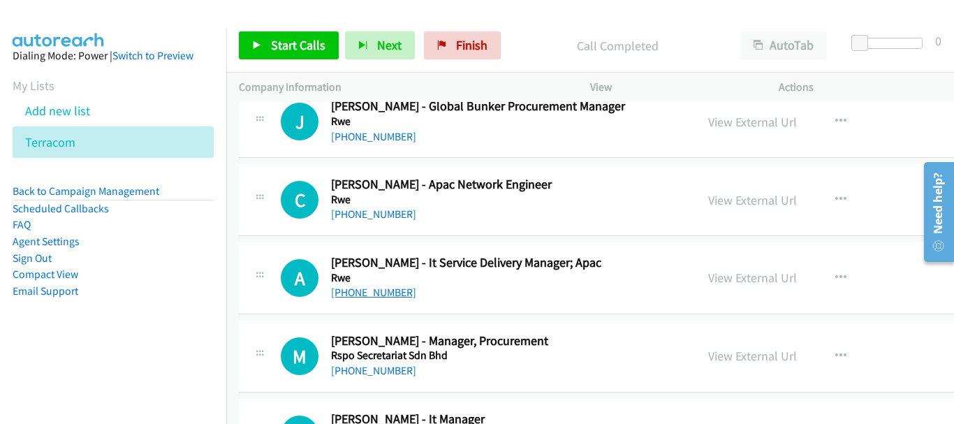
click at [390, 297] on link "[PHONE_NUMBER]" at bounding box center [373, 292] width 85 height 13
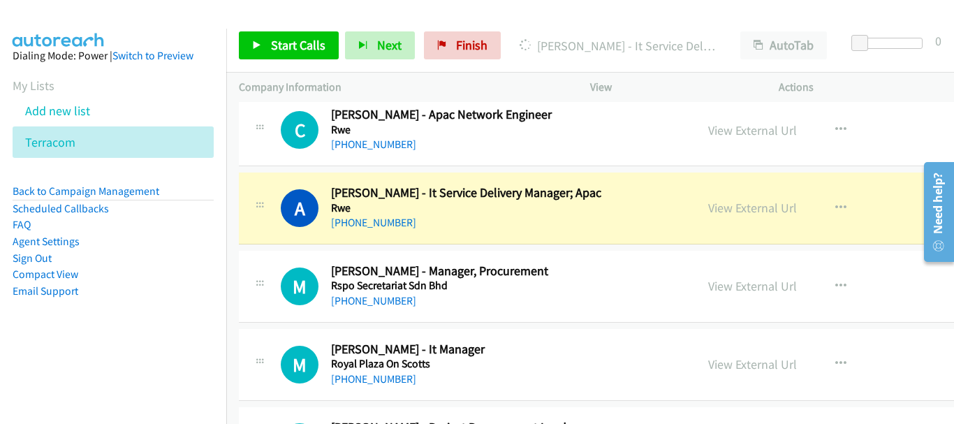
scroll to position [14806, 0]
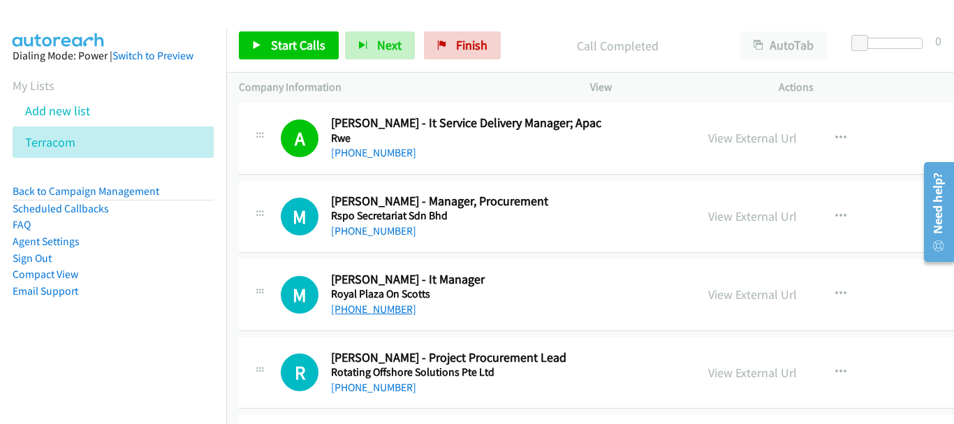
click at [352, 311] on link "[PHONE_NUMBER]" at bounding box center [373, 308] width 85 height 13
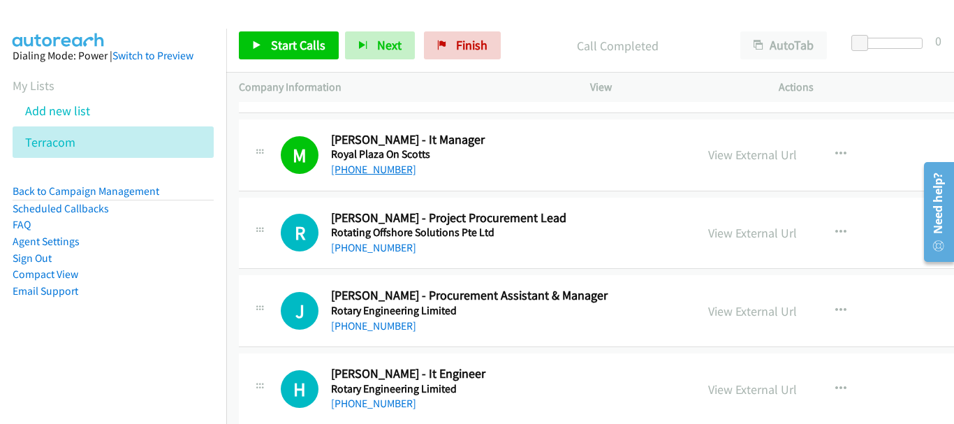
scroll to position [15016, 0]
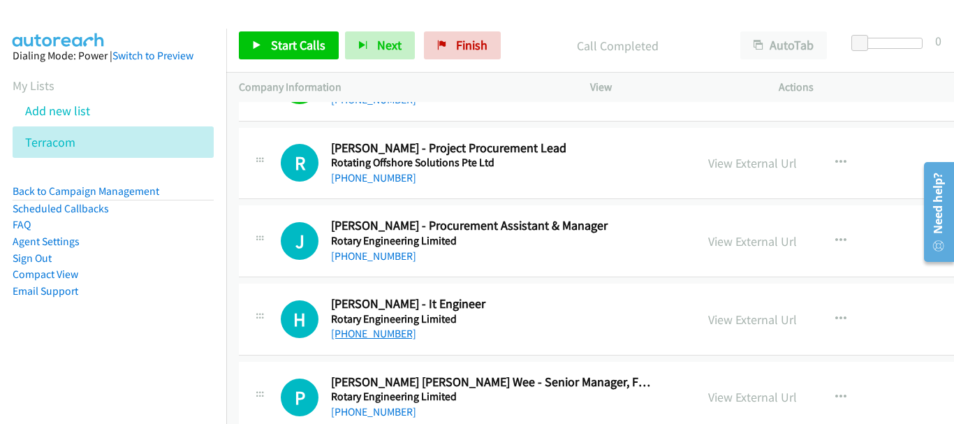
click at [369, 339] on link "[PHONE_NUMBER]" at bounding box center [373, 333] width 85 height 13
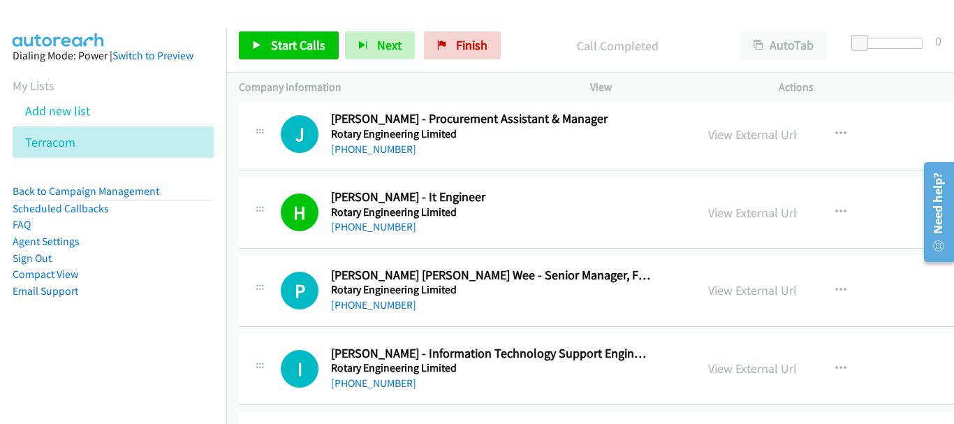
scroll to position [15155, 0]
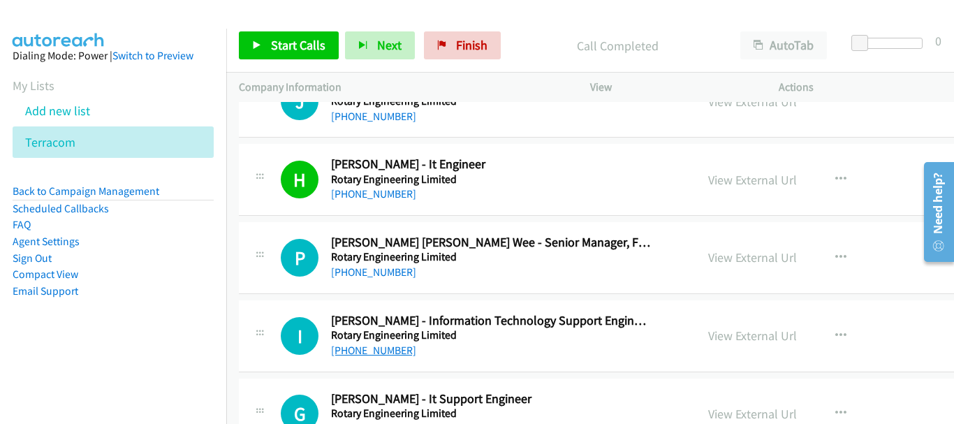
click at [394, 351] on link "[PHONE_NUMBER]" at bounding box center [373, 350] width 85 height 13
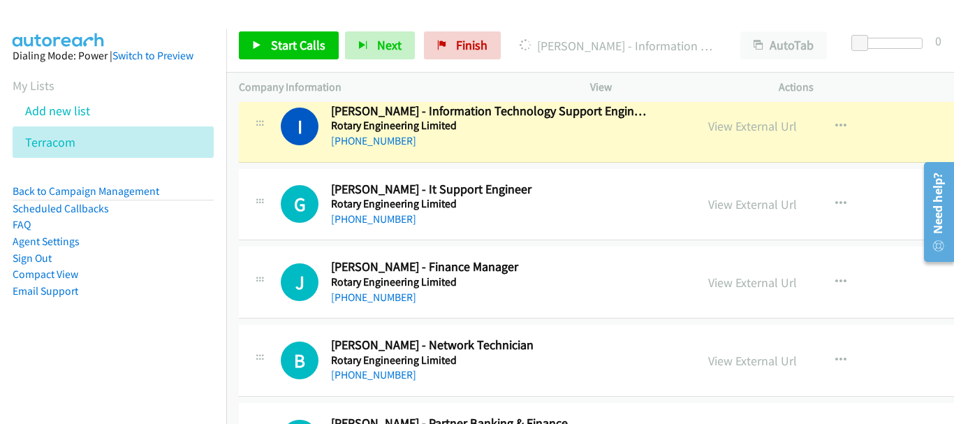
scroll to position [15295, 0]
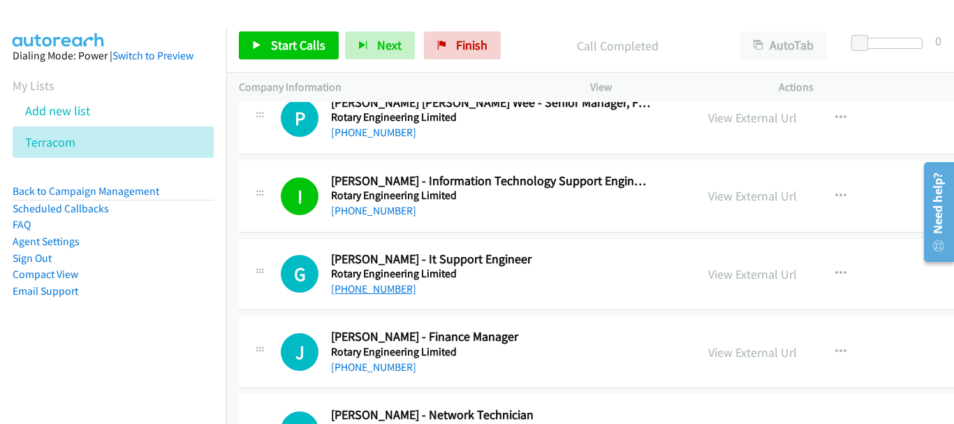
click at [363, 290] on link "[PHONE_NUMBER]" at bounding box center [373, 288] width 85 height 13
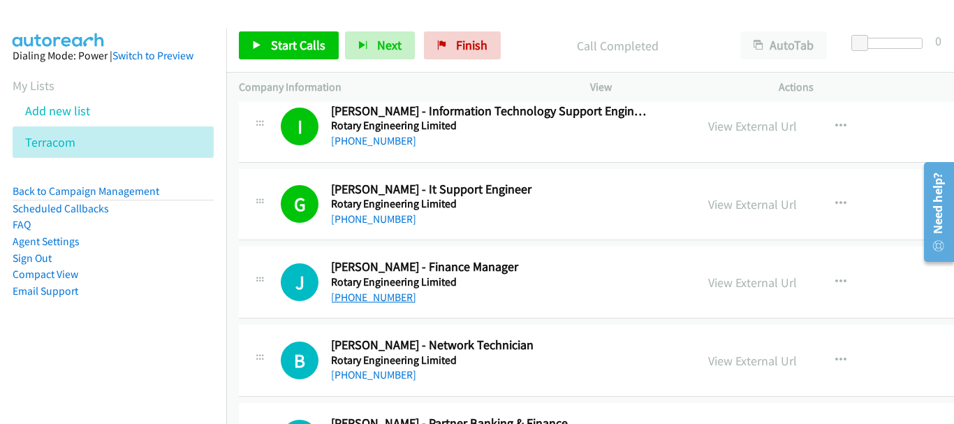
click at [354, 295] on link "[PHONE_NUMBER]" at bounding box center [373, 297] width 85 height 13
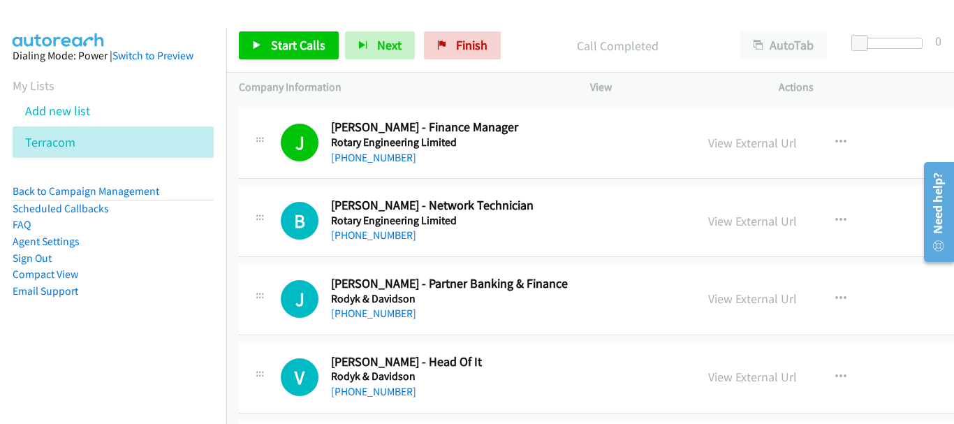
scroll to position [15574, 0]
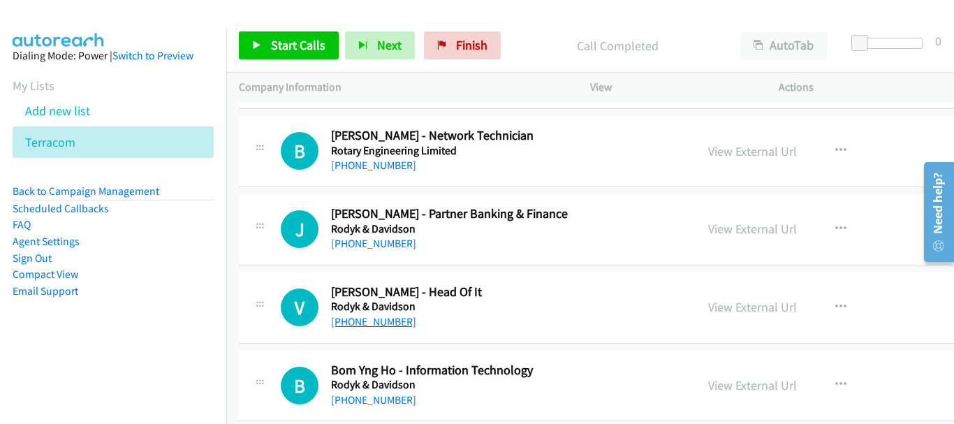
click at [385, 323] on link "[PHONE_NUMBER]" at bounding box center [373, 321] width 85 height 13
